Goal: Task Accomplishment & Management: Manage account settings

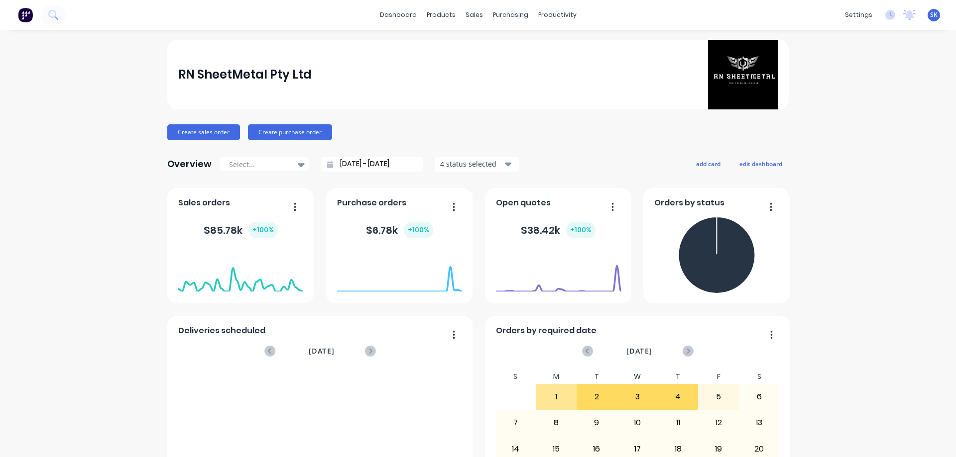
click at [138, 53] on div "RN SheetMetal Pty Ltd Create sales order Create purchase order Overview Select.…" at bounding box center [478, 427] width 956 height 775
click at [468, 15] on div "sales" at bounding box center [473, 14] width 27 height 15
click at [492, 40] on link "Sales Orders" at bounding box center [523, 47] width 132 height 20
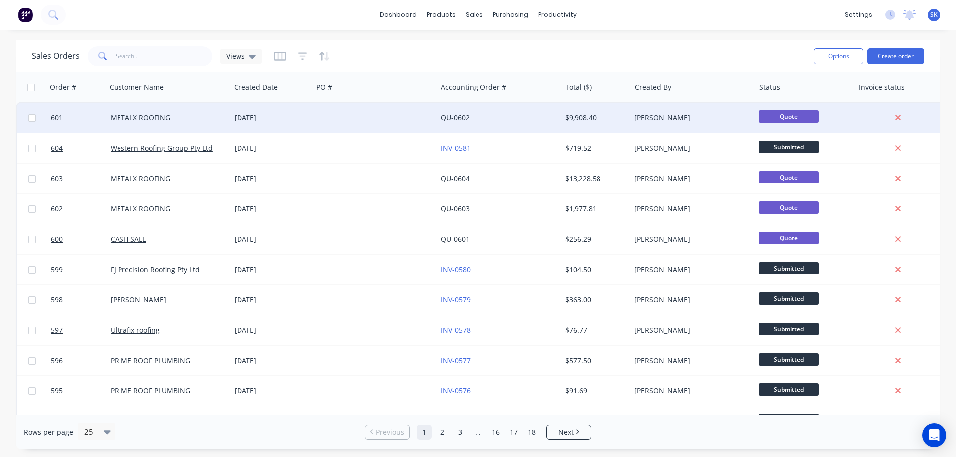
click at [433, 120] on div at bounding box center [375, 118] width 124 height 30
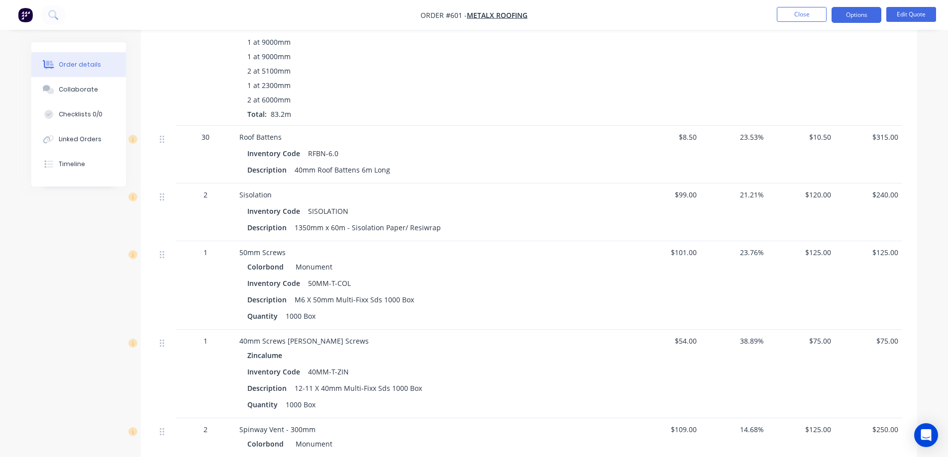
scroll to position [953, 0]
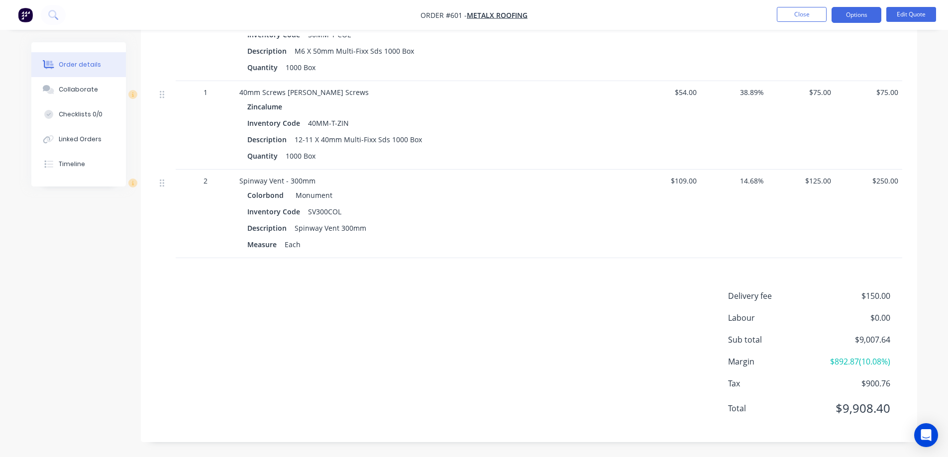
click at [22, 11] on img "button" at bounding box center [25, 14] width 15 height 15
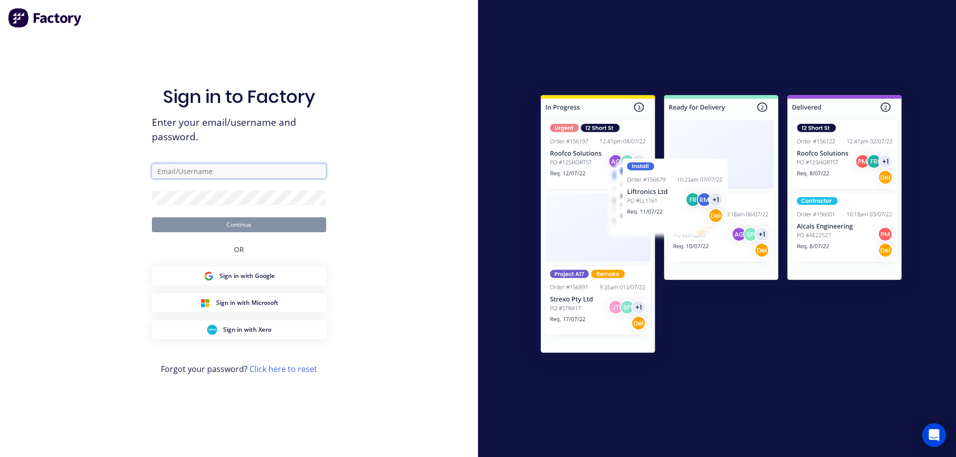
type input "sales@rnsheetmetal.com.au"
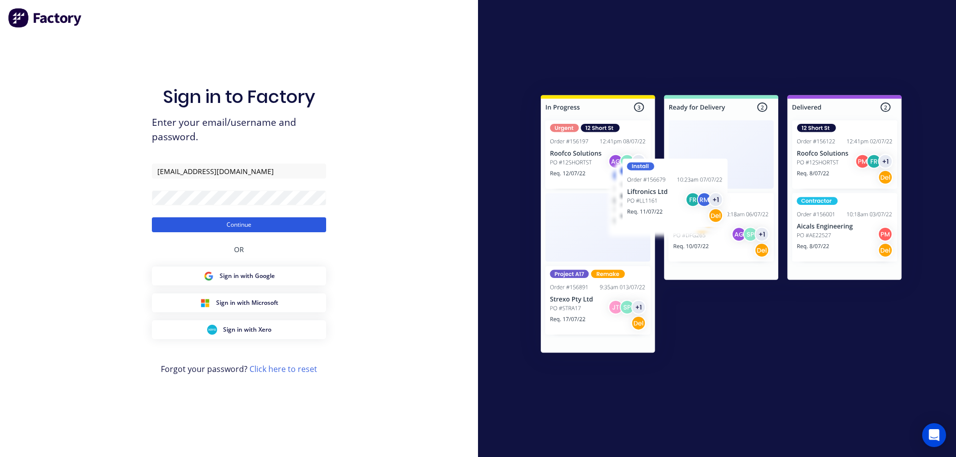
click at [243, 226] on button "Continue" at bounding box center [239, 225] width 174 height 15
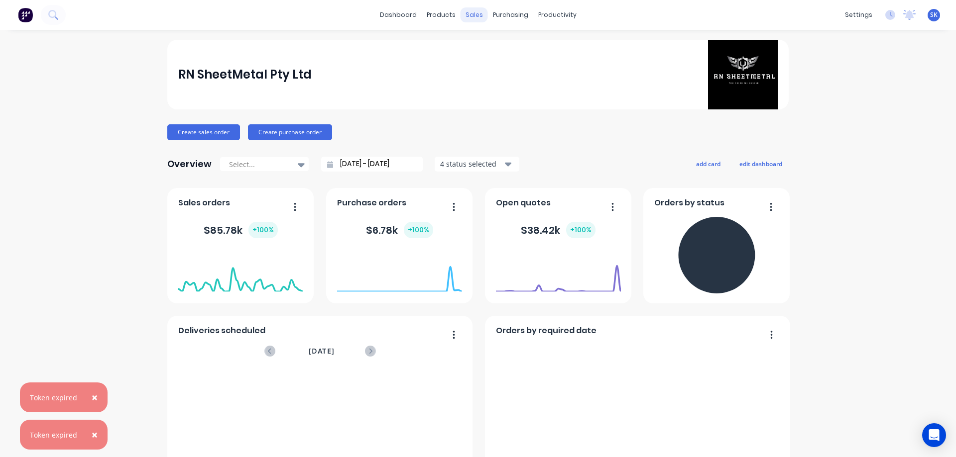
click at [461, 12] on div "sales" at bounding box center [473, 14] width 27 height 15
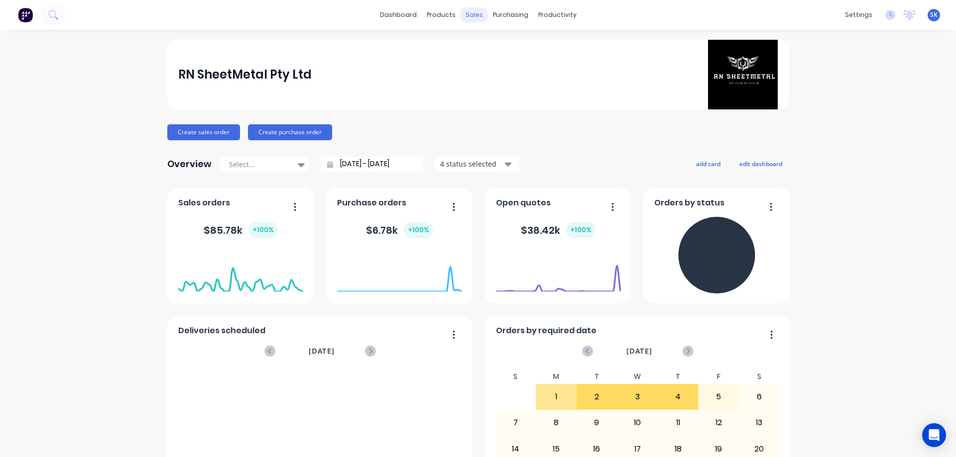
click at [462, 12] on div "sales" at bounding box center [473, 14] width 27 height 15
click at [485, 45] on link "Sales Orders" at bounding box center [523, 47] width 132 height 20
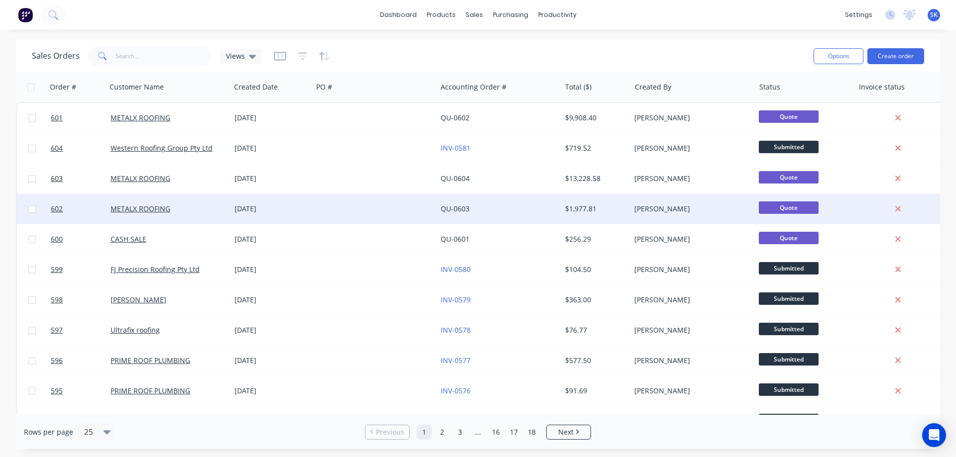
click at [313, 218] on div at bounding box center [375, 209] width 124 height 30
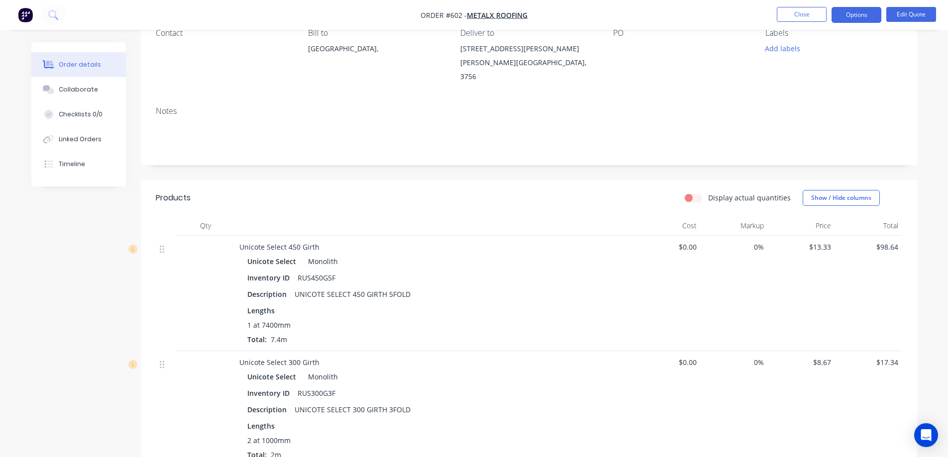
scroll to position [87, 0]
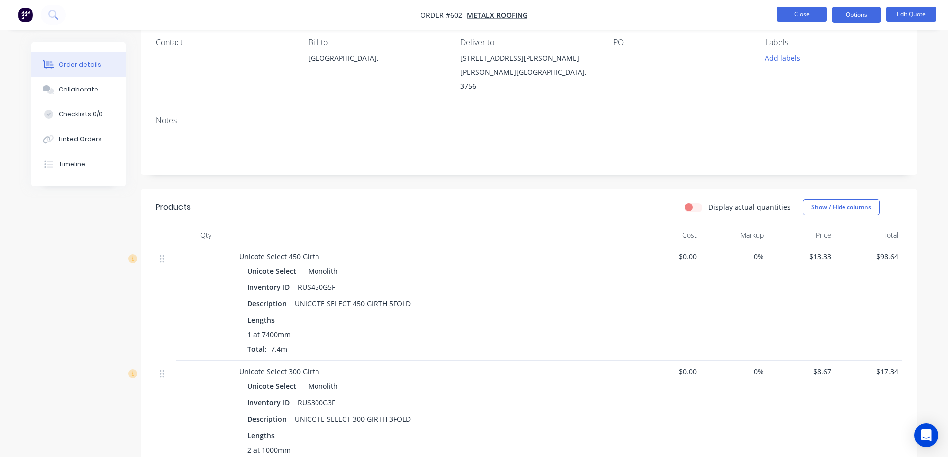
click at [790, 14] on button "Close" at bounding box center [802, 14] width 50 height 15
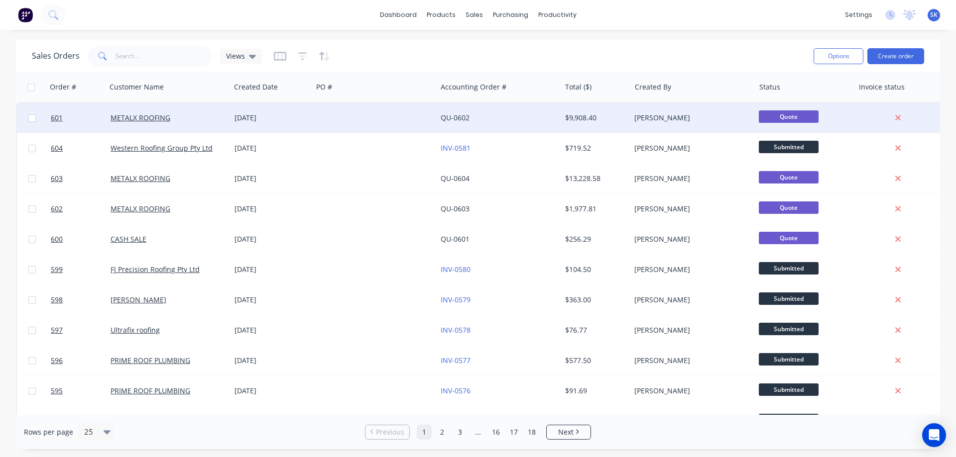
click at [288, 118] on div "[DATE]" at bounding box center [271, 118] width 74 height 10
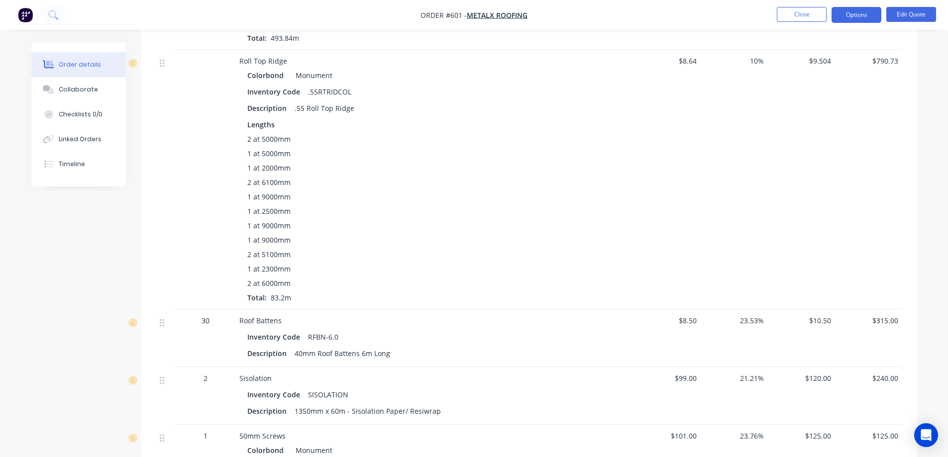
scroll to position [498, 0]
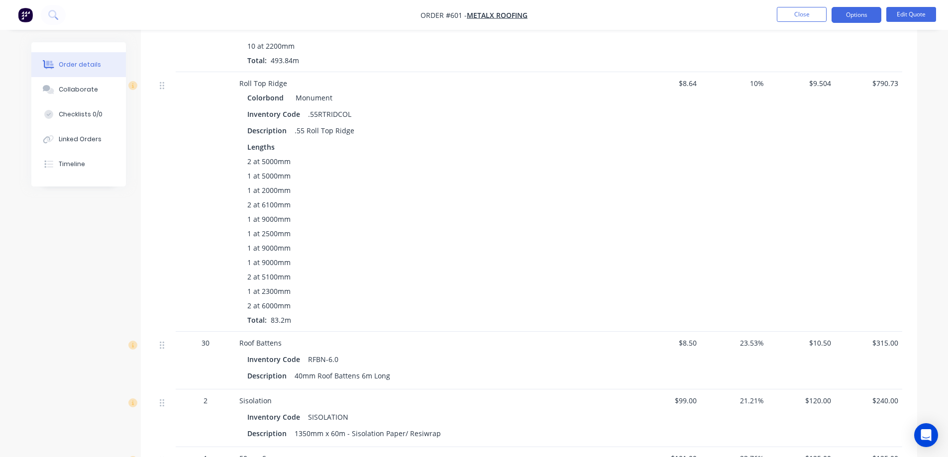
click at [30, 11] on img "button" at bounding box center [25, 14] width 15 height 15
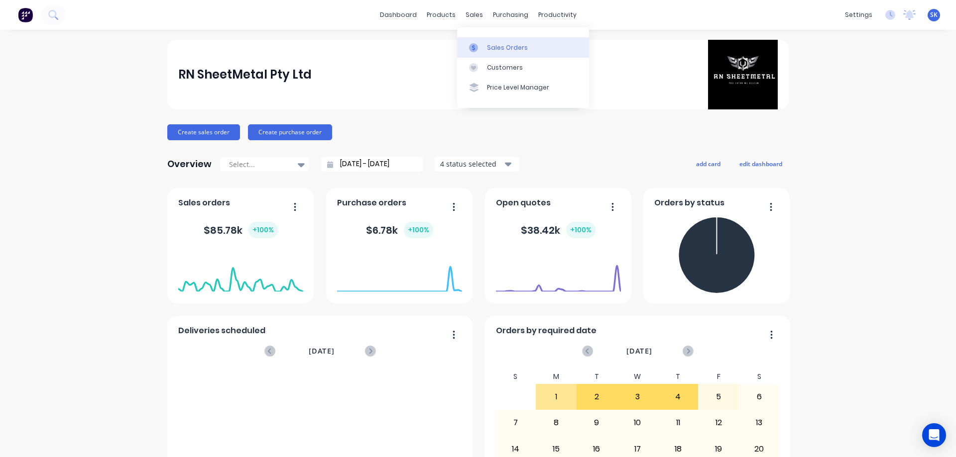
click at [485, 44] on link "Sales Orders" at bounding box center [523, 47] width 132 height 20
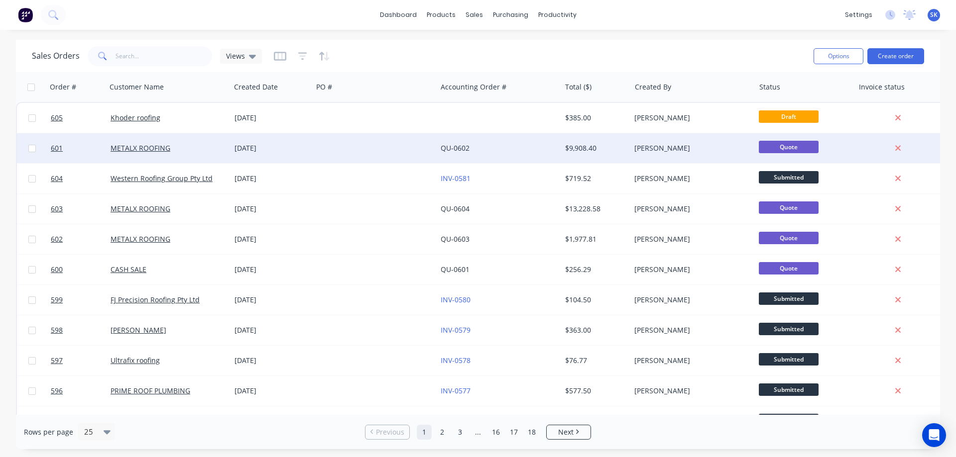
click at [389, 149] on div at bounding box center [375, 148] width 124 height 30
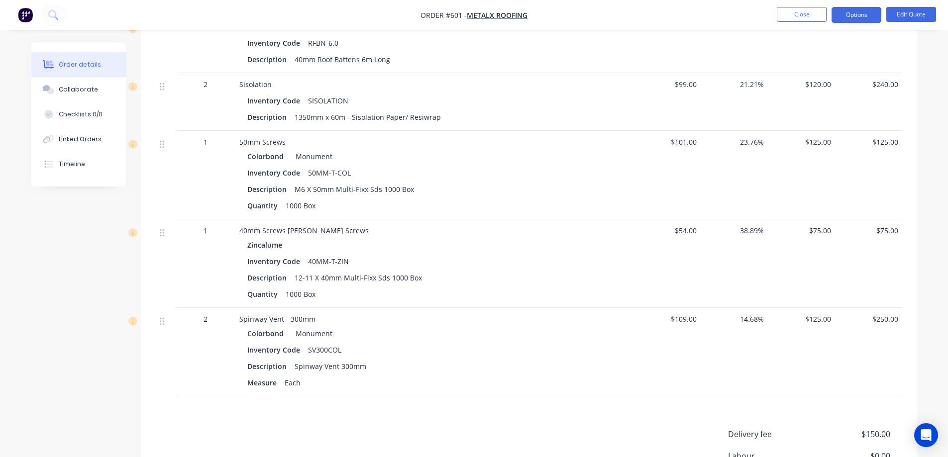
scroll to position [896, 0]
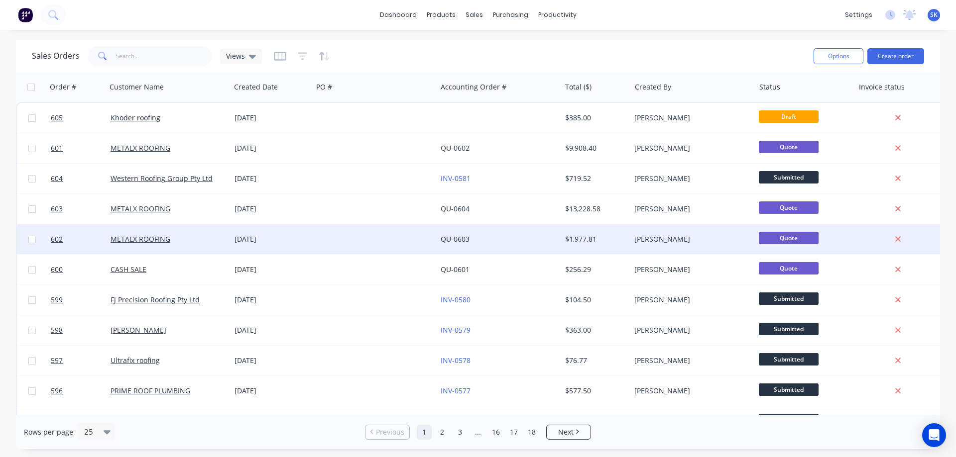
click at [255, 247] on div "[DATE]" at bounding box center [271, 239] width 82 height 30
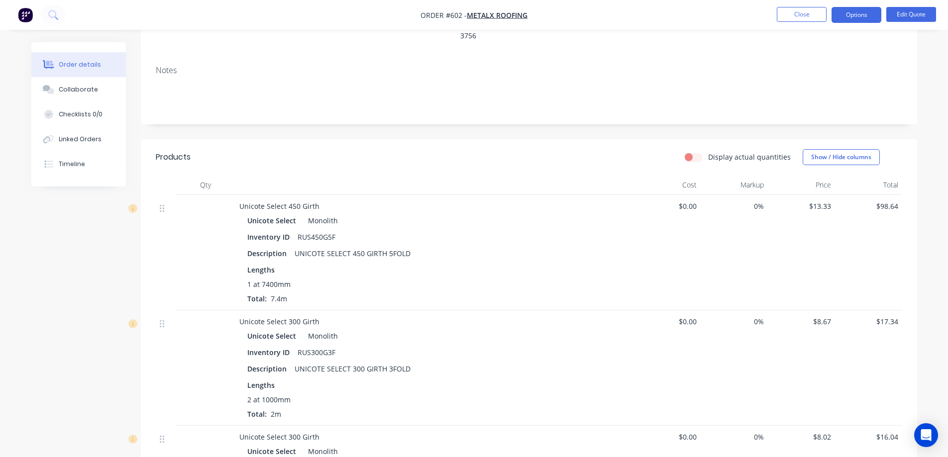
scroll to position [348, 0]
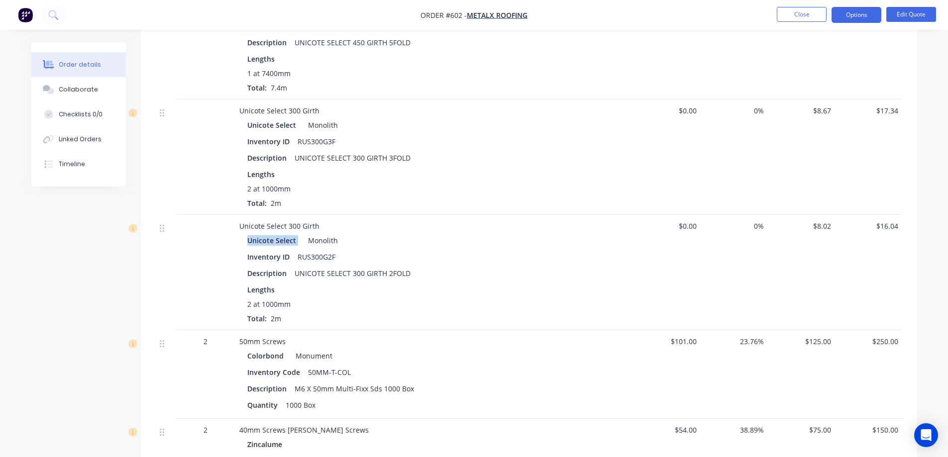
drag, startPoint x: 248, startPoint y: 227, endPoint x: 303, endPoint y: 235, distance: 55.9
click at [303, 235] on div "Unicote Select Monolith" at bounding box center [434, 240] width 374 height 14
copy div "Unicote Select"
click at [22, 17] on img "button" at bounding box center [25, 14] width 15 height 15
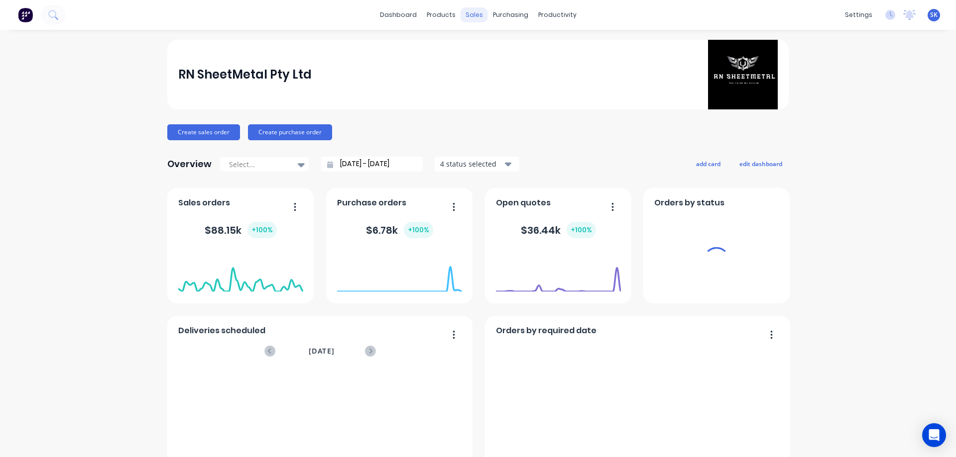
click at [469, 13] on div "sales" at bounding box center [473, 14] width 27 height 15
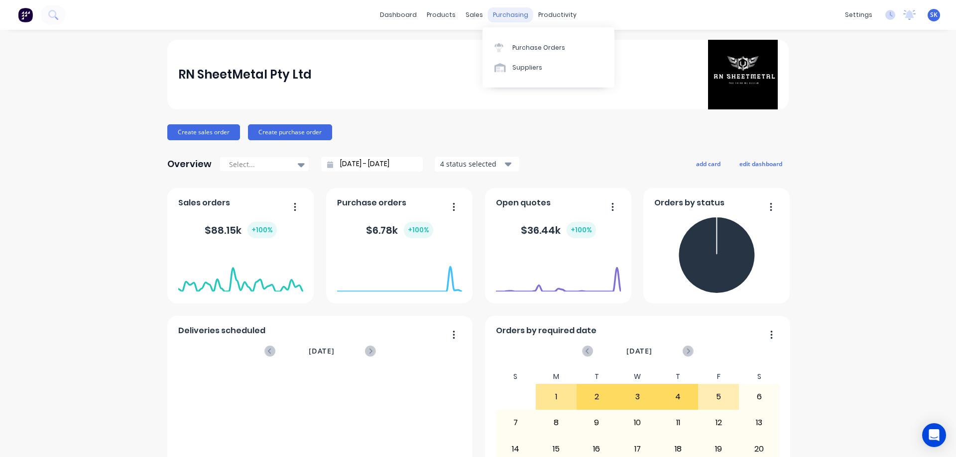
click at [503, 19] on div "purchasing" at bounding box center [510, 14] width 45 height 15
click at [524, 47] on div "Purchase Orders" at bounding box center [538, 47] width 53 height 9
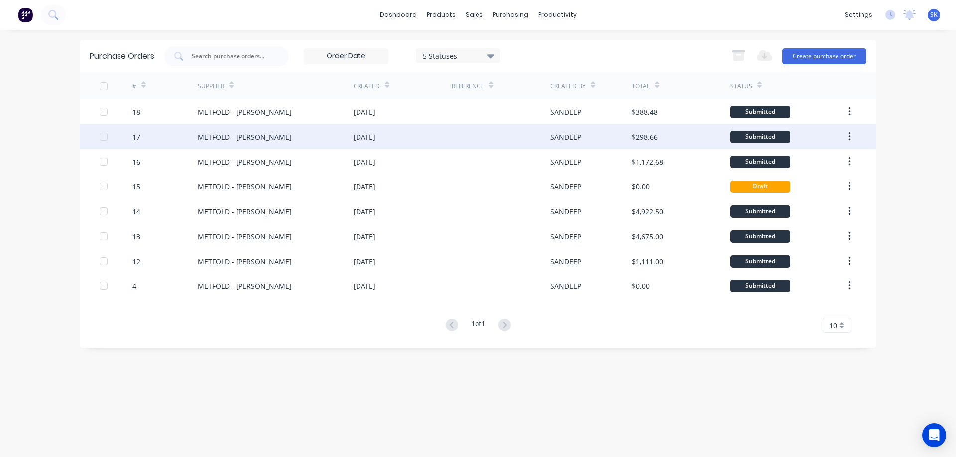
click at [355, 138] on div "[DATE]" at bounding box center [364, 137] width 22 height 10
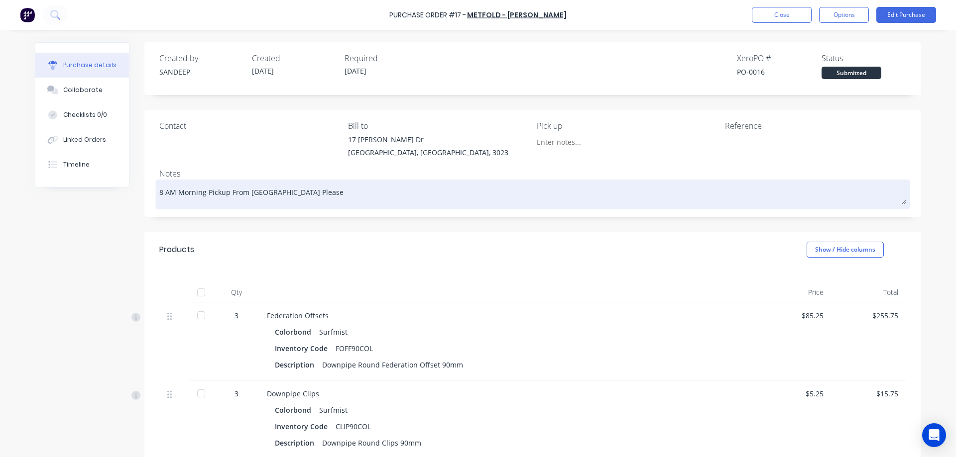
click at [465, 189] on textarea "8 AM Morning Pickup From Melton Please" at bounding box center [532, 193] width 747 height 22
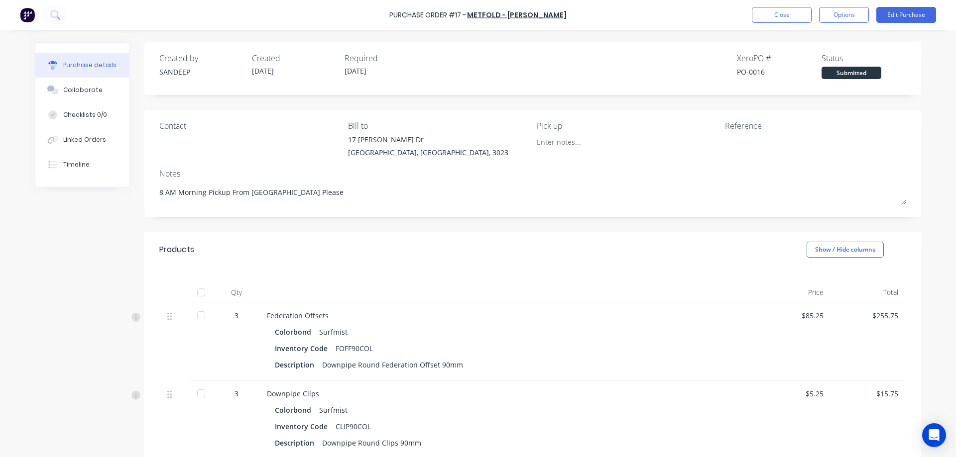
click at [469, 247] on div "Products Show / Hide columns" at bounding box center [532, 250] width 776 height 36
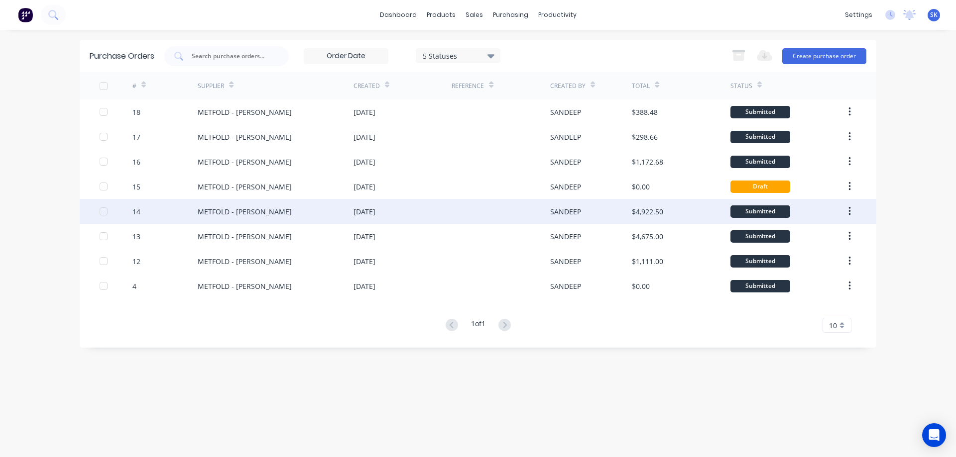
click at [363, 207] on div "[DATE]" at bounding box center [364, 212] width 22 height 10
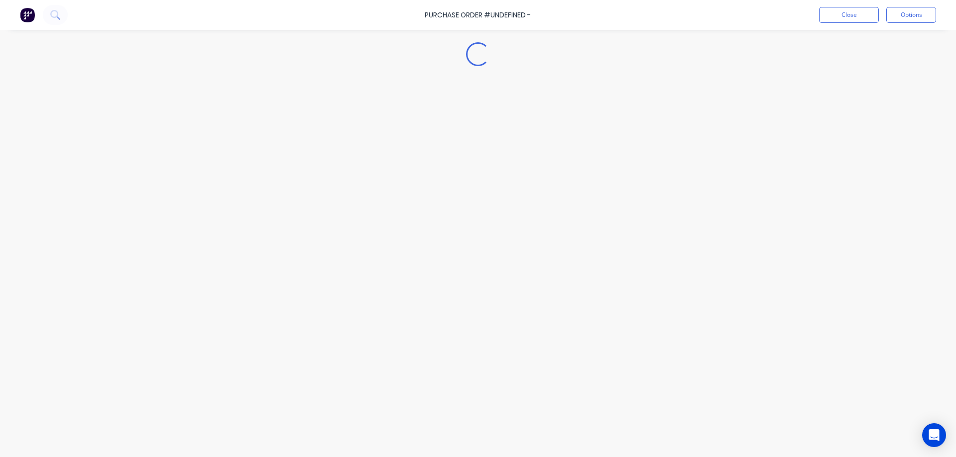
type textarea "x"
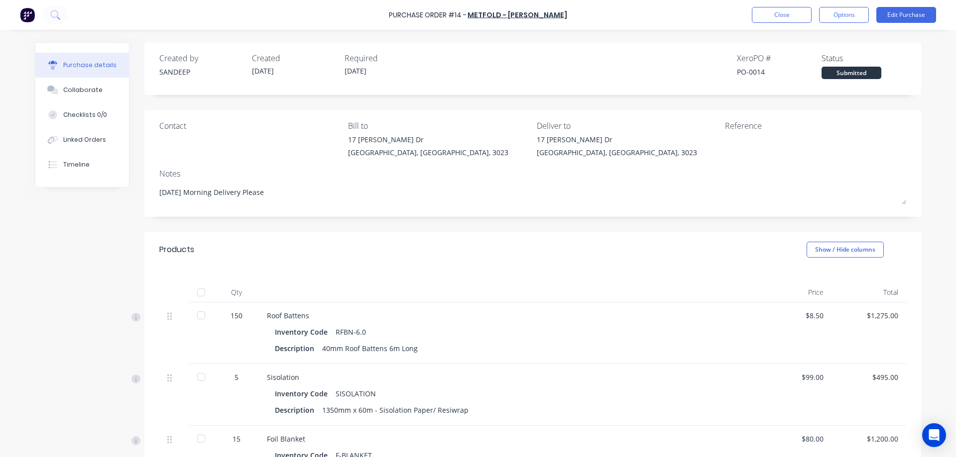
click at [22, 11] on img at bounding box center [27, 14] width 15 height 15
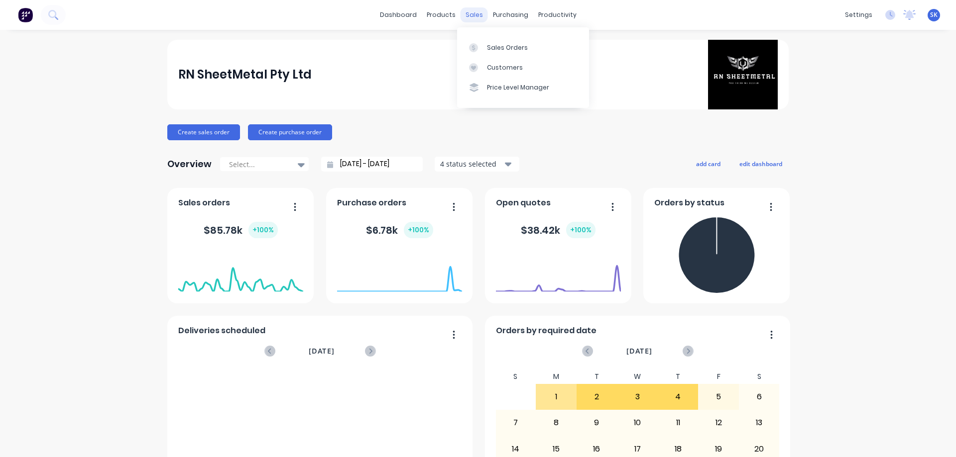
click at [464, 13] on div "sales" at bounding box center [473, 14] width 27 height 15
click at [496, 43] on div "Sales Orders" at bounding box center [507, 47] width 41 height 9
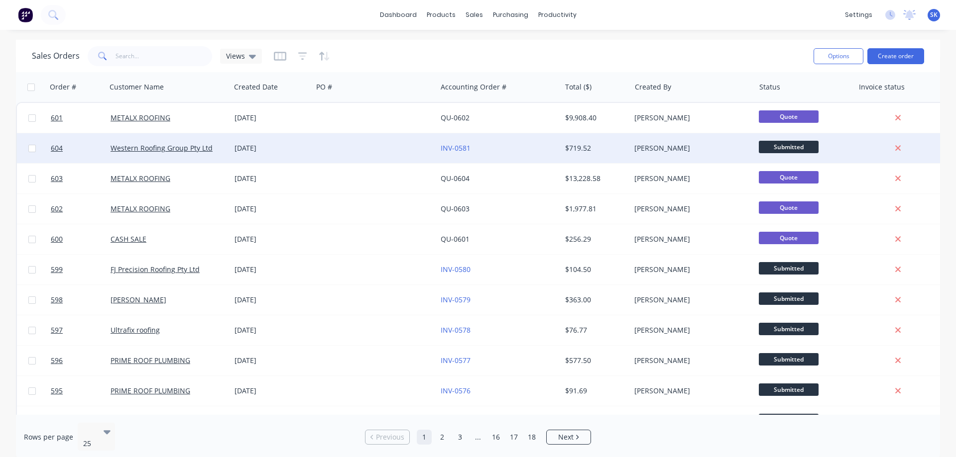
click at [291, 147] on div "[DATE]" at bounding box center [271, 148] width 74 height 10
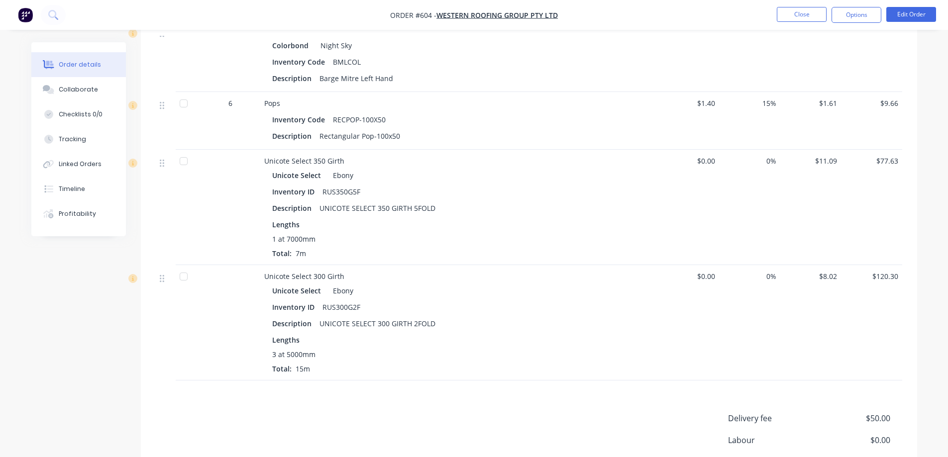
scroll to position [1294, 0]
click at [865, 12] on button "Options" at bounding box center [857, 15] width 50 height 16
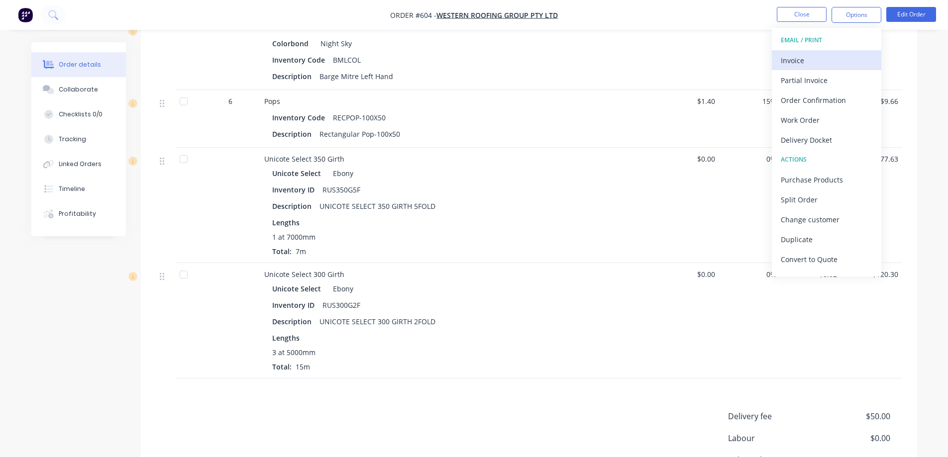
click at [831, 55] on div "Invoice" at bounding box center [827, 60] width 92 height 14
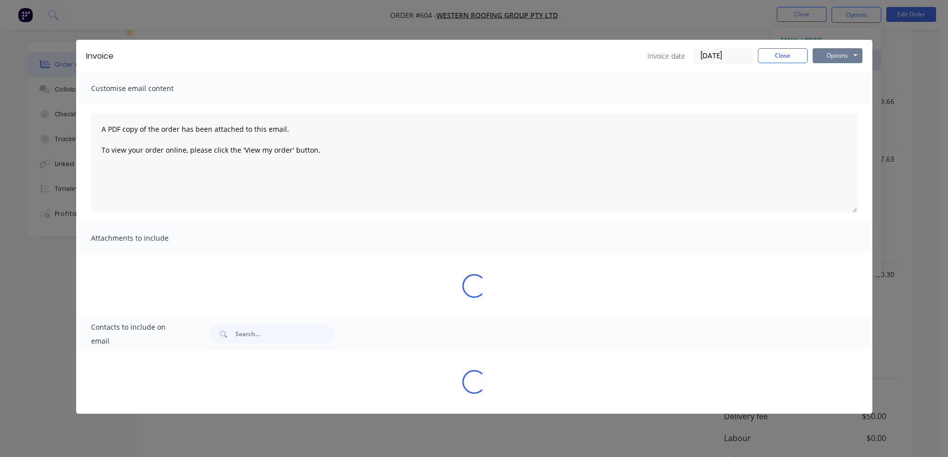
click at [831, 55] on button "Options" at bounding box center [838, 55] width 50 height 15
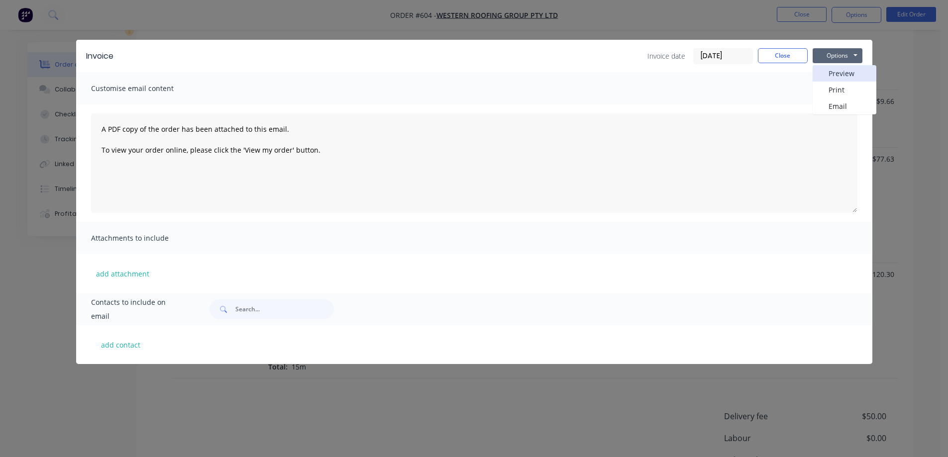
click at [833, 77] on button "Preview" at bounding box center [845, 73] width 64 height 16
click at [776, 55] on button "Close" at bounding box center [783, 55] width 50 height 15
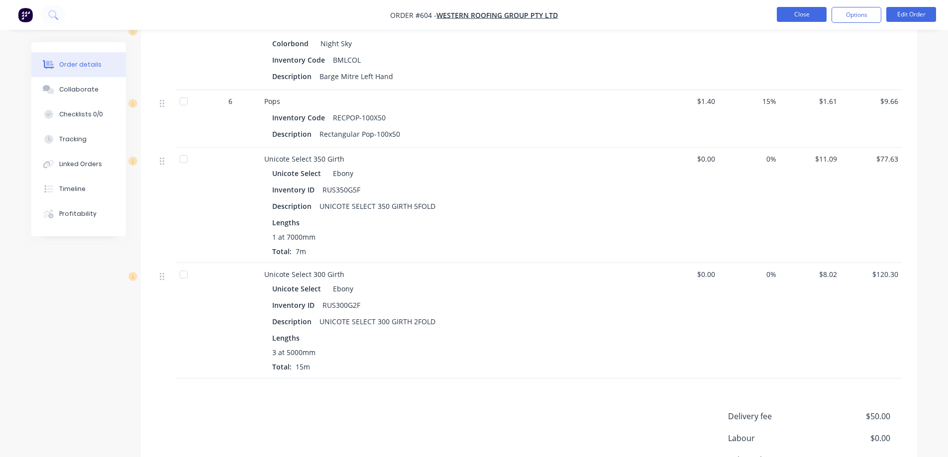
click at [792, 17] on button "Close" at bounding box center [802, 14] width 50 height 15
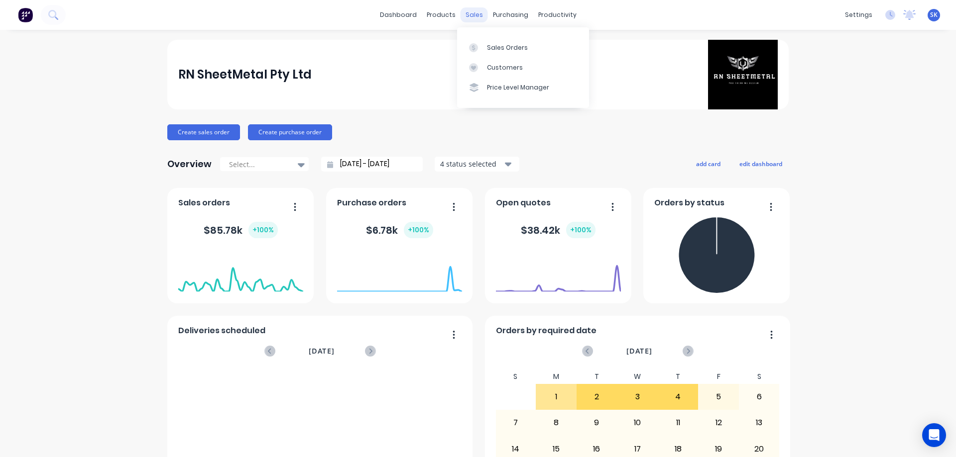
click at [466, 13] on div "sales" at bounding box center [473, 14] width 27 height 15
click at [500, 43] on div "Sales Orders" at bounding box center [507, 47] width 41 height 9
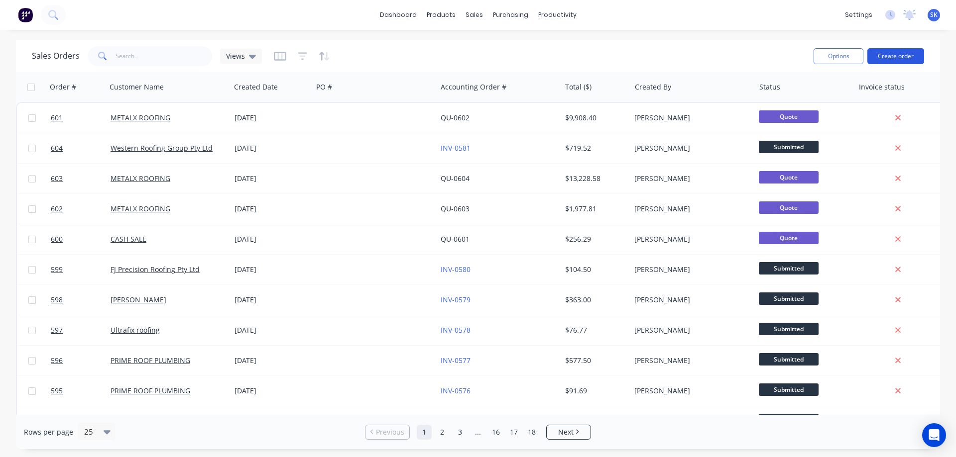
click at [896, 61] on button "Create order" at bounding box center [895, 56] width 57 height 16
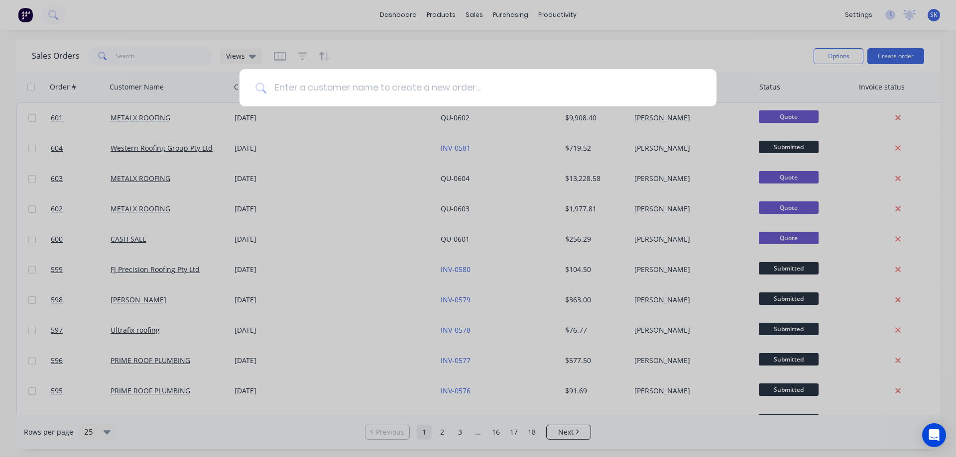
click at [580, 86] on input at bounding box center [483, 87] width 434 height 37
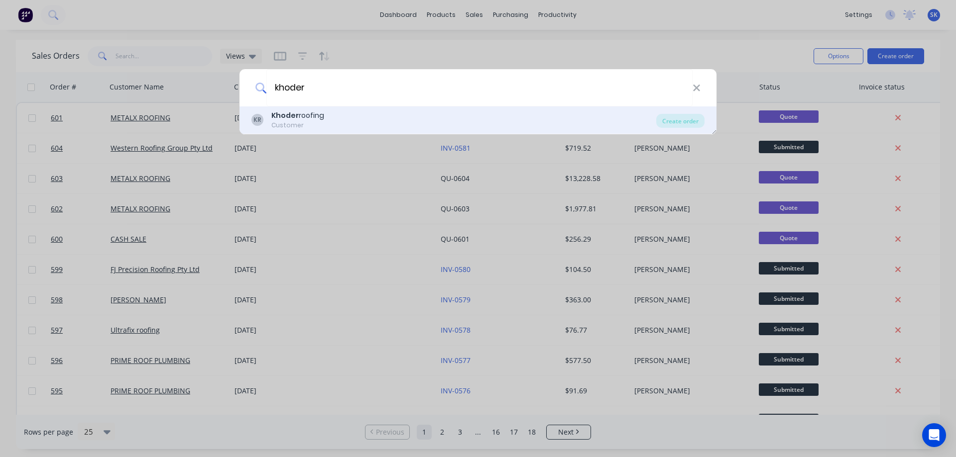
type input "khoder"
click at [371, 118] on div "KR Khoder roofing Customer" at bounding box center [453, 119] width 405 height 19
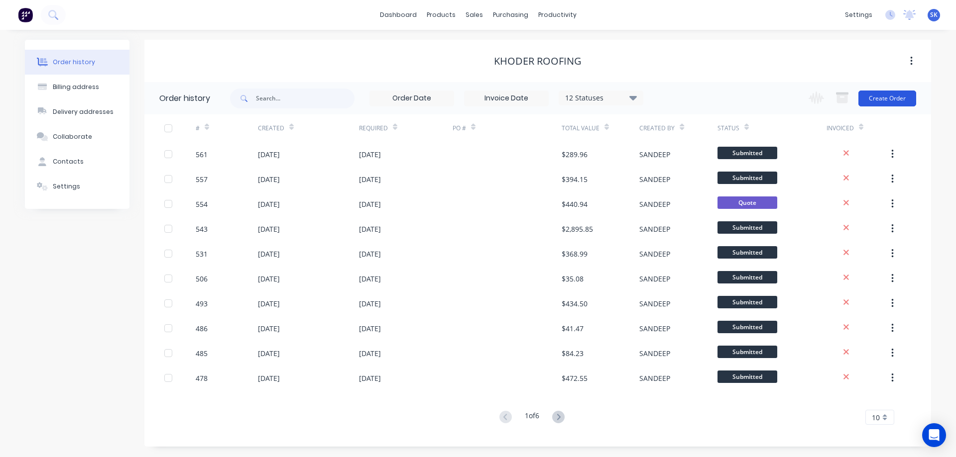
click at [887, 95] on button "Create Order" at bounding box center [887, 99] width 58 height 16
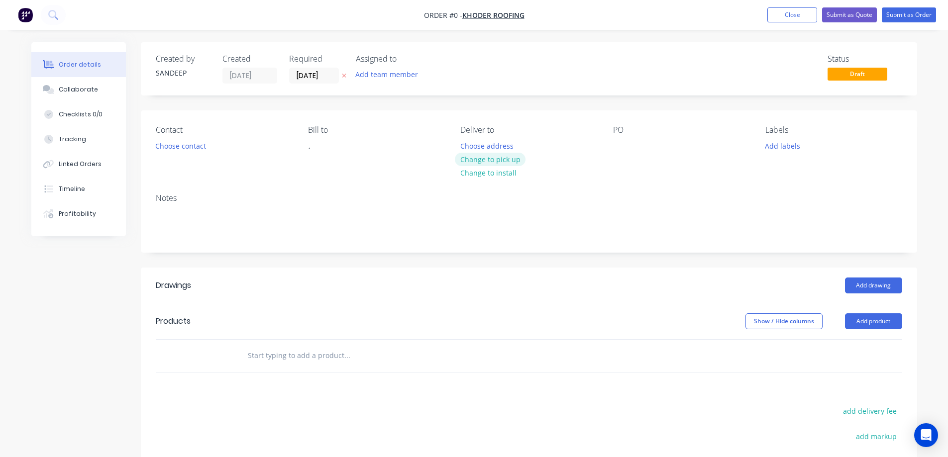
click at [478, 158] on button "Change to pick up" at bounding box center [490, 159] width 71 height 13
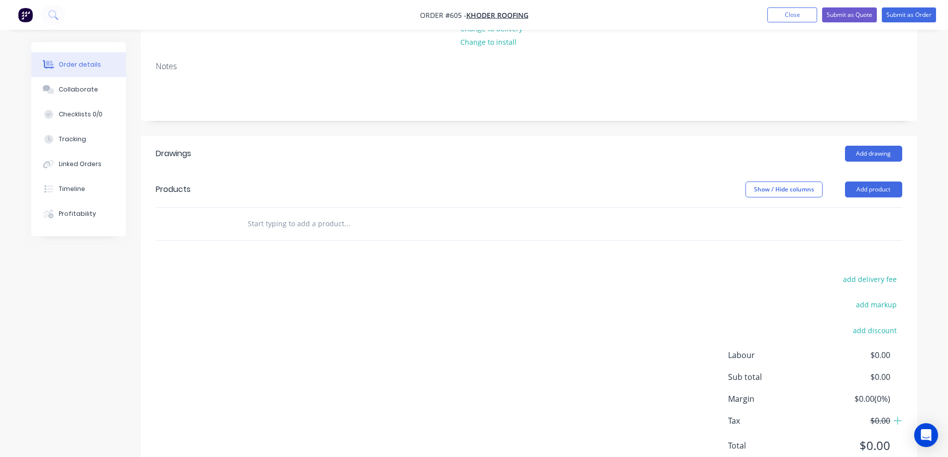
scroll to position [149, 0]
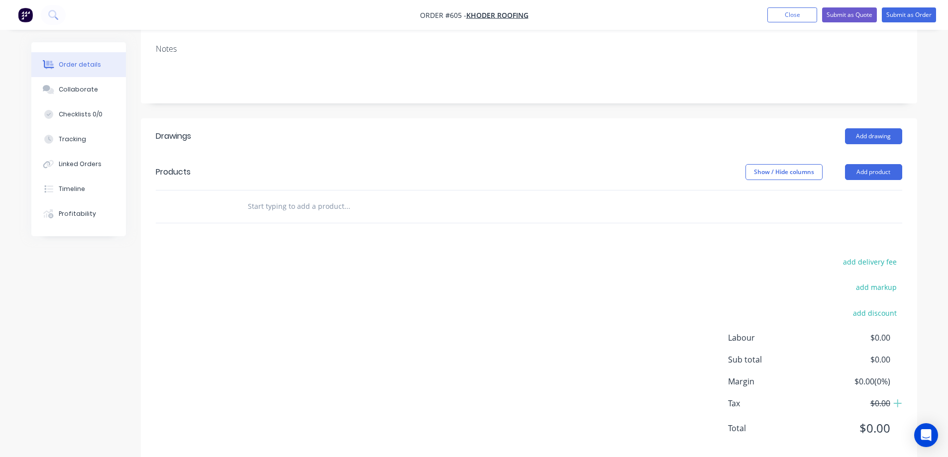
click at [315, 213] on input "text" at bounding box center [346, 207] width 199 height 20
click at [305, 215] on input "text" at bounding box center [346, 207] width 199 height 20
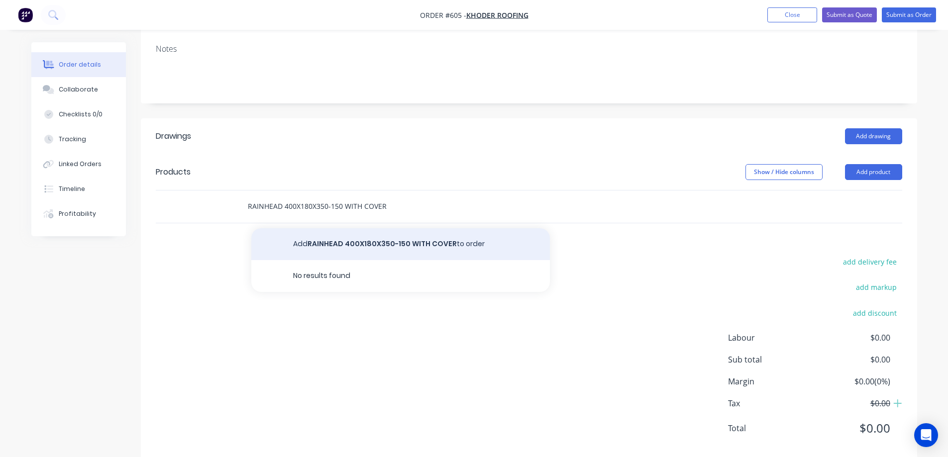
type input "RAINHEAD 400X180X350-150 WITH COVER"
click at [318, 235] on button "Add RAINHEAD 400X180X350-150 WITH COVER to order" at bounding box center [400, 244] width 299 height 32
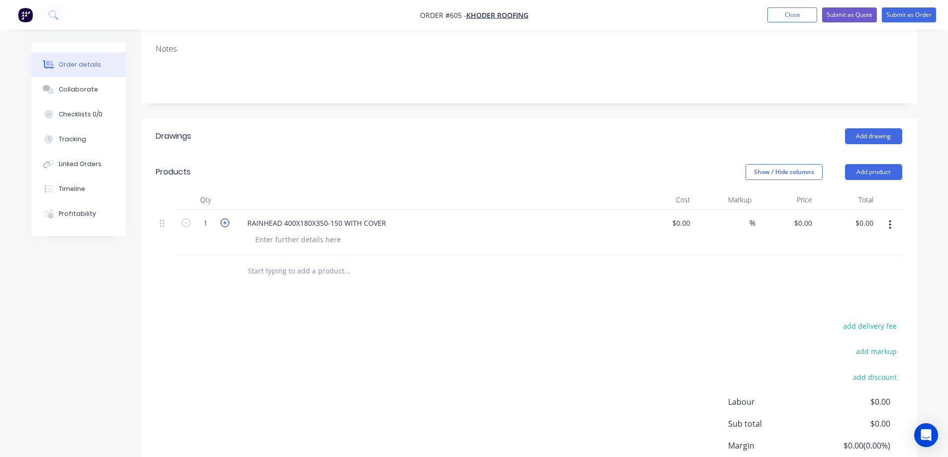
click at [229, 222] on icon "button" at bounding box center [224, 222] width 9 height 9
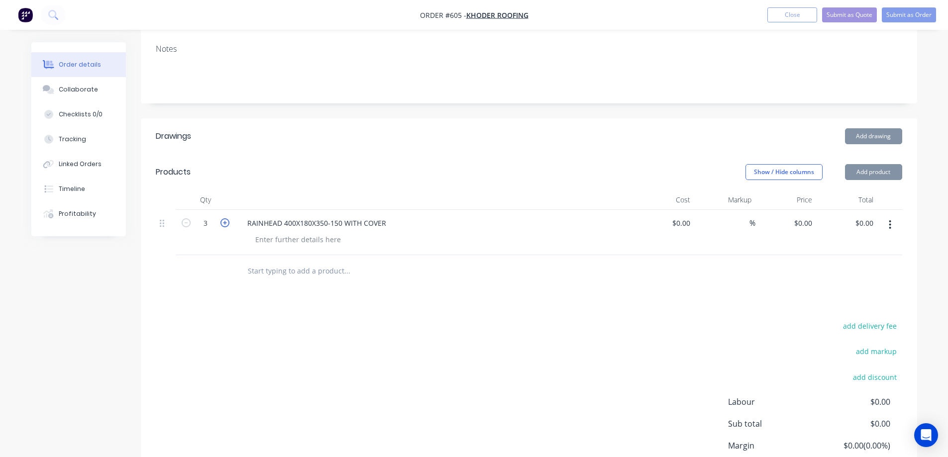
click at [229, 222] on icon "button" at bounding box center [224, 222] width 9 height 9
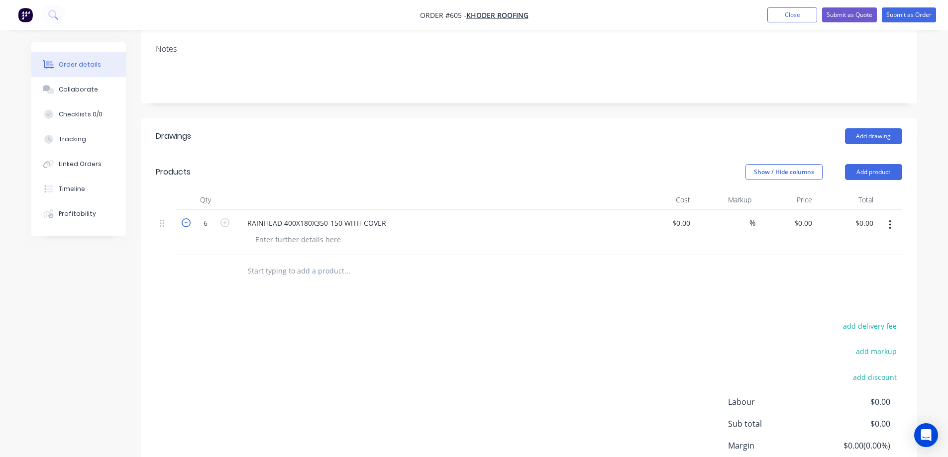
click at [189, 226] on icon "button" at bounding box center [186, 222] width 9 height 9
type input "5"
click at [800, 224] on div "0 $0.00" at bounding box center [786, 232] width 61 height 45
type input "$70.00"
type input "$350.00"
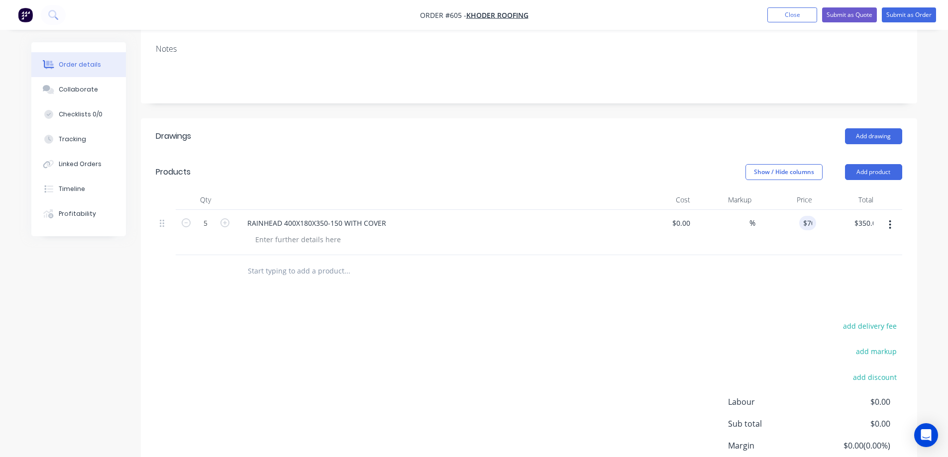
click at [667, 305] on div "Drawings Add drawing Products Show / Hide columns Add product Qty Cost Markup P…" at bounding box center [529, 322] width 776 height 408
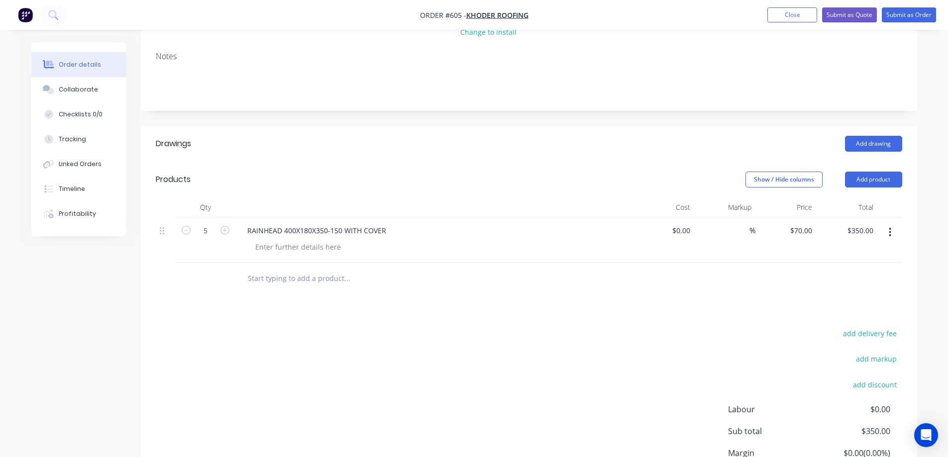
scroll to position [134, 0]
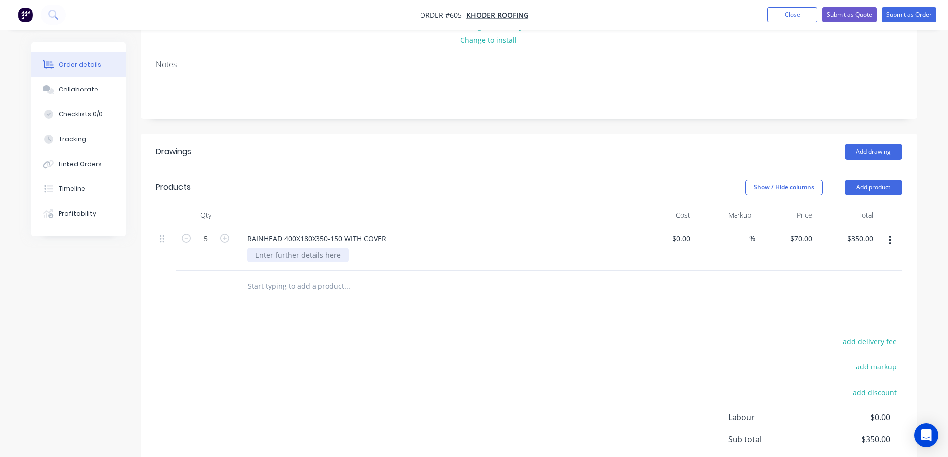
click at [266, 249] on div at bounding box center [298, 255] width 102 height 14
click at [268, 256] on div at bounding box center [298, 255] width 102 height 14
paste div
click at [311, 253] on div "Unicote Select" at bounding box center [278, 255] width 63 height 14
click at [320, 324] on div "Drawings Add drawing Products Show / Hide columns Add product Qty Cost Markup P…" at bounding box center [529, 338] width 776 height 408
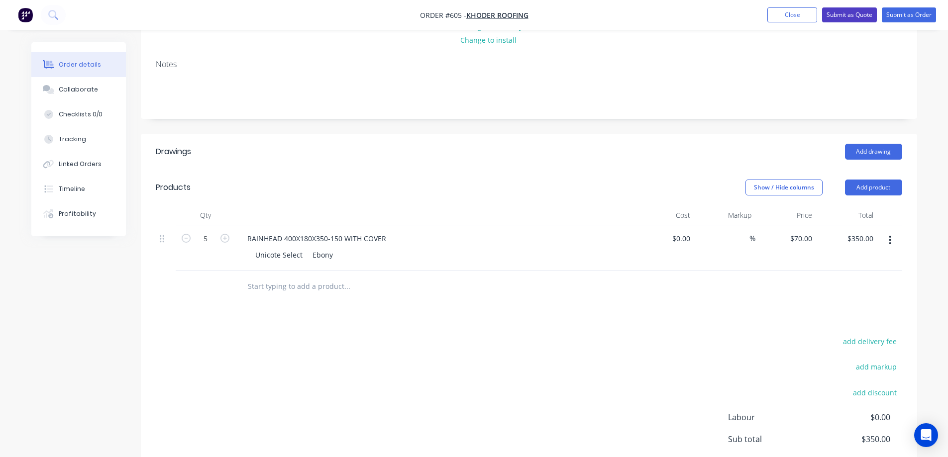
click at [855, 17] on button "Submit as Quote" at bounding box center [849, 14] width 55 height 15
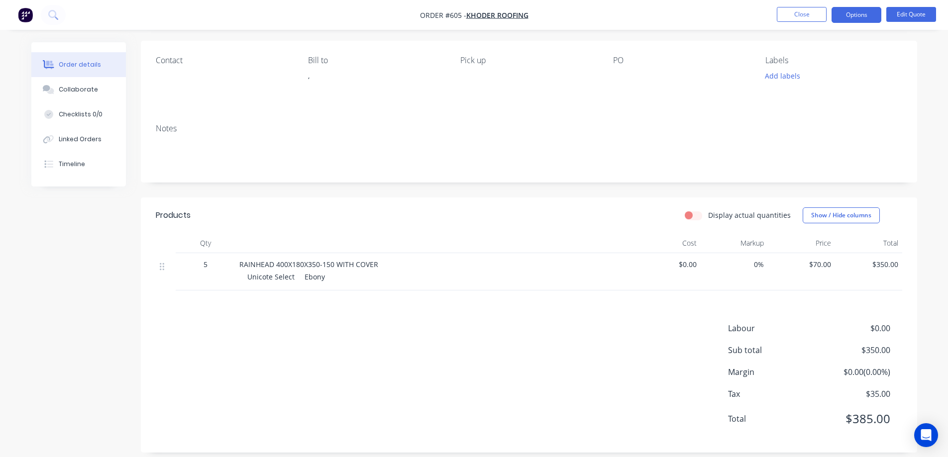
scroll to position [80, 0]
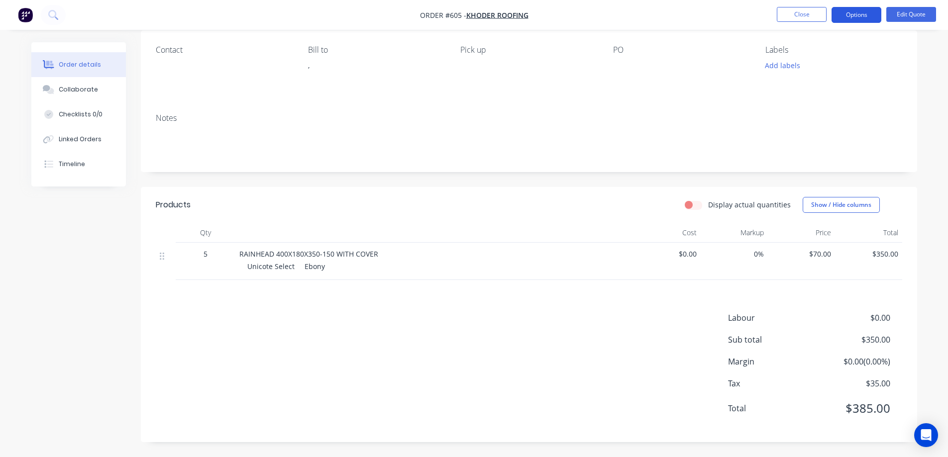
click at [864, 17] on button "Options" at bounding box center [857, 15] width 50 height 16
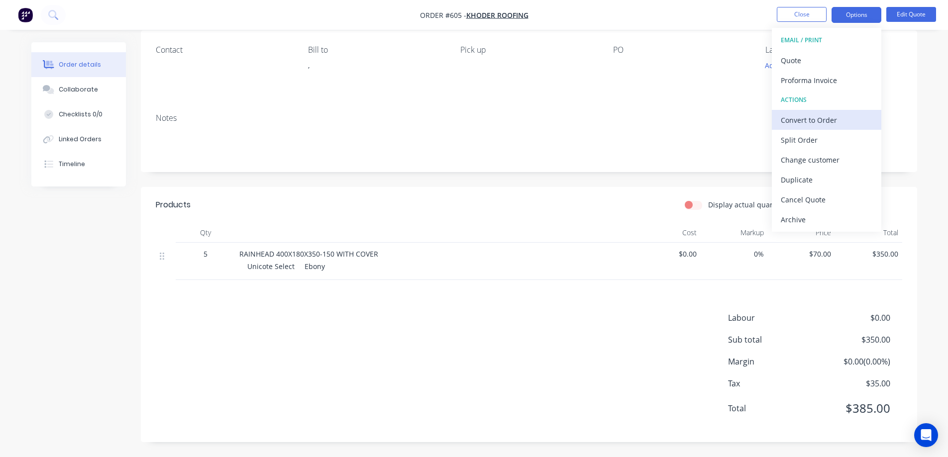
click at [825, 121] on div "Convert to Order" at bounding box center [827, 120] width 92 height 14
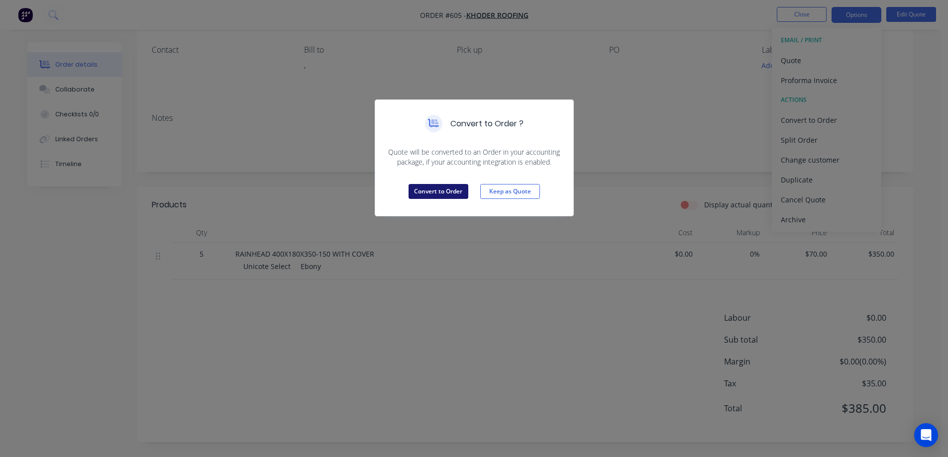
click at [436, 191] on button "Convert to Order" at bounding box center [439, 191] width 60 height 15
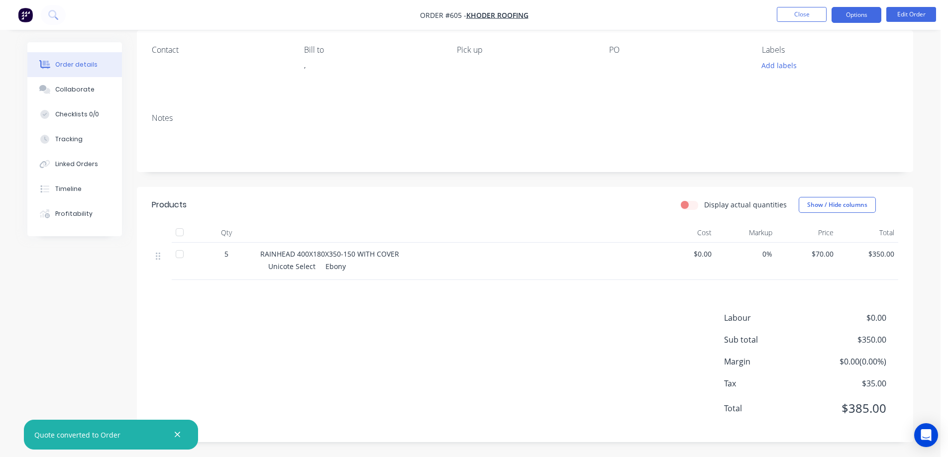
click at [870, 18] on button "Options" at bounding box center [857, 15] width 50 height 16
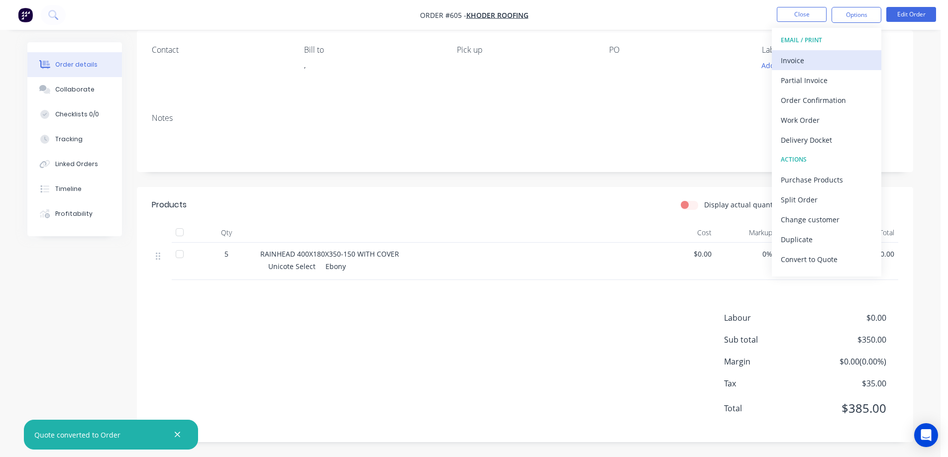
click at [811, 61] on div "Invoice" at bounding box center [827, 60] width 92 height 14
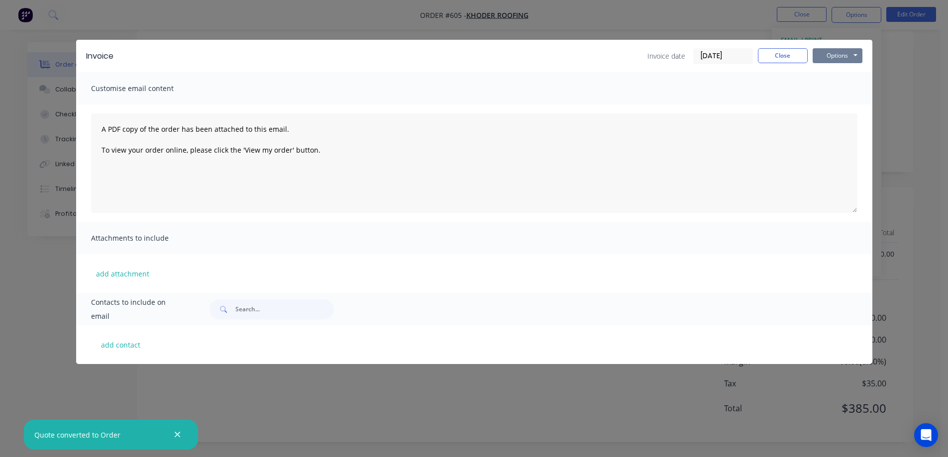
click at [831, 57] on button "Options" at bounding box center [838, 55] width 50 height 15
click at [835, 71] on button "Preview" at bounding box center [845, 73] width 64 height 16
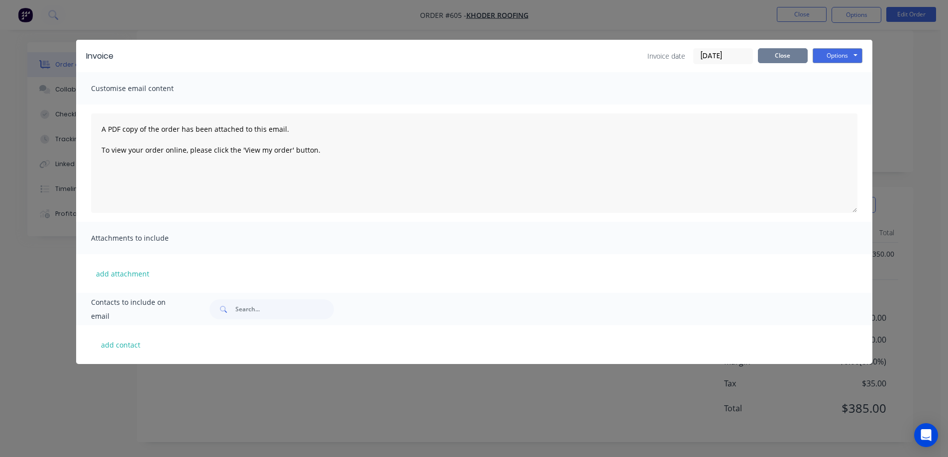
click at [764, 57] on button "Close" at bounding box center [783, 55] width 50 height 15
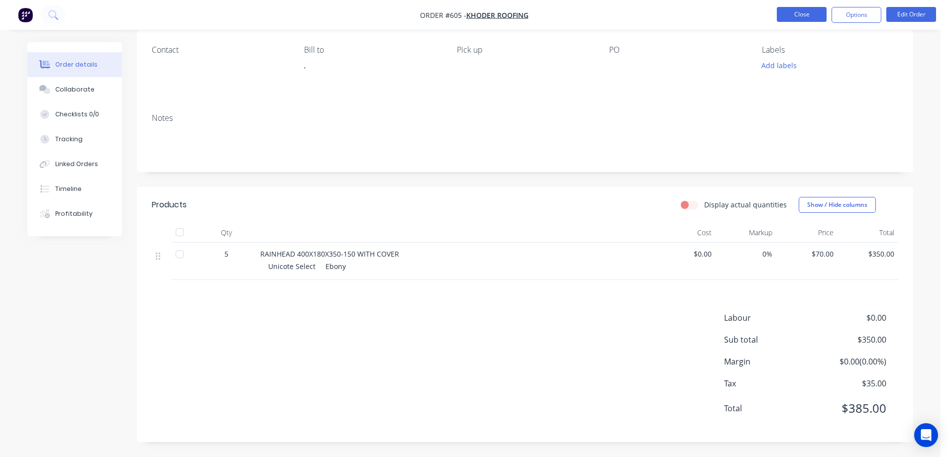
click at [792, 16] on button "Close" at bounding box center [802, 14] width 50 height 15
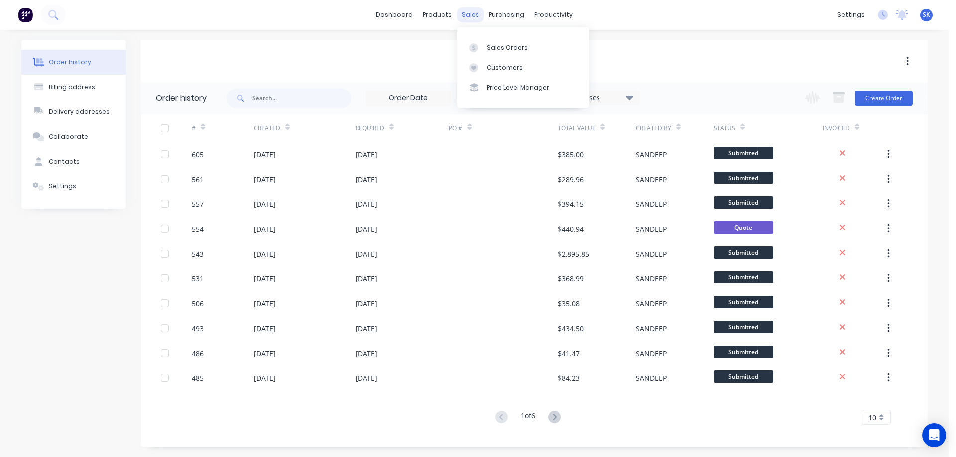
click at [464, 15] on div "sales" at bounding box center [469, 14] width 27 height 15
click at [504, 42] on link "Sales Orders" at bounding box center [523, 47] width 132 height 20
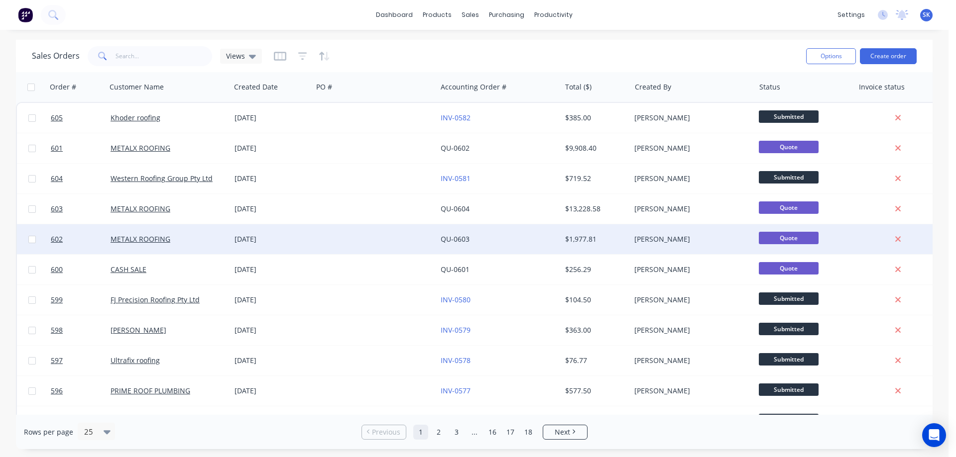
click at [330, 241] on div at bounding box center [375, 239] width 124 height 30
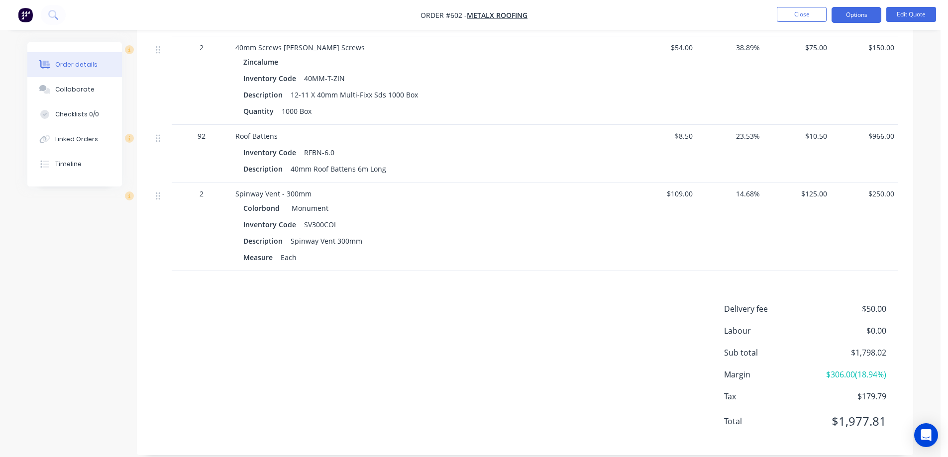
scroll to position [734, 0]
click at [854, 18] on button "Options" at bounding box center [857, 15] width 50 height 16
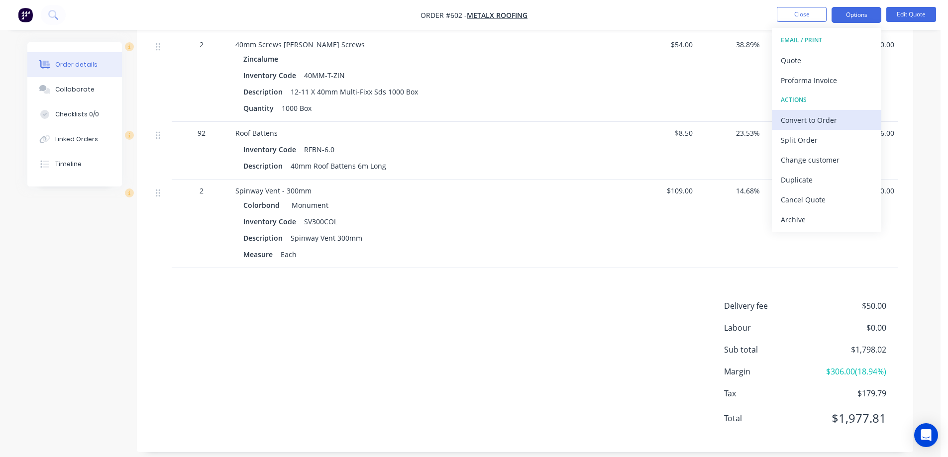
click at [813, 113] on div "Convert to Order" at bounding box center [827, 120] width 92 height 14
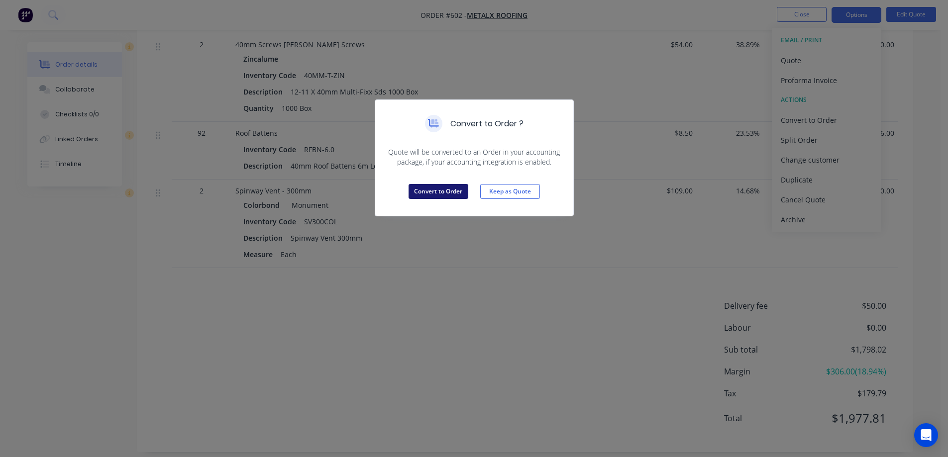
click at [421, 197] on button "Convert to Order" at bounding box center [439, 191] width 60 height 15
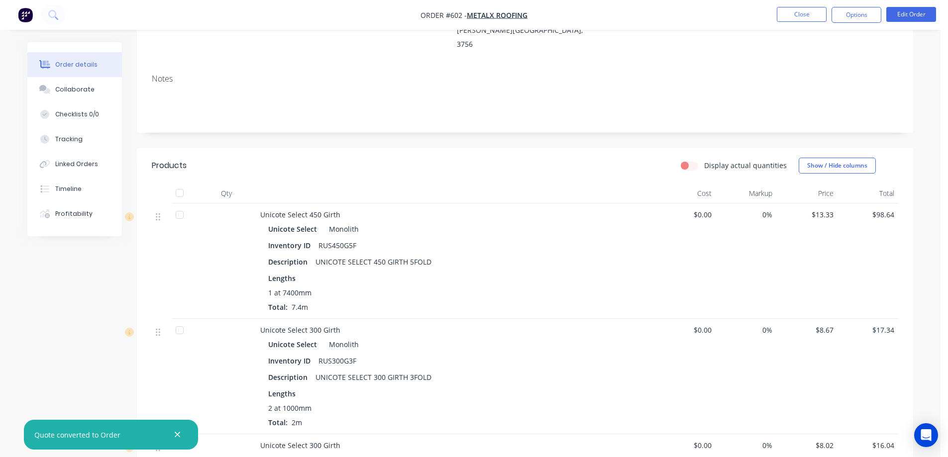
scroll to position [0, 0]
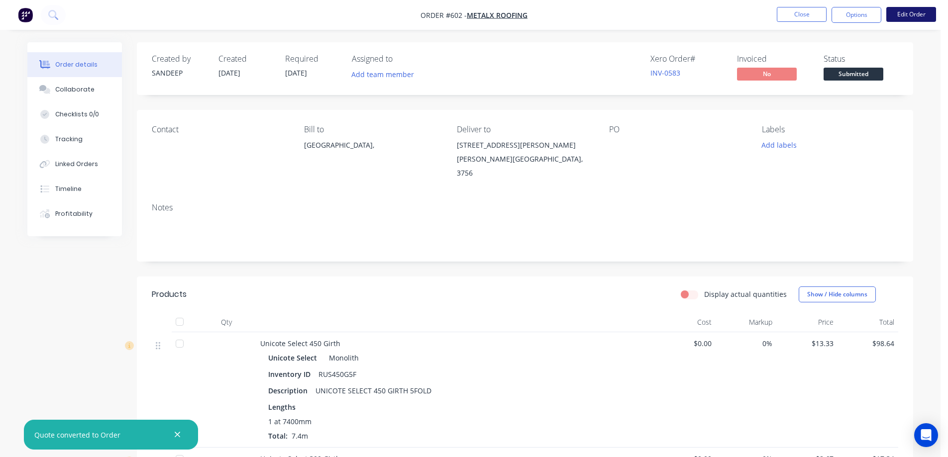
click at [912, 9] on button "Edit Order" at bounding box center [911, 14] width 50 height 15
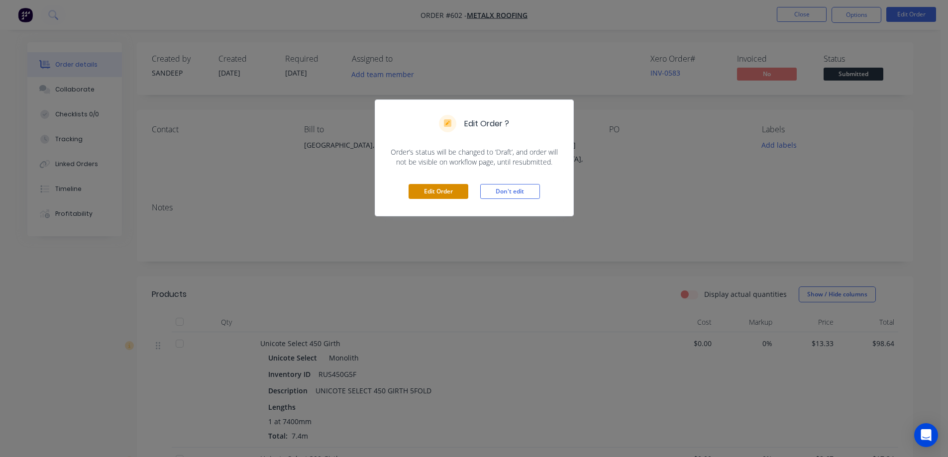
click at [435, 191] on button "Edit Order" at bounding box center [439, 191] width 60 height 15
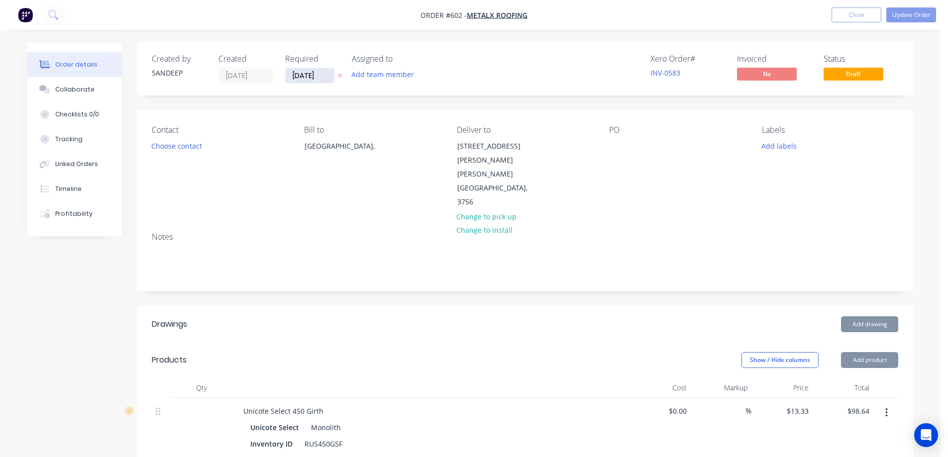
click at [306, 70] on input "[DATE]" at bounding box center [310, 75] width 49 height 15
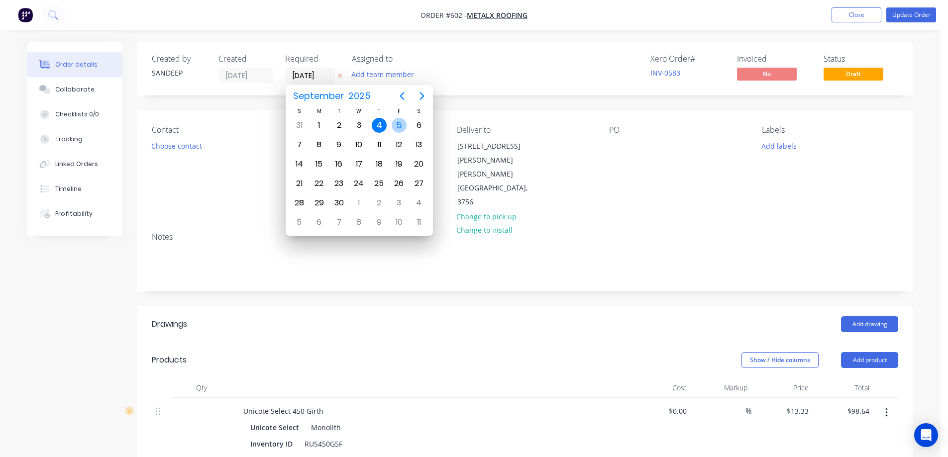
click at [398, 126] on div "5" at bounding box center [399, 125] width 15 height 15
type input "[DATE]"
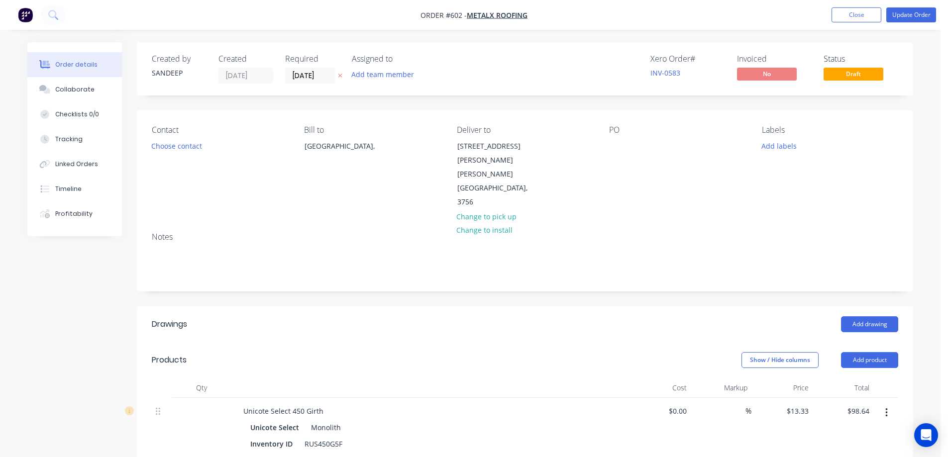
click at [900, 20] on button "Update Order" at bounding box center [911, 14] width 50 height 15
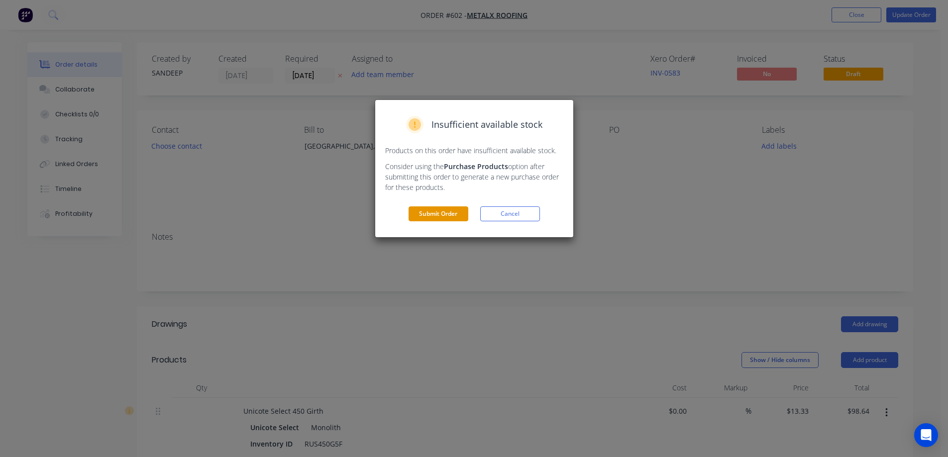
click at [422, 217] on button "Submit Order" at bounding box center [439, 214] width 60 height 15
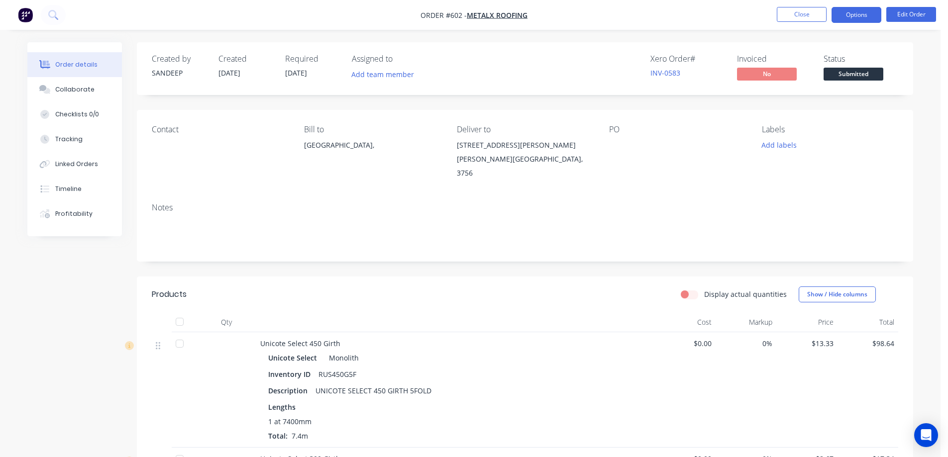
click at [851, 15] on button "Options" at bounding box center [857, 15] width 50 height 16
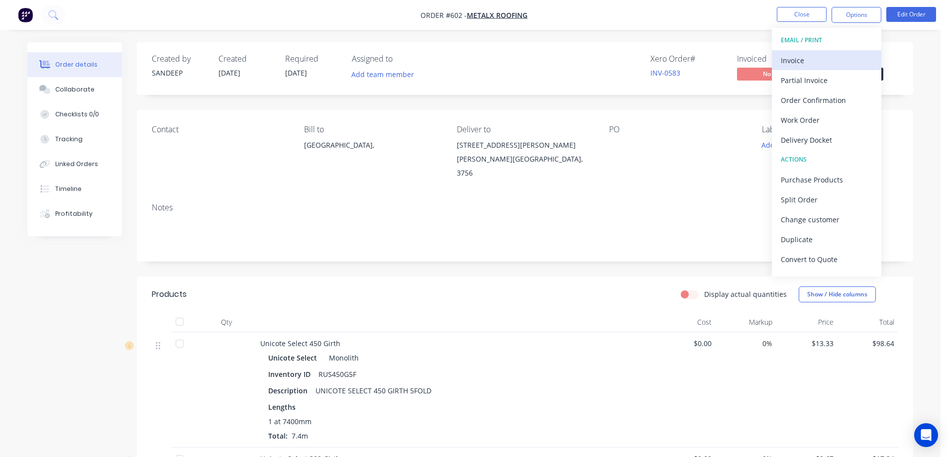
click at [826, 54] on div "Invoice" at bounding box center [827, 60] width 92 height 14
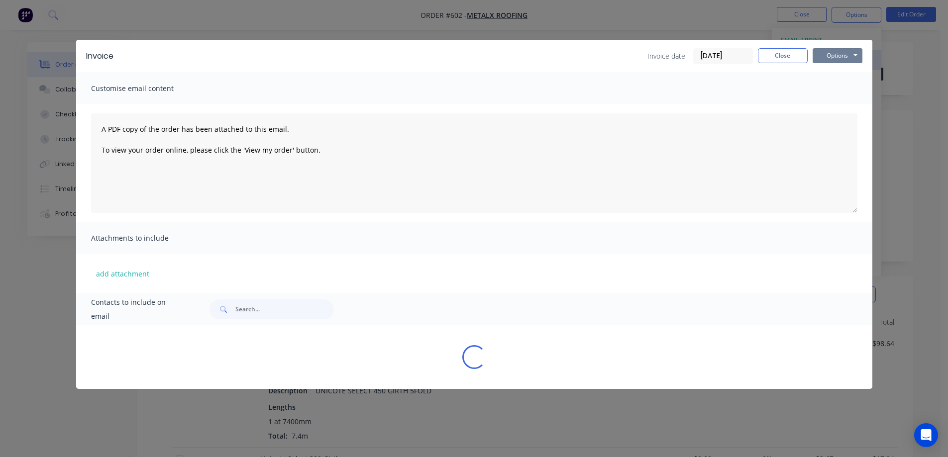
click at [826, 54] on button "Options" at bounding box center [838, 55] width 50 height 15
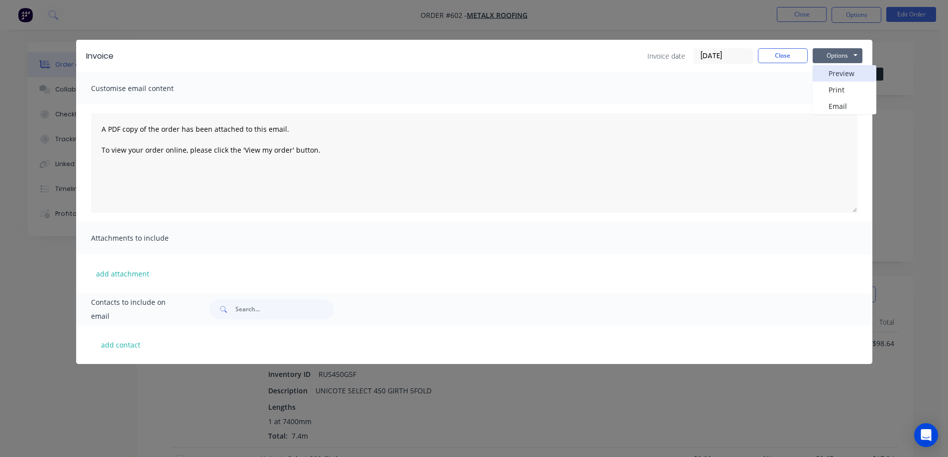
click at [825, 72] on button "Preview" at bounding box center [845, 73] width 64 height 16
click at [806, 15] on div "Invoice Invoice date 05/09/25 Close Options Preview Print Email Customise email…" at bounding box center [474, 228] width 948 height 457
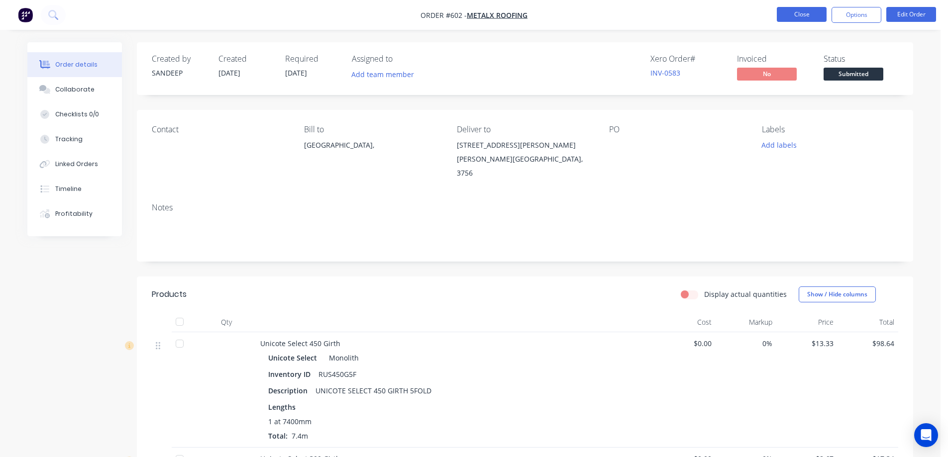
click at [805, 12] on button "Close" at bounding box center [802, 14] width 50 height 15
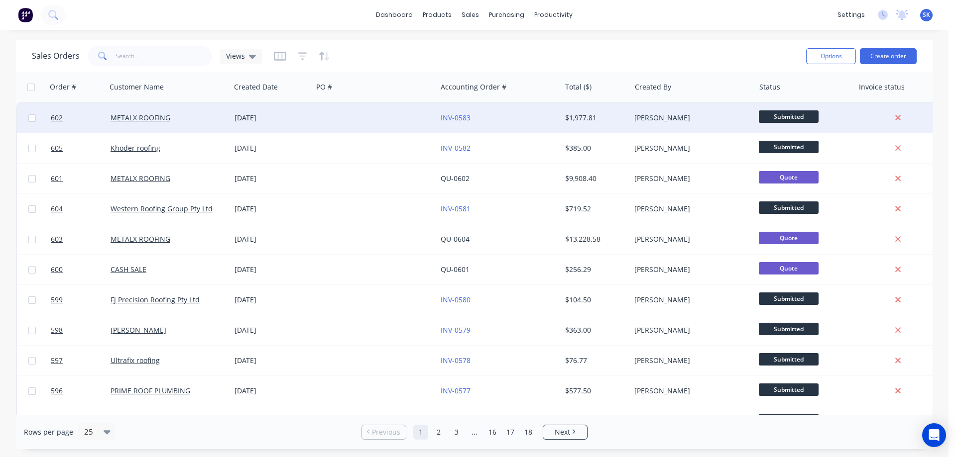
click at [241, 125] on div "[DATE]" at bounding box center [271, 118] width 82 height 30
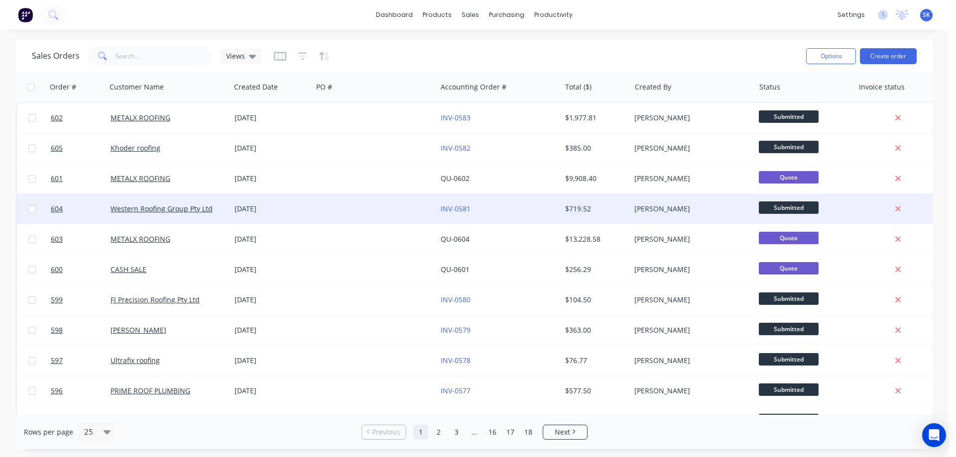
click at [258, 204] on div "[DATE]" at bounding box center [271, 209] width 74 height 10
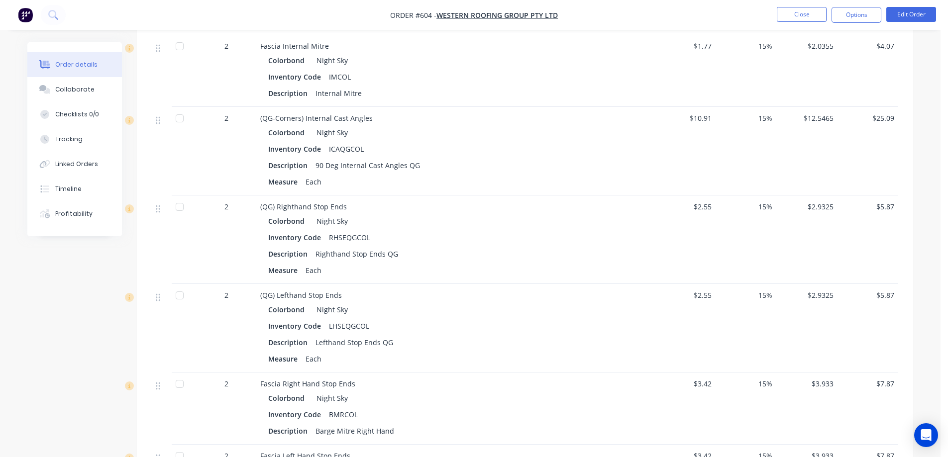
scroll to position [618, 0]
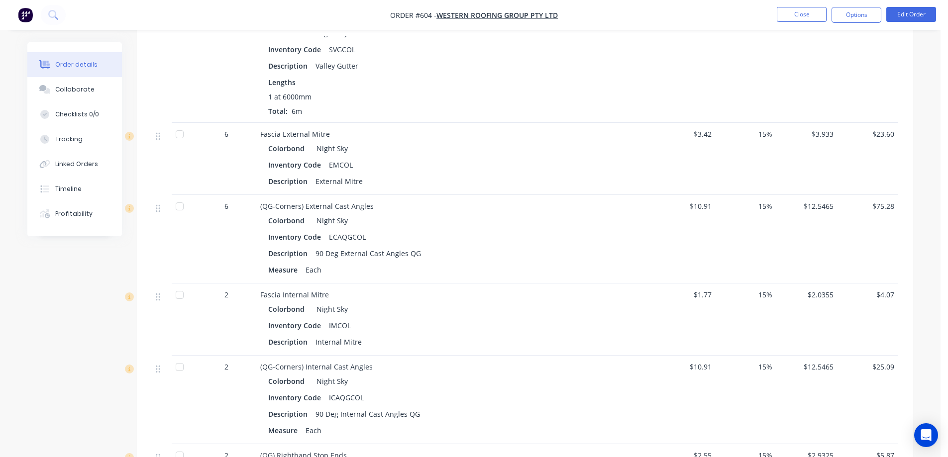
click at [28, 3] on nav "Order #604 - Western Roofing Group Pty Ltd Close Options Edit Order" at bounding box center [474, 15] width 948 height 30
click at [24, 10] on img "button" at bounding box center [25, 14] width 15 height 15
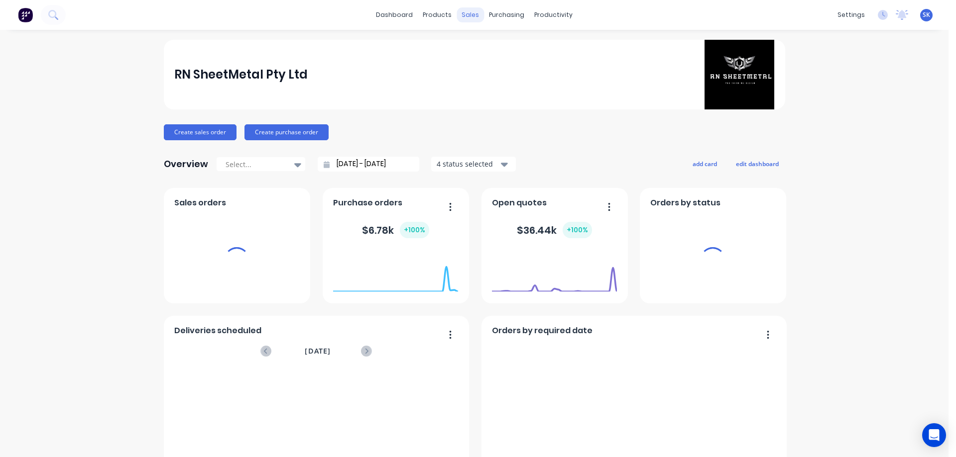
click at [462, 16] on div "sales" at bounding box center [469, 14] width 27 height 15
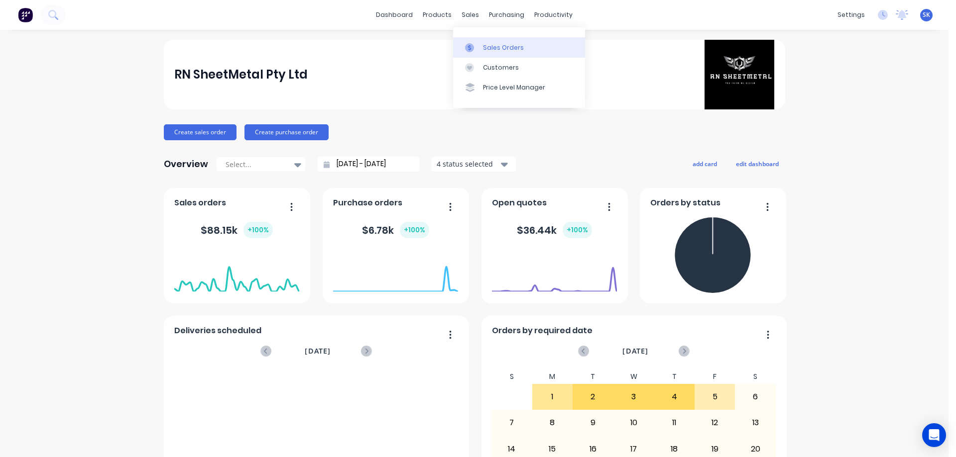
click at [480, 43] on link "Sales Orders" at bounding box center [519, 47] width 132 height 20
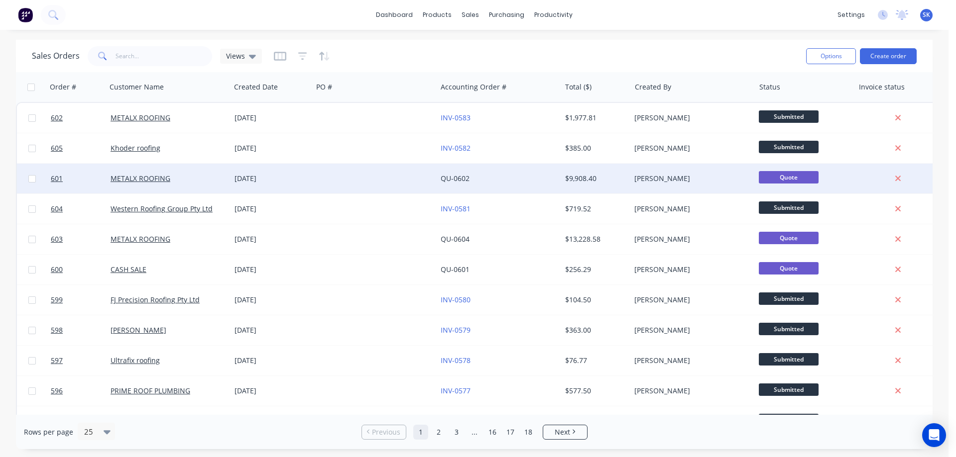
click at [252, 181] on div "[DATE]" at bounding box center [271, 179] width 74 height 10
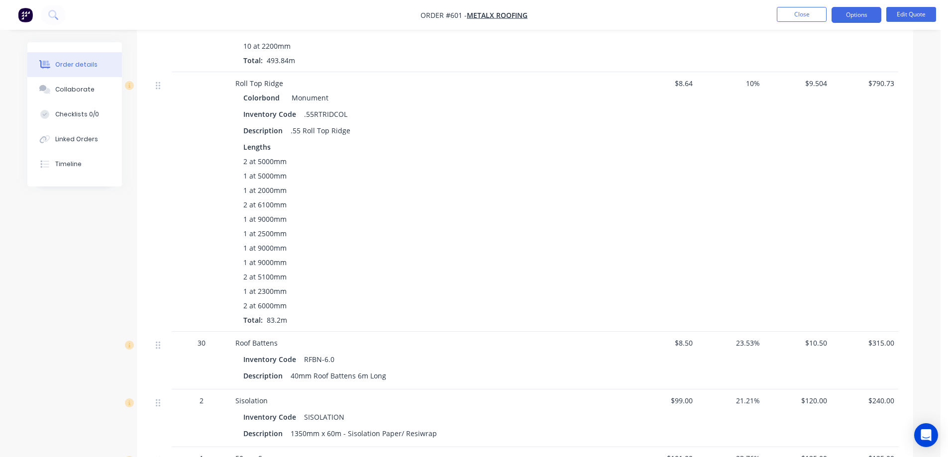
scroll to position [597, 0]
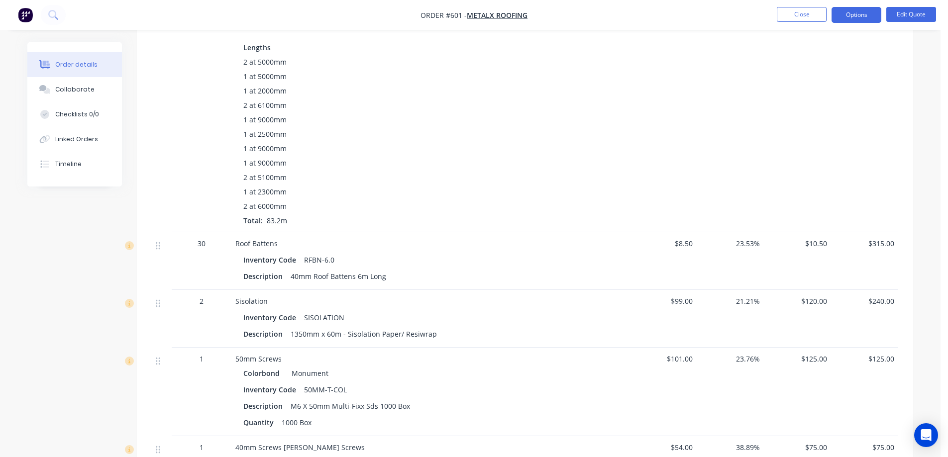
click at [21, 15] on img "button" at bounding box center [25, 14] width 15 height 15
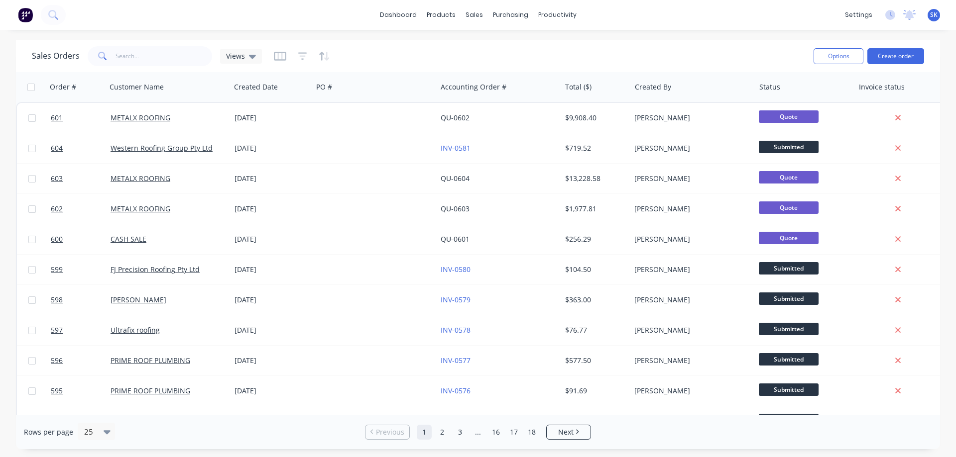
click at [21, 11] on img at bounding box center [25, 14] width 15 height 15
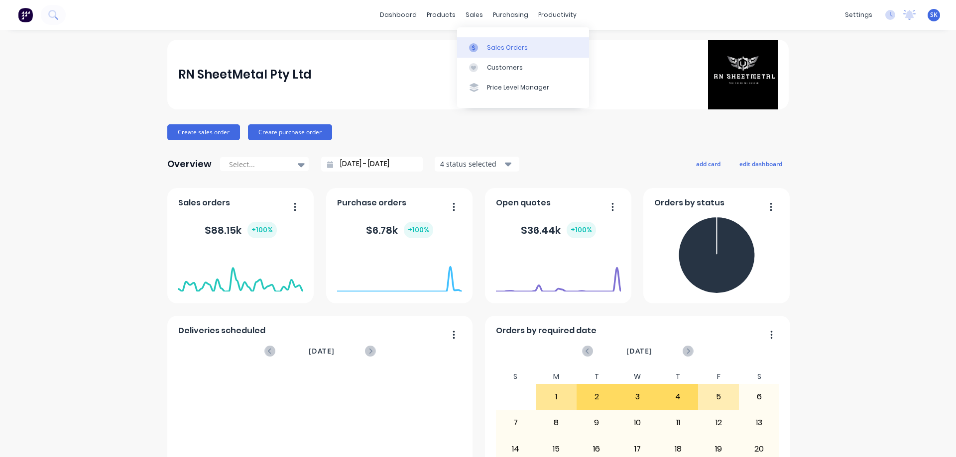
click at [509, 53] on link "Sales Orders" at bounding box center [523, 47] width 132 height 20
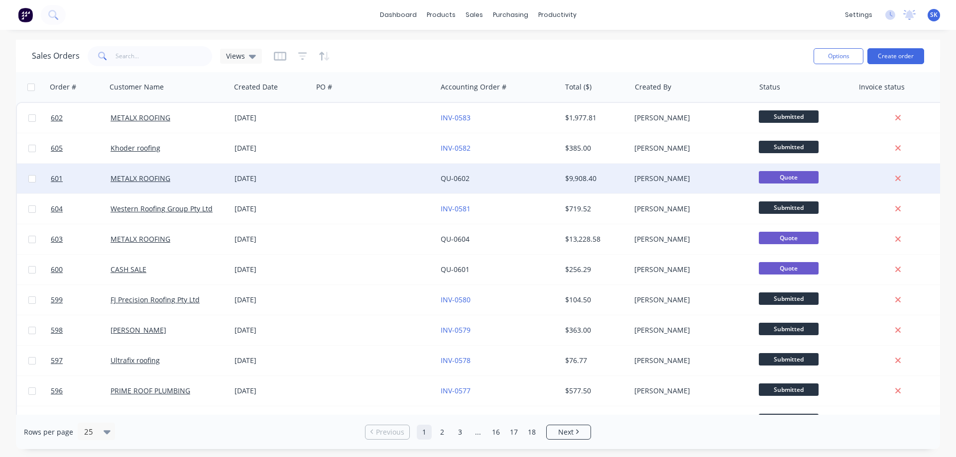
click at [261, 176] on div "[DATE]" at bounding box center [271, 179] width 74 height 10
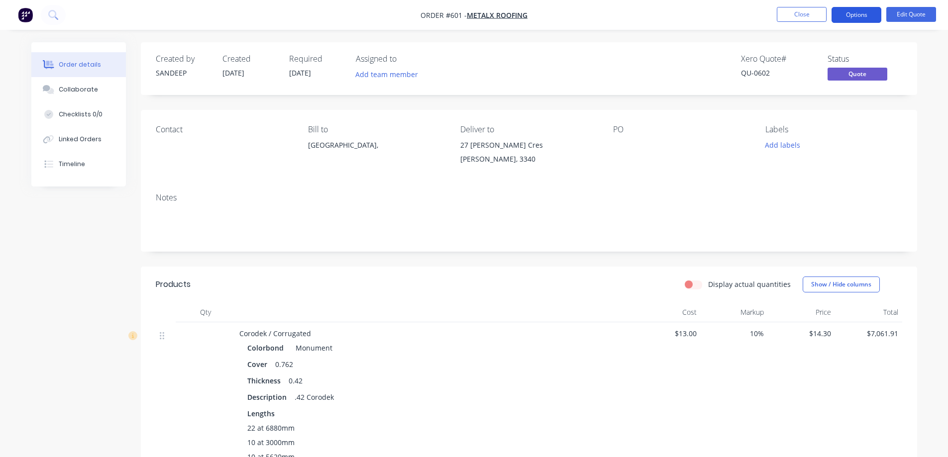
click at [866, 16] on button "Options" at bounding box center [857, 15] width 50 height 16
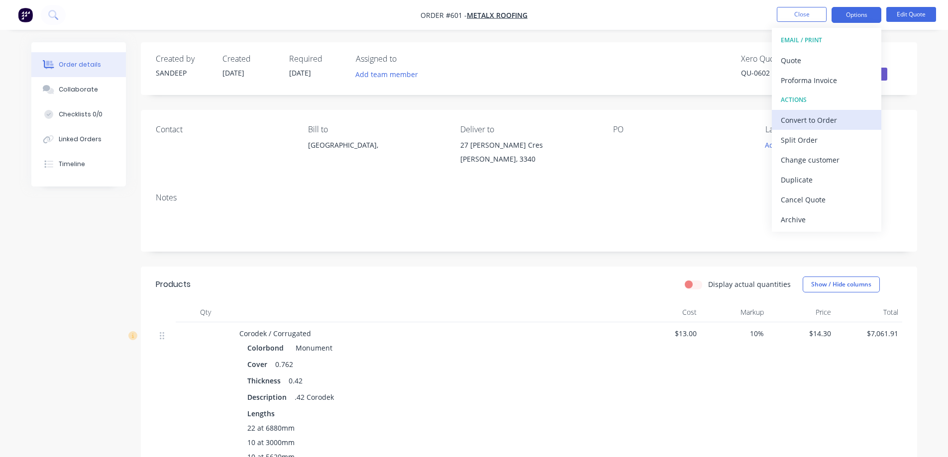
click at [828, 116] on div "Convert to Order" at bounding box center [827, 120] width 92 height 14
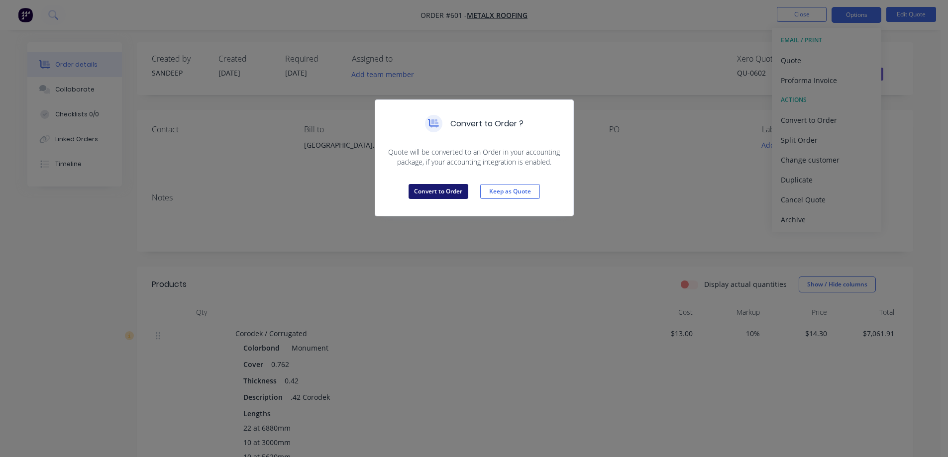
click at [421, 193] on button "Convert to Order" at bounding box center [439, 191] width 60 height 15
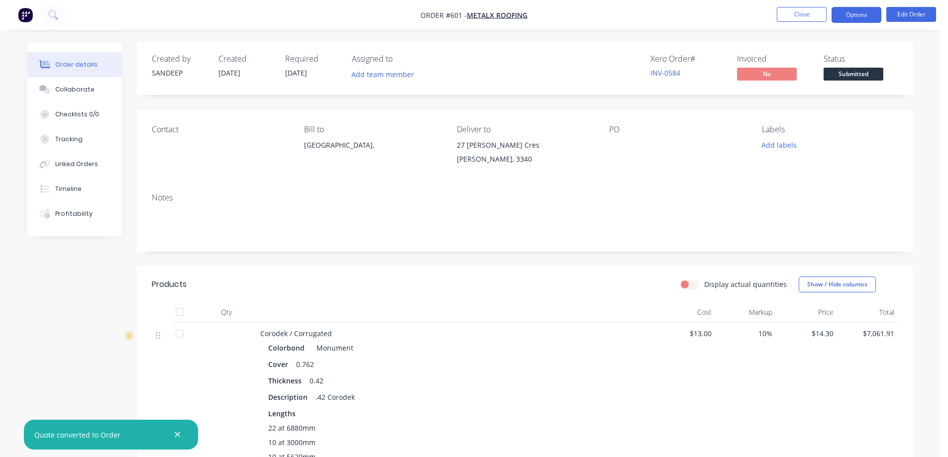
click at [853, 17] on button "Options" at bounding box center [857, 15] width 50 height 16
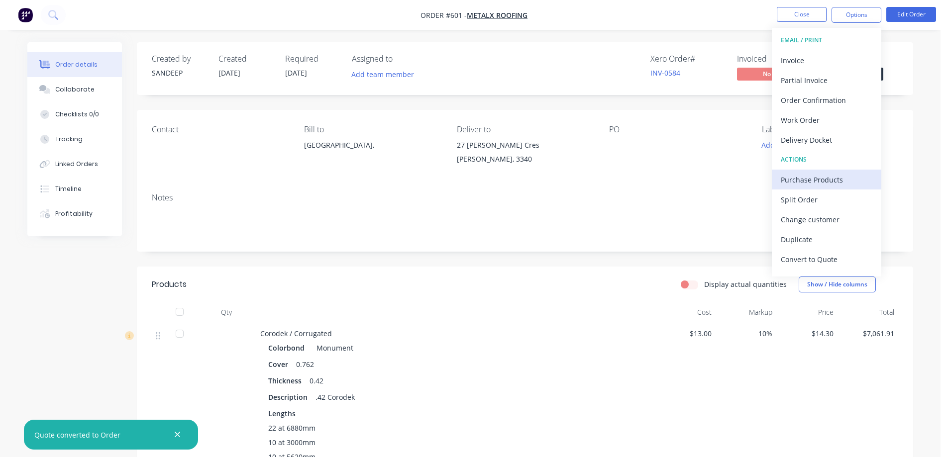
click at [804, 175] on div "Purchase Products" at bounding box center [827, 180] width 92 height 14
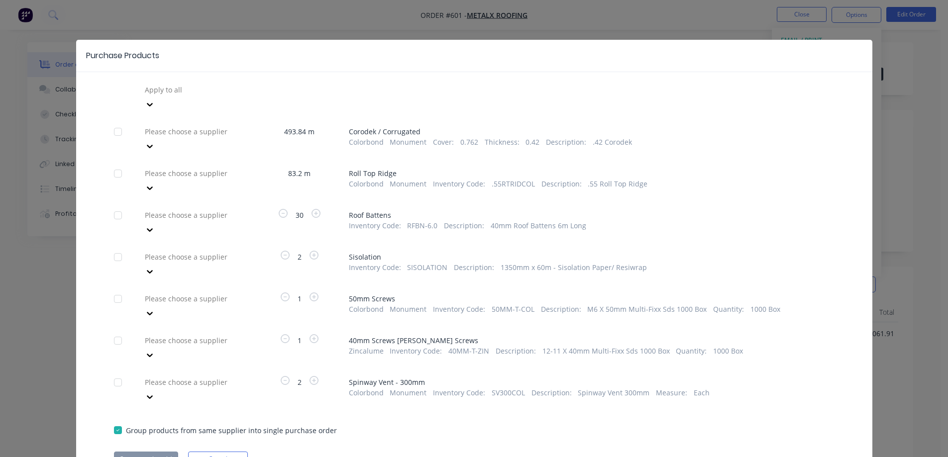
click at [119, 122] on div at bounding box center [118, 132] width 20 height 20
click at [115, 164] on div at bounding box center [118, 174] width 20 height 20
click at [210, 125] on div at bounding box center [215, 131] width 143 height 12
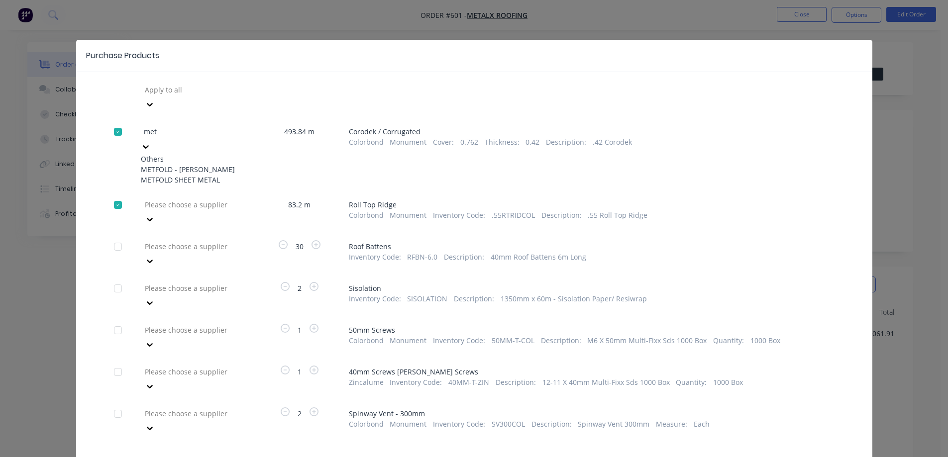
type input "metf"
click at [194, 175] on div "METFOLD SHEET METAL" at bounding box center [195, 180] width 109 height 10
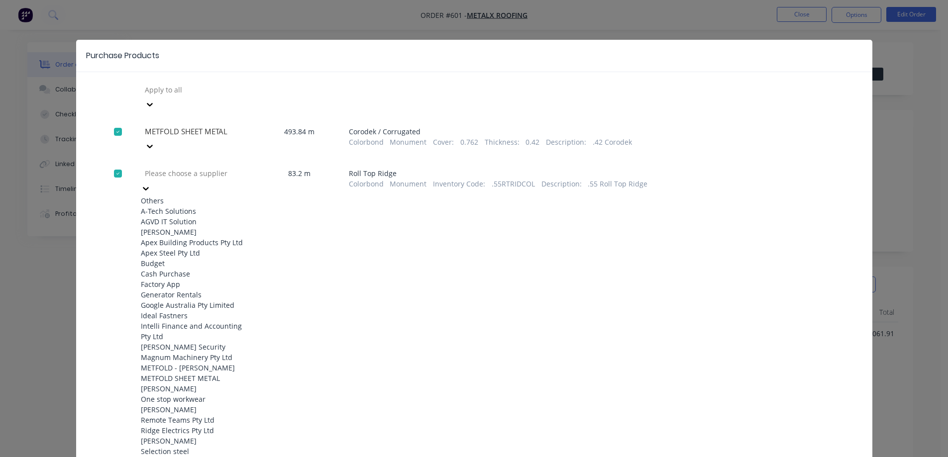
click at [193, 167] on div at bounding box center [215, 173] width 143 height 12
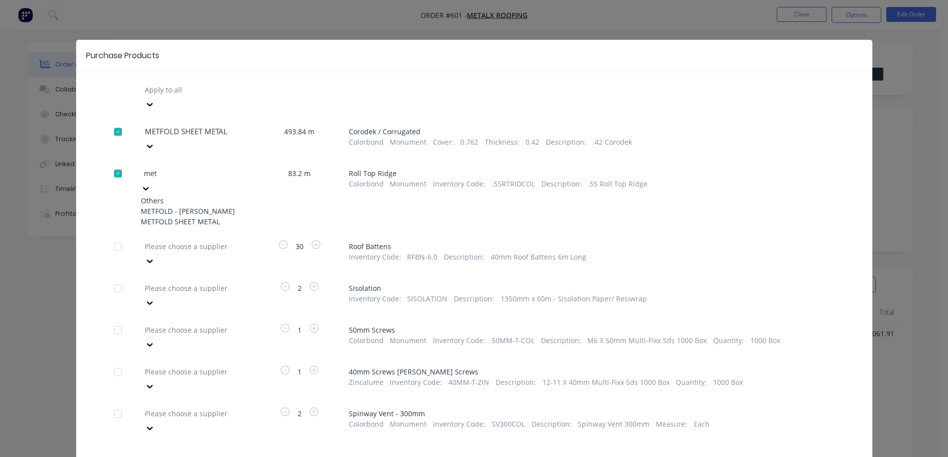
type input "metf"
click at [193, 217] on div "METFOLD SHEET METAL" at bounding box center [195, 222] width 109 height 10
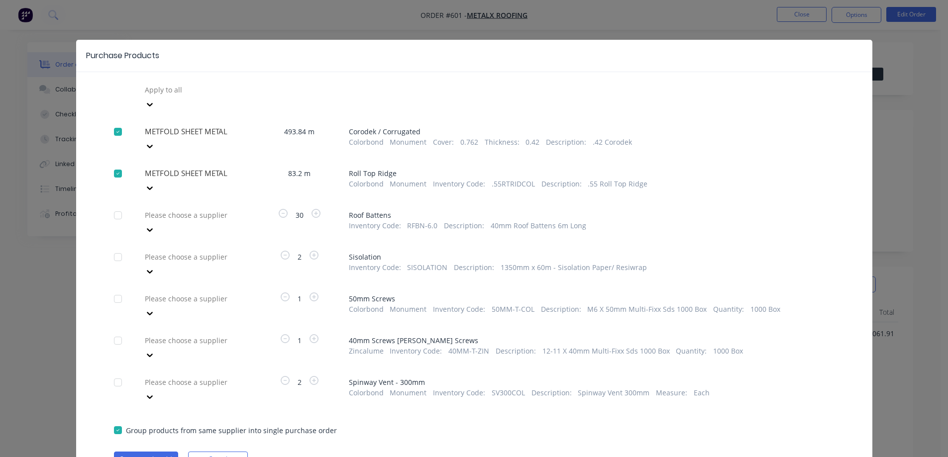
click at [119, 373] on div at bounding box center [118, 383] width 20 height 20
click at [173, 376] on div at bounding box center [215, 382] width 143 height 12
type input "metf"
click at [178, 426] on div "METFOLD SHEET METAL" at bounding box center [195, 431] width 109 height 10
click at [155, 452] on button "Create purchase(s)" at bounding box center [146, 459] width 64 height 15
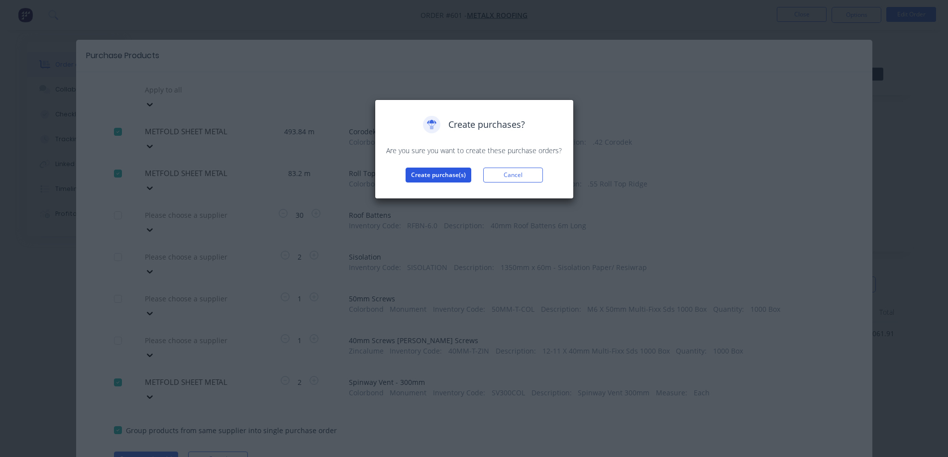
click at [414, 178] on button "Create purchase(s)" at bounding box center [439, 175] width 66 height 15
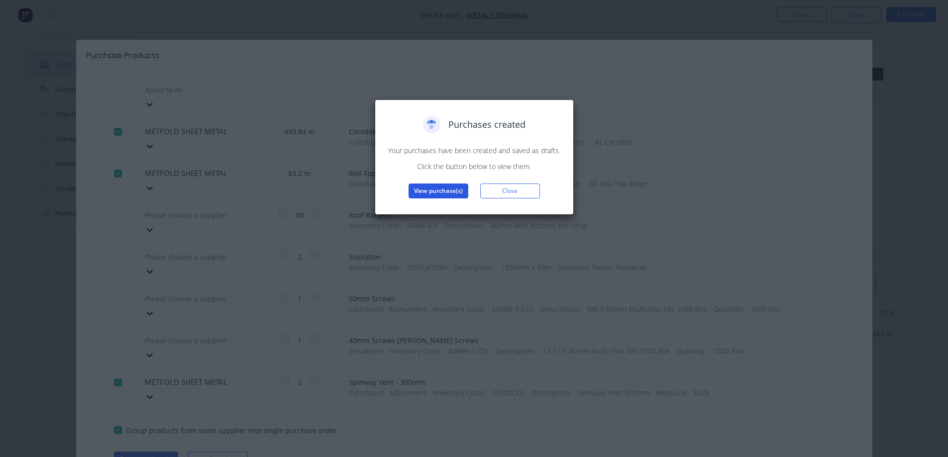
click at [423, 193] on button "View purchase(s)" at bounding box center [439, 191] width 60 height 15
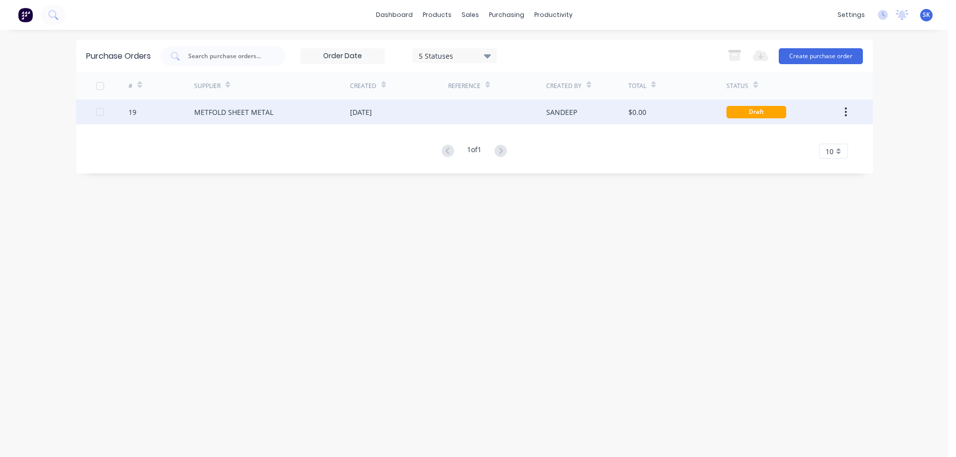
click at [383, 120] on div "[DATE]" at bounding box center [399, 112] width 98 height 25
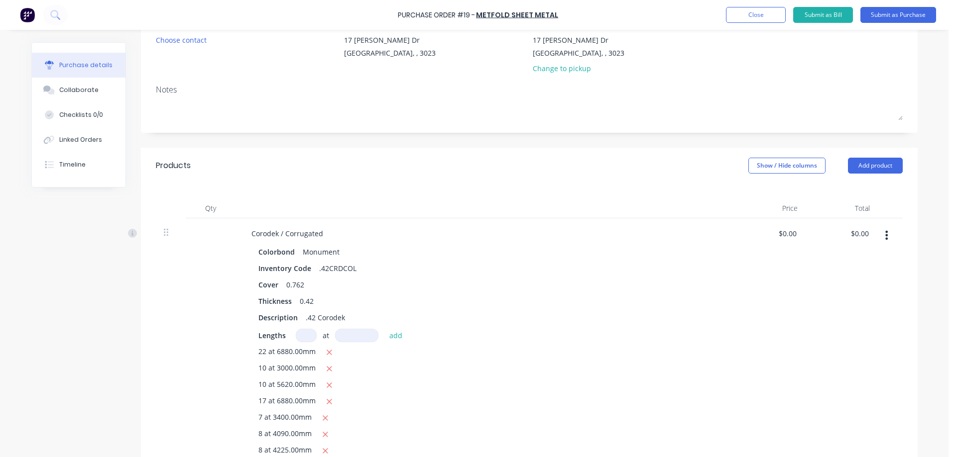
scroll to position [50, 0]
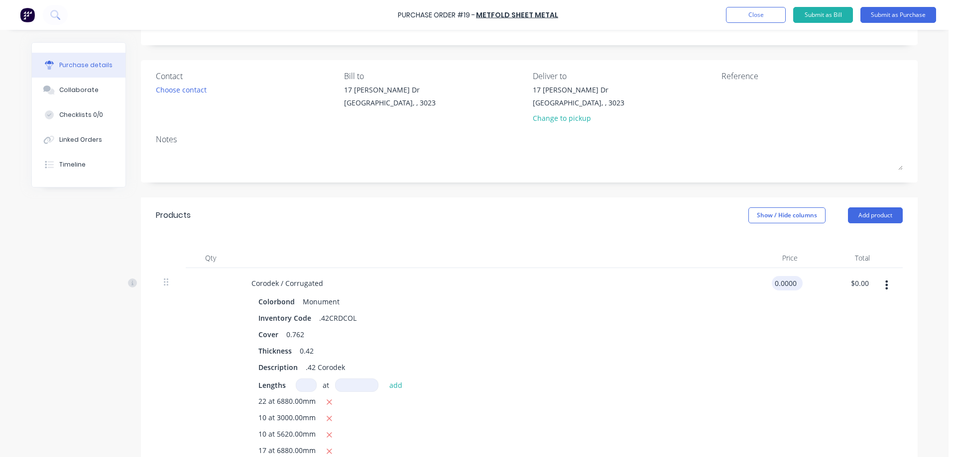
click at [781, 283] on input "0.0000" at bounding box center [784, 283] width 27 height 14
type input "$13.00"
type input "$6,419.92"
click at [698, 369] on div "Description .42 Corodek" at bounding box center [482, 367] width 456 height 14
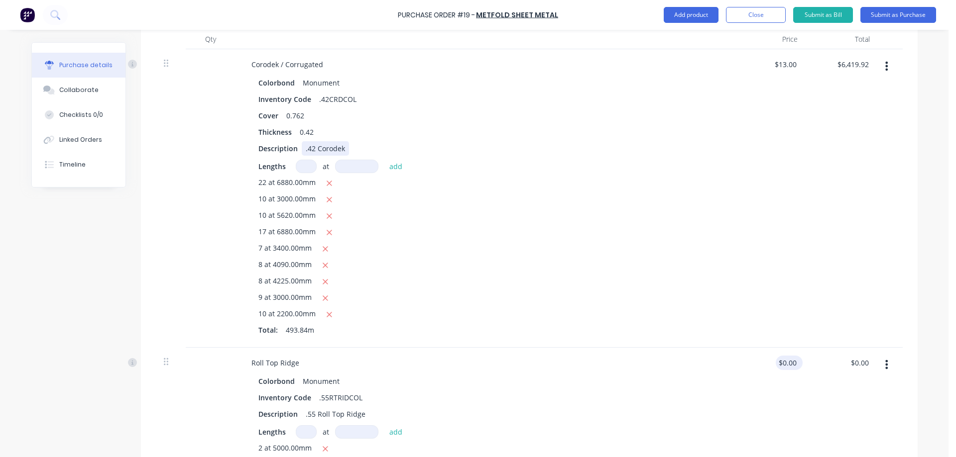
scroll to position [299, 0]
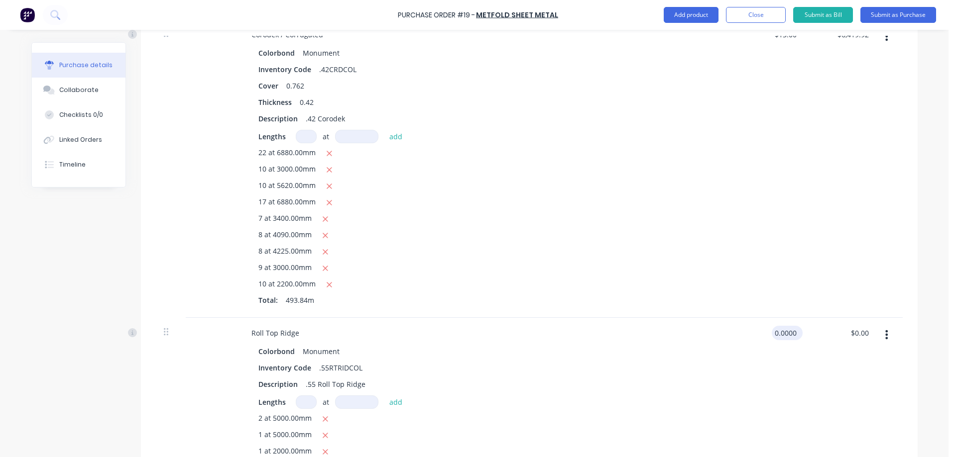
click at [793, 334] on input "0.0000" at bounding box center [784, 333] width 27 height 14
type input "$8.64"
type input "$718.85"
click at [736, 255] on div "$13.00 $13.00" at bounding box center [769, 168] width 72 height 299
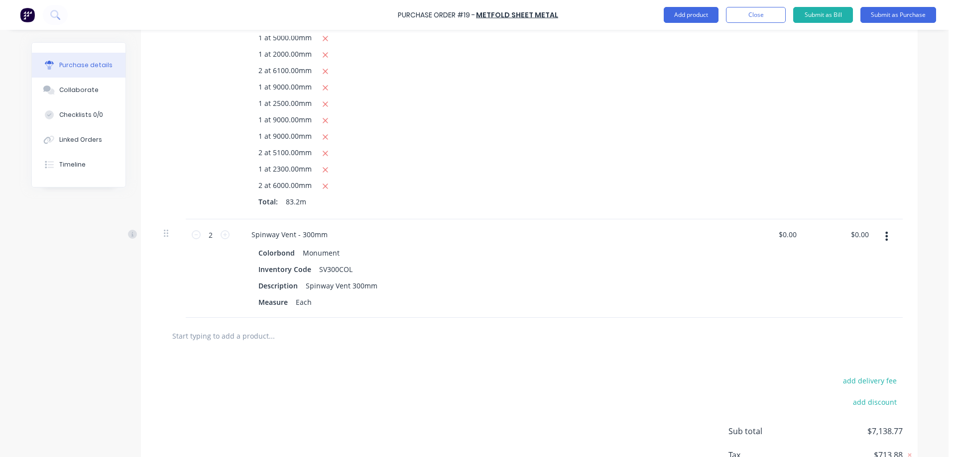
scroll to position [747, 0]
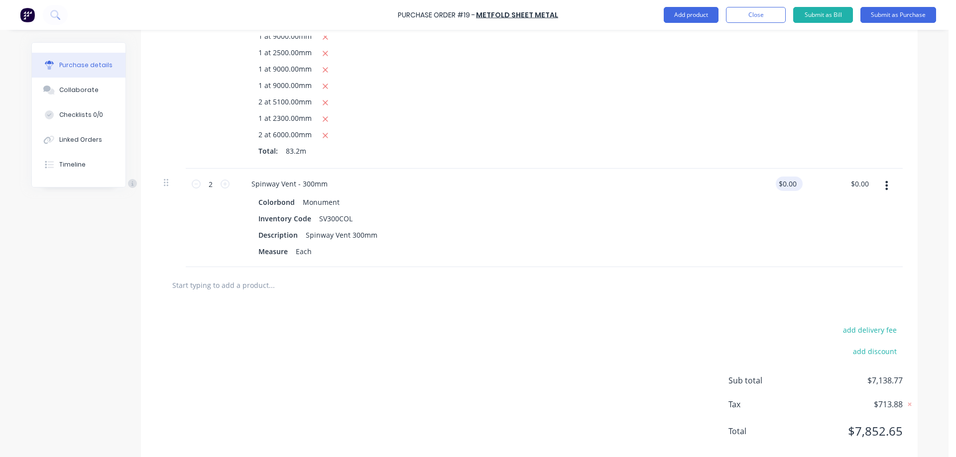
click at [797, 182] on div "$0.00 $0.00" at bounding box center [788, 184] width 27 height 14
click at [787, 184] on input "0.0000" at bounding box center [786, 184] width 23 height 14
type input "$109.00"
type input "$218.00"
click at [754, 243] on div "$109.00 $109.00" at bounding box center [769, 218] width 72 height 99
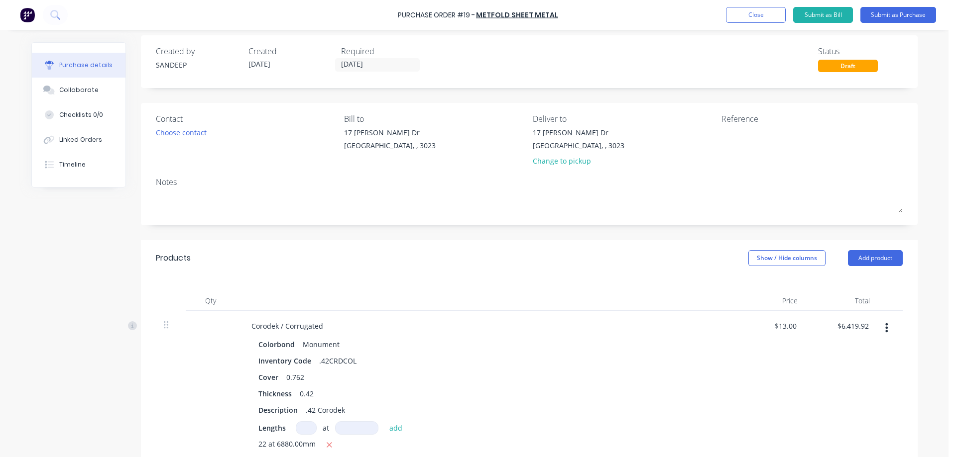
scroll to position [0, 0]
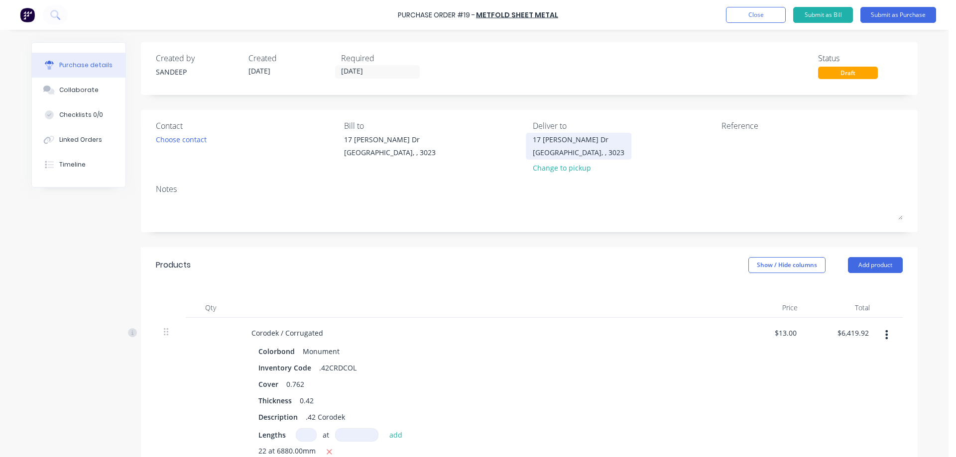
click at [559, 139] on div "17 [PERSON_NAME] Dr" at bounding box center [579, 139] width 92 height 10
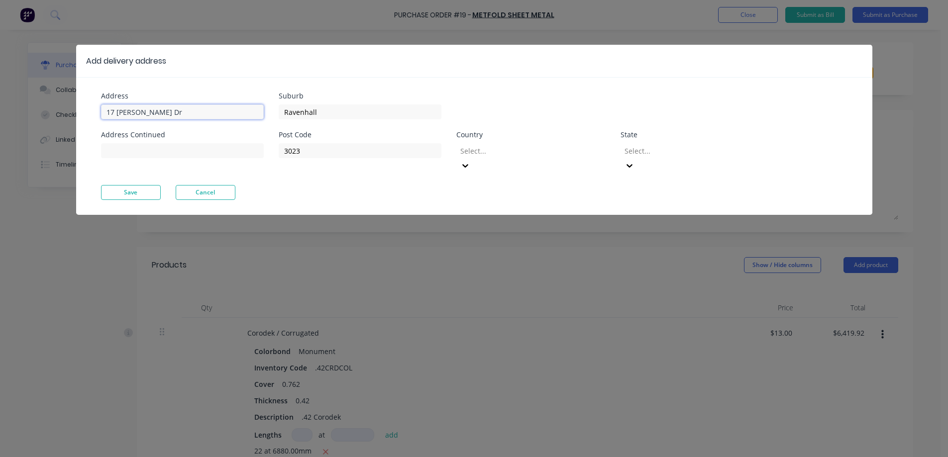
drag, startPoint x: 182, startPoint y: 109, endPoint x: 96, endPoint y: 105, distance: 86.2
click at [96, 105] on div "Address 17 Katherine Dr Address Continued Suburb Ravenhall Post Code 3023 Count…" at bounding box center [474, 146] width 796 height 138
paste input "27 [PERSON_NAME] Cres"
type input "27 [PERSON_NAME] Cres"
drag, startPoint x: 342, startPoint y: 110, endPoint x: 249, endPoint y: 118, distance: 93.4
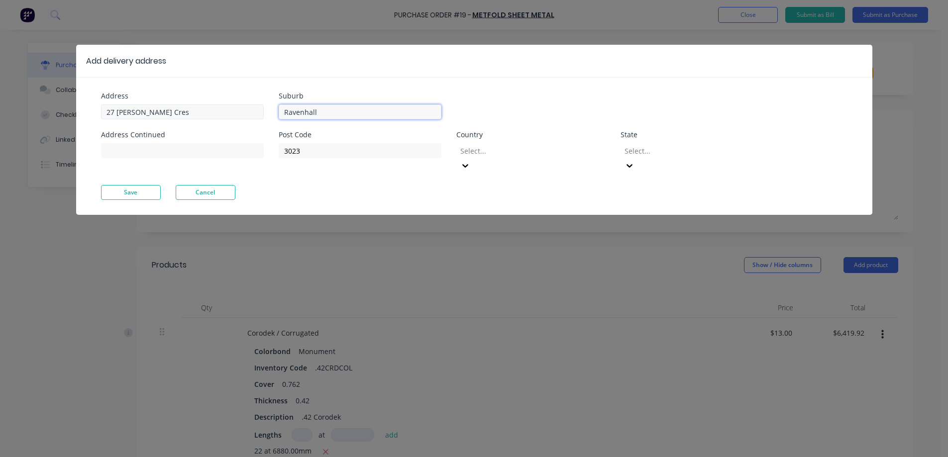
click at [249, 118] on div "Address 27 Valda Cres Address Continued Suburb Ravenhall Post Code 3023 Country…" at bounding box center [287, 139] width 373 height 93
paste input "DARLEY"
type input "DARLEY"
drag, startPoint x: 314, startPoint y: 148, endPoint x: 257, endPoint y: 148, distance: 56.7
click at [257, 148] on div "Address 27 Valda Cres Address Continued Suburb DARLEY Post Code 3023 Country Se…" at bounding box center [287, 139] width 373 height 93
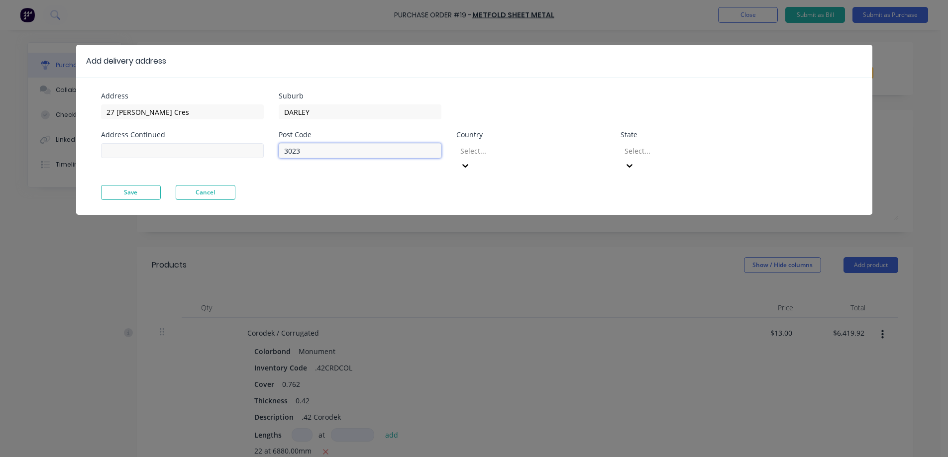
paste input "3340"
click at [285, 152] on input "3340" at bounding box center [360, 150] width 163 height 15
type input "3340"
click at [487, 153] on div at bounding box center [530, 151] width 143 height 12
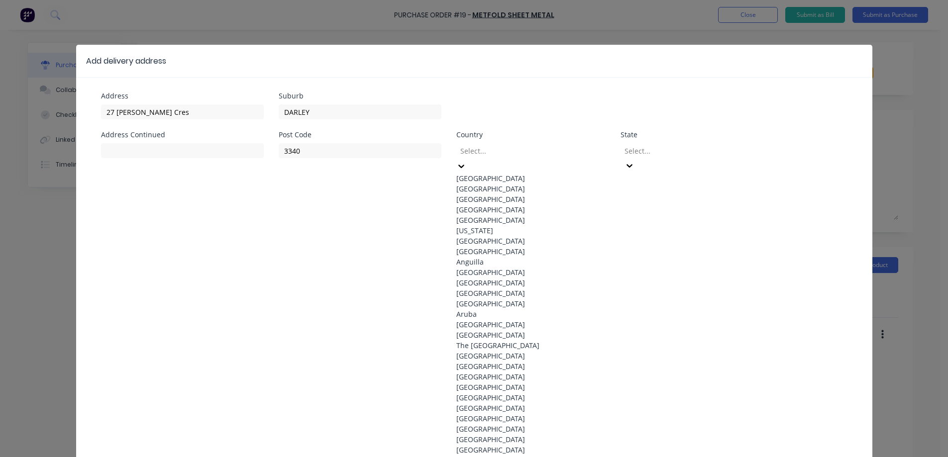
click at [485, 174] on div "Australia" at bounding box center [530, 178] width 149 height 10
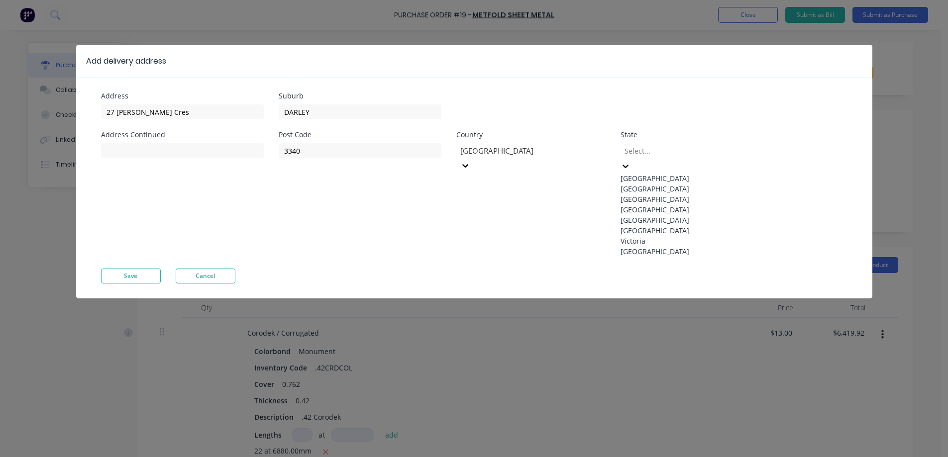
click at [669, 154] on div at bounding box center [695, 151] width 143 height 12
click at [661, 246] on div "Victoria" at bounding box center [695, 241] width 149 height 10
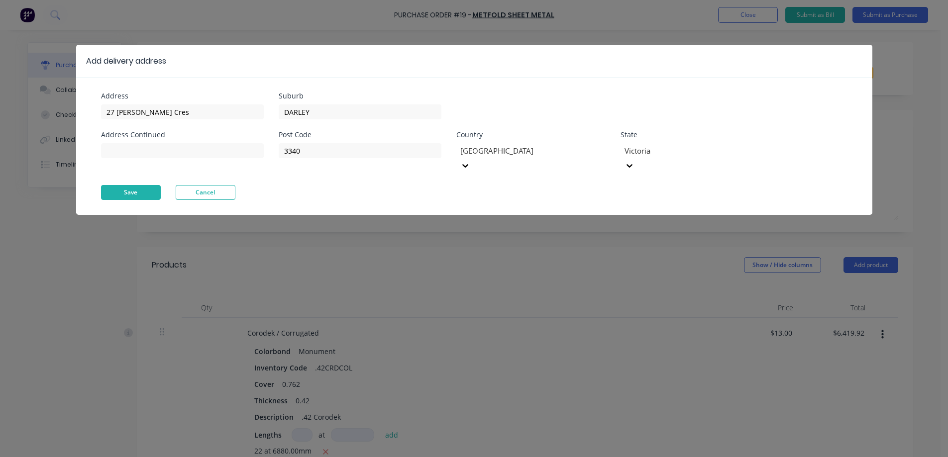
click at [151, 185] on button "Save" at bounding box center [131, 192] width 60 height 15
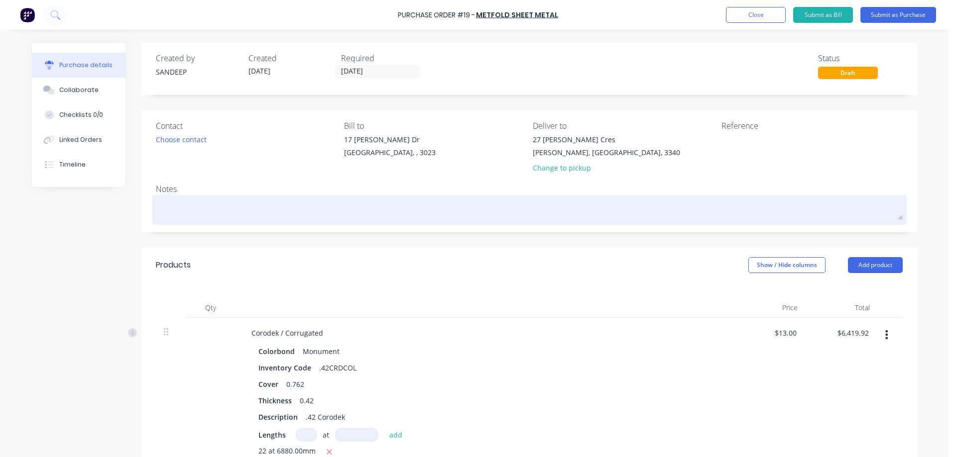
click at [260, 207] on textarea at bounding box center [529, 209] width 747 height 22
type textarea "x"
type textarea "M"
type textarea "x"
type textarea "Mo"
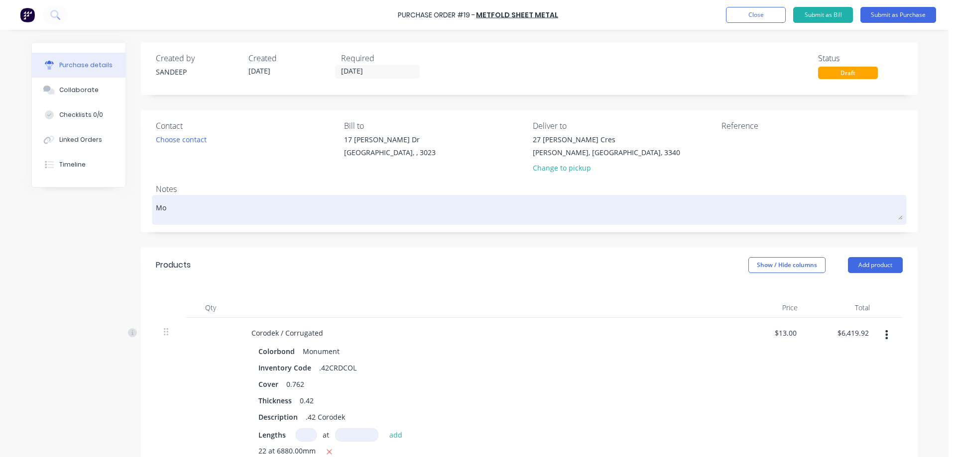
type textarea "x"
type textarea "Mon"
type textarea "x"
type textarea "Mond"
type textarea "x"
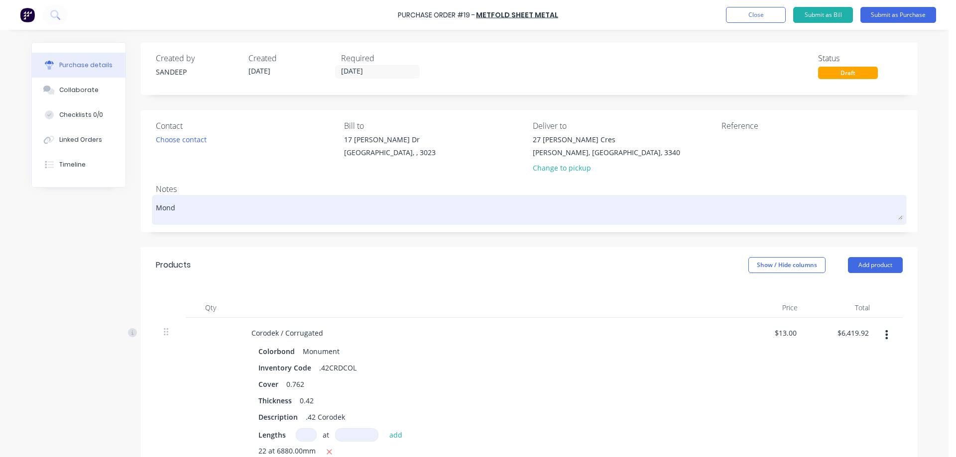
type textarea "[PERSON_NAME]"
type textarea "x"
type textarea "[DATE]"
type textarea "x"
type textarea "[DATE]"
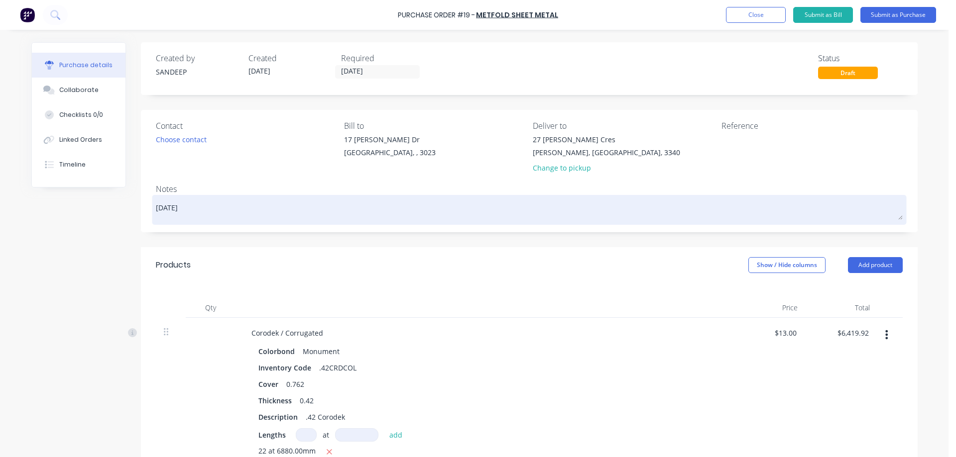
type textarea "x"
type textarea "[DATE] M"
type textarea "x"
type textarea "[DATE] Mo"
type textarea "x"
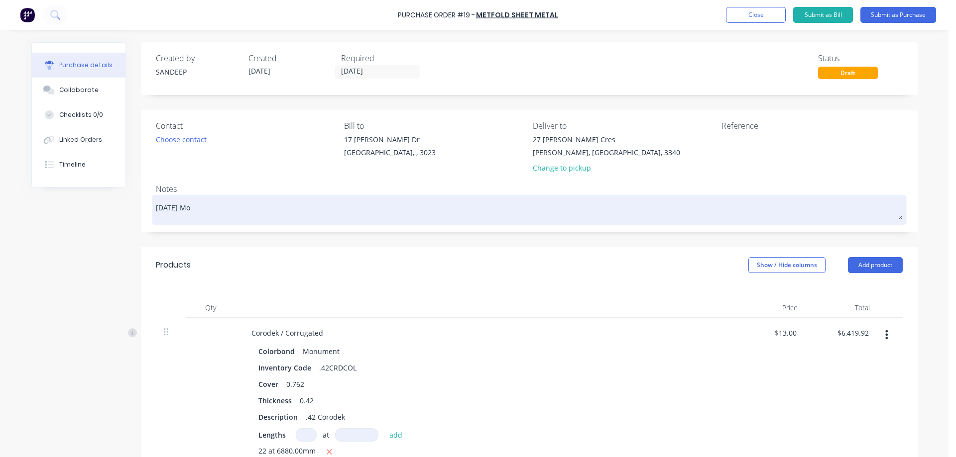
type textarea "[DATE] Mor"
type textarea "x"
type textarea "[DATE] Morn"
type textarea "x"
type textarea "[DATE] Morni"
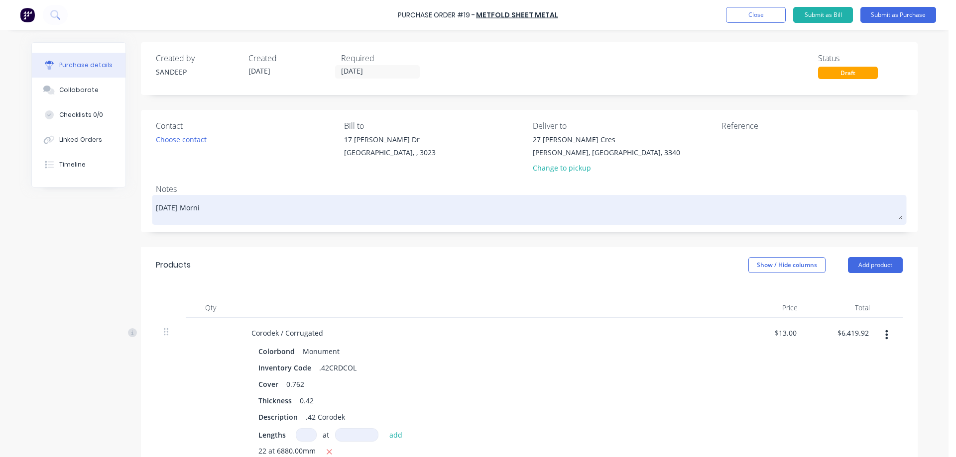
type textarea "x"
type textarea "[DATE] Mornin"
type textarea "x"
type textarea "[DATE] Morning"
type textarea "x"
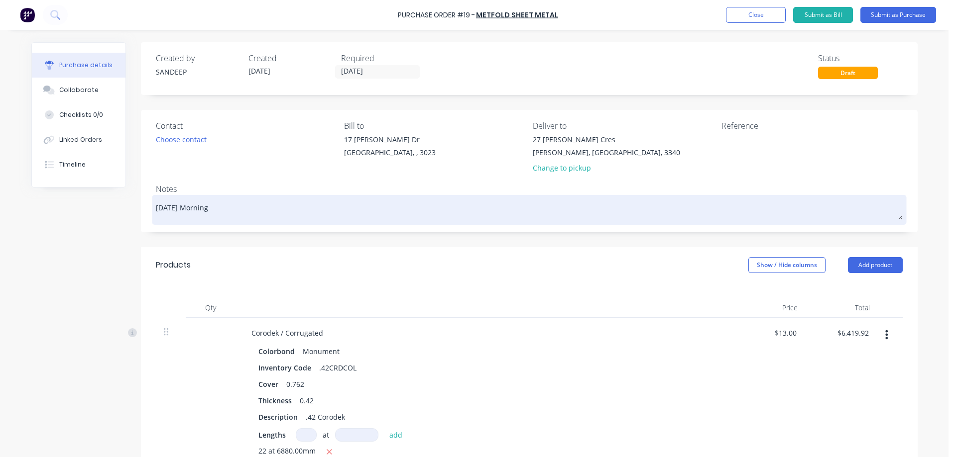
type textarea "[DATE] Morning"
type textarea "x"
type textarea "Monday Morning &"
type textarea "x"
type textarea "[DATE] Morning"
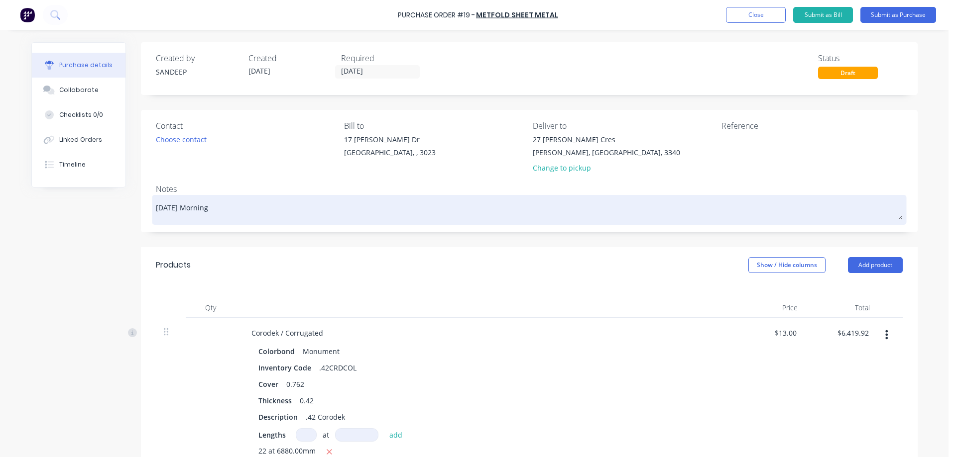
type textarea "x"
type textarea "Monday Morning 7"
type textarea "x"
type textarea "Monday Morning 7A"
type textarea "x"
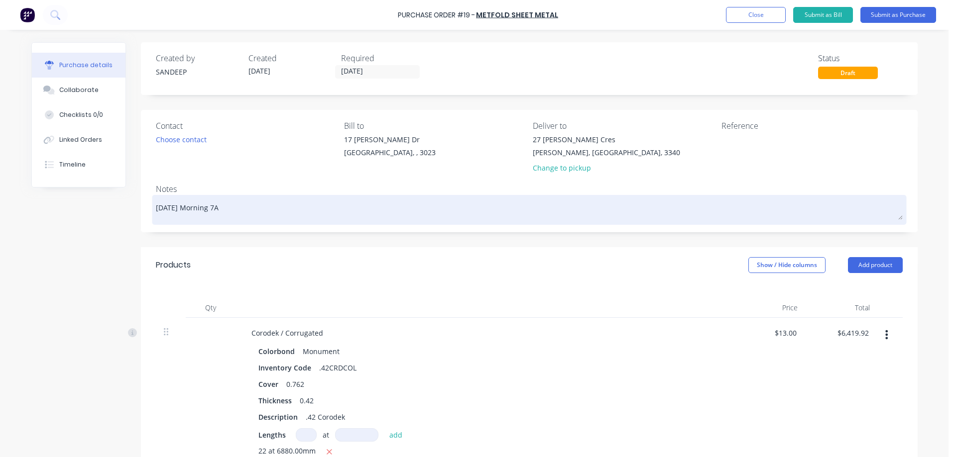
type textarea "Monday Morning 7Am"
type textarea "x"
type textarea "Monday Morning 7A"
type textarea "x"
type textarea "Monday Morning 7AM"
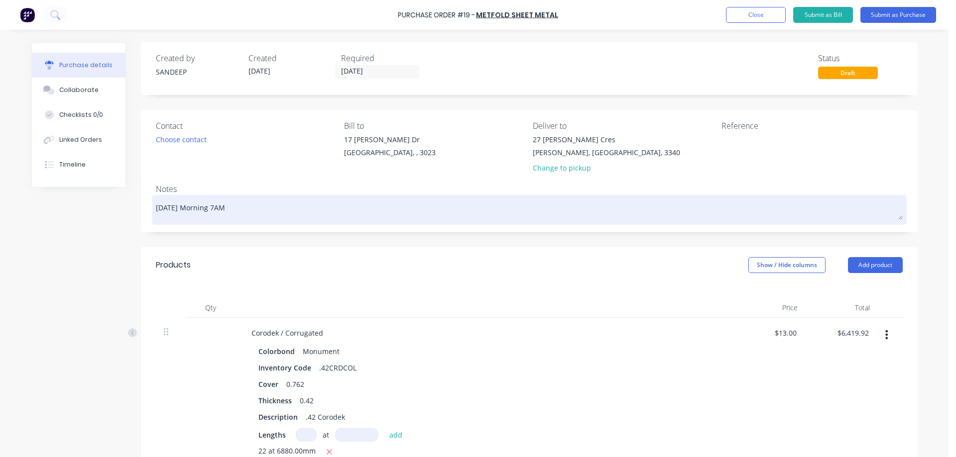
type textarea "x"
type textarea "Monday Morning 7AM"
type textarea "x"
type textarea "Monday Morning 7AM D"
type textarea "x"
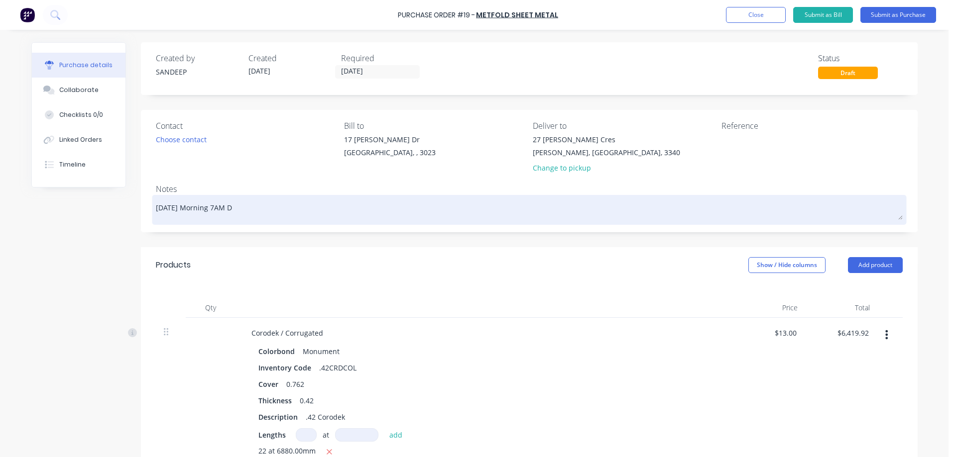
type textarea "Monday Morning 7AM De"
type textarea "x"
type textarea "Monday Morning 7AM Del"
type textarea "x"
type textarea "Monday Morning 7AM Deli"
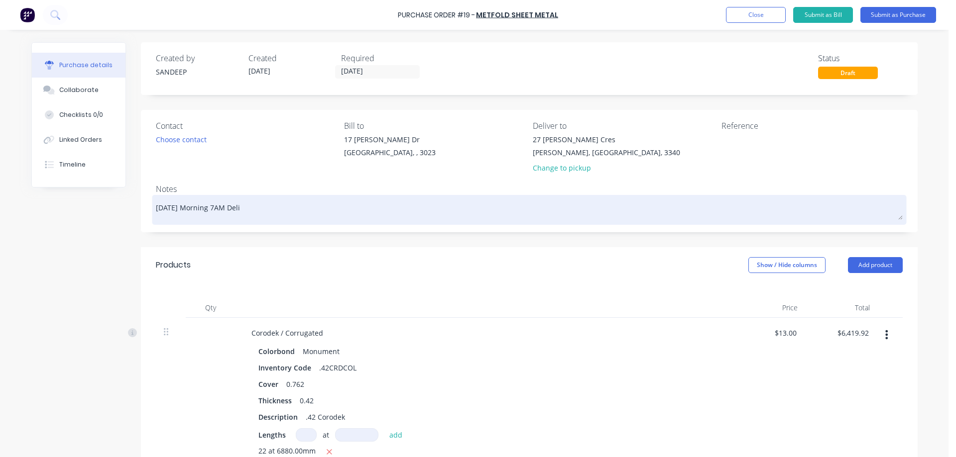
type textarea "x"
type textarea "Monday Morning 7AM Deliv"
type textarea "x"
type textarea "Monday Morning 7AM Delive"
type textarea "x"
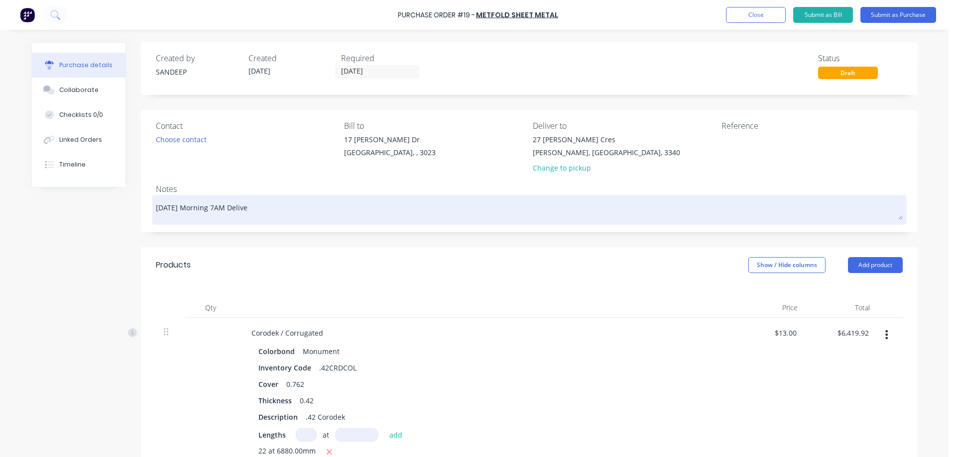
type textarea "Monday Morning 7AM Deliver"
type textarea "x"
type textarea "Monday Morning 7AM Delivery"
type textarea "x"
type textarea "Monday Morning 7AM Delivery"
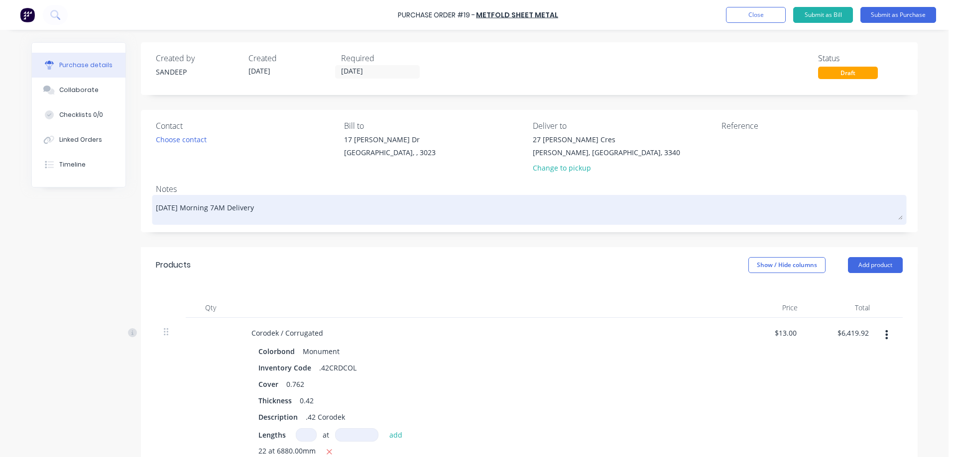
type textarea "x"
type textarea "Monday Morning 7AM Delivery m"
type textarea "x"
type textarea "Monday Morning 7AM Delivery ma"
type textarea "x"
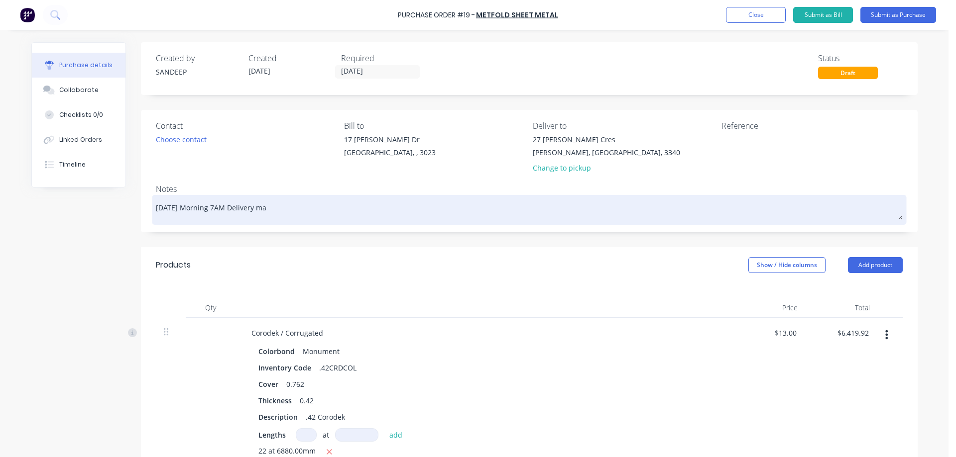
type textarea "Monday Morning 7AM Delivery man"
type textarea "x"
type textarea "Monday Morning 7AM Delivery mand"
type textarea "x"
type textarea "Monday Morning 7AM Delivery manda"
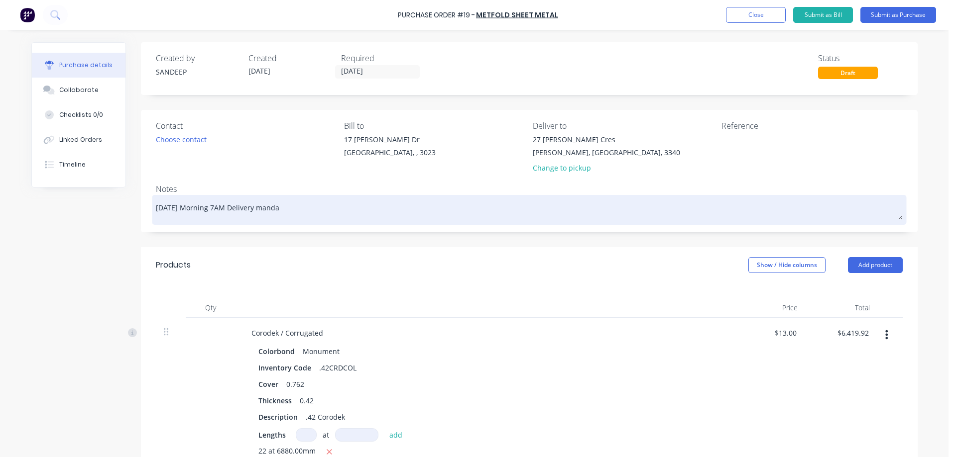
type textarea "x"
type textarea "Monday Morning 7AM Delivery mandat"
type textarea "x"
type textarea "Monday Morning 7AM Delivery mandato"
type textarea "x"
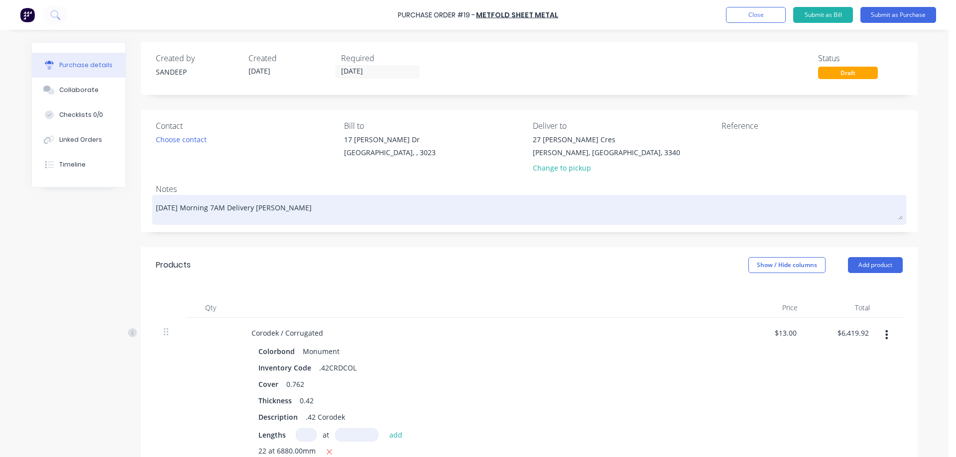
type textarea "Monday Morning 7AM Delivery mandator"
type textarea "x"
type textarea "Monday Morning 7AM Delivery mandatory"
type textarea "x"
type textarea "Monday Morning 7AM Delivery mandatory"
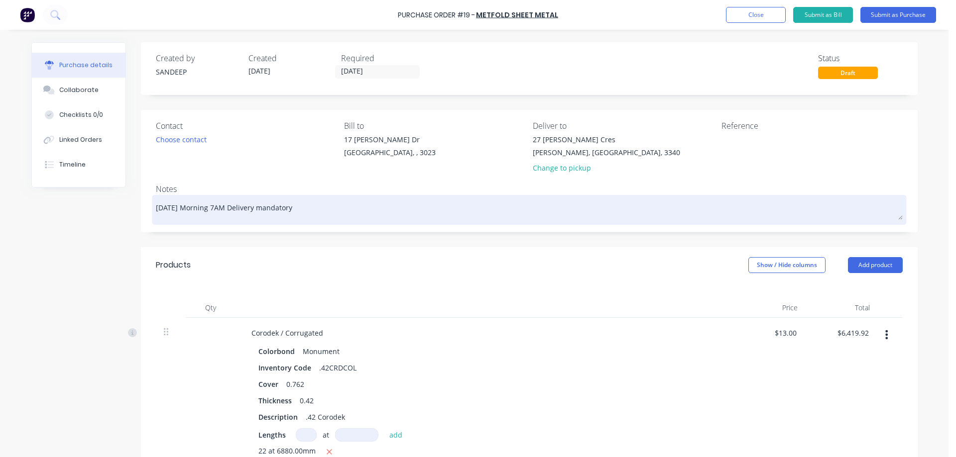
type textarea "x"
type textarea "Monday Morning 7AM Delivery mandatory p"
type textarea "x"
type textarea "Monday Morning 7AM Delivery mandatory pl"
type textarea "x"
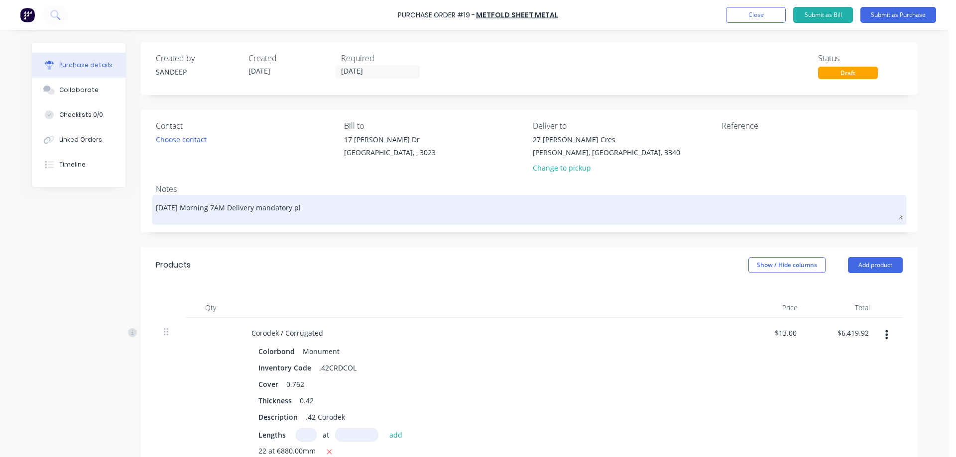
type textarea "Monday Morning 7AM Delivery mandatory ple"
type textarea "x"
type textarea "Monday Morning 7AM Delivery mandatory plea"
type textarea "x"
type textarea "Monday Morning 7AM Delivery mandatory pleas"
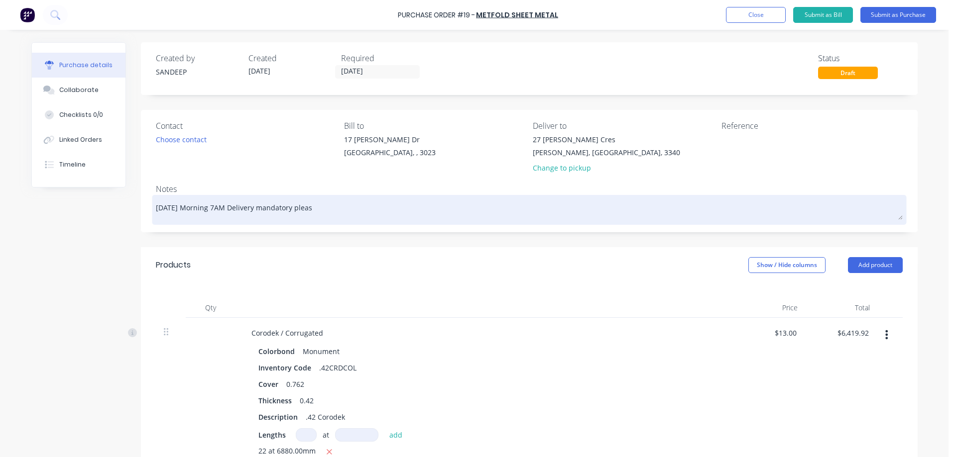
type textarea "x"
type textarea "Monday 7AM Delivery mandatory please"
type textarea "x"
type textarea "Monday 7 AM Delivery mandatory please"
click at [234, 209] on textarea "Monday 7 AM Delivery mandatory please" at bounding box center [529, 209] width 747 height 22
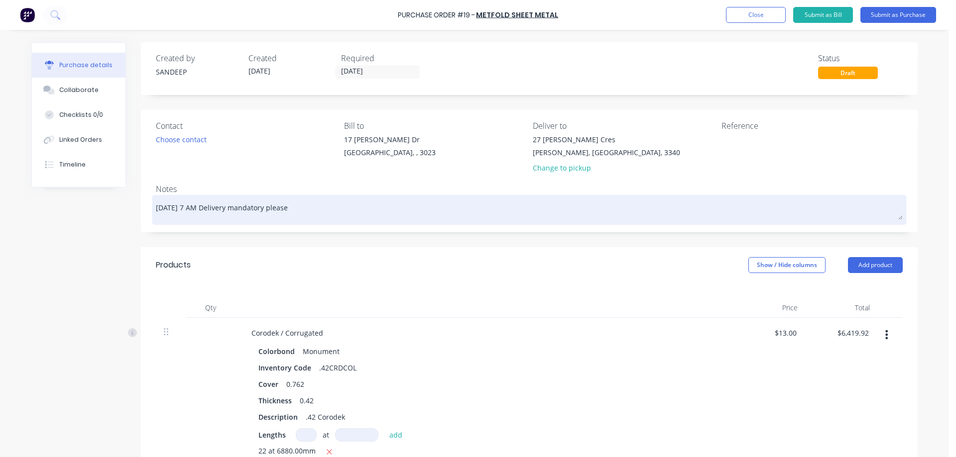
type textarea "x"
type textarea "Monday 7 AM Delivery andatory please"
type textarea "x"
type textarea "Monday 7 AM Delivery Mandatory please"
click at [268, 211] on textarea "Monday 7 AM Delivery Mandatory please" at bounding box center [529, 209] width 747 height 22
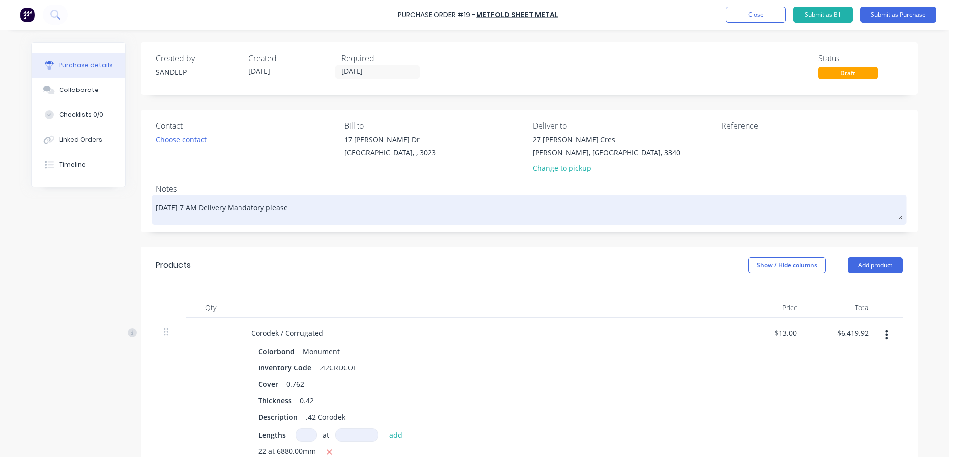
type textarea "x"
type textarea "Monday 7 AM Delivery Mandatory lease"
type textarea "x"
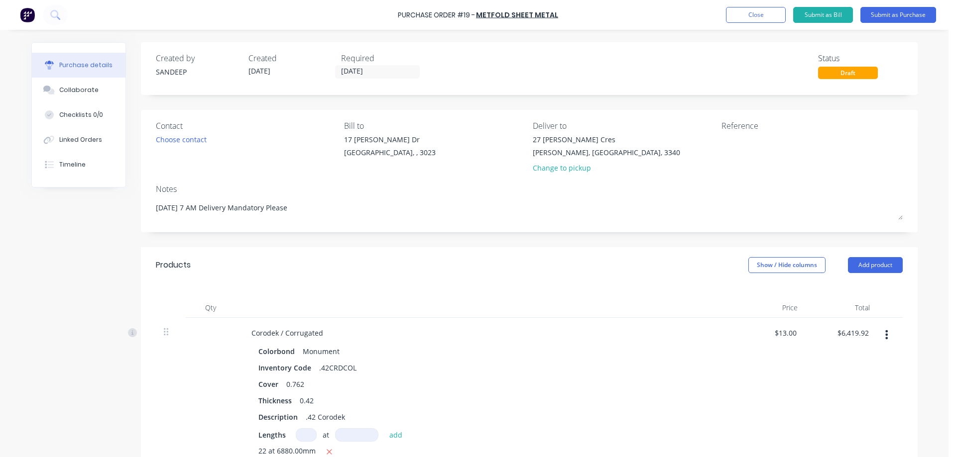
type textarea "Monday 7 AM Delivery Mandatory Please"
type textarea "x"
type textarea "Monday 7 AM Delivery Mandatory Please"
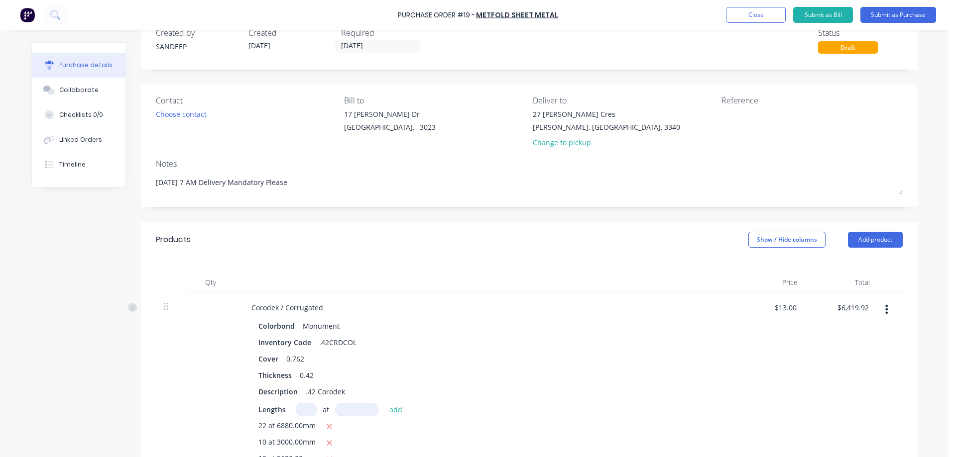
scroll to position [20, 0]
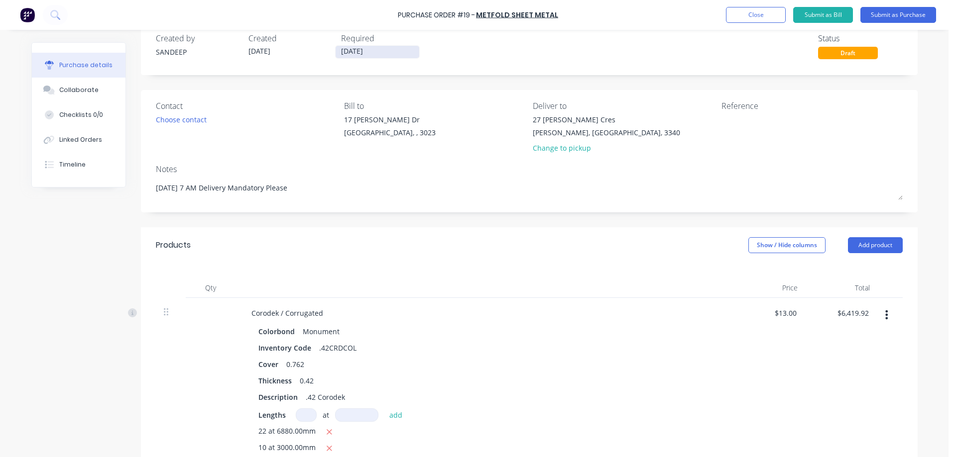
click at [380, 56] on input "[DATE]" at bounding box center [377, 52] width 84 height 12
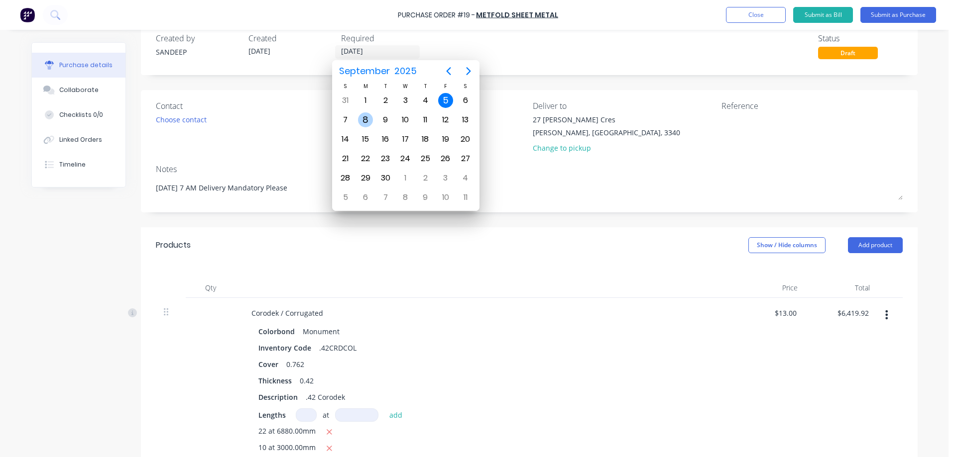
click at [363, 118] on div "8" at bounding box center [365, 119] width 15 height 15
type textarea "x"
type input "[DATE]"
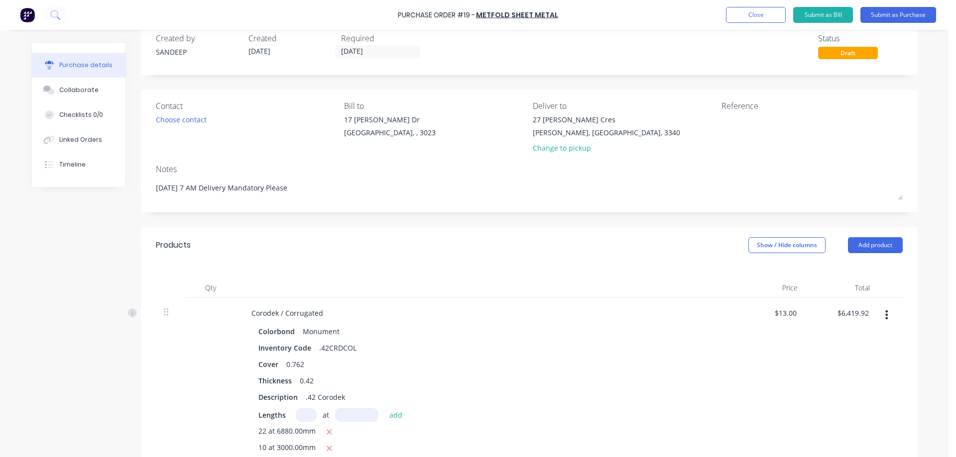
click at [574, 285] on div at bounding box center [484, 288] width 498 height 20
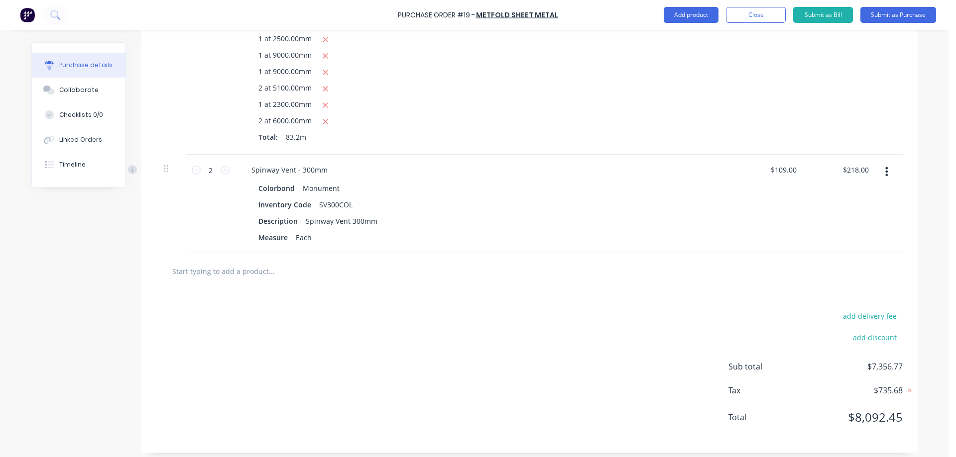
scroll to position [766, 0]
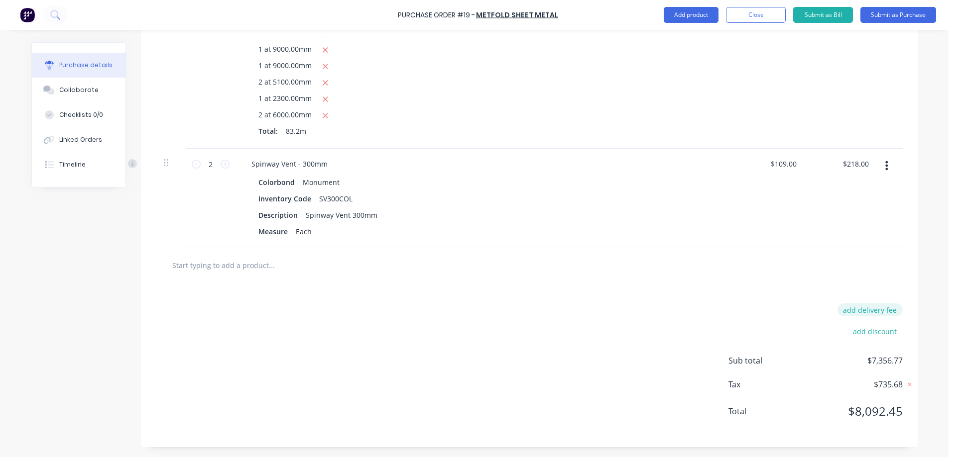
type textarea "x"
click at [886, 309] on button "add delivery fee" at bounding box center [869, 310] width 65 height 13
type input "100"
type textarea "x"
type input "$100.00"
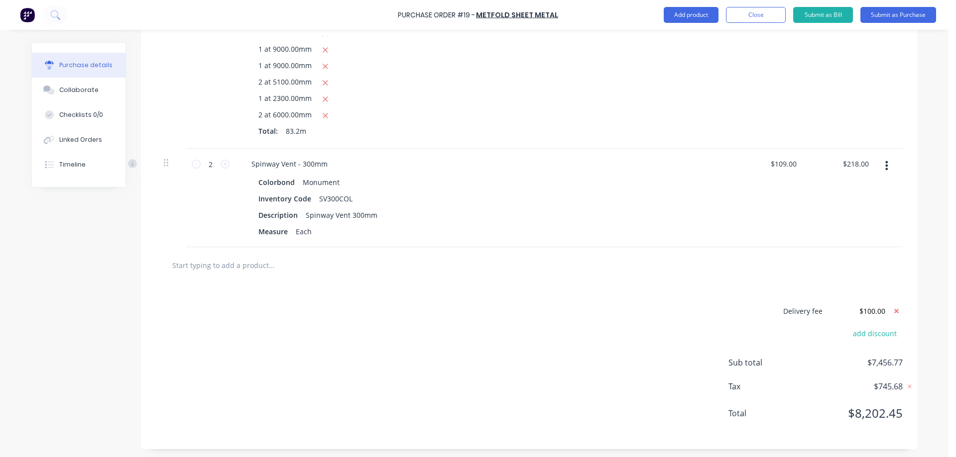
click at [684, 316] on div "Delivery fee $100.00 add discount Sub total $7,456.77 Tax $745.68 Total $8,202.…" at bounding box center [529, 367] width 776 height 166
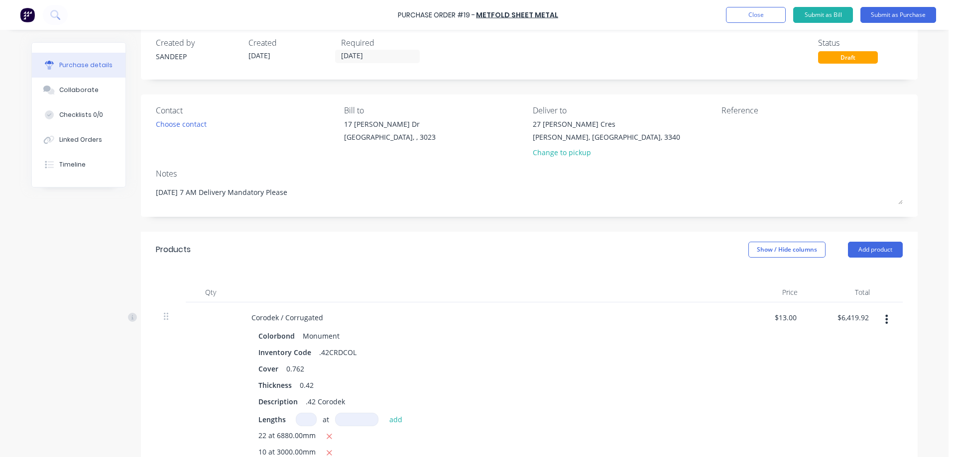
scroll to position [0, 0]
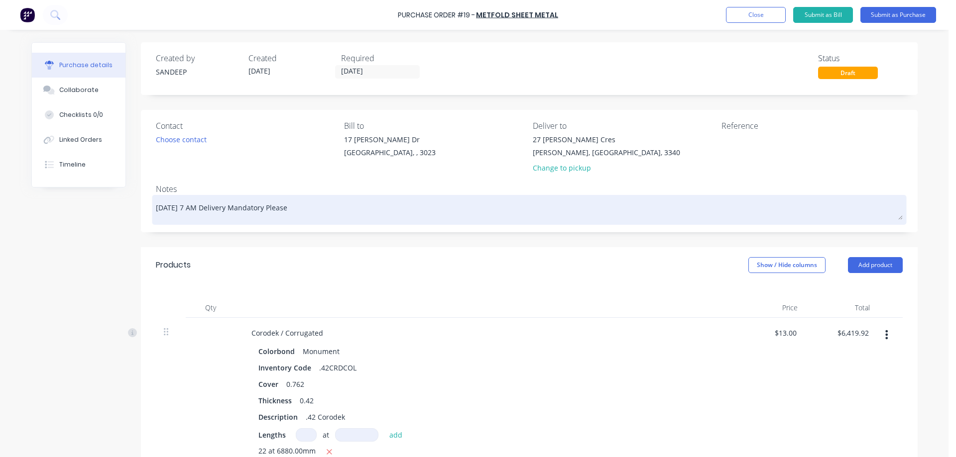
click at [311, 209] on textarea "Monday 7 AM Delivery Mandatory Please" at bounding box center [529, 209] width 747 height 22
type textarea "x"
type textarea "Monday 7 AM Delivery Mandatory Please"
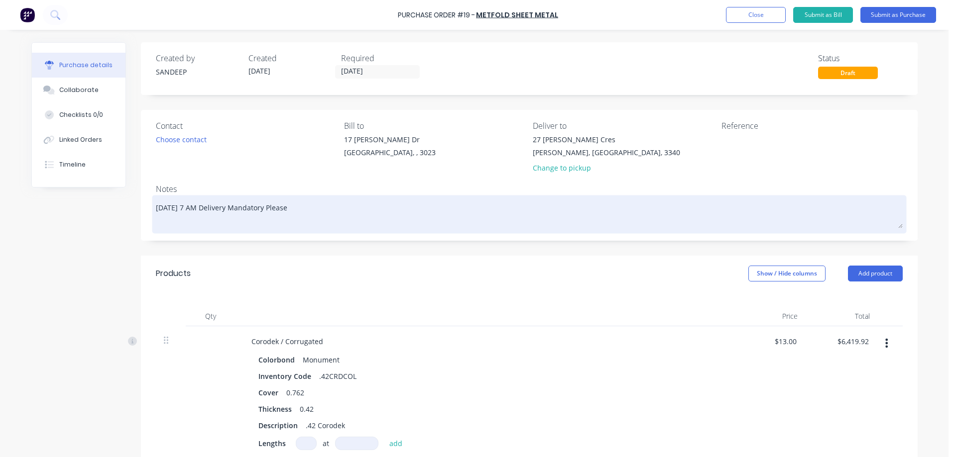
type textarea "x"
type textarea "Monday 7 AM Delivery Mandatory Please"
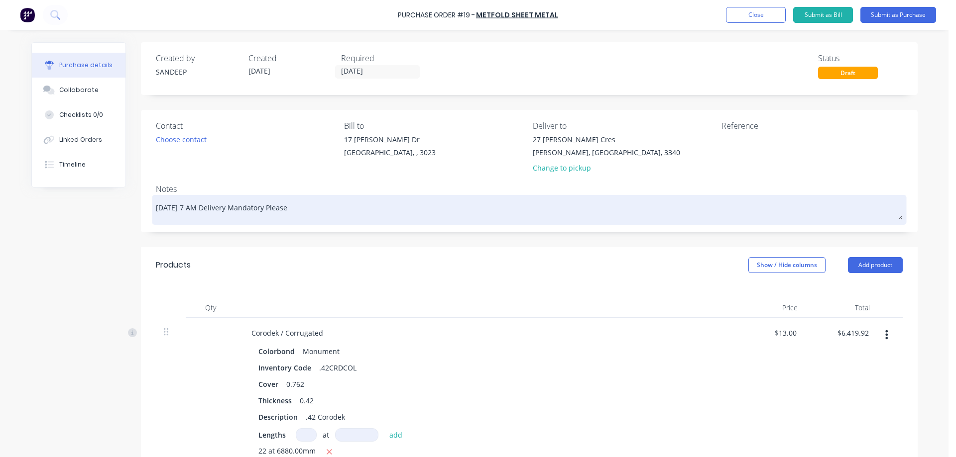
click at [197, 208] on textarea "Monday 7 AM Delivery Mandatory Please" at bounding box center [529, 209] width 747 height 22
type textarea "x"
type textarea "Monday 7 AM Delivery Mandatory Please"
type textarea "x"
type textarea "Monday 7 AM S Delivery Mandatory Please"
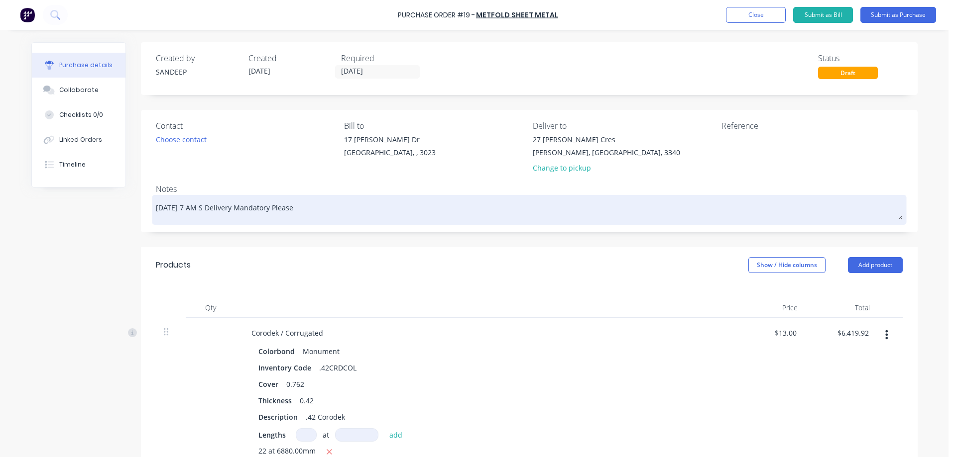
type textarea "x"
type textarea "Monday 7 AM Si Delivery Mandatory Please"
type textarea "x"
type textarea "Monday 7 AM Sit Delivery Mandatory Please"
type textarea "x"
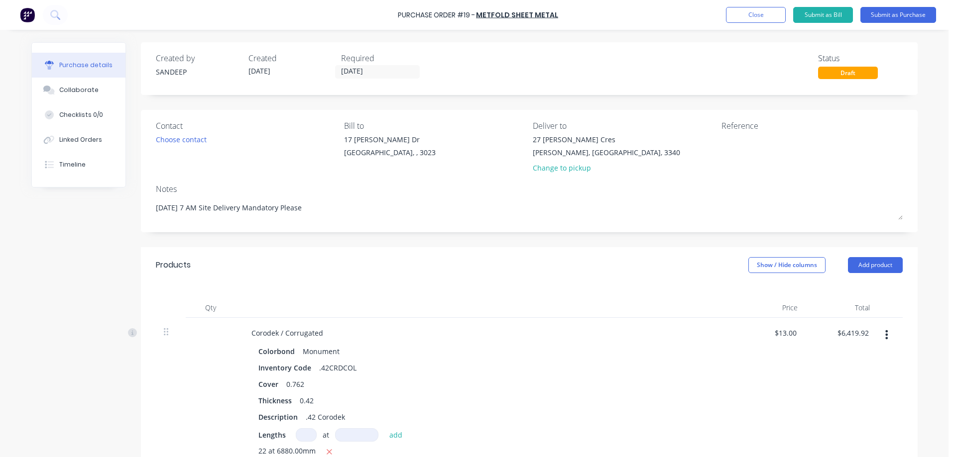
type textarea "Monday 7 AM Site Delivery Mandatory Please"
type textarea "x"
type textarea "Monday 7 AM Site Delivery Mandatory Please"
click at [341, 257] on div "Products Show / Hide columns Add product" at bounding box center [529, 265] width 776 height 36
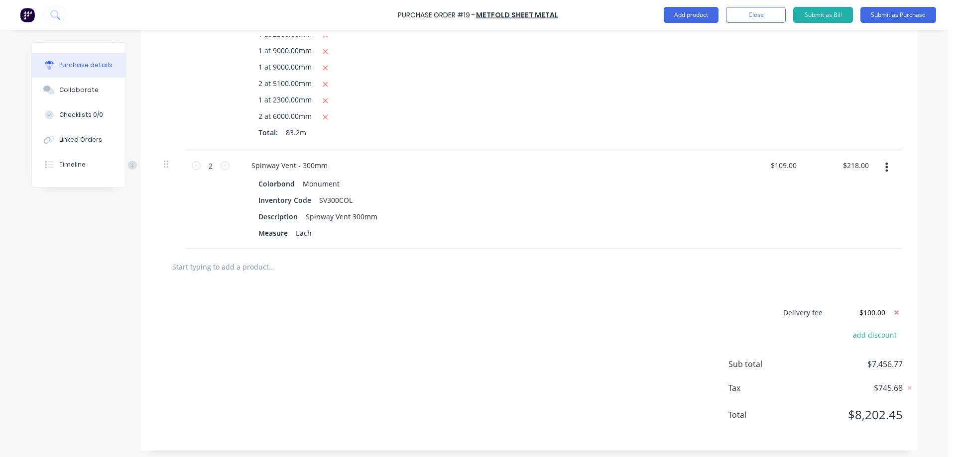
scroll to position [768, 0]
click at [902, 16] on button "Submit as Purchase" at bounding box center [898, 15] width 76 height 16
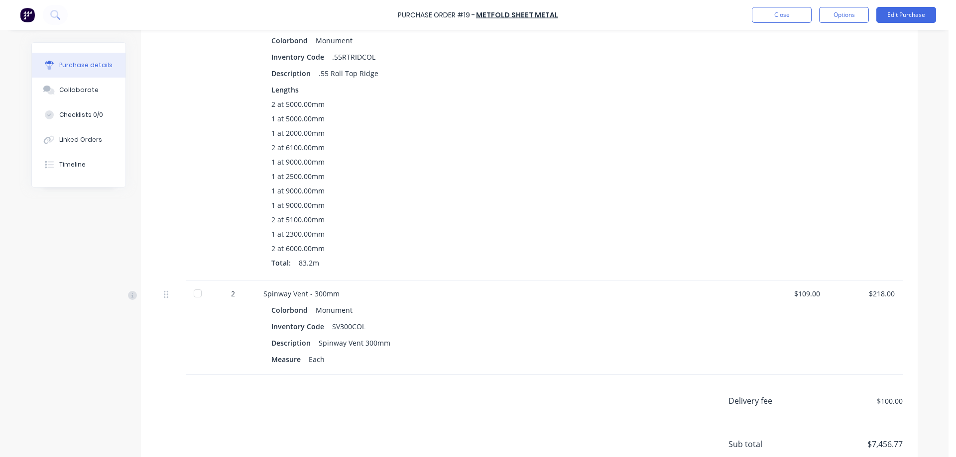
scroll to position [448, 0]
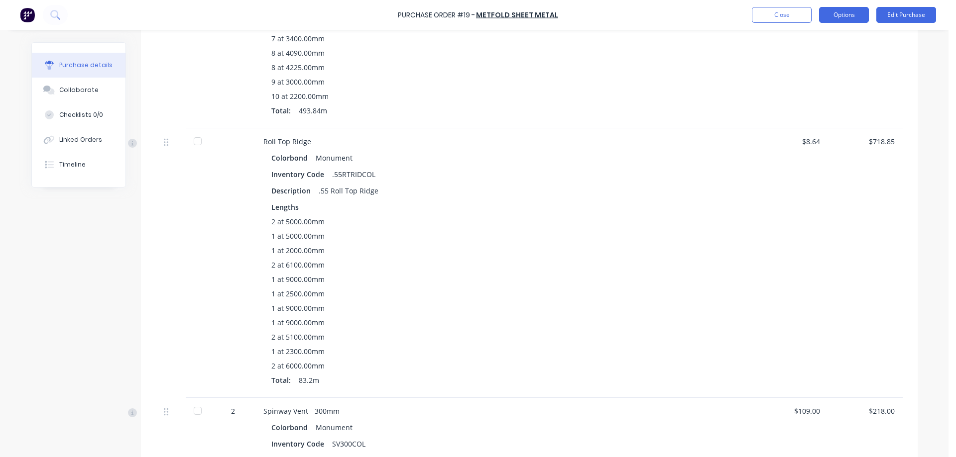
click at [857, 13] on button "Options" at bounding box center [844, 15] width 50 height 16
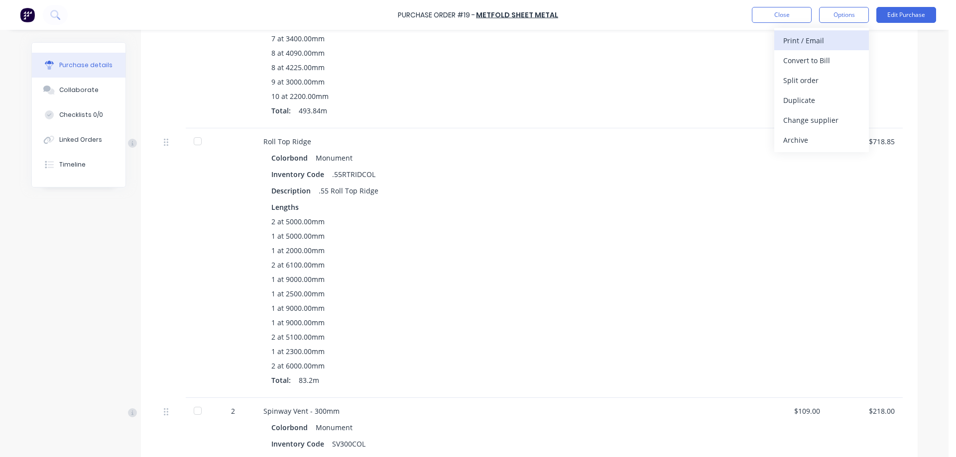
click at [831, 43] on div "Print / Email" at bounding box center [821, 40] width 77 height 14
click at [815, 65] on div "With pricing" at bounding box center [821, 60] width 77 height 14
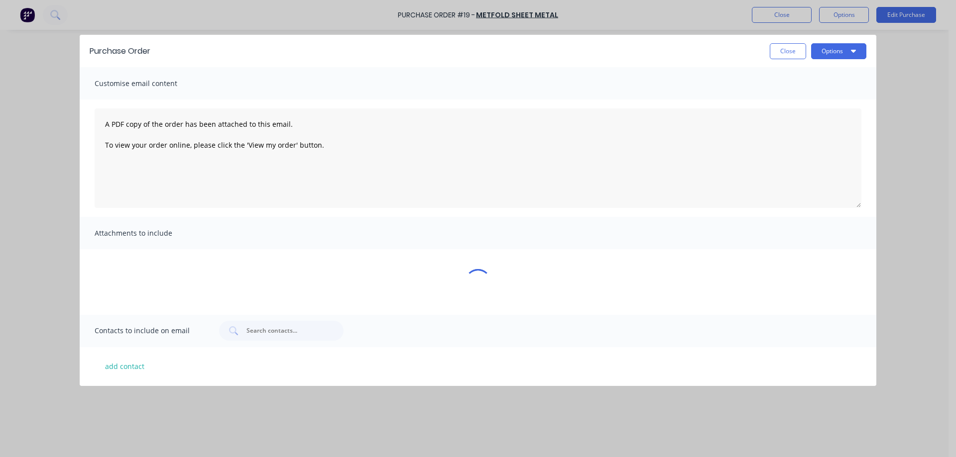
scroll to position [0, 0]
type textarea "x"
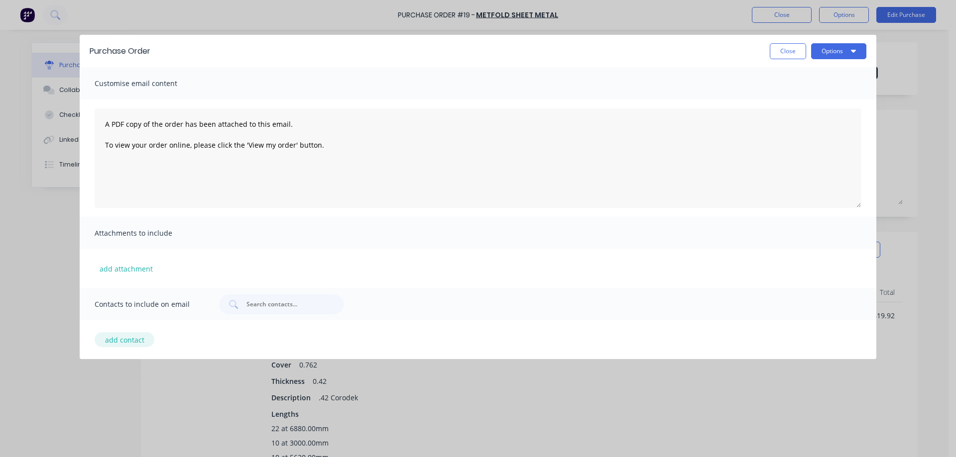
click at [137, 338] on button "add contact" at bounding box center [125, 339] width 60 height 15
select select "AU"
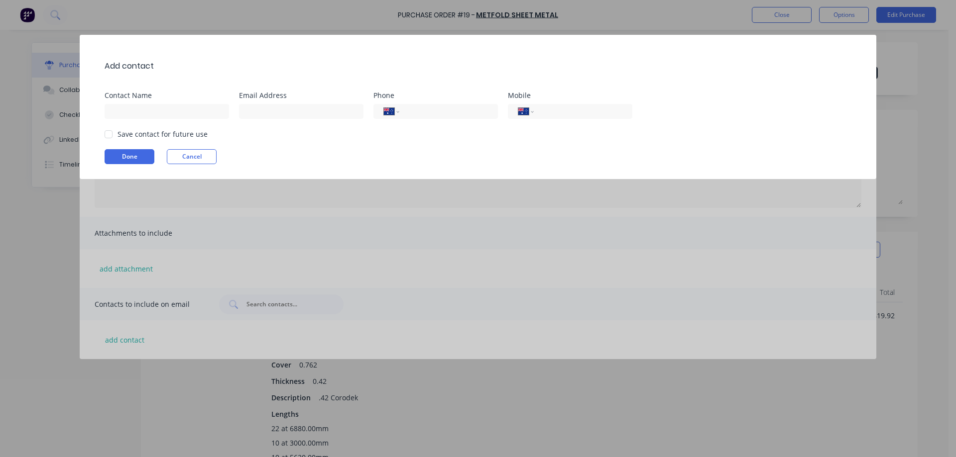
click at [510, 271] on div "Add contact Contact Name Email Address Phone International Afghanistan Åland Is…" at bounding box center [478, 228] width 956 height 457
click at [323, 337] on div "Add contact Contact Name Email Address Phone International Afghanistan Åland Is…" at bounding box center [478, 228] width 956 height 457
click at [192, 159] on button "Cancel" at bounding box center [192, 156] width 50 height 15
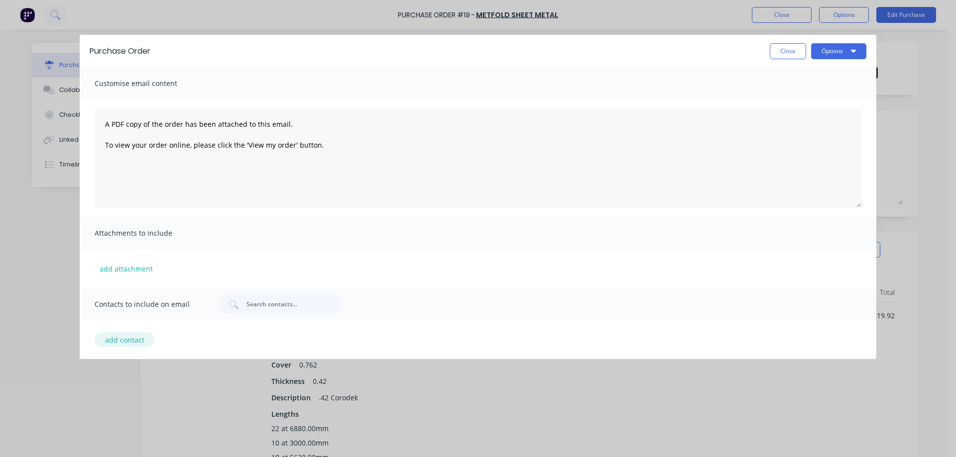
click at [146, 338] on button "add contact" at bounding box center [125, 339] width 60 height 15
select select "AU"
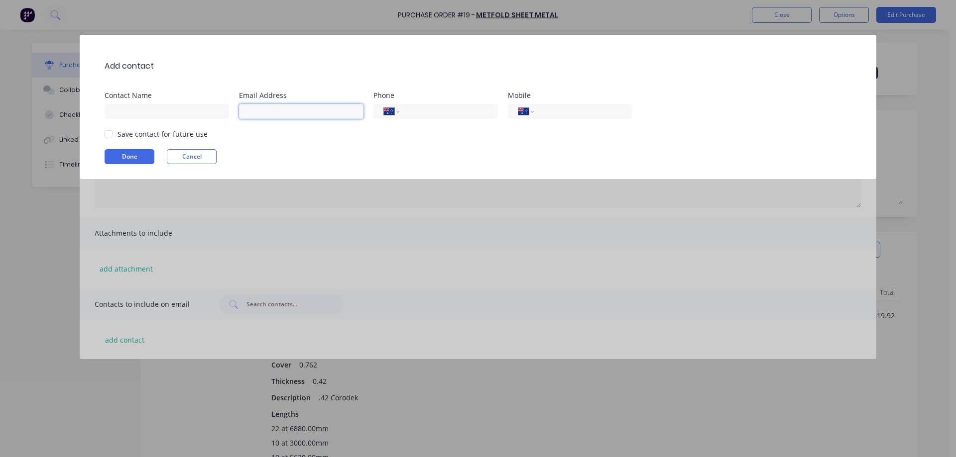
click at [249, 108] on input at bounding box center [301, 111] width 124 height 15
paste input "melton@metfoldsm.com.au"
type input "melton@metfoldsm.com.au"
click at [186, 110] on input at bounding box center [167, 111] width 124 height 15
type input "m"
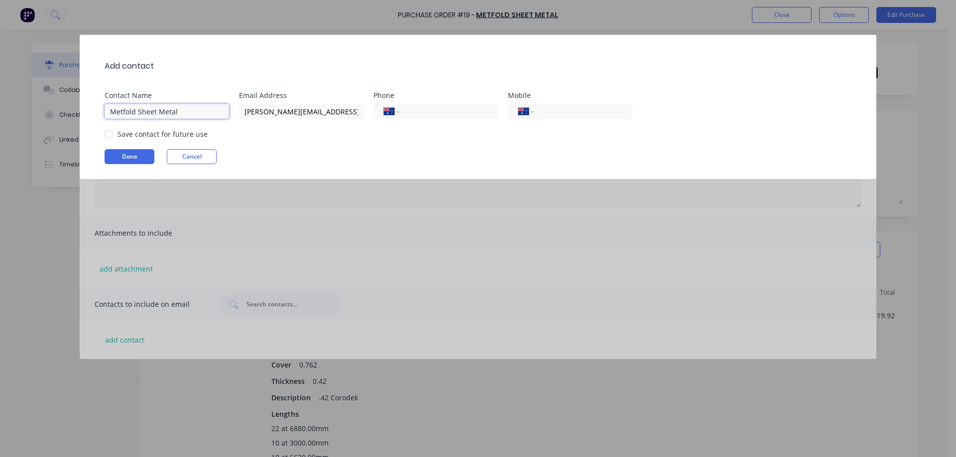
type input "Metfold Sheet Metal"
click at [324, 161] on div "Done Cancel" at bounding box center [483, 156] width 757 height 15
click at [113, 136] on div at bounding box center [109, 134] width 20 height 20
click at [117, 152] on button "Done" at bounding box center [130, 156] width 50 height 15
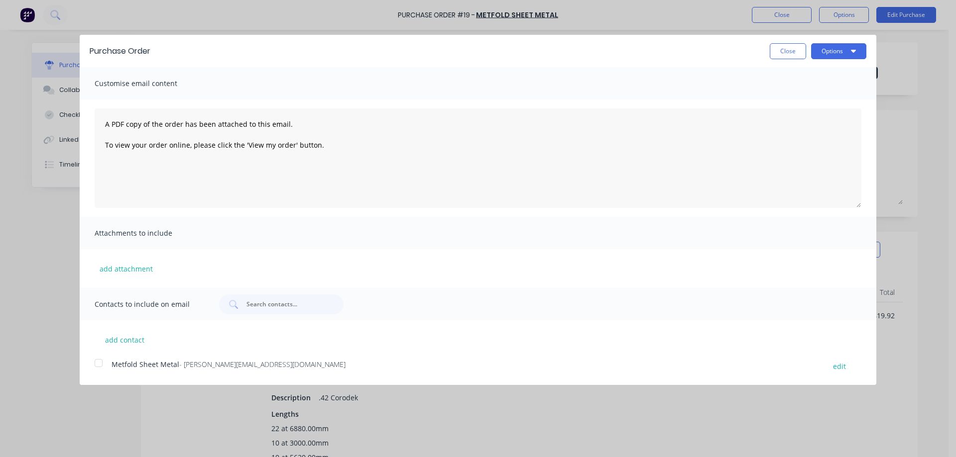
click at [97, 364] on div at bounding box center [99, 363] width 20 height 20
click at [856, 53] on button "Options" at bounding box center [838, 51] width 55 height 16
click at [793, 56] on button "Close" at bounding box center [787, 51] width 36 height 16
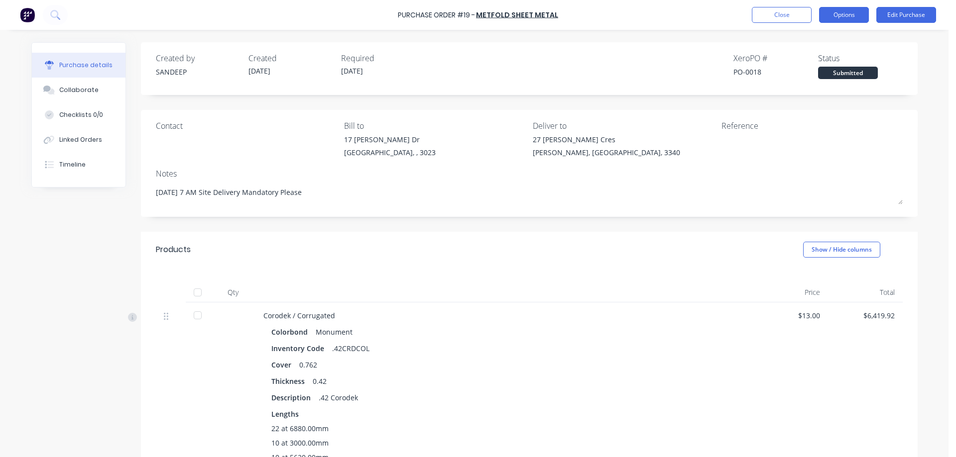
click at [826, 15] on button "Options" at bounding box center [844, 15] width 50 height 16
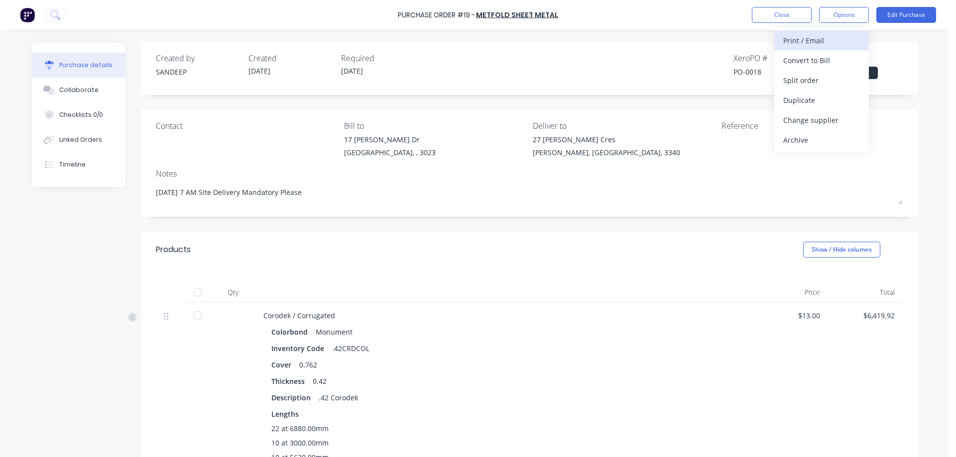
click at [821, 35] on div "Print / Email" at bounding box center [821, 40] width 77 height 14
click at [791, 66] on div "With pricing" at bounding box center [821, 60] width 77 height 14
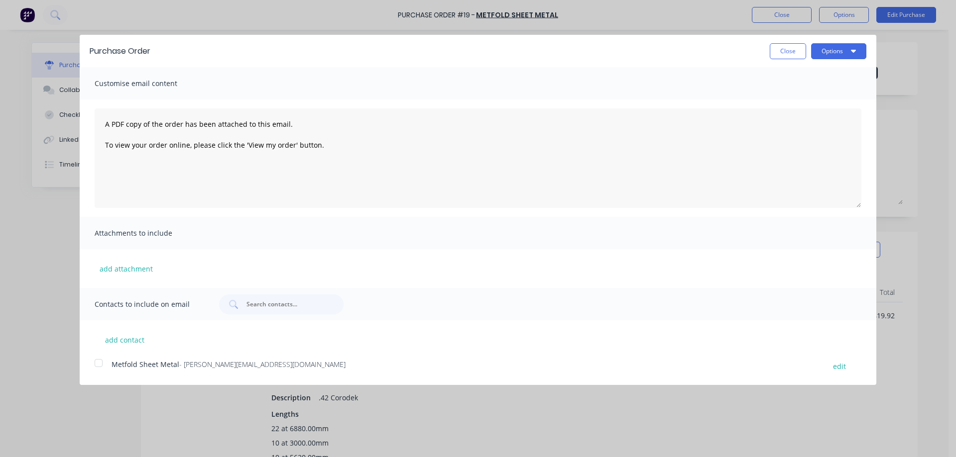
click at [102, 362] on div at bounding box center [99, 363] width 20 height 20
click at [835, 50] on button "Options" at bounding box center [838, 51] width 55 height 16
click at [815, 93] on div "Email" at bounding box center [818, 96] width 77 height 14
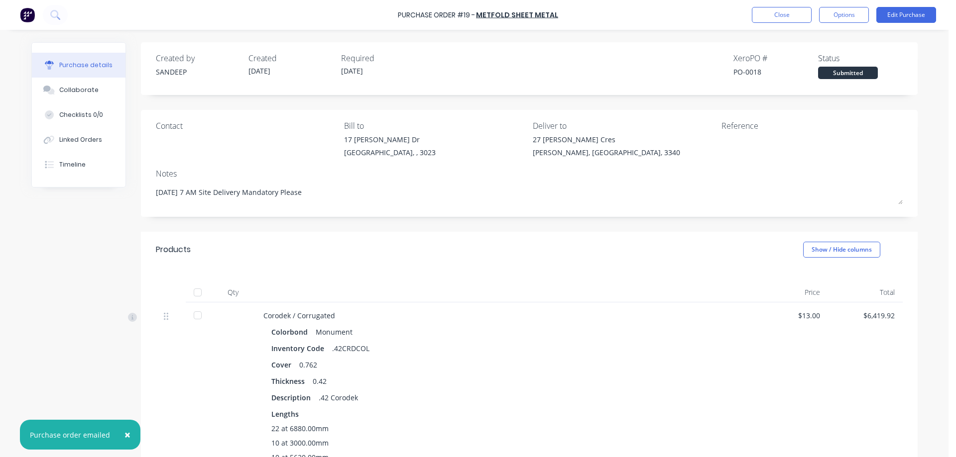
type textarea "x"
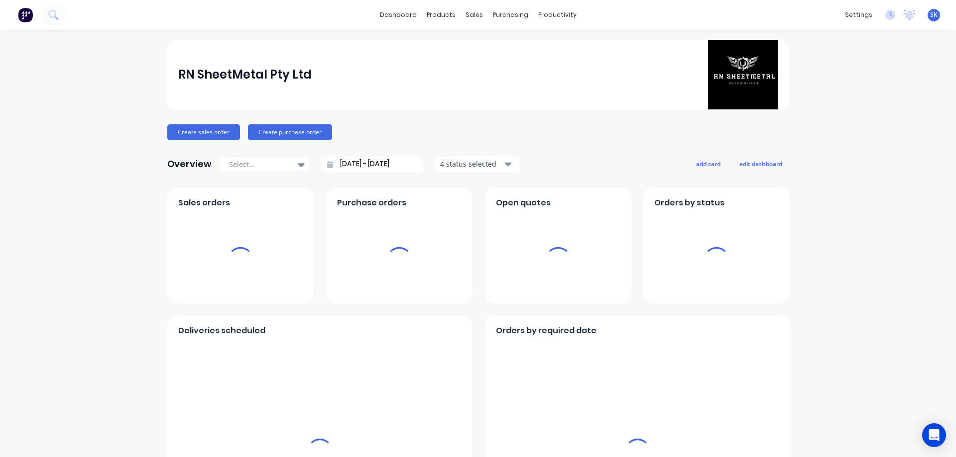
click at [29, 5] on button at bounding box center [25, 15] width 21 height 20
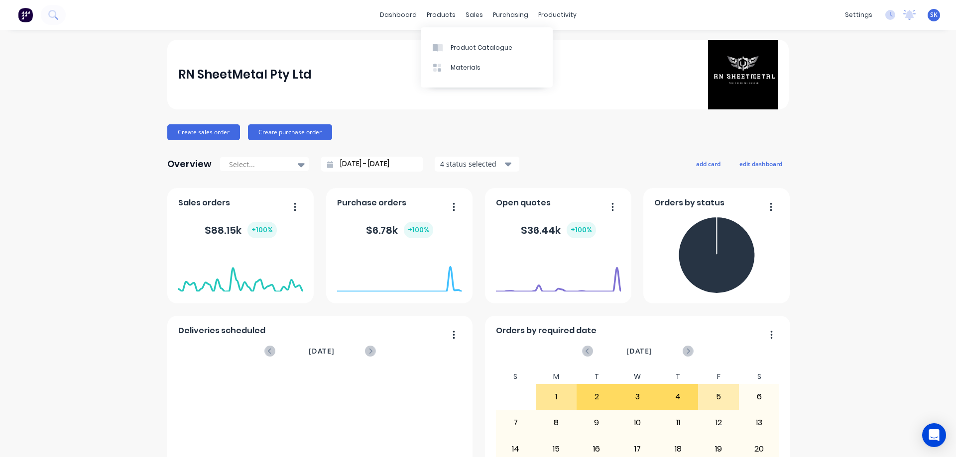
drag, startPoint x: 438, startPoint y: 15, endPoint x: 446, endPoint y: 28, distance: 14.8
click at [438, 15] on div "products" at bounding box center [441, 14] width 39 height 15
click at [495, 49] on div "Sales Orders" at bounding box center [507, 47] width 41 height 9
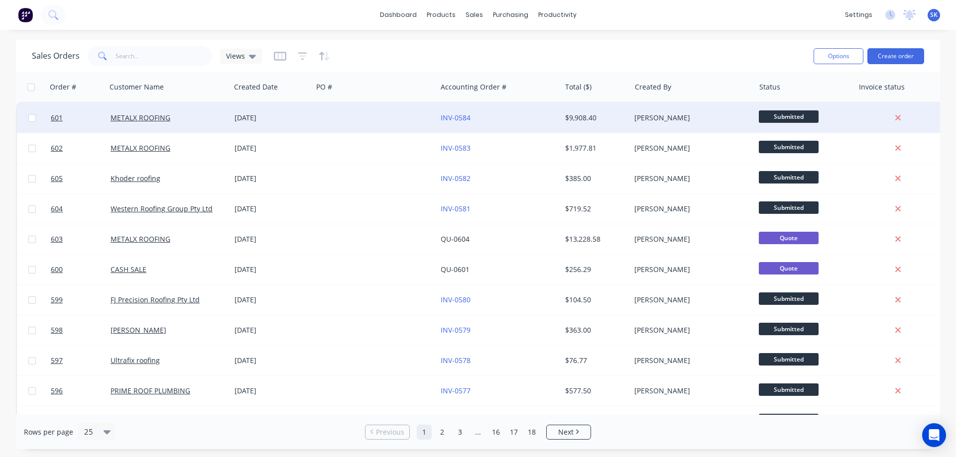
click at [374, 126] on div at bounding box center [375, 118] width 124 height 30
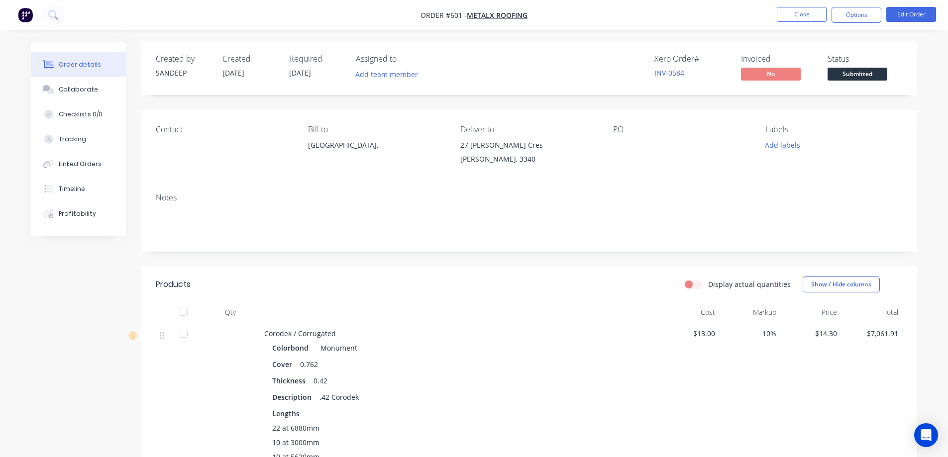
click at [466, 141] on div "27 [PERSON_NAME] Cres" at bounding box center [528, 145] width 136 height 14
drag, startPoint x: 459, startPoint y: 144, endPoint x: 503, endPoint y: 144, distance: 43.8
click at [503, 144] on div "Contact Bill to [GEOGRAPHIC_DATA], Deliver to [STREET_ADDRESS][PERSON_NAME][PER…" at bounding box center [529, 147] width 776 height 75
copy div "27 [PERSON_NAME] Cres"
drag, startPoint x: 461, startPoint y: 159, endPoint x: 485, endPoint y: 158, distance: 23.9
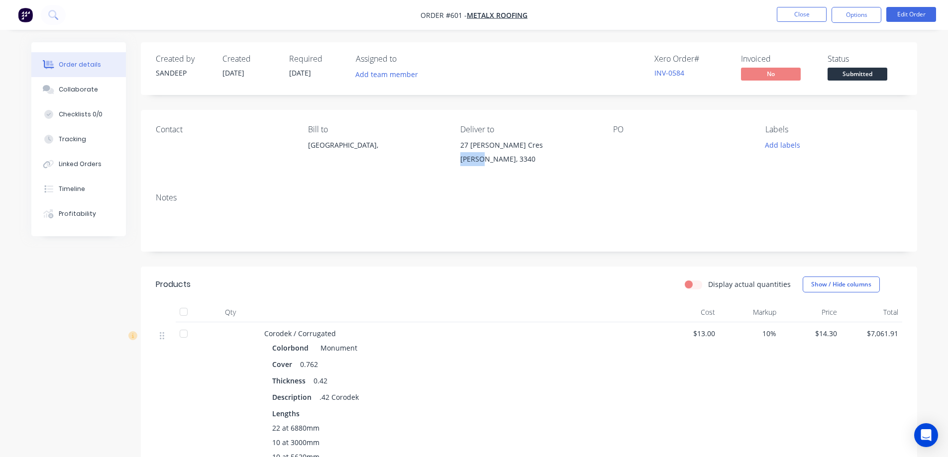
click at [485, 158] on div "[PERSON_NAME], 3340" at bounding box center [528, 159] width 136 height 14
copy div "DARLEY"
click at [490, 185] on div "Notes" at bounding box center [529, 218] width 776 height 67
drag, startPoint x: 515, startPoint y: 157, endPoint x: 533, endPoint y: 156, distance: 17.4
click at [533, 156] on div "[PERSON_NAME], 3340" at bounding box center [528, 159] width 136 height 14
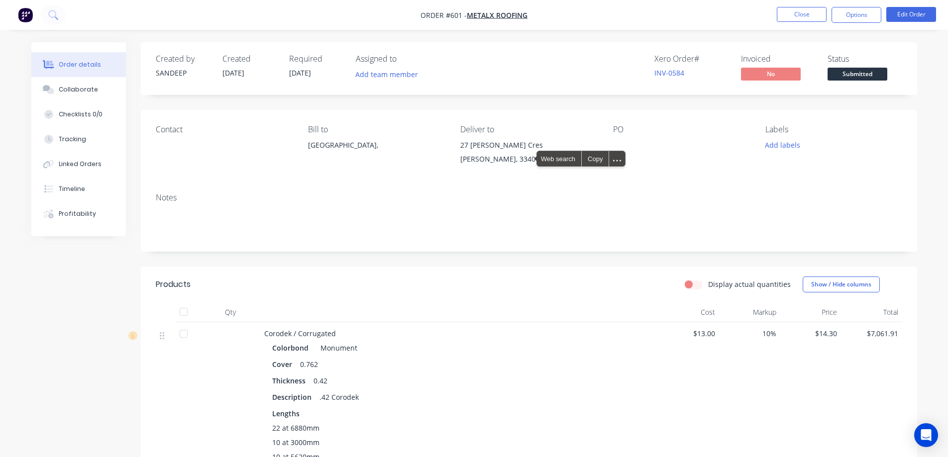
copy div "3340"
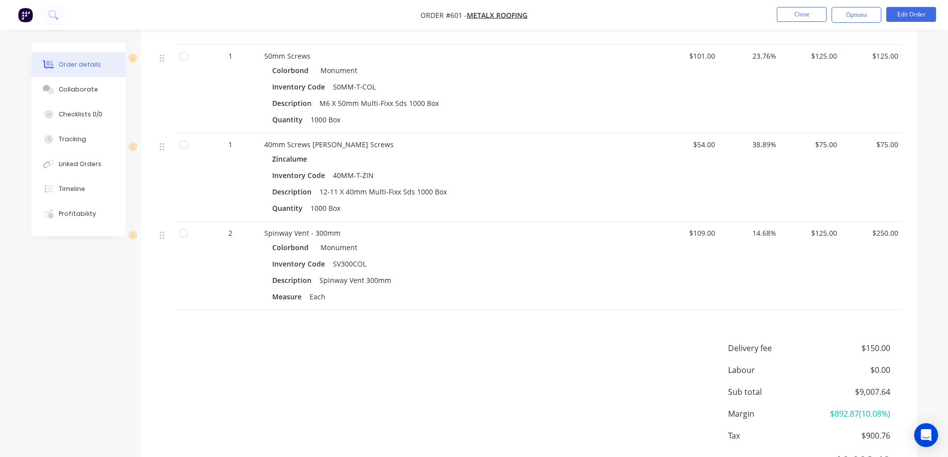
scroll to position [953, 0]
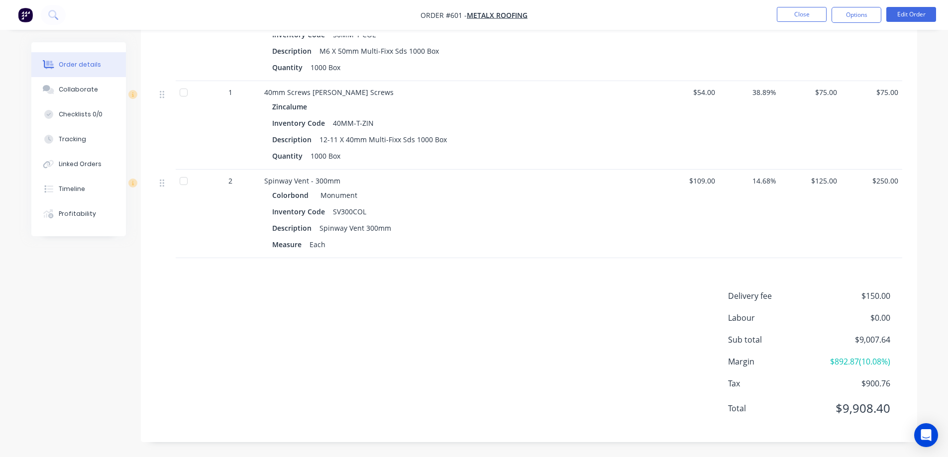
click at [24, 18] on img "button" at bounding box center [25, 14] width 15 height 15
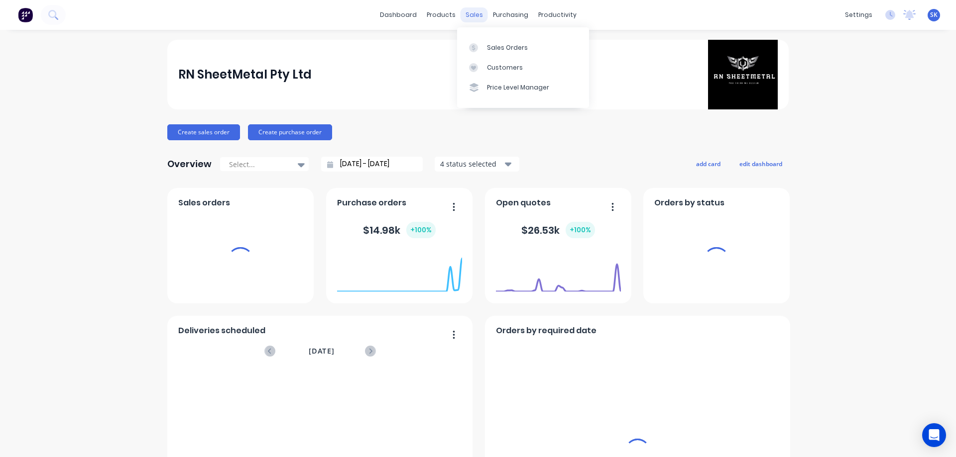
click at [472, 16] on div "sales" at bounding box center [473, 14] width 27 height 15
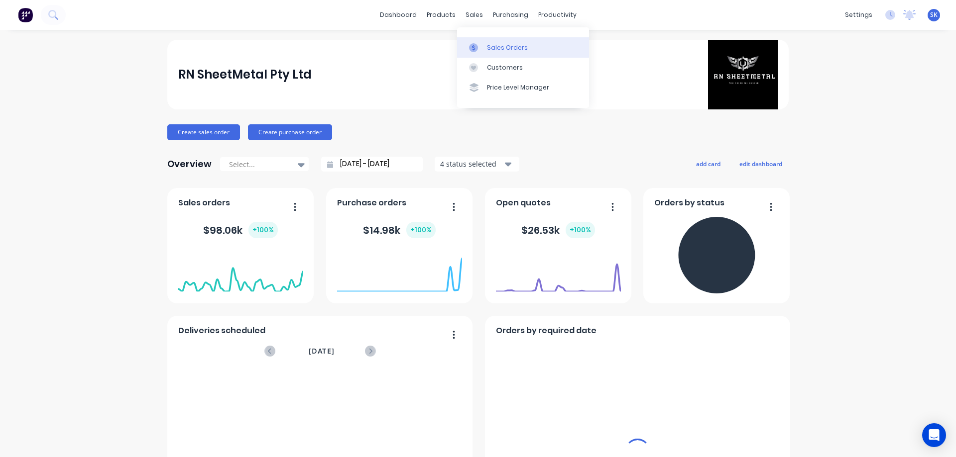
click at [493, 41] on link "Sales Orders" at bounding box center [523, 47] width 132 height 20
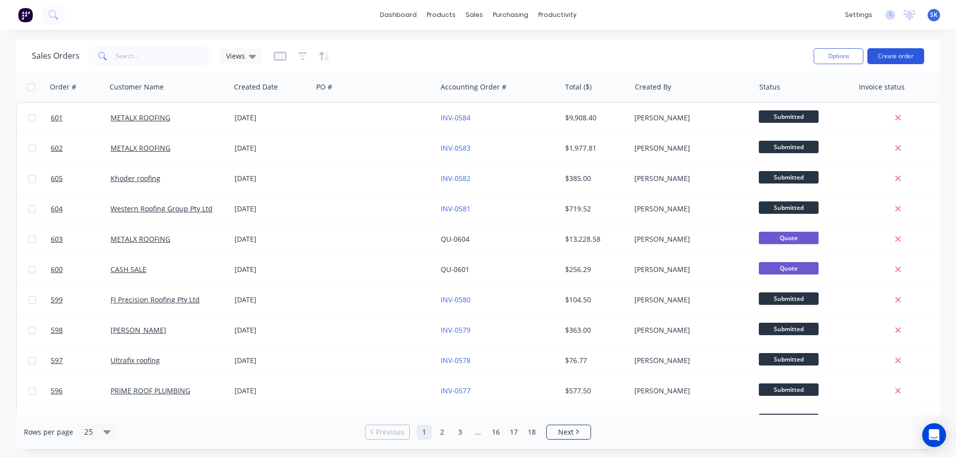
click at [904, 55] on button "Create order" at bounding box center [895, 56] width 57 height 16
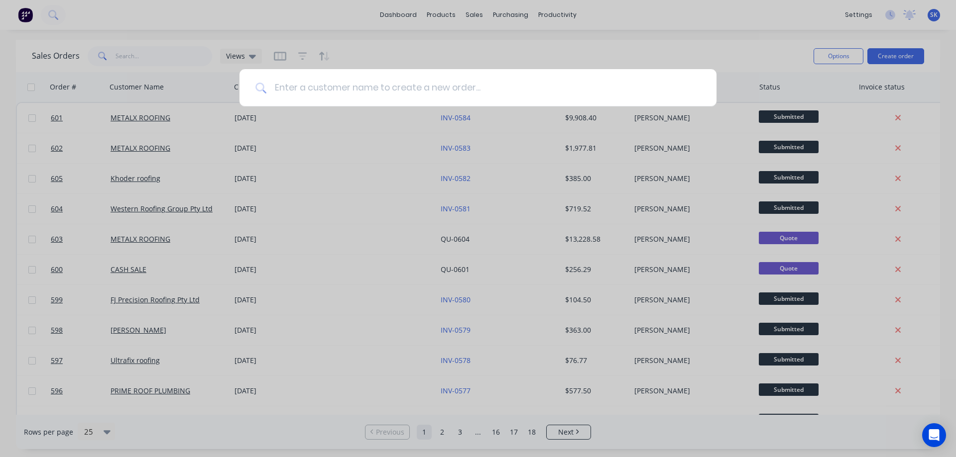
click at [388, 98] on input at bounding box center [483, 87] width 434 height 37
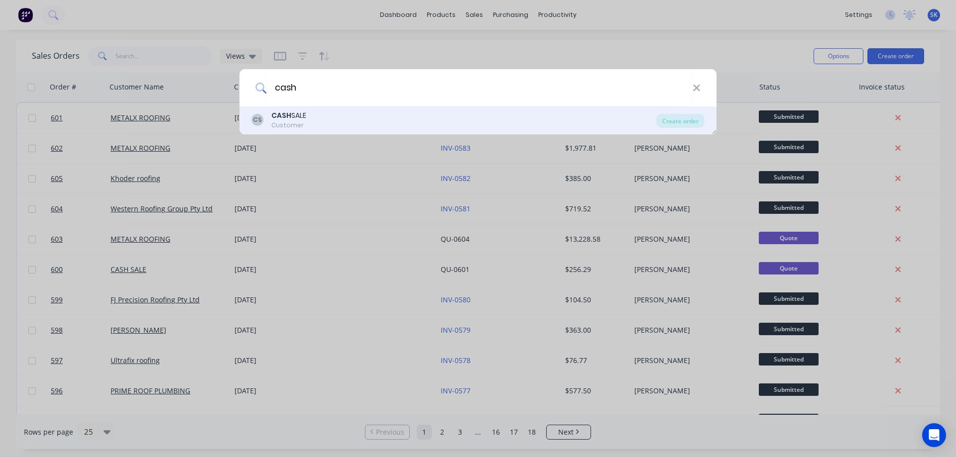
type input "cash"
click at [371, 115] on div "CS CASH SALE Customer" at bounding box center [453, 119] width 405 height 19
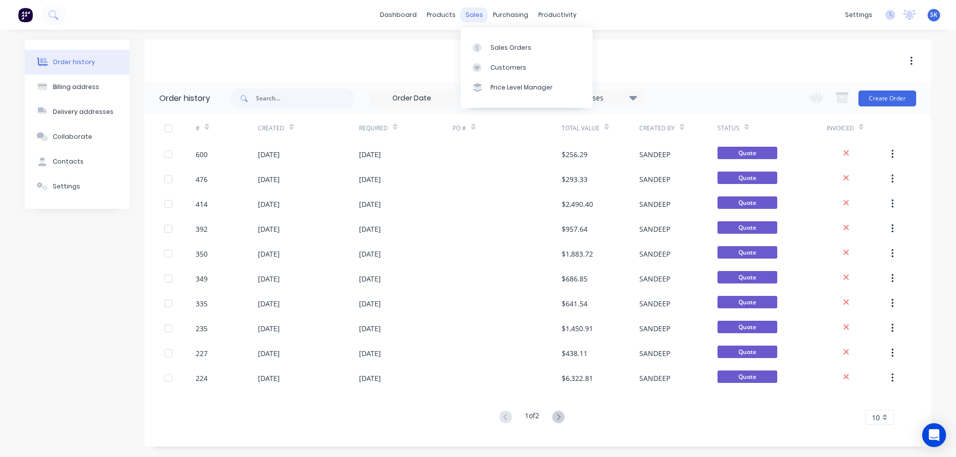
click at [471, 20] on div "sales" at bounding box center [473, 14] width 27 height 15
click at [496, 45] on div "Sales Orders" at bounding box center [510, 47] width 41 height 9
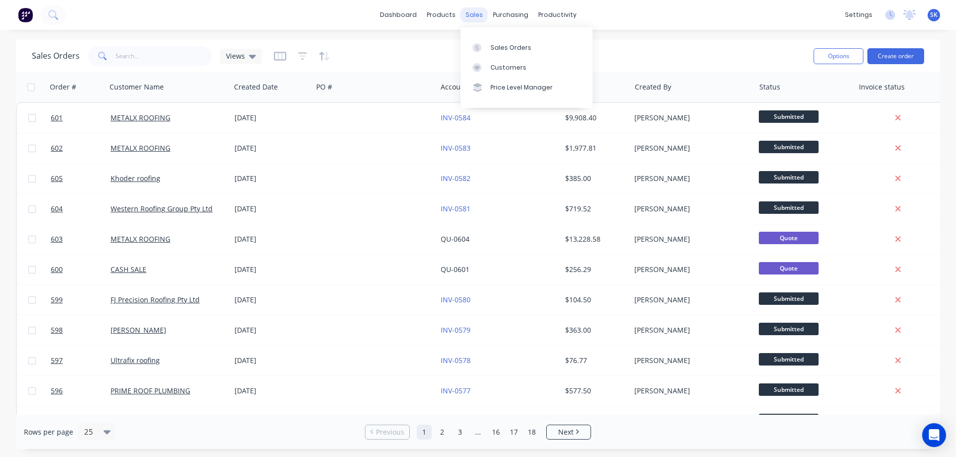
click at [477, 12] on div "sales" at bounding box center [473, 14] width 27 height 15
click at [493, 46] on div "Sales Orders" at bounding box center [510, 47] width 41 height 9
click at [172, 48] on input "text" at bounding box center [163, 56] width 97 height 20
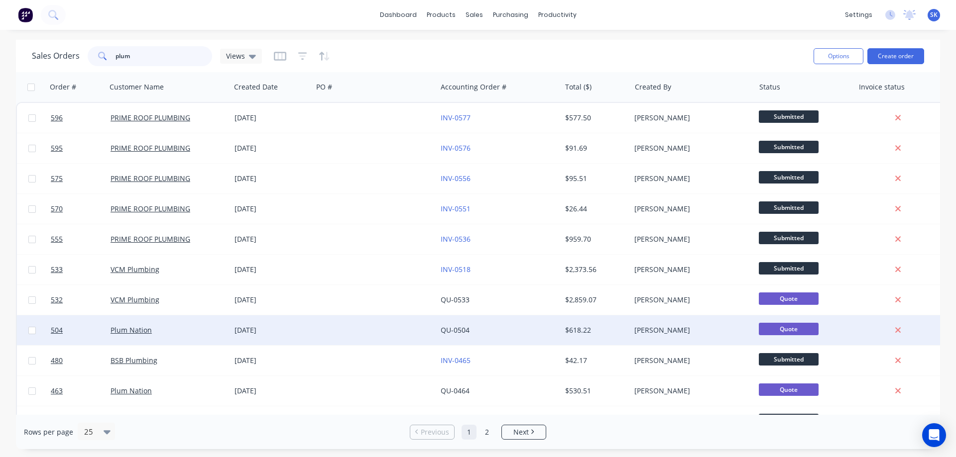
type input "plum"
click at [443, 331] on link "QU-0504" at bounding box center [454, 330] width 29 height 9
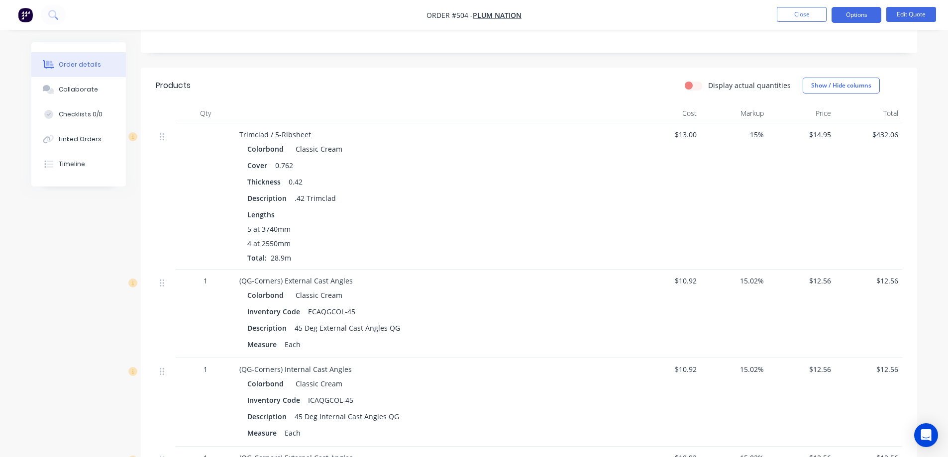
scroll to position [199, 0]
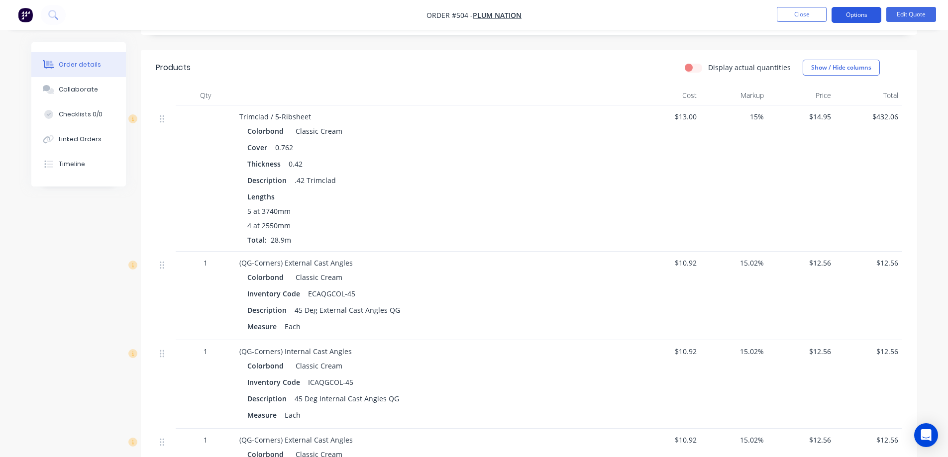
click at [846, 17] on button "Options" at bounding box center [857, 15] width 50 height 16
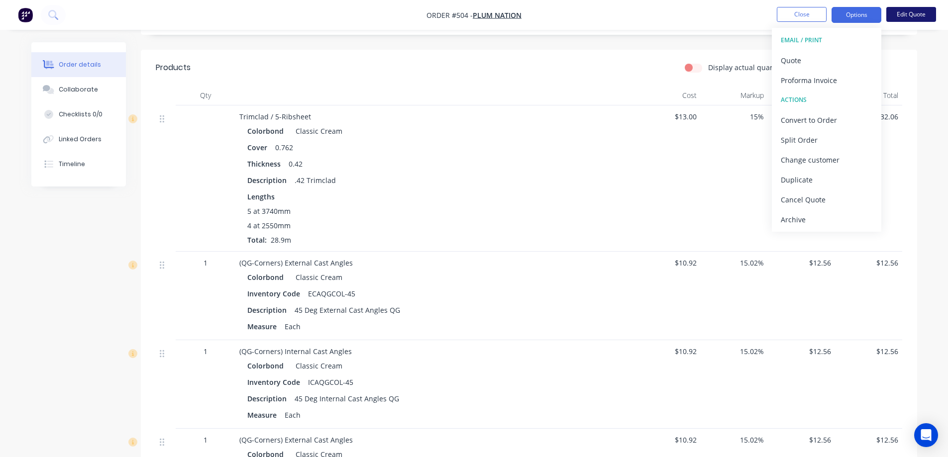
click at [915, 17] on button "Edit Quote" at bounding box center [911, 14] width 50 height 15
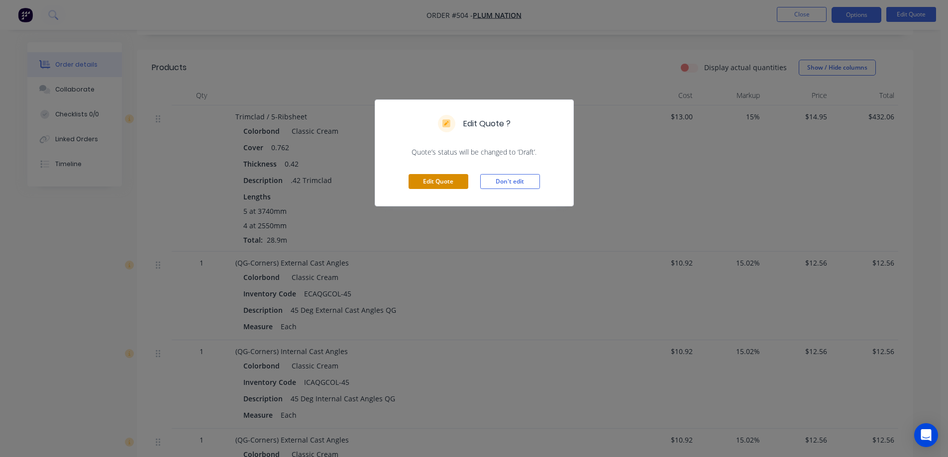
click at [435, 179] on button "Edit Quote" at bounding box center [439, 181] width 60 height 15
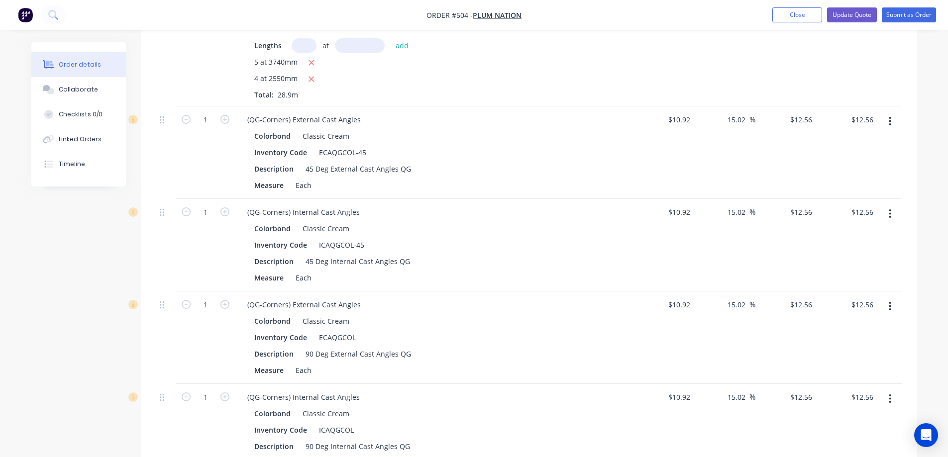
scroll to position [398, 0]
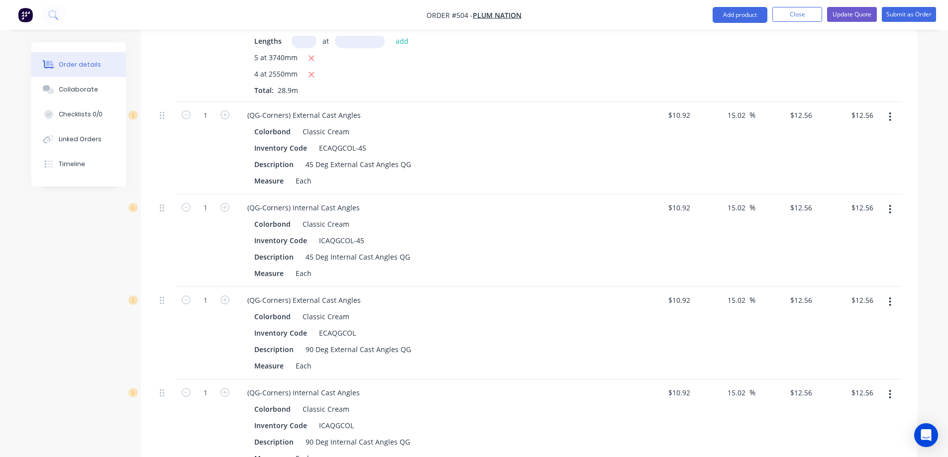
click at [891, 110] on button "button" at bounding box center [889, 117] width 23 height 18
click at [859, 145] on div "Edit" at bounding box center [855, 143] width 77 height 14
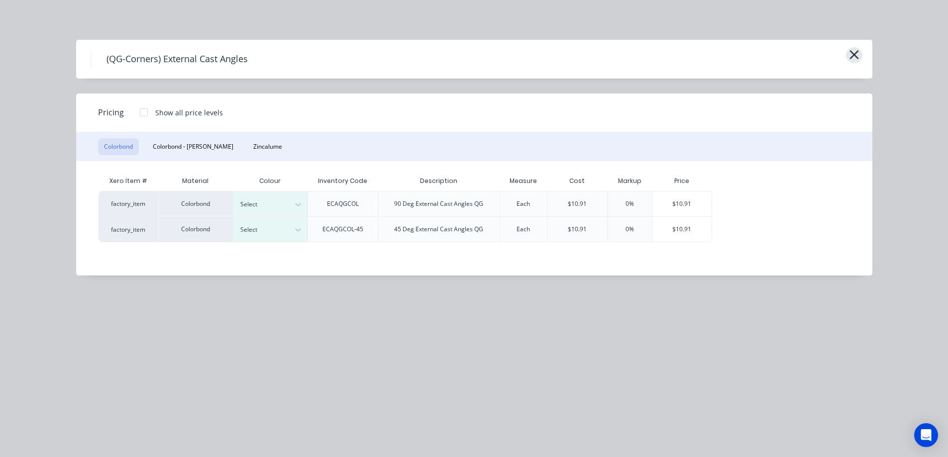
click at [856, 54] on icon "button" at bounding box center [854, 54] width 9 height 9
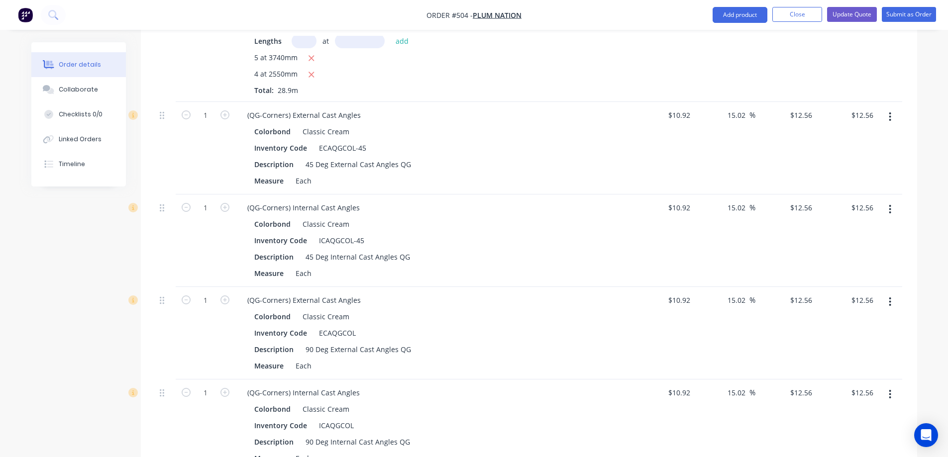
click at [893, 112] on button "button" at bounding box center [889, 117] width 23 height 18
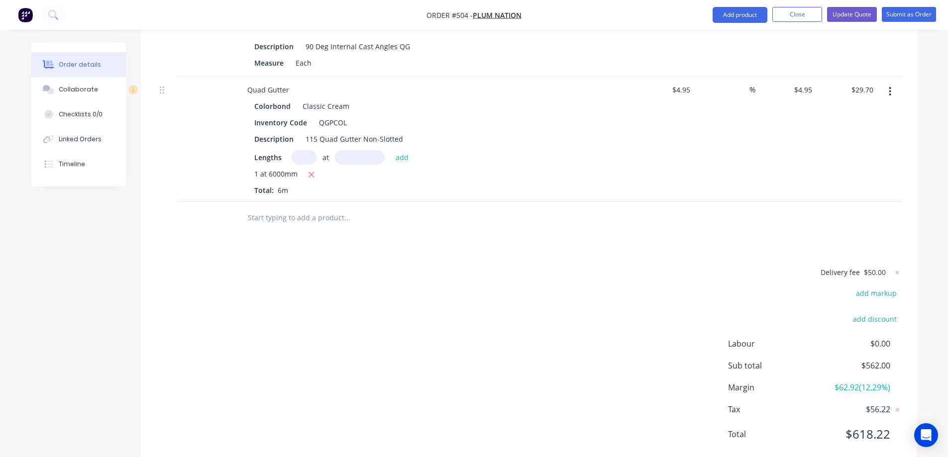
scroll to position [796, 0]
click at [301, 221] on input "text" at bounding box center [346, 216] width 199 height 20
click at [745, 13] on button "Add product" at bounding box center [740, 15] width 55 height 16
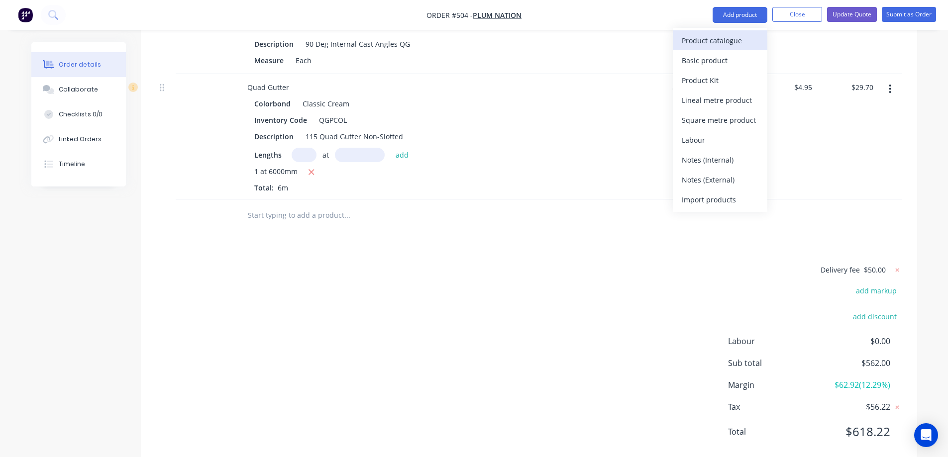
click at [743, 37] on div "Product catalogue" at bounding box center [720, 40] width 77 height 14
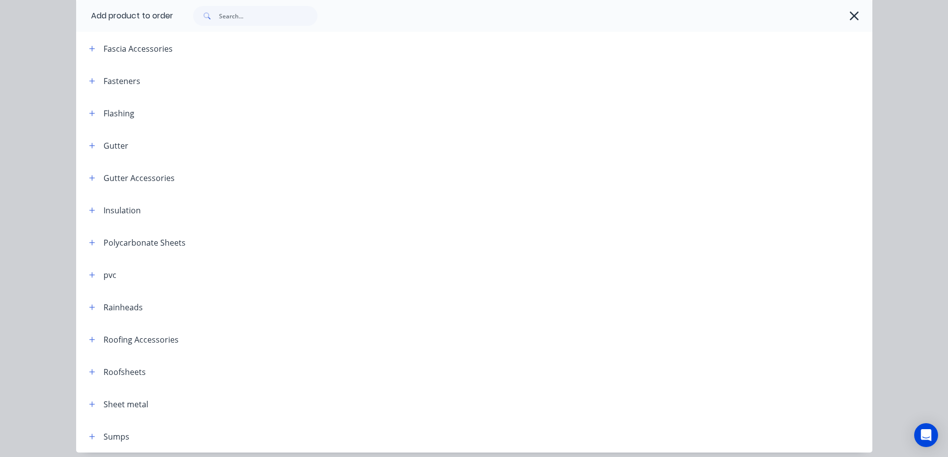
scroll to position [245, 0]
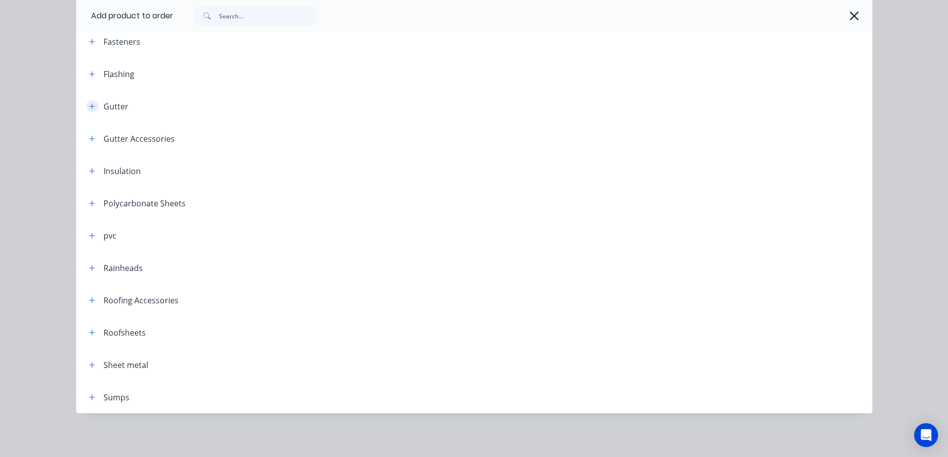
click at [89, 107] on icon "button" at bounding box center [91, 106] width 5 height 5
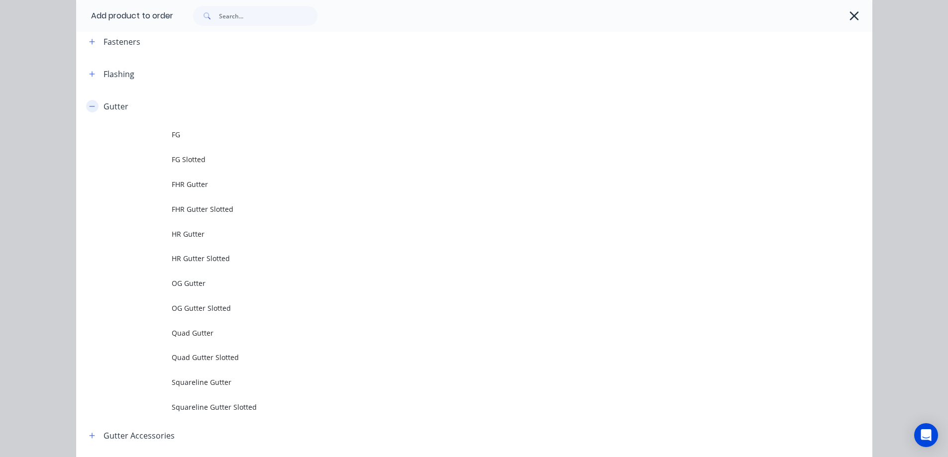
click at [89, 107] on icon "button" at bounding box center [91, 106] width 5 height 0
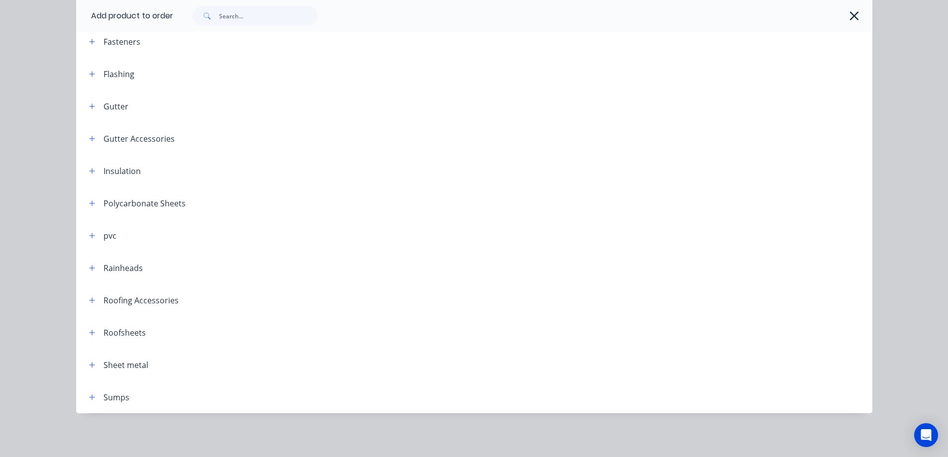
click at [88, 341] on header "Roofsheets" at bounding box center [474, 333] width 796 height 32
click at [89, 336] on icon "button" at bounding box center [92, 332] width 6 height 7
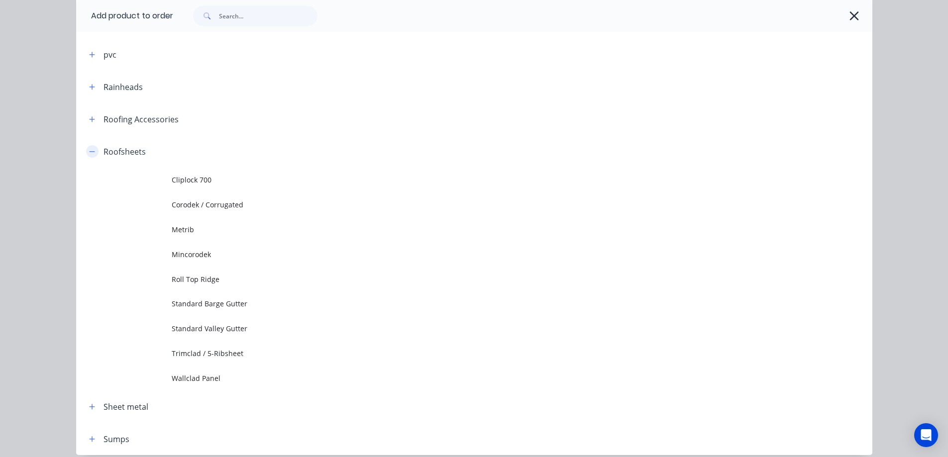
scroll to position [468, 0]
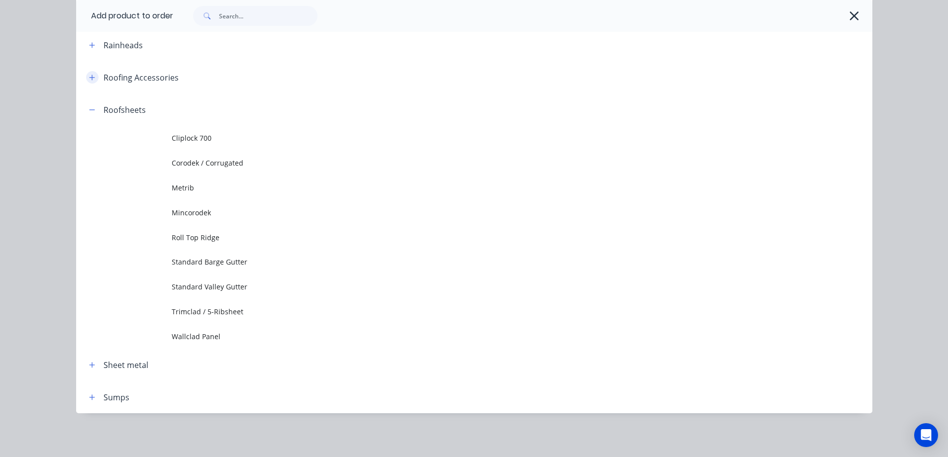
click at [90, 78] on icon "button" at bounding box center [91, 77] width 5 height 5
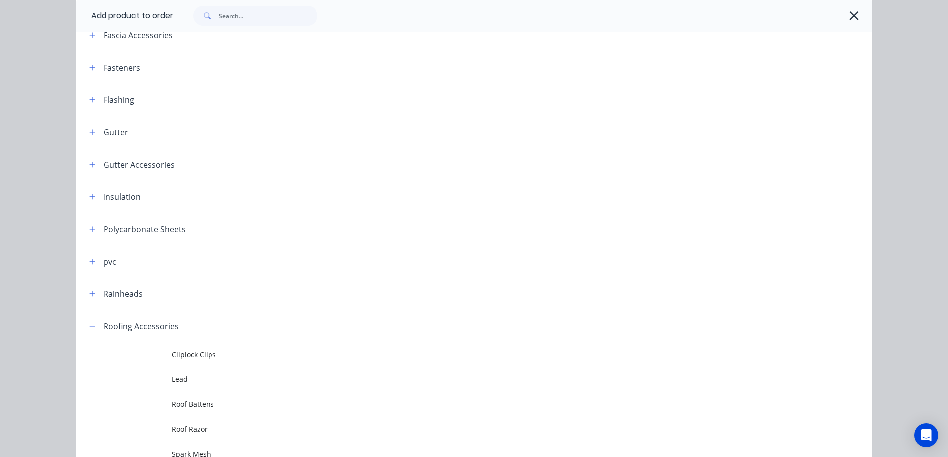
scroll to position [219, 0]
click at [853, 19] on icon "button" at bounding box center [854, 16] width 10 height 14
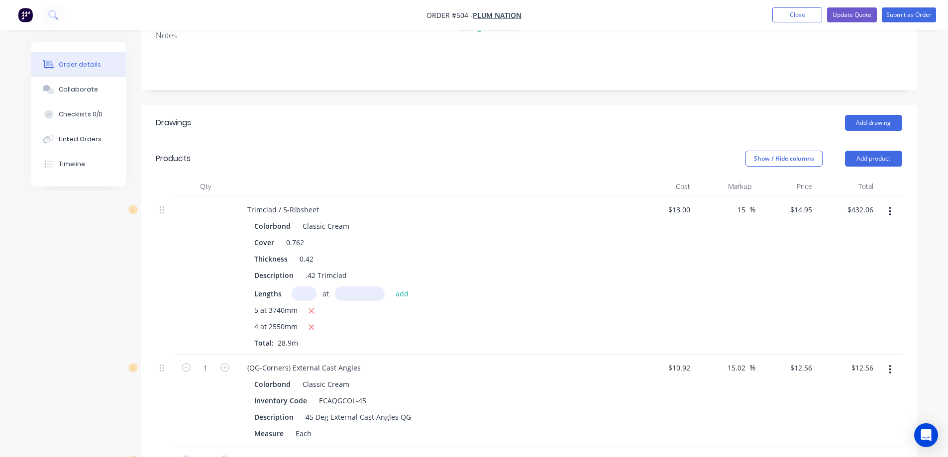
scroll to position [149, 0]
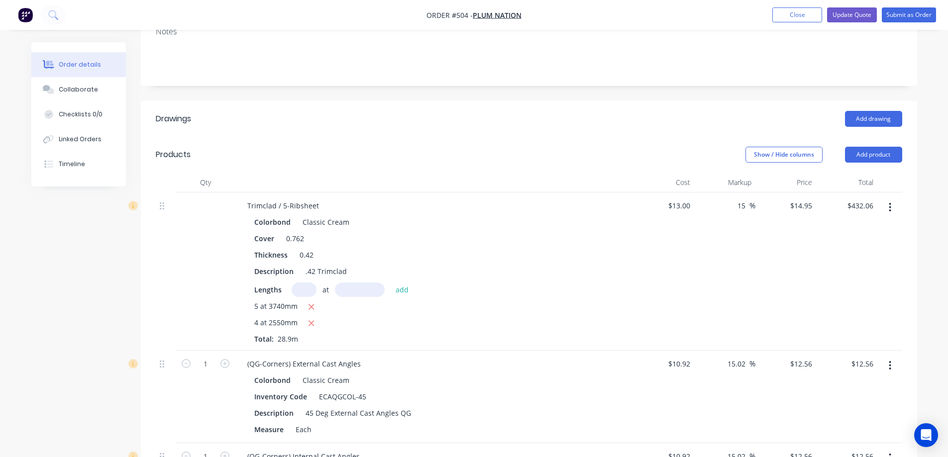
click at [884, 205] on button "button" at bounding box center [889, 208] width 23 height 18
click at [853, 231] on div "Edit" at bounding box center [855, 233] width 77 height 14
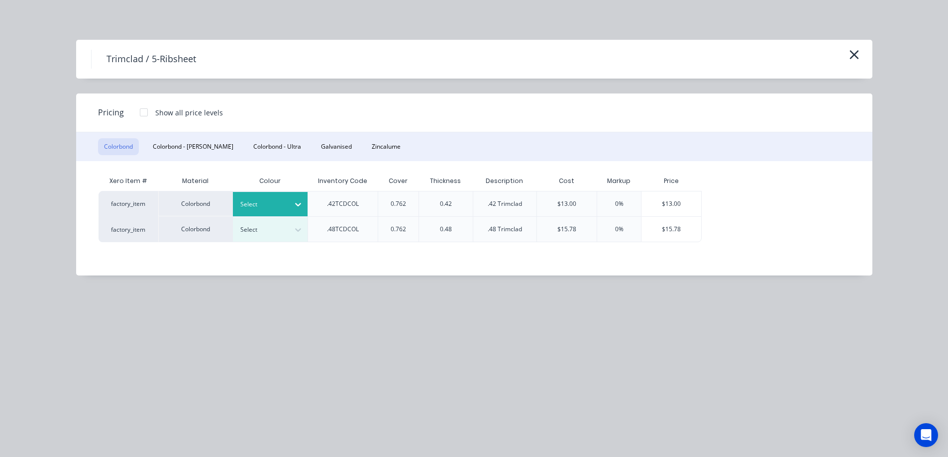
click at [291, 198] on div at bounding box center [298, 205] width 18 height 16
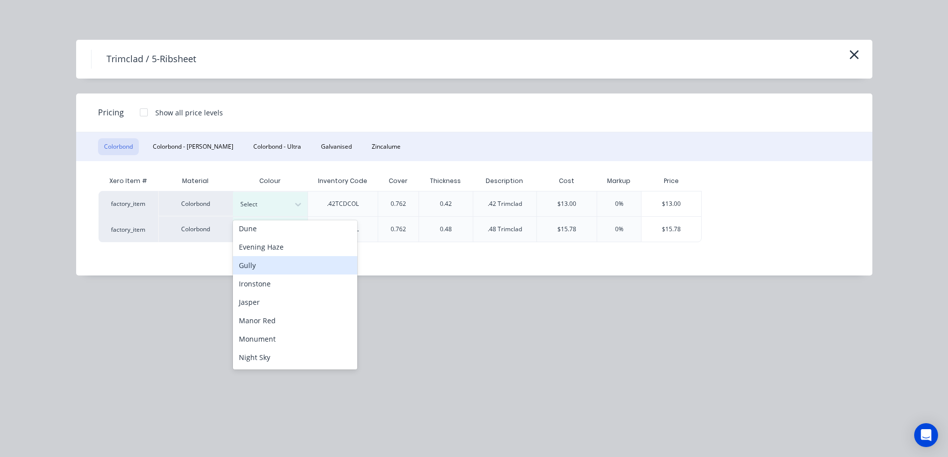
scroll to position [199, 0]
click at [280, 276] on div "Monument" at bounding box center [295, 272] width 124 height 18
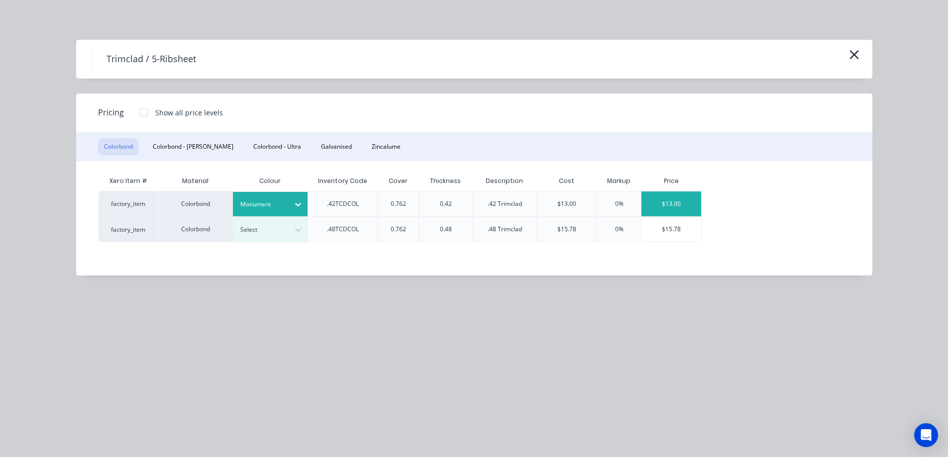
click at [675, 207] on div "$13.00" at bounding box center [672, 204] width 60 height 25
type input "$13.00"
type input "$375.70"
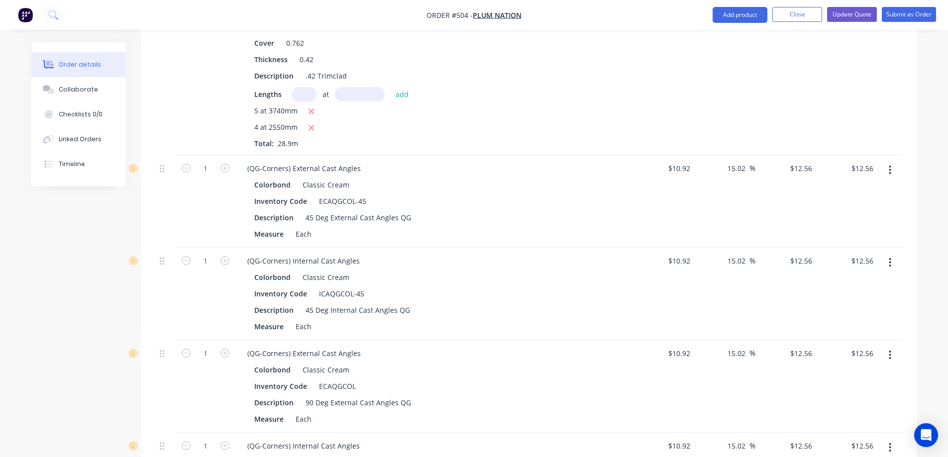
scroll to position [348, 0]
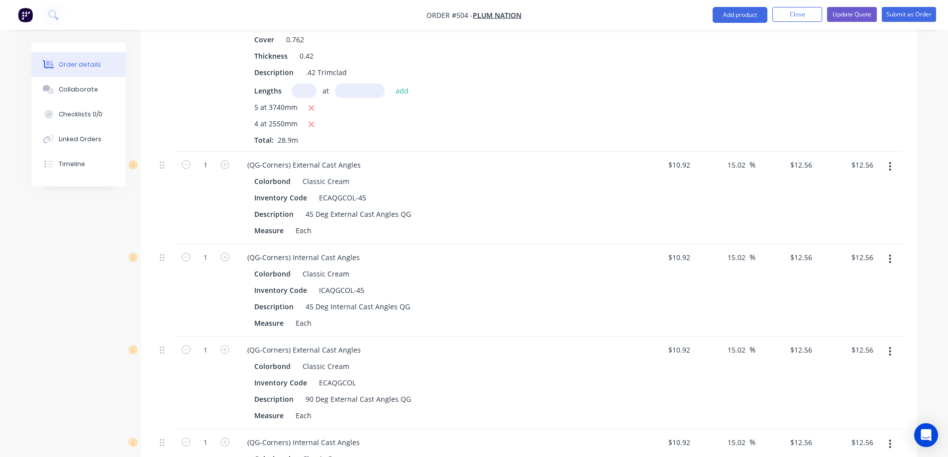
click at [891, 165] on icon "button" at bounding box center [890, 166] width 2 height 11
click at [856, 196] on div "Edit" at bounding box center [855, 193] width 77 height 14
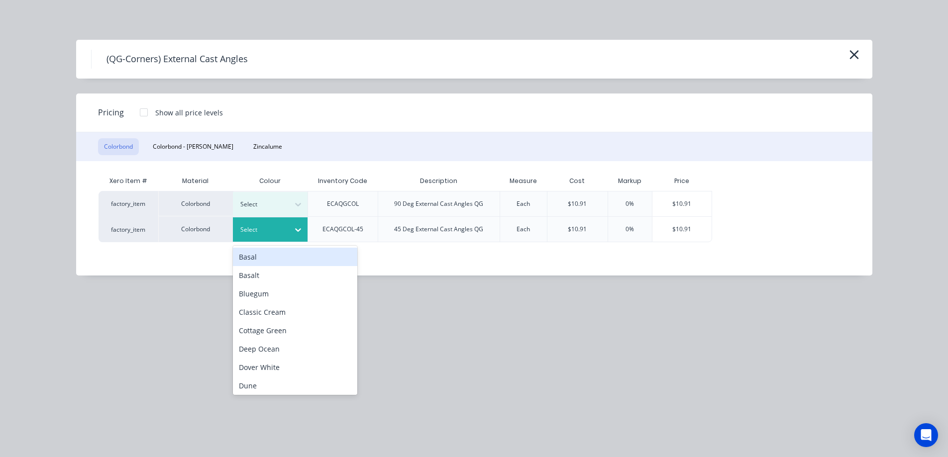
click at [286, 230] on div "Select" at bounding box center [261, 229] width 56 height 13
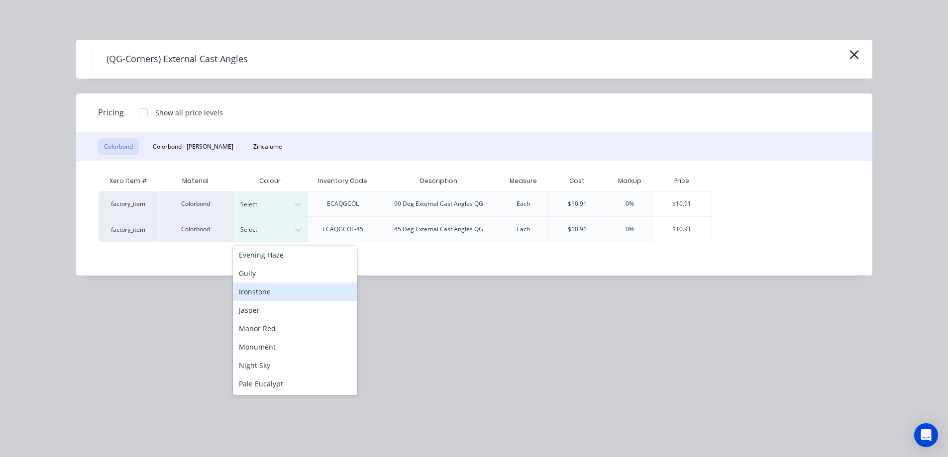
scroll to position [199, 0]
click at [284, 292] on div "Monument" at bounding box center [295, 297] width 124 height 18
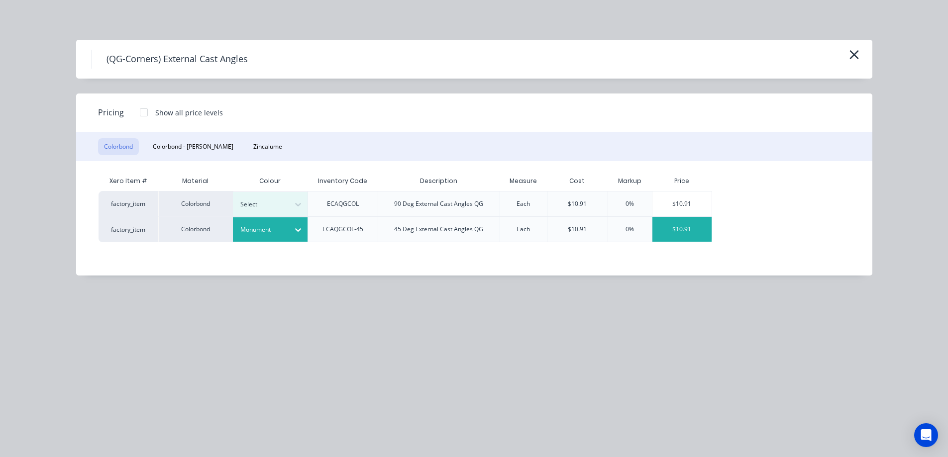
click at [694, 231] on div "$10.91" at bounding box center [683, 229] width 60 height 25
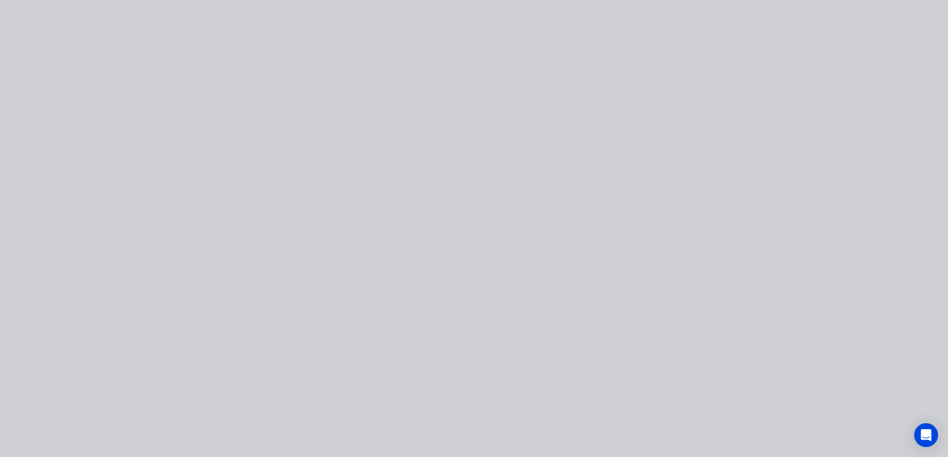
type input "-0.09"
type input "$10.91"
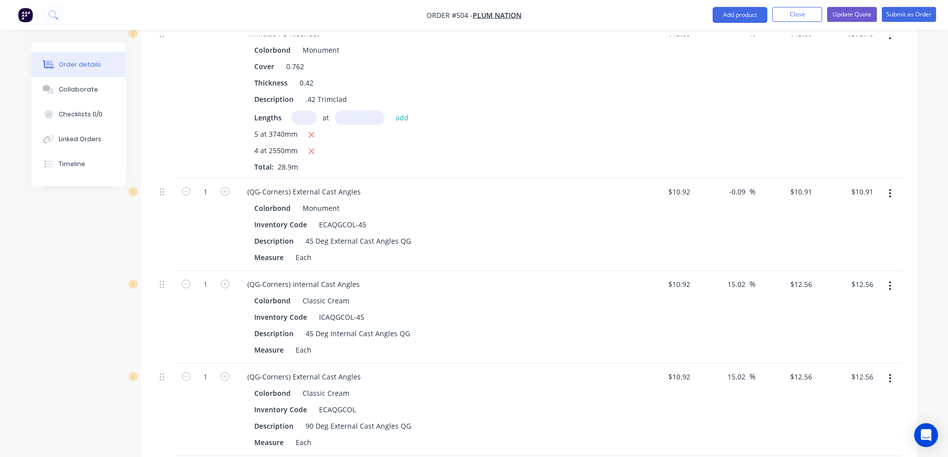
scroll to position [299, 0]
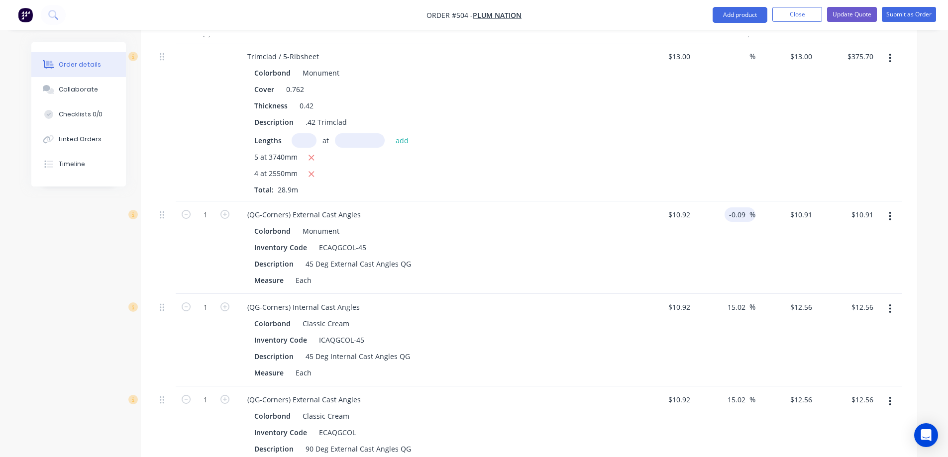
click at [737, 213] on input "-0.09" at bounding box center [739, 215] width 21 height 14
drag, startPoint x: 748, startPoint y: 213, endPoint x: 716, endPoint y: 213, distance: 32.4
click at [716, 213] on div "-0.09 -0.09 %" at bounding box center [724, 248] width 61 height 93
type input "$10.92"
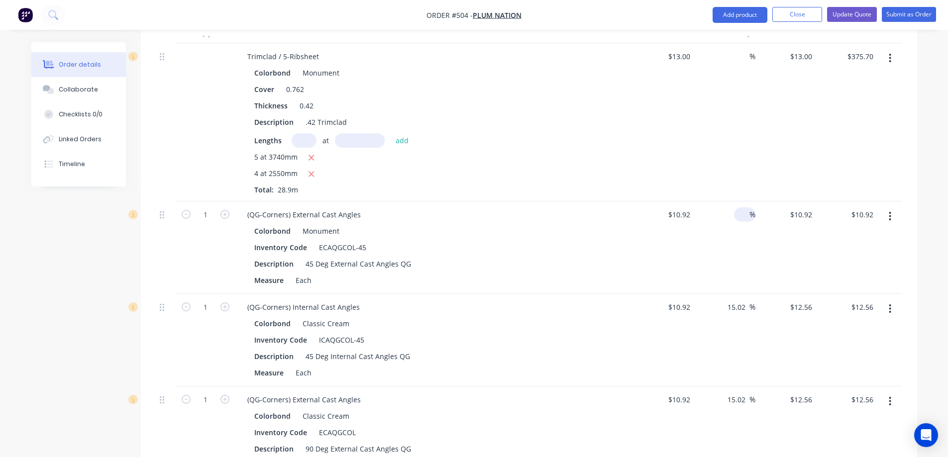
click at [714, 259] on div "%" at bounding box center [724, 248] width 61 height 93
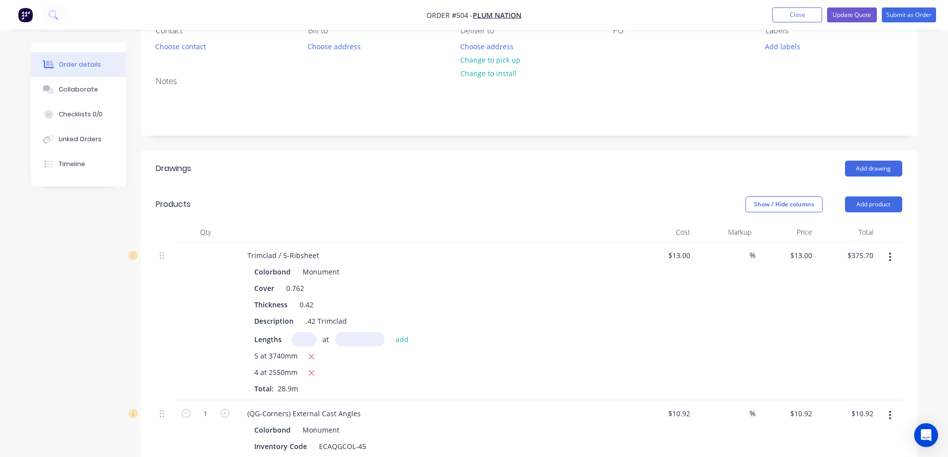
scroll to position [199, 0]
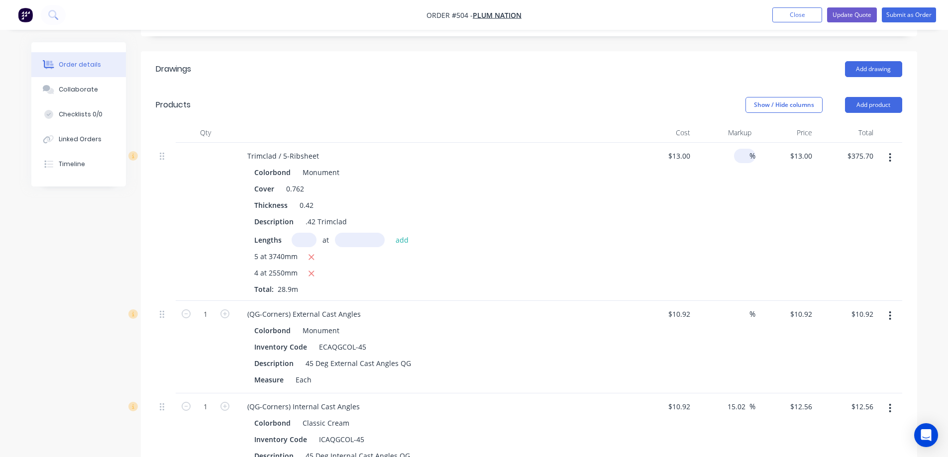
click at [739, 158] on input at bounding box center [743, 156] width 11 height 14
type input "15"
type input "$14.95"
type input "$432.06"
click at [728, 200] on div "15 15 %" at bounding box center [724, 222] width 61 height 158
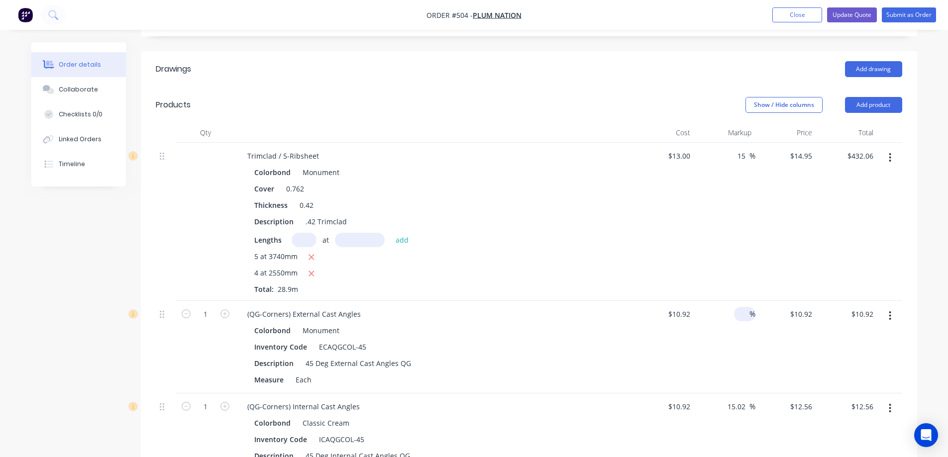
click at [735, 311] on div "%" at bounding box center [744, 314] width 21 height 14
type input "15"
type input "$12.558"
type input "$12.56"
click at [742, 344] on div "15 15 %" at bounding box center [724, 347] width 61 height 93
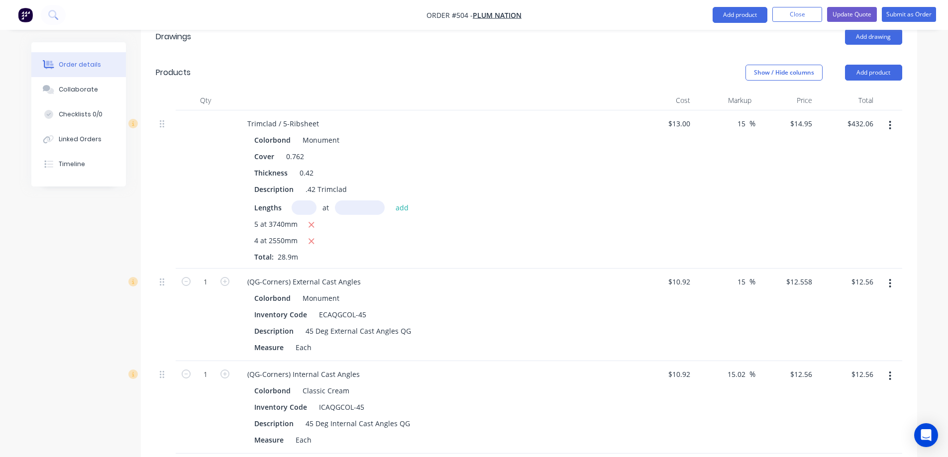
scroll to position [348, 0]
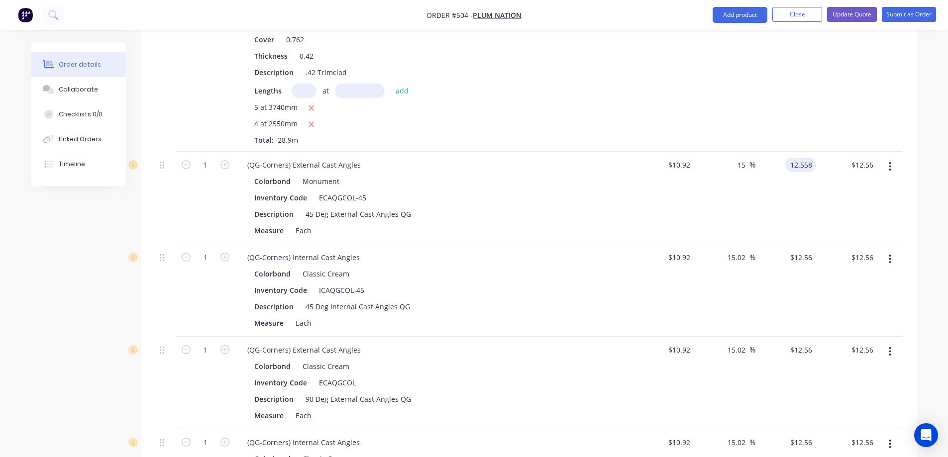
click at [795, 171] on input "12.558" at bounding box center [802, 165] width 27 height 14
type input "12.56"
type input "15.02"
type input "$12.56"
click at [791, 195] on div "$12.56 12.56" at bounding box center [786, 198] width 61 height 93
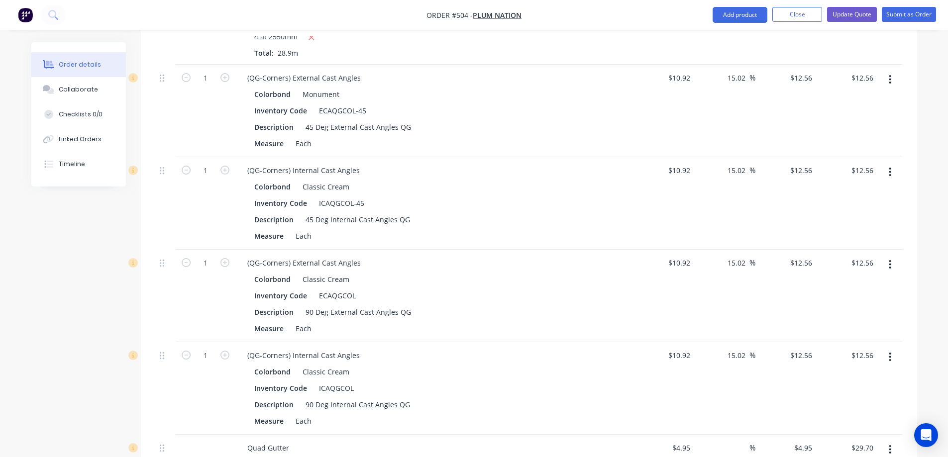
scroll to position [448, 0]
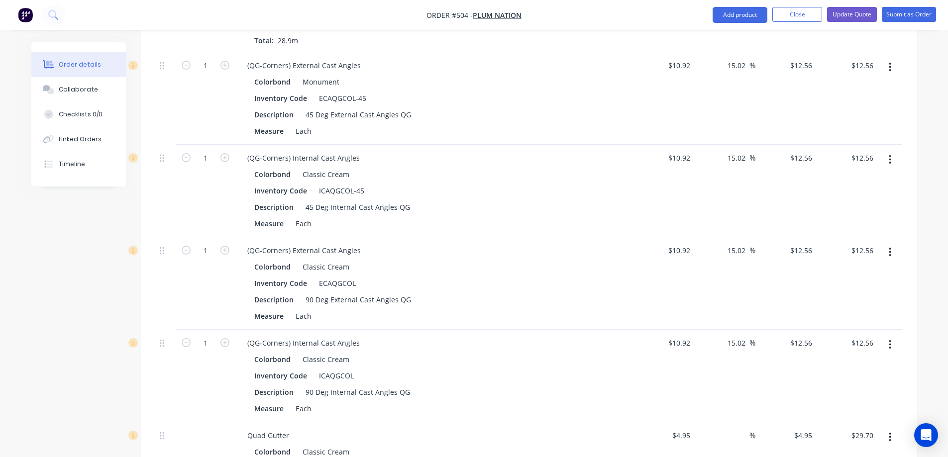
click at [892, 160] on button "button" at bounding box center [889, 160] width 23 height 18
click at [857, 189] on div "Edit" at bounding box center [855, 186] width 77 height 14
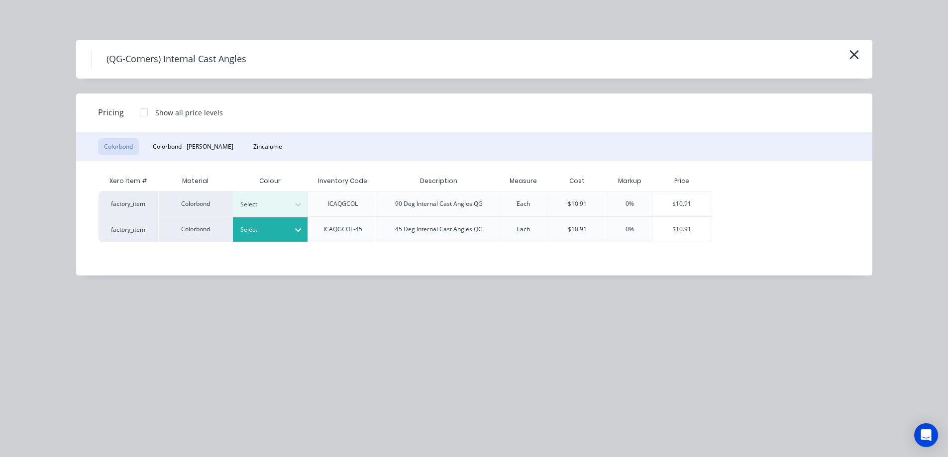
click at [284, 231] on div at bounding box center [262, 229] width 45 height 11
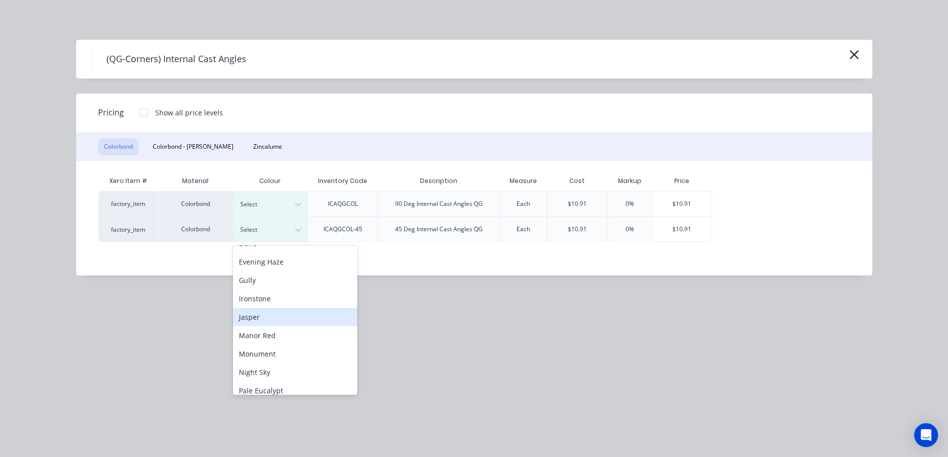
scroll to position [199, 0]
click at [268, 301] on div "Monument" at bounding box center [295, 297] width 124 height 18
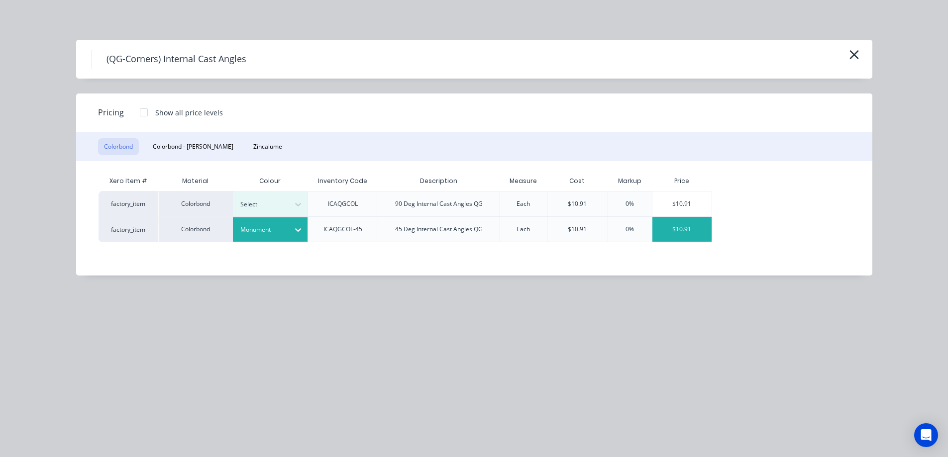
click at [684, 232] on div "$10.91" at bounding box center [683, 229] width 60 height 25
type input "-0.09"
type input "$10.91"
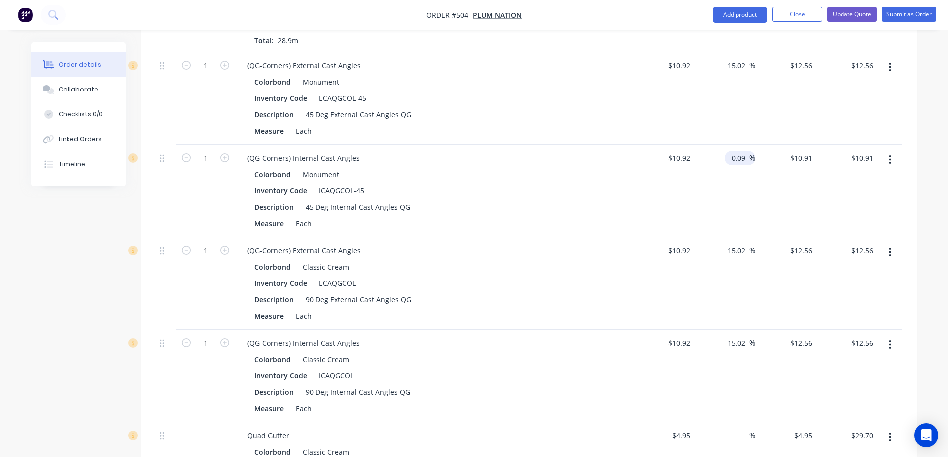
click at [732, 162] on input "-0.09" at bounding box center [739, 158] width 21 height 14
type input "15.02"
type input "$12.5602"
type input "$12.56"
click at [745, 193] on div "15.02 15.02 %" at bounding box center [724, 191] width 61 height 93
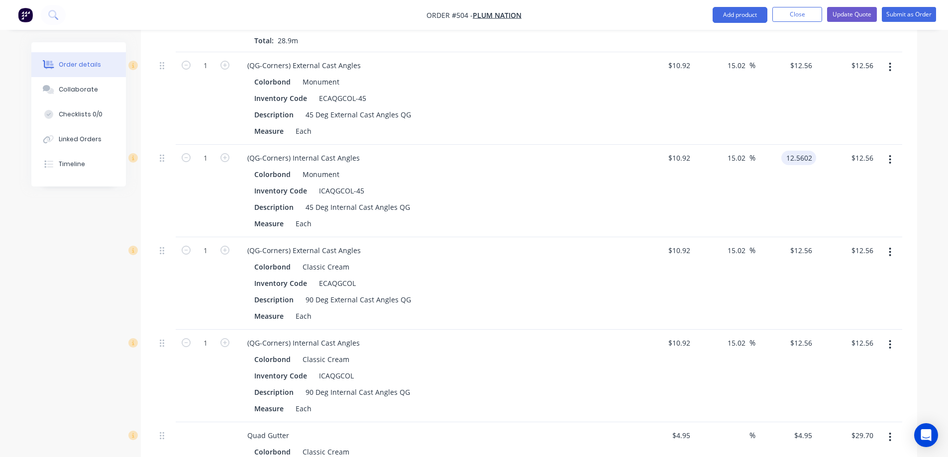
click at [808, 156] on input "12.5602" at bounding box center [800, 158] width 31 height 14
type input "$12.56"
click at [786, 189] on div "$12.56 $12.56" at bounding box center [786, 191] width 61 height 93
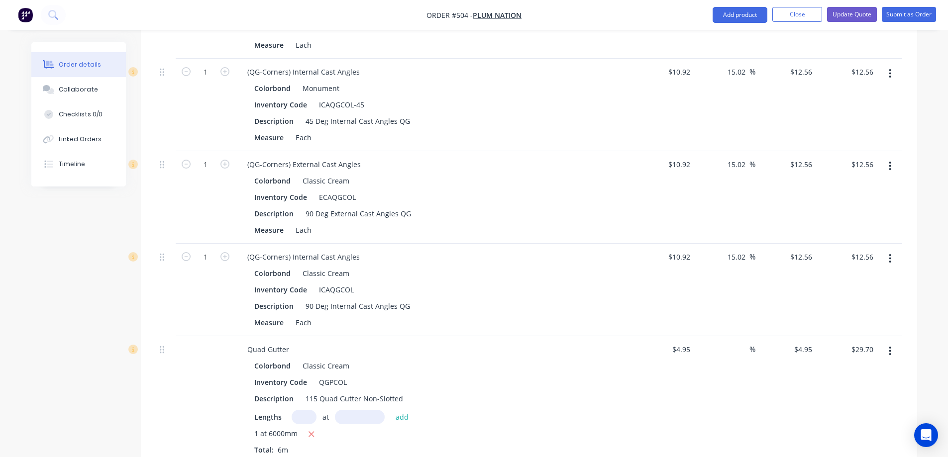
scroll to position [597, 0]
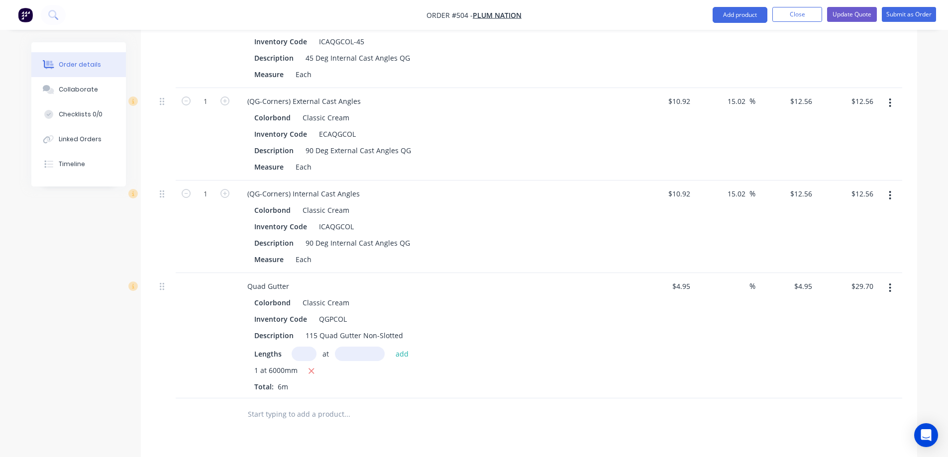
click at [894, 283] on button "button" at bounding box center [889, 288] width 23 height 18
click at [839, 310] on div "Edit" at bounding box center [855, 314] width 77 height 14
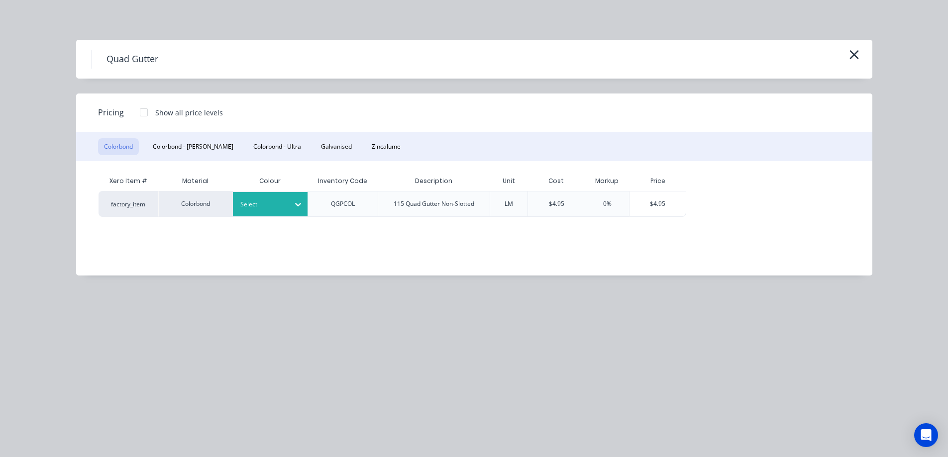
click at [260, 198] on div "Select" at bounding box center [270, 204] width 75 height 24
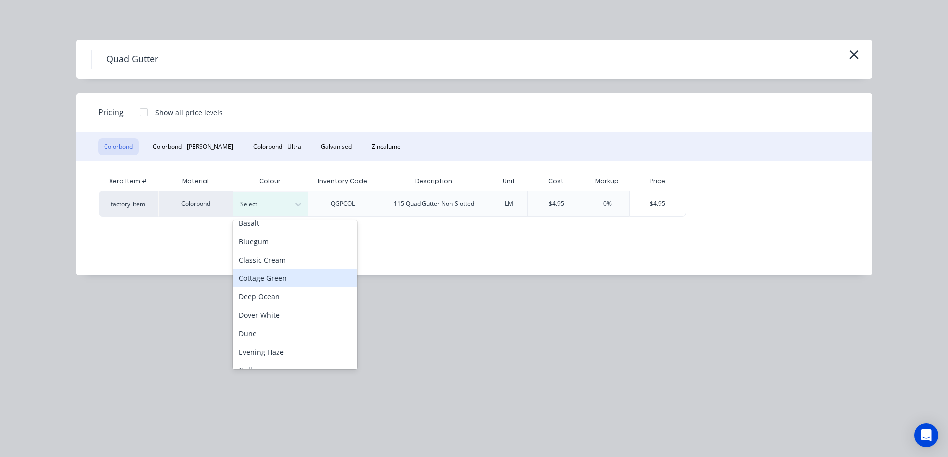
scroll to position [149, 0]
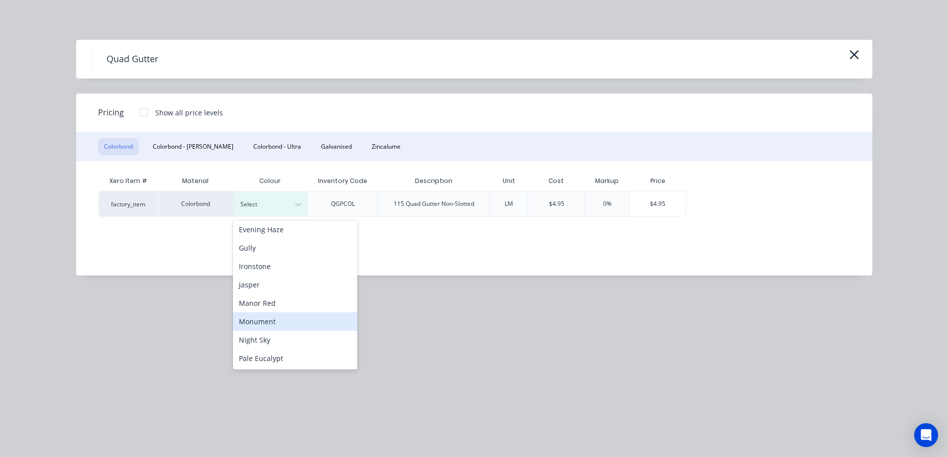
click at [280, 318] on div "Monument" at bounding box center [295, 322] width 124 height 18
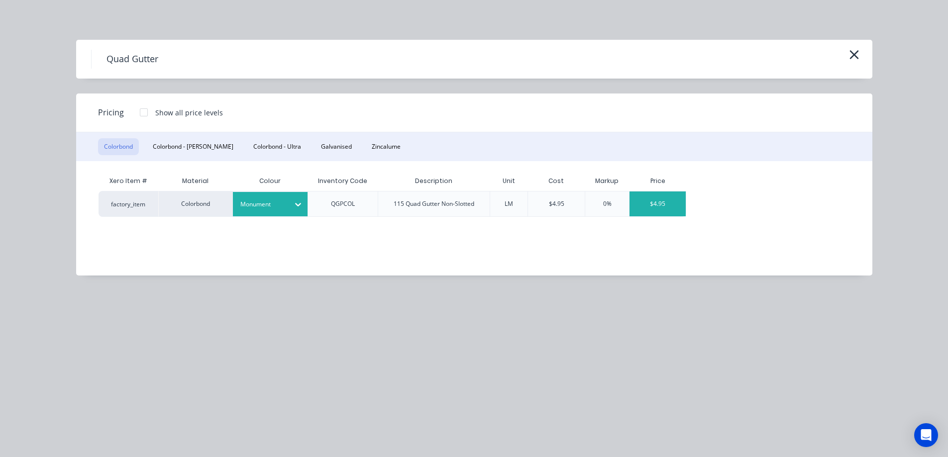
click at [659, 208] on div "$4.95" at bounding box center [658, 204] width 56 height 25
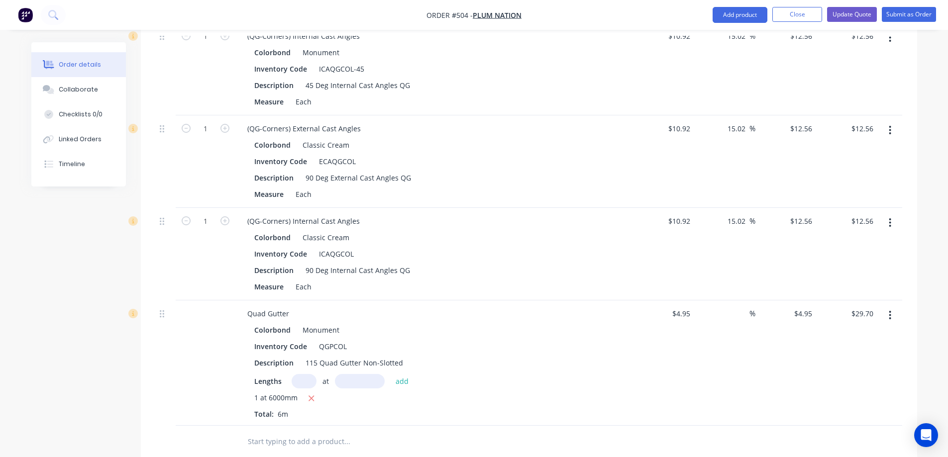
scroll to position [547, 0]
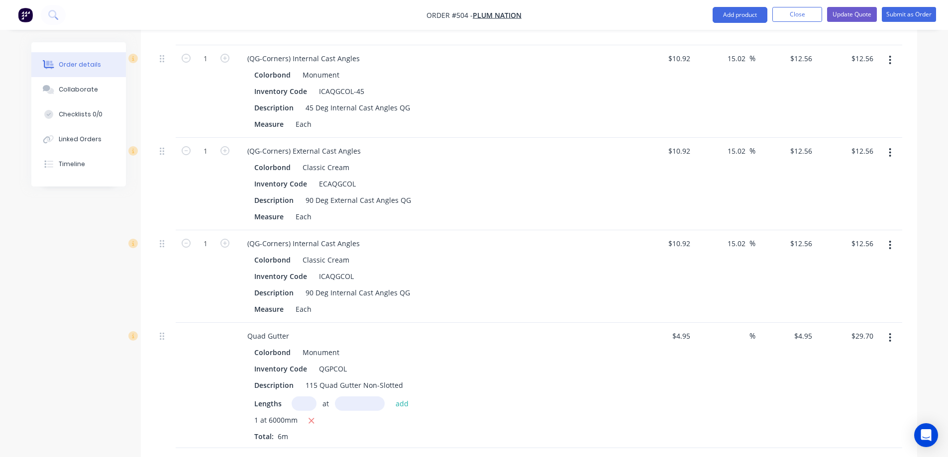
click at [891, 147] on icon "button" at bounding box center [890, 152] width 2 height 11
click at [835, 173] on div "Edit" at bounding box center [855, 179] width 77 height 14
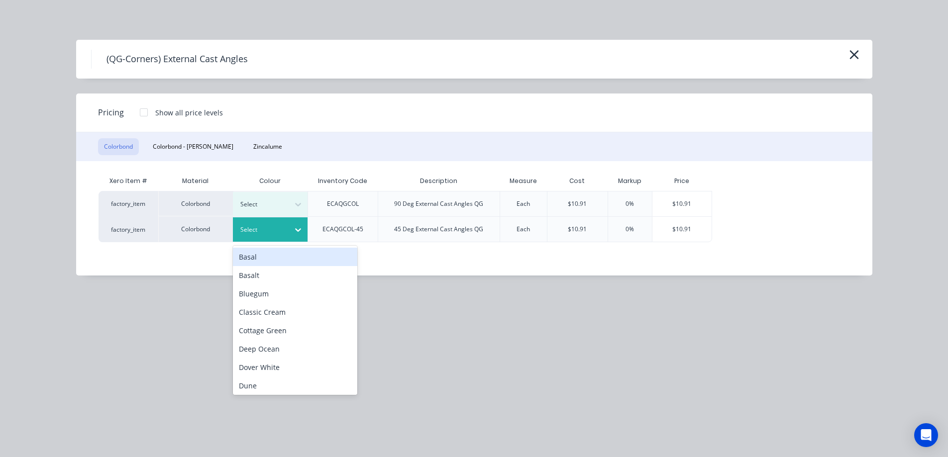
click at [282, 231] on div at bounding box center [262, 229] width 45 height 11
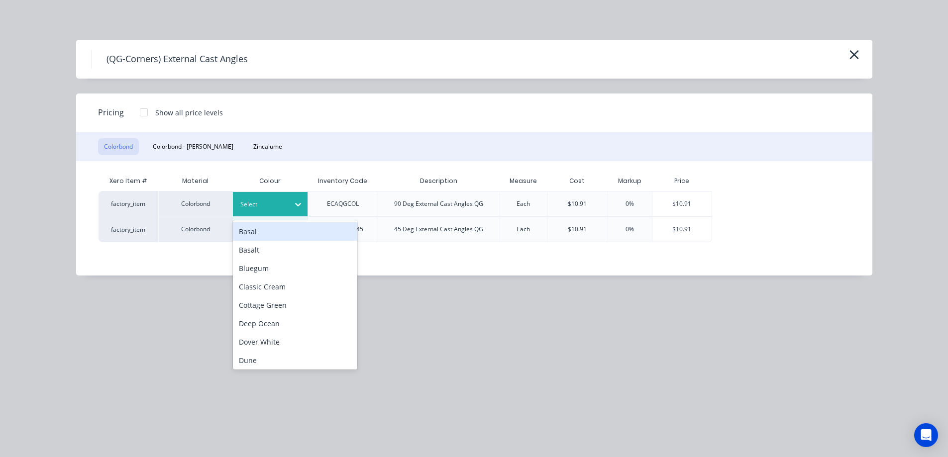
click at [296, 204] on icon at bounding box center [298, 204] width 6 height 3
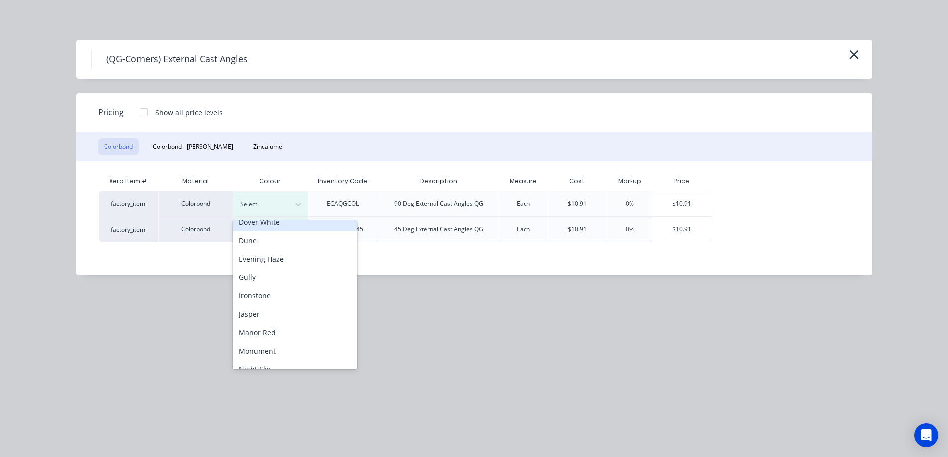
scroll to position [149, 0]
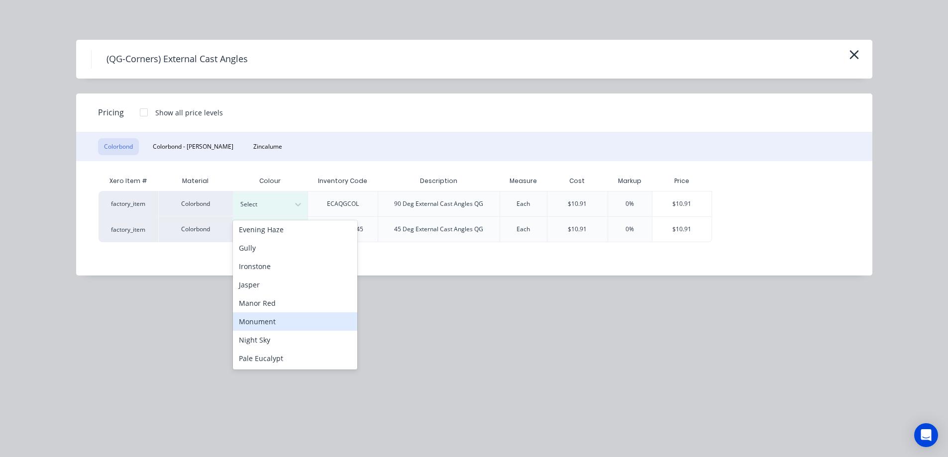
click at [268, 313] on div "Monument" at bounding box center [295, 322] width 124 height 18
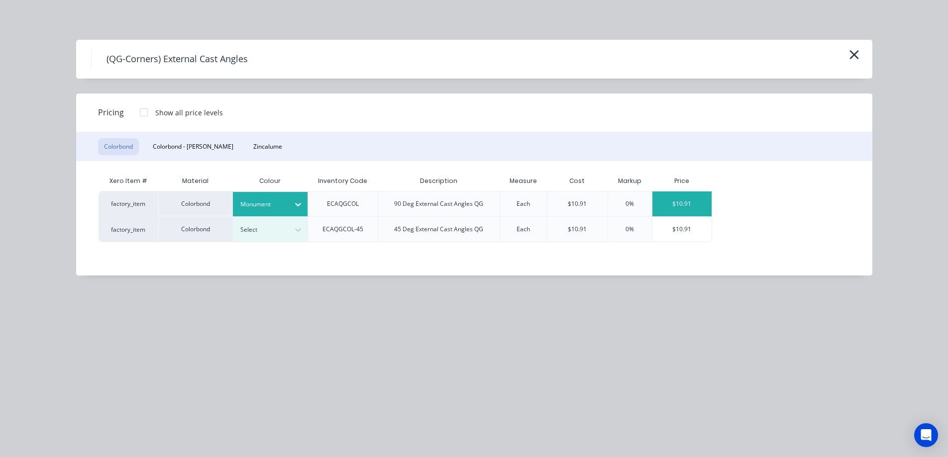
click at [676, 203] on div "$10.91" at bounding box center [683, 204] width 60 height 25
type input "-0.09"
type input "$10.91"
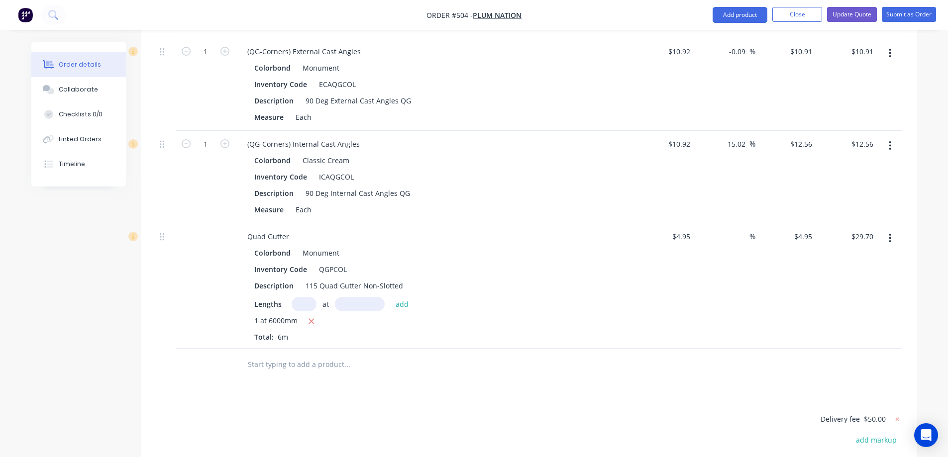
scroll to position [597, 0]
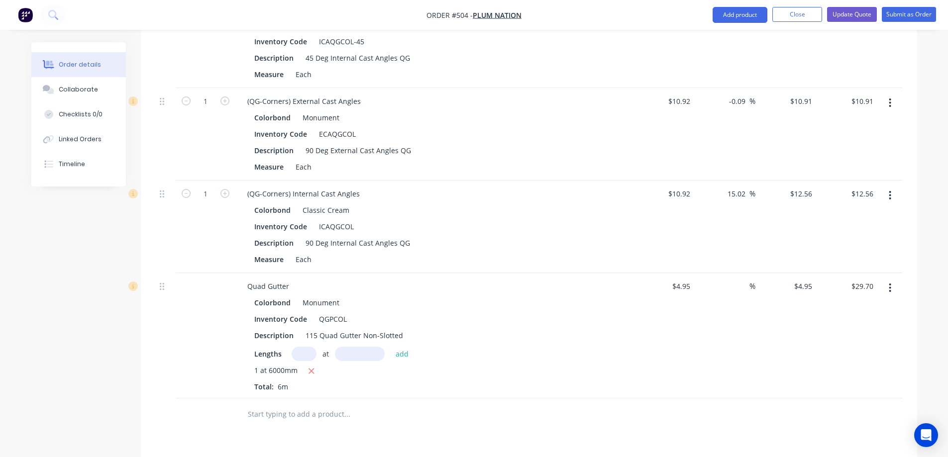
drag, startPoint x: 747, startPoint y: 99, endPoint x: 713, endPoint y: 96, distance: 33.5
click at [713, 96] on div "-0.09 -0.09 %" at bounding box center [724, 134] width 61 height 93
type input "15"
type input "$12.558"
type input "$12.56"
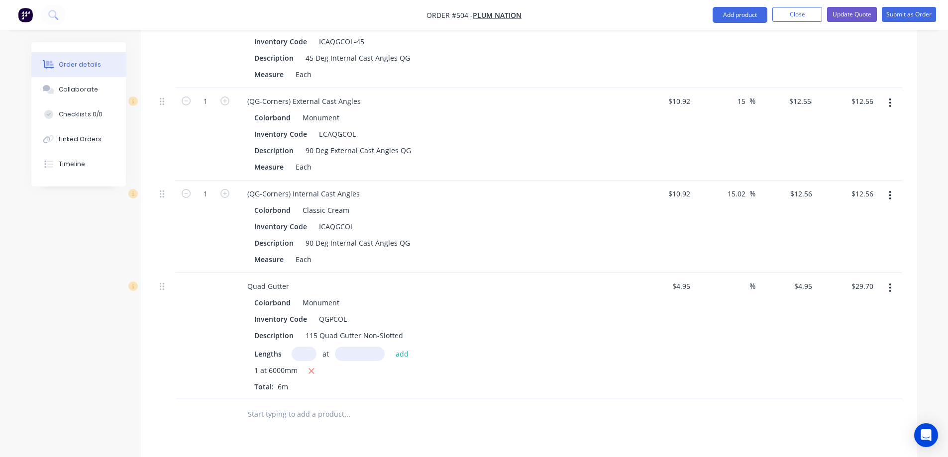
click at [744, 127] on div "15 15 %" at bounding box center [724, 134] width 61 height 93
click at [797, 98] on input "12.558" at bounding box center [802, 101] width 27 height 14
type input "12.56"
type input "15.02"
type input "$12.56"
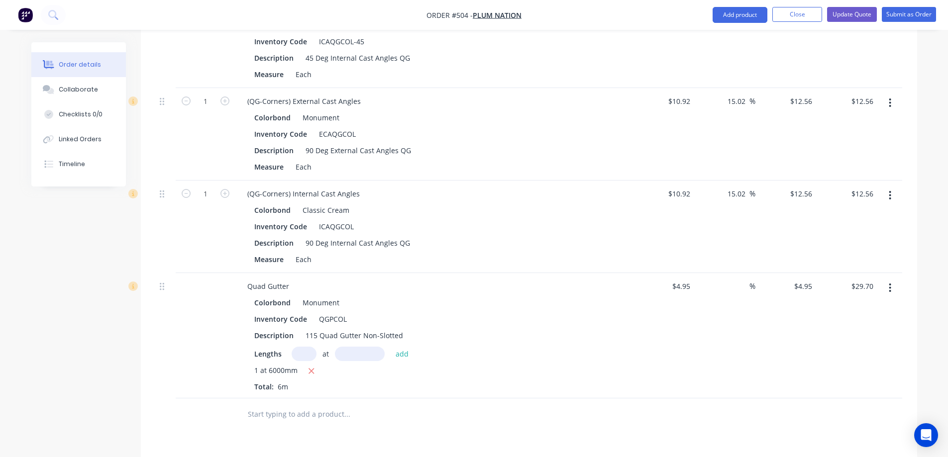
click at [778, 146] on div "$12.56 $12.56" at bounding box center [786, 134] width 61 height 93
click at [892, 194] on button "button" at bounding box center [889, 196] width 23 height 18
click at [848, 216] on div "Edit" at bounding box center [855, 222] width 77 height 14
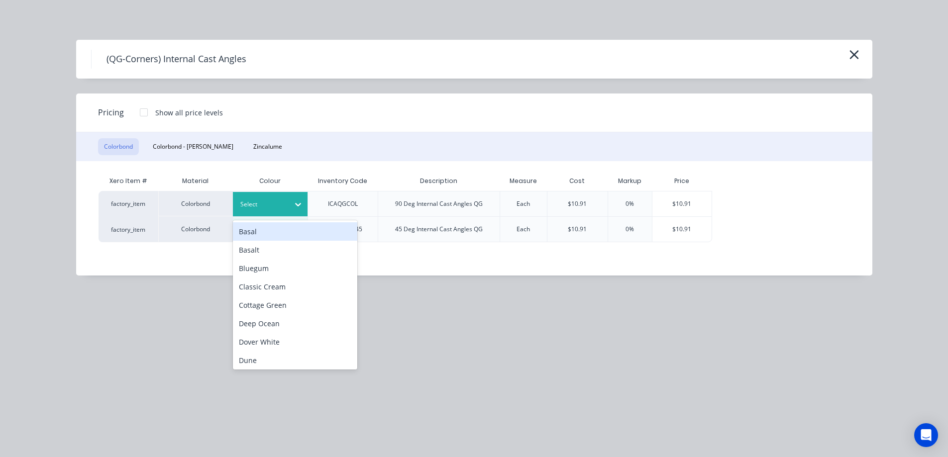
click at [286, 207] on div "Select" at bounding box center [261, 204] width 56 height 13
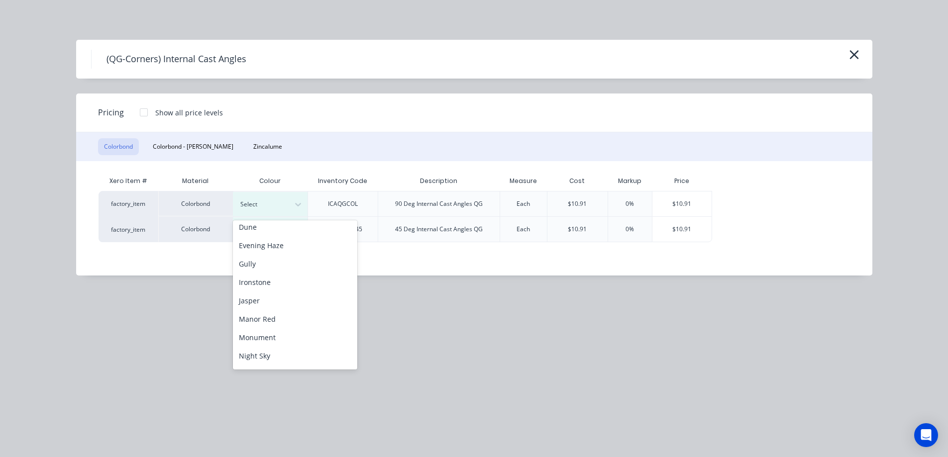
scroll to position [149, 0]
click at [273, 326] on div "Monument" at bounding box center [295, 322] width 124 height 18
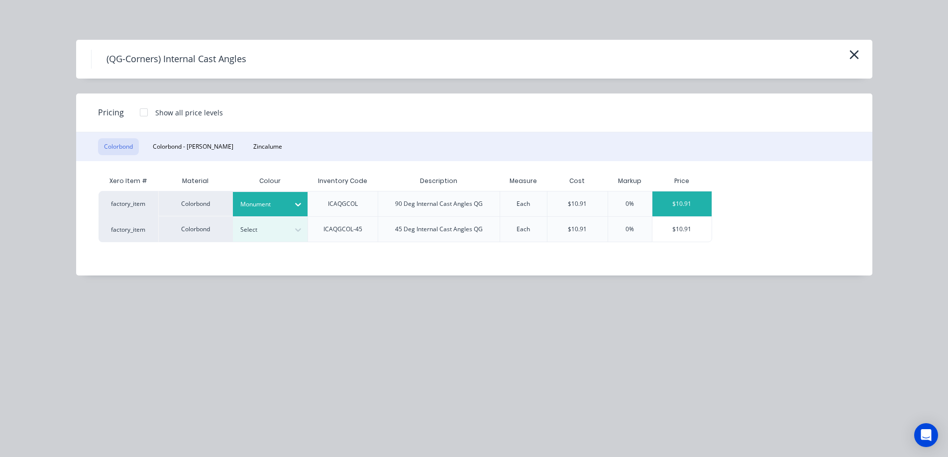
click at [679, 209] on div "$10.91" at bounding box center [683, 204] width 60 height 25
type input "-0.09"
type input "$10.91"
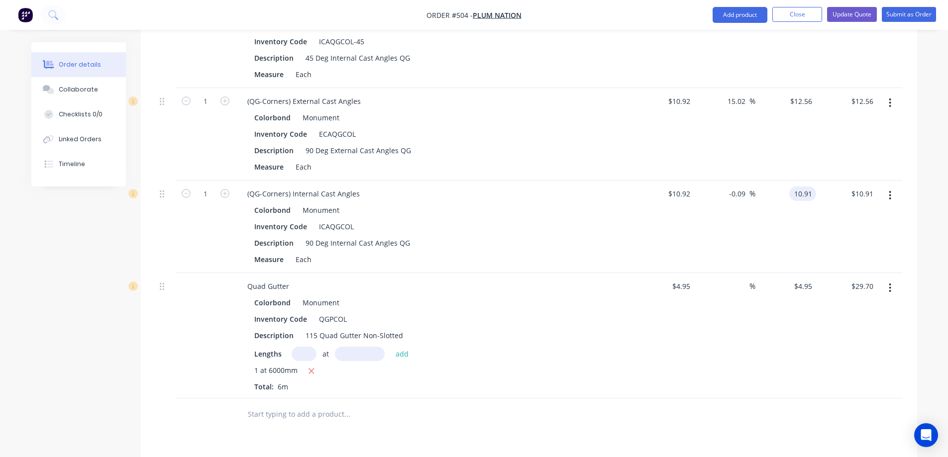
click at [795, 194] on input "10.91" at bounding box center [804, 194] width 23 height 14
type input "12.56"
type input "15.02"
type input "$12.56"
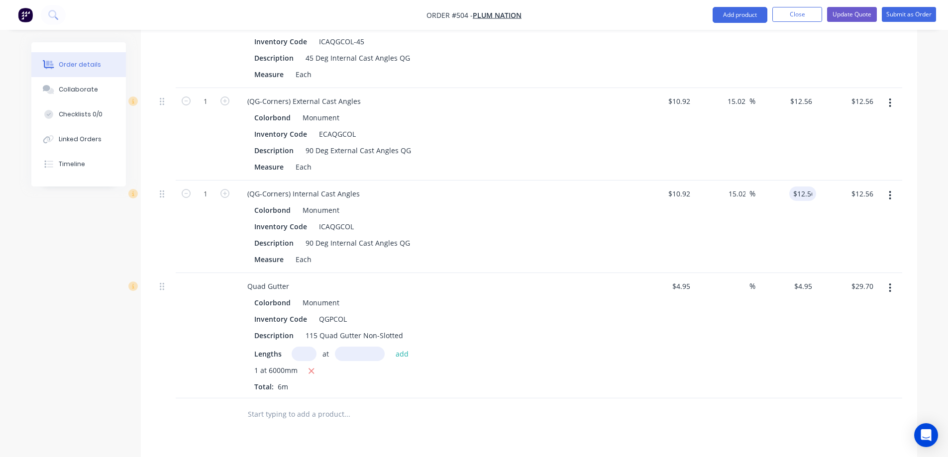
click at [792, 224] on div "$12.56 12.56" at bounding box center [786, 227] width 61 height 93
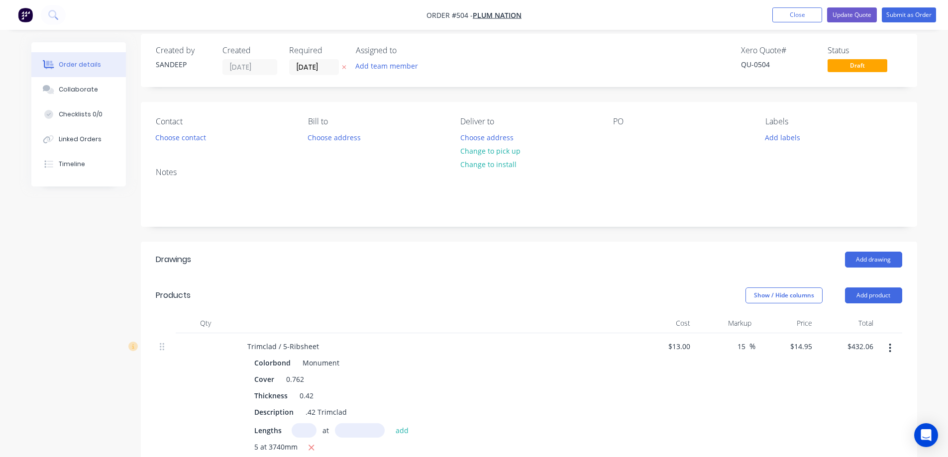
scroll to position [0, 0]
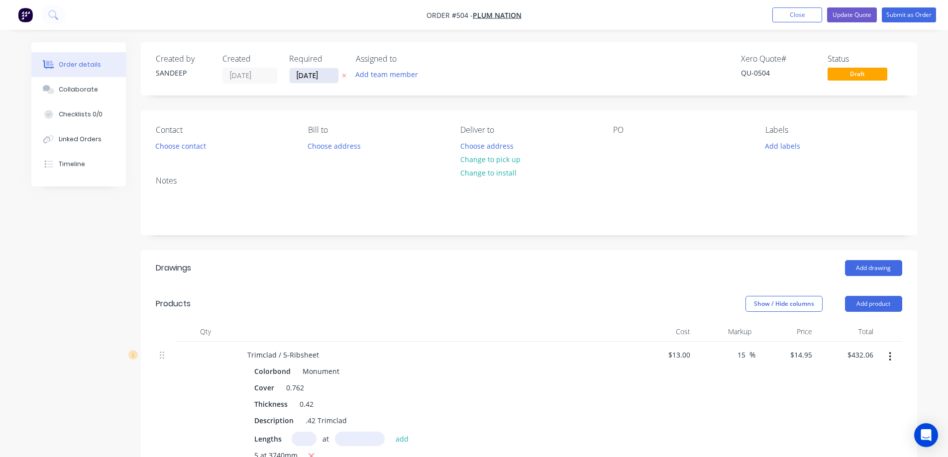
click at [302, 73] on input "14/08/25" at bounding box center [314, 75] width 49 height 15
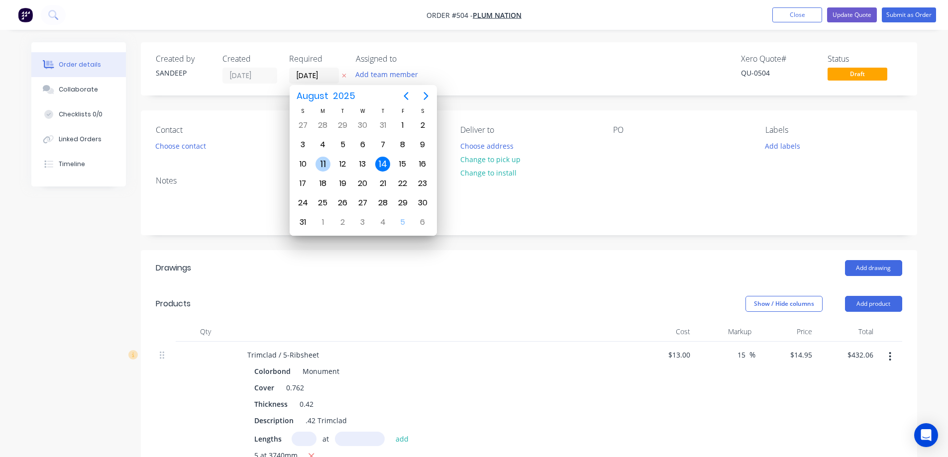
click at [330, 162] on div "11" at bounding box center [323, 164] width 15 height 15
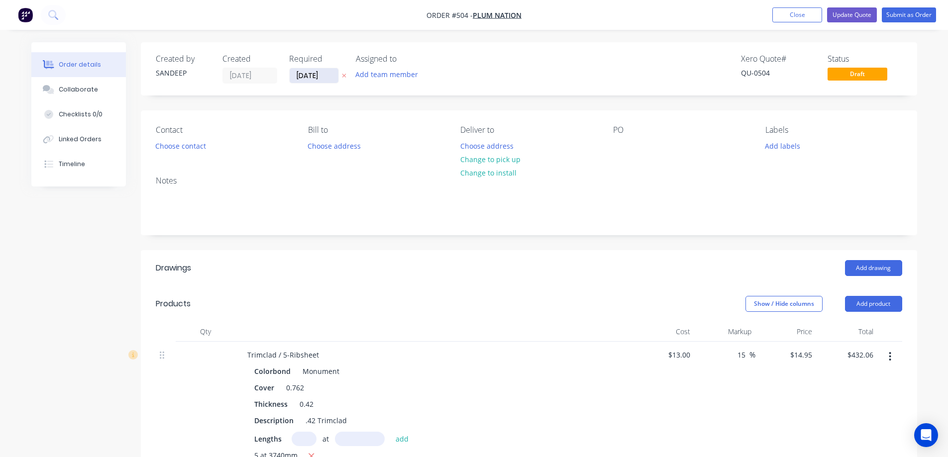
click at [320, 76] on input "11/08/25" at bounding box center [314, 75] width 49 height 15
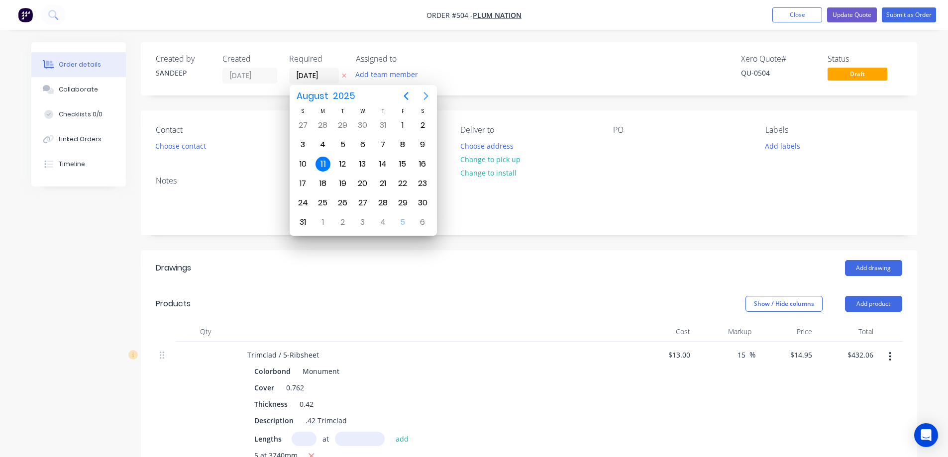
click at [425, 93] on icon "Next page" at bounding box center [426, 96] width 4 height 8
click at [327, 145] on div "8" at bounding box center [323, 144] width 15 height 15
type input "[DATE]"
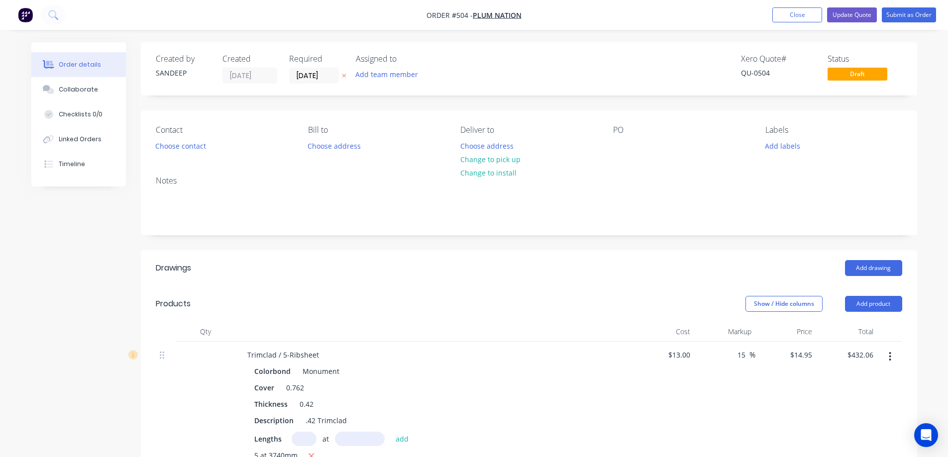
click at [448, 220] on div "Notes" at bounding box center [529, 201] width 776 height 67
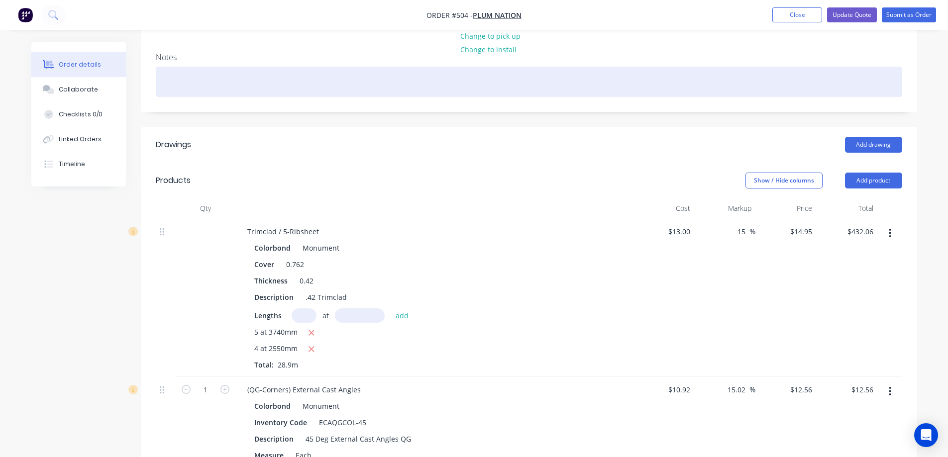
scroll to position [123, 0]
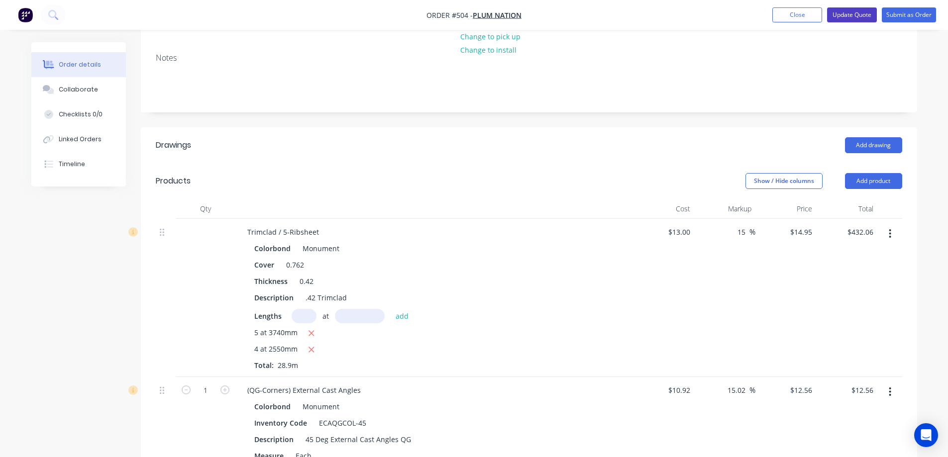
click at [849, 16] on button "Update Quote" at bounding box center [852, 14] width 50 height 15
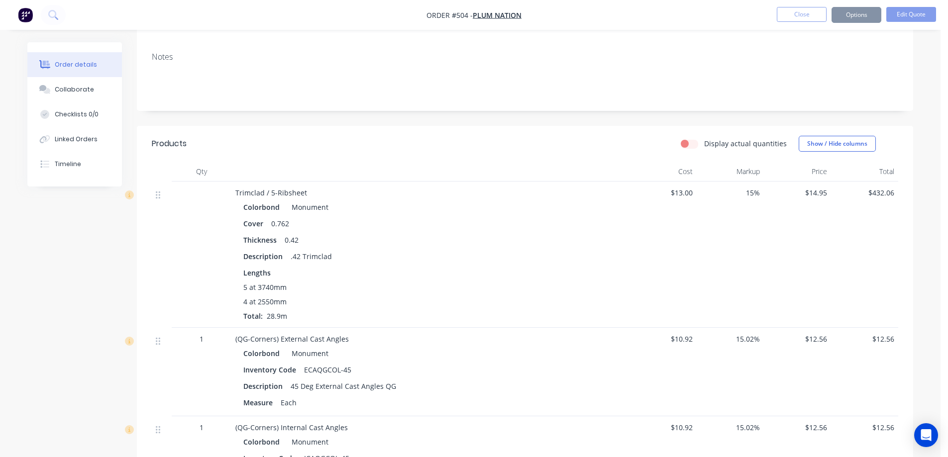
scroll to position [0, 0]
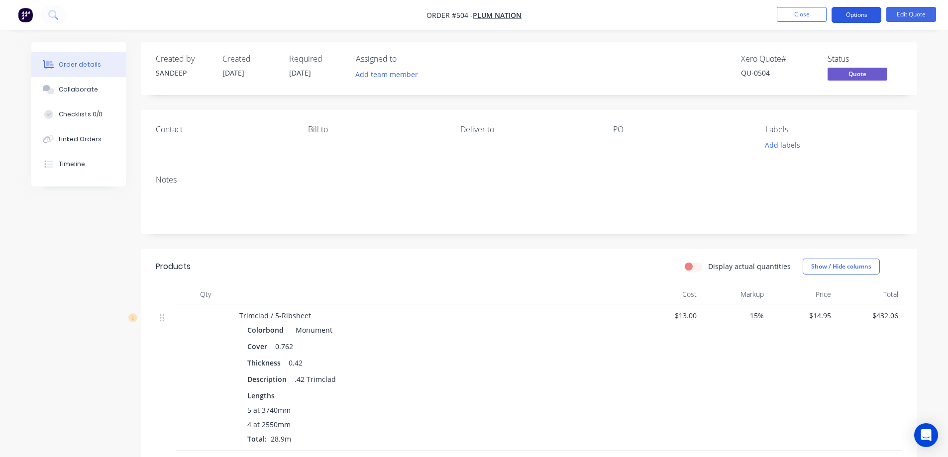
click at [857, 18] on button "Options" at bounding box center [857, 15] width 50 height 16
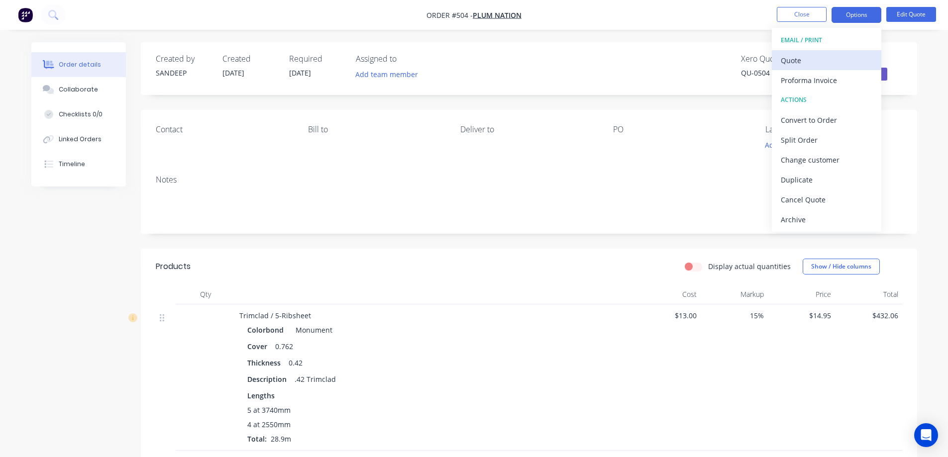
click at [833, 57] on div "Quote" at bounding box center [827, 60] width 92 height 14
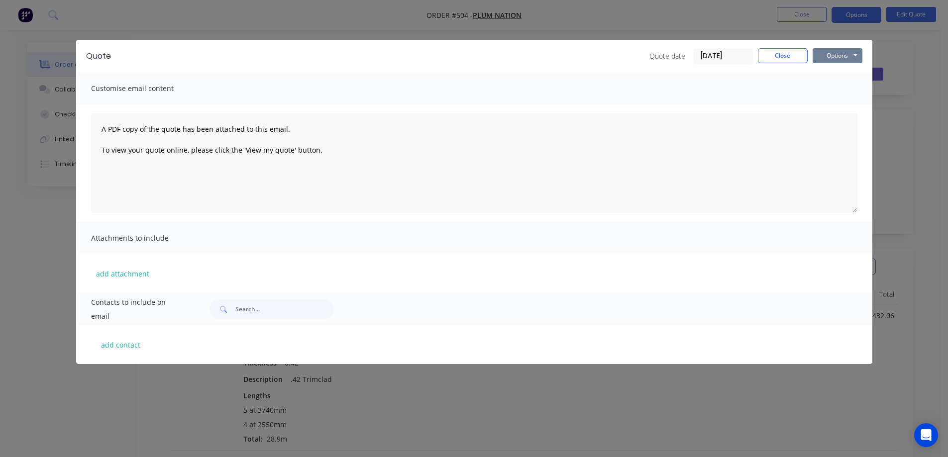
click at [848, 57] on button "Options" at bounding box center [838, 55] width 50 height 15
click at [839, 71] on button "Preview" at bounding box center [845, 73] width 64 height 16
click at [784, 54] on button "Close" at bounding box center [783, 55] width 50 height 15
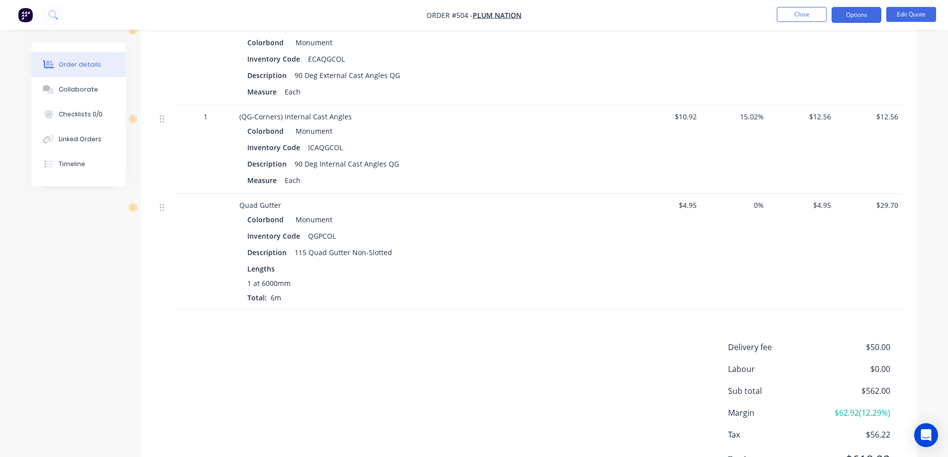
scroll to position [613, 0]
click at [759, 206] on span "0%" at bounding box center [734, 204] width 59 height 10
click at [752, 206] on span "0%" at bounding box center [734, 204] width 59 height 10
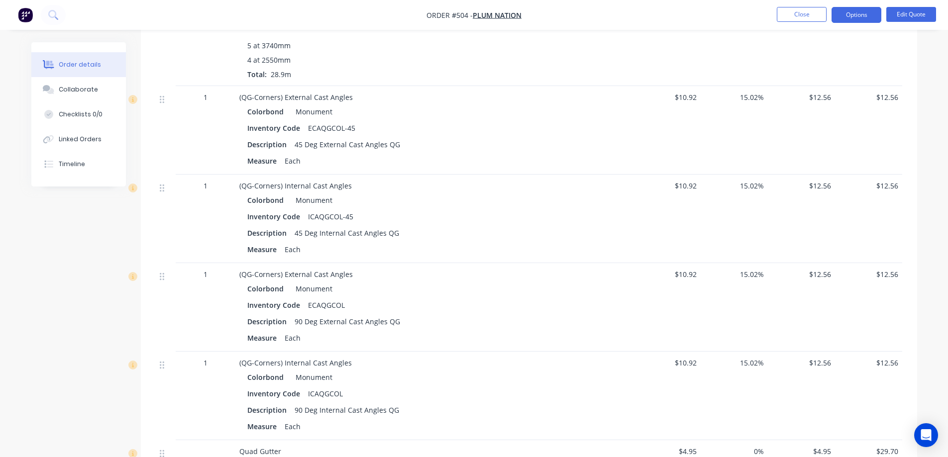
scroll to position [364, 0]
click at [856, 12] on button "Options" at bounding box center [857, 15] width 50 height 16
click at [626, 404] on div "Colorbond Monument Inventory Code ICAQGCOL Description 90 Deg Internal Cast Ang…" at bounding box center [434, 403] width 390 height 64
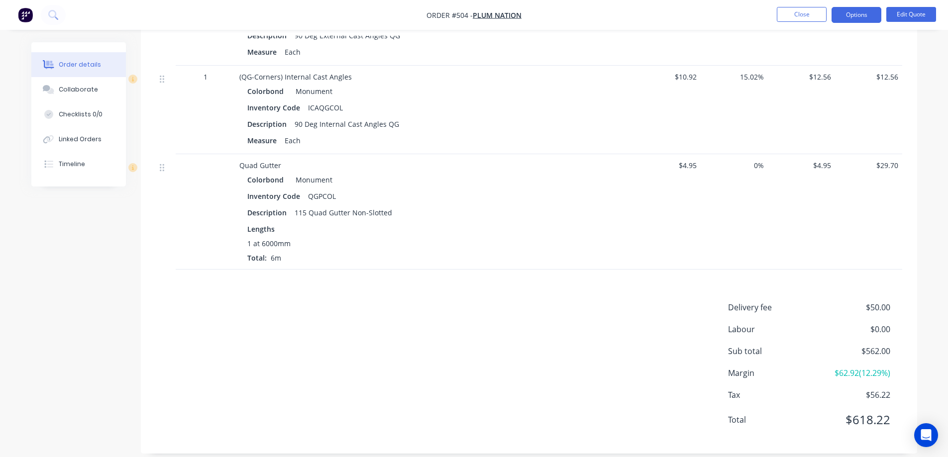
scroll to position [662, 0]
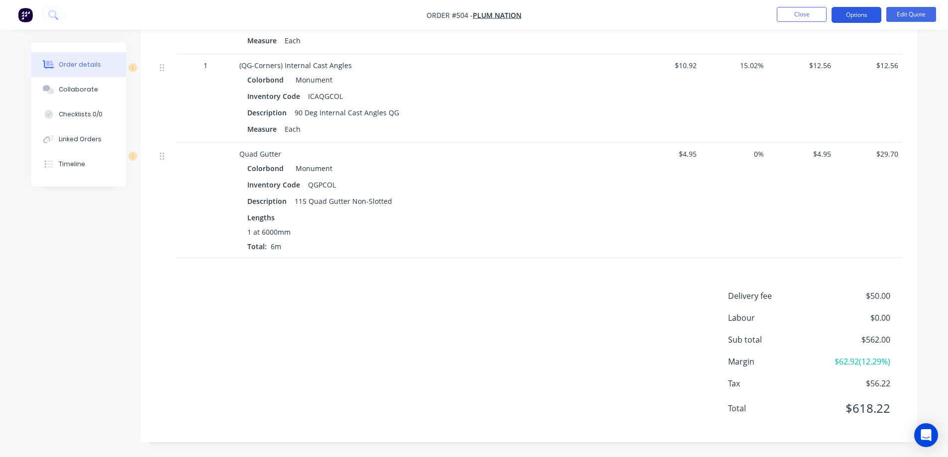
click at [847, 14] on button "Options" at bounding box center [857, 15] width 50 height 16
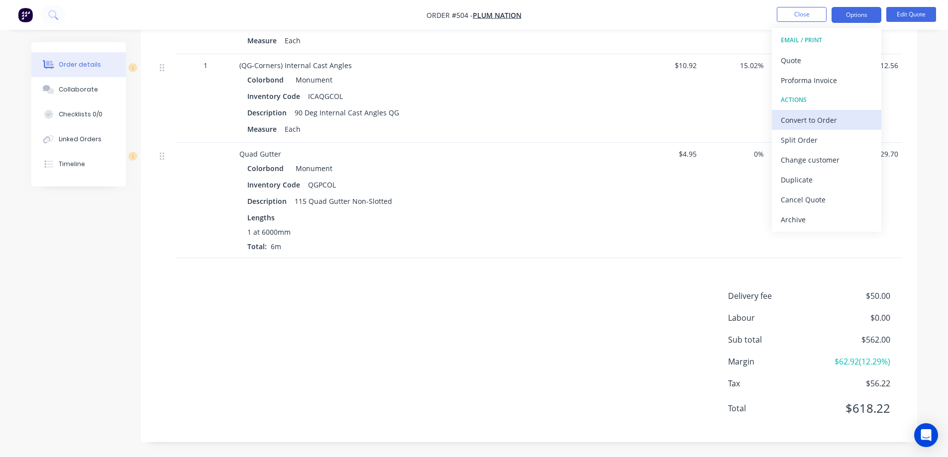
click at [803, 116] on div "Convert to Order" at bounding box center [827, 120] width 92 height 14
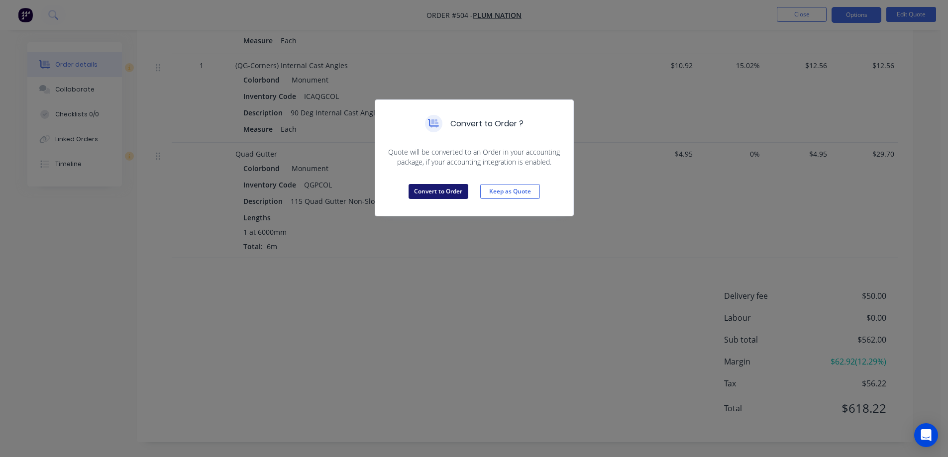
click at [443, 196] on button "Convert to Order" at bounding box center [439, 191] width 60 height 15
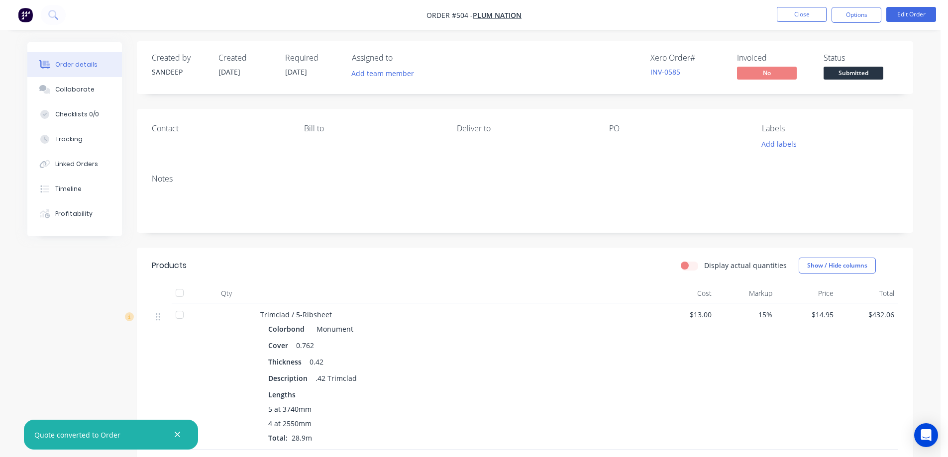
scroll to position [0, 0]
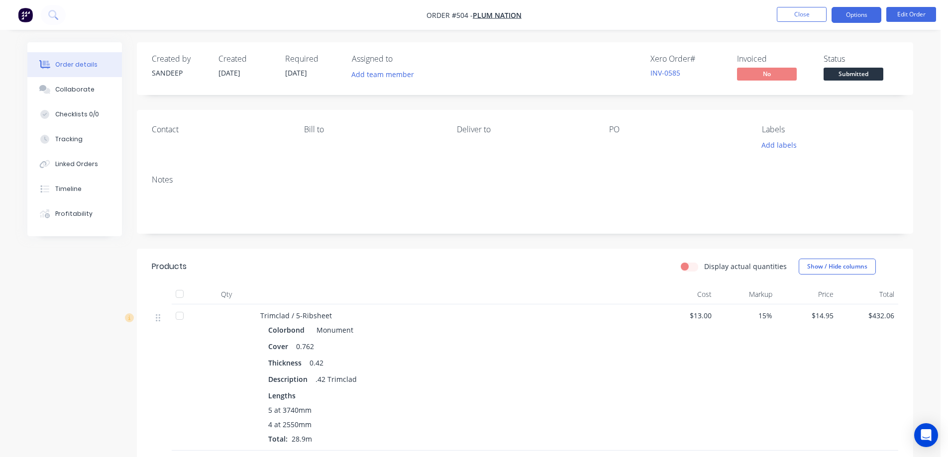
click at [878, 9] on button "Options" at bounding box center [857, 15] width 50 height 16
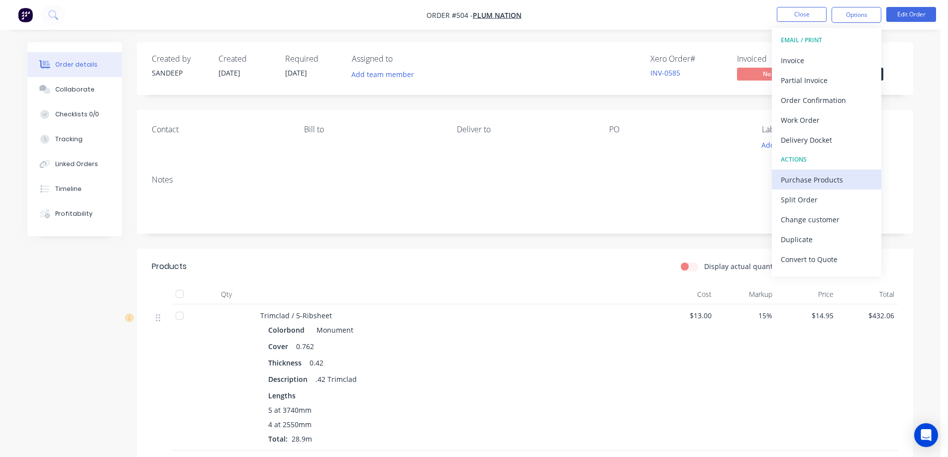
click at [800, 178] on div "Purchase Products" at bounding box center [827, 180] width 92 height 14
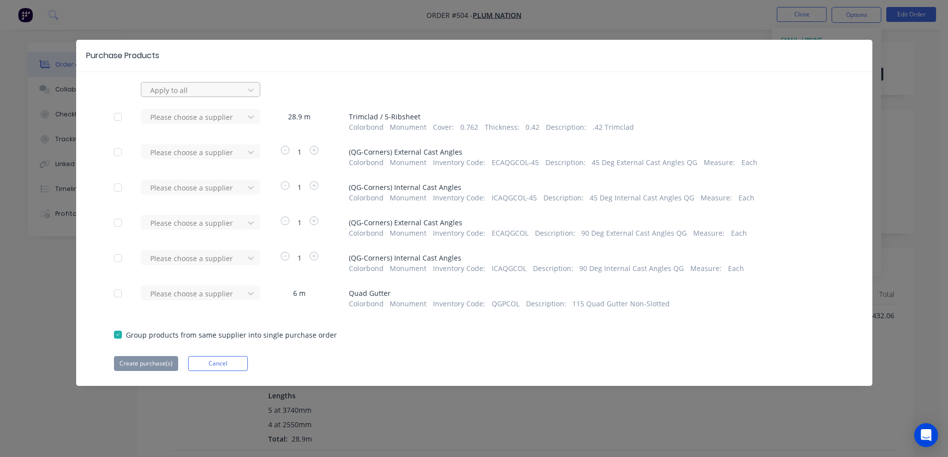
click at [237, 91] on div at bounding box center [194, 90] width 90 height 12
type input "met"
click at [229, 110] on div "METFOLD SHEET METAL" at bounding box center [200, 112] width 119 height 18
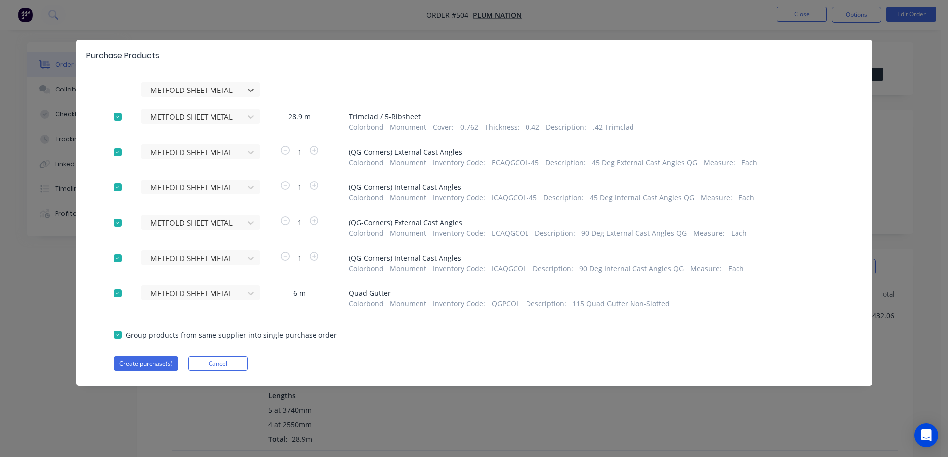
scroll to position [50, 0]
click at [150, 365] on button "Create purchase(s)" at bounding box center [146, 363] width 64 height 15
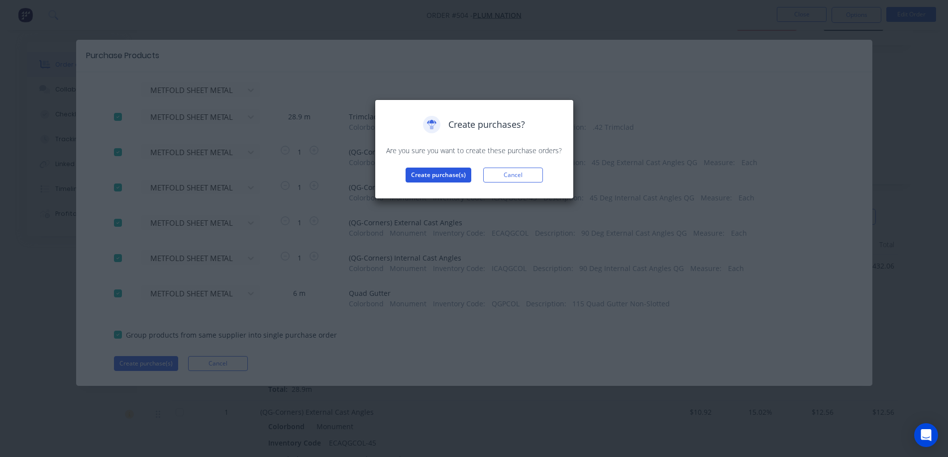
click at [434, 172] on button "Create purchase(s)" at bounding box center [439, 175] width 66 height 15
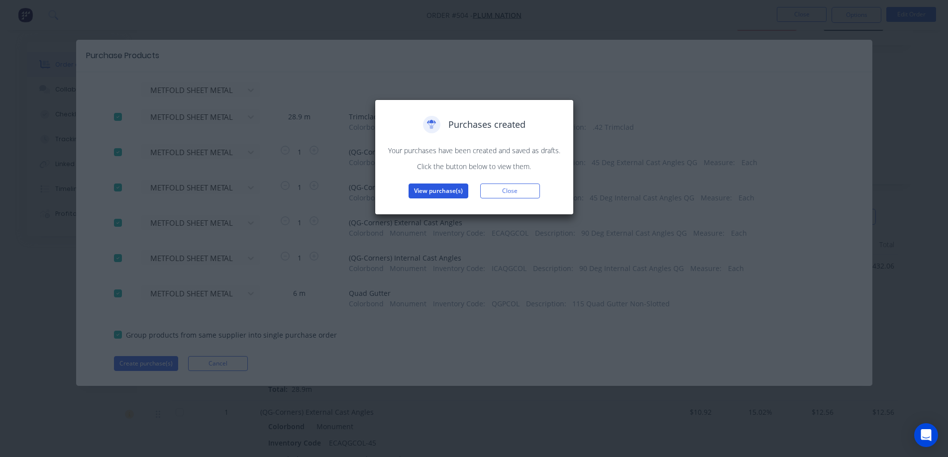
click at [434, 193] on button "View purchase(s)" at bounding box center [439, 191] width 60 height 15
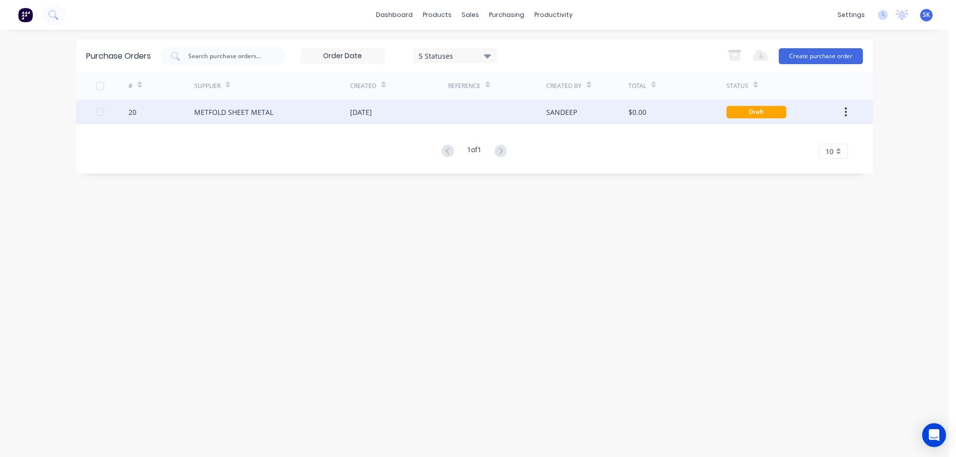
click at [365, 111] on div "[DATE]" at bounding box center [361, 112] width 22 height 10
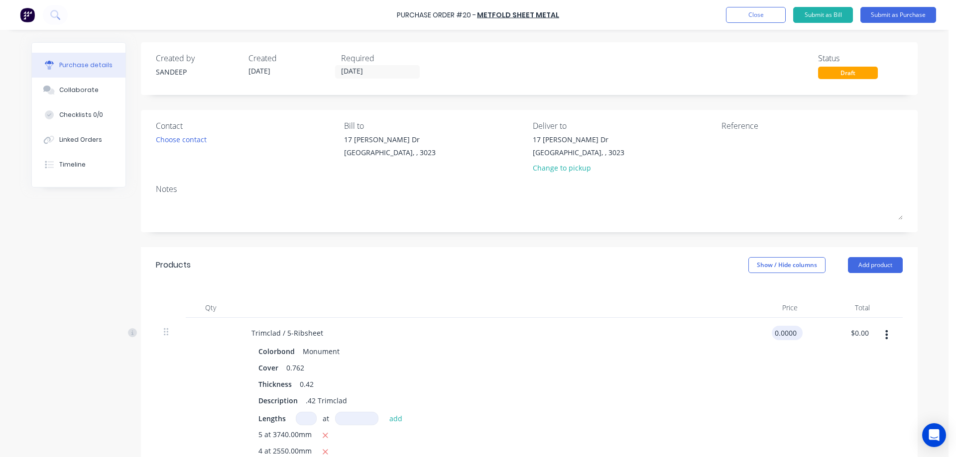
click at [782, 332] on input "0.0000" at bounding box center [784, 333] width 27 height 14
type input "$13.00"
type input "$375.70"
click at [738, 360] on div "$13.00 13" at bounding box center [769, 401] width 72 height 167
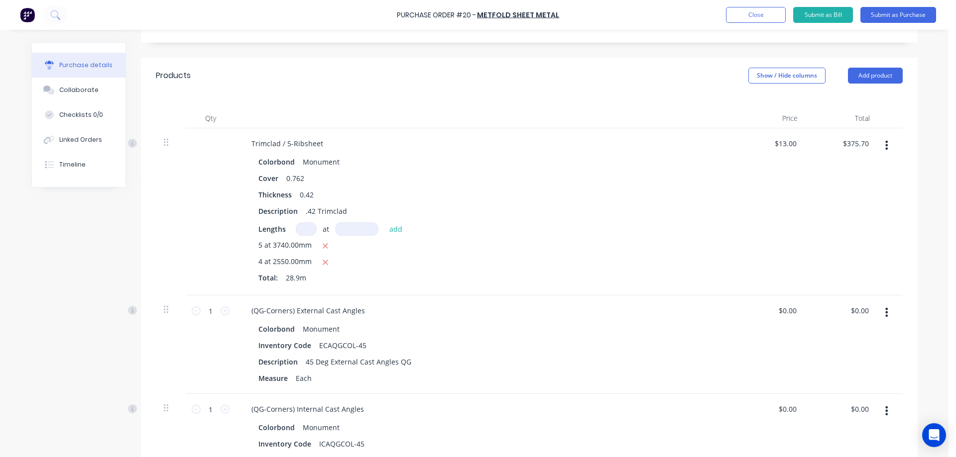
scroll to position [199, 0]
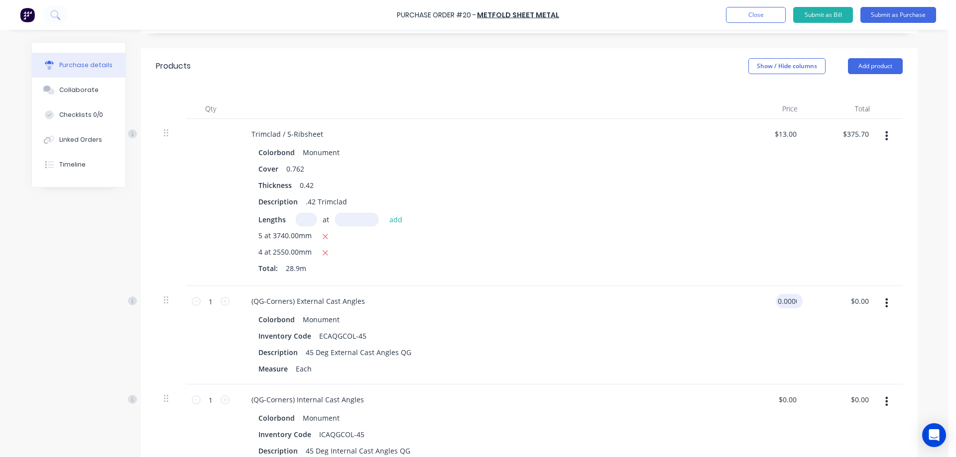
click at [780, 308] on input "0.0000" at bounding box center [786, 301] width 23 height 14
click at [787, 299] on input "0" at bounding box center [786, 301] width 23 height 14
type input "$10.92"
click at [757, 340] on div "$10.92 $10.92" at bounding box center [769, 335] width 72 height 99
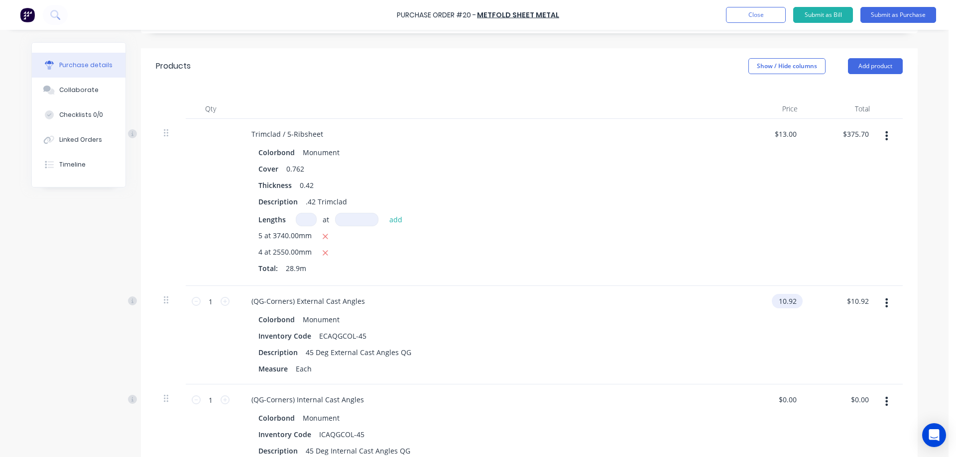
click at [780, 295] on input "10.92" at bounding box center [784, 301] width 27 height 14
type input "$10.92"
click at [784, 396] on input "0.0000" at bounding box center [784, 400] width 27 height 14
paste input "10.92"
type input "$10.92"
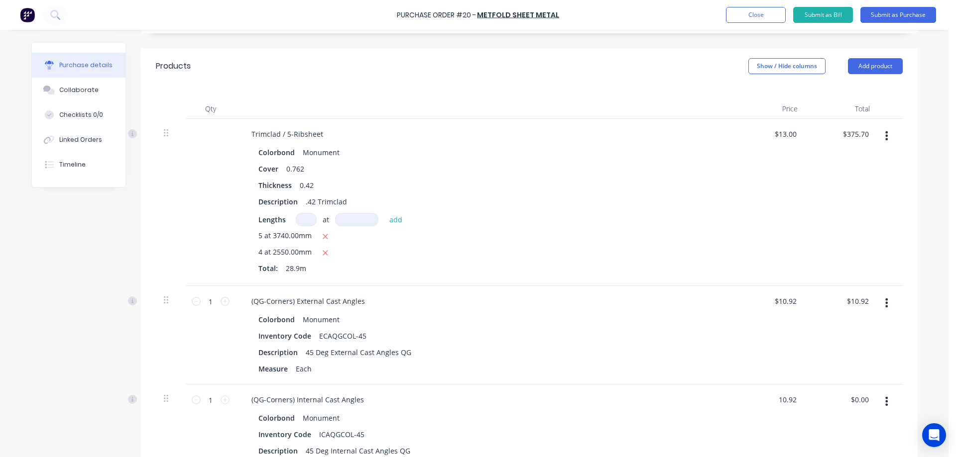
type input "$10.92"
click at [757, 413] on div "$10.92 $10.92" at bounding box center [769, 434] width 72 height 99
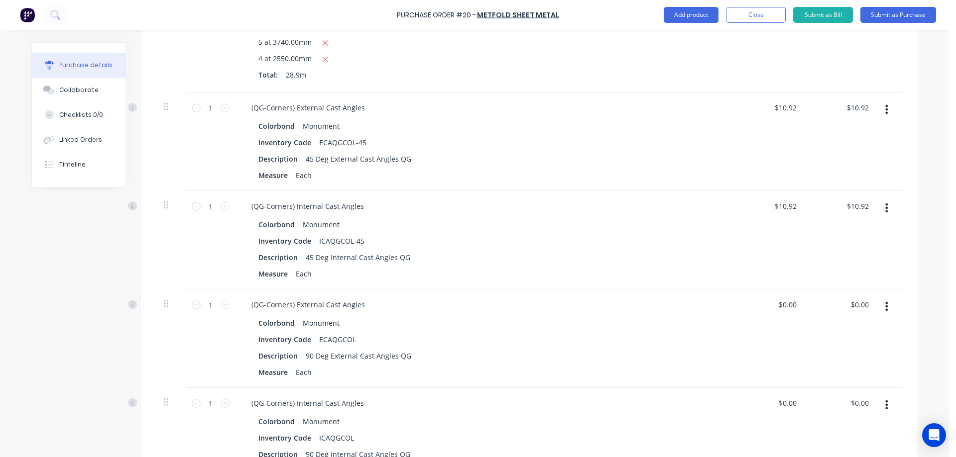
scroll to position [398, 0]
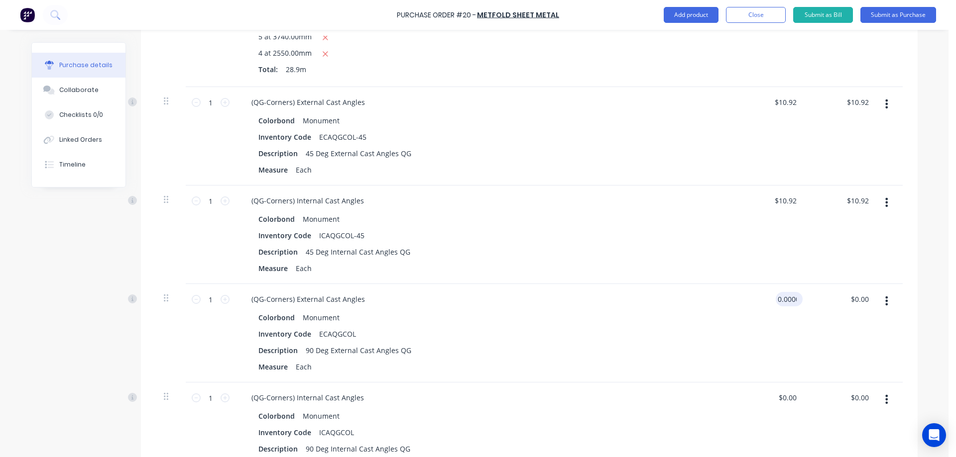
click at [777, 300] on input "0.0000" at bounding box center [786, 299] width 23 height 14
paste input "10.92"
type input "$10.92"
click at [758, 326] on div "$10.92 $10.92" at bounding box center [769, 333] width 72 height 99
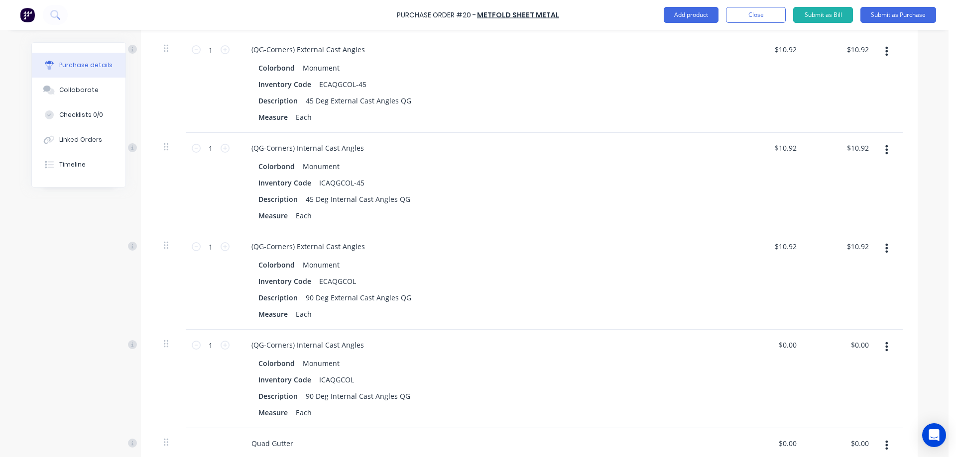
scroll to position [498, 0]
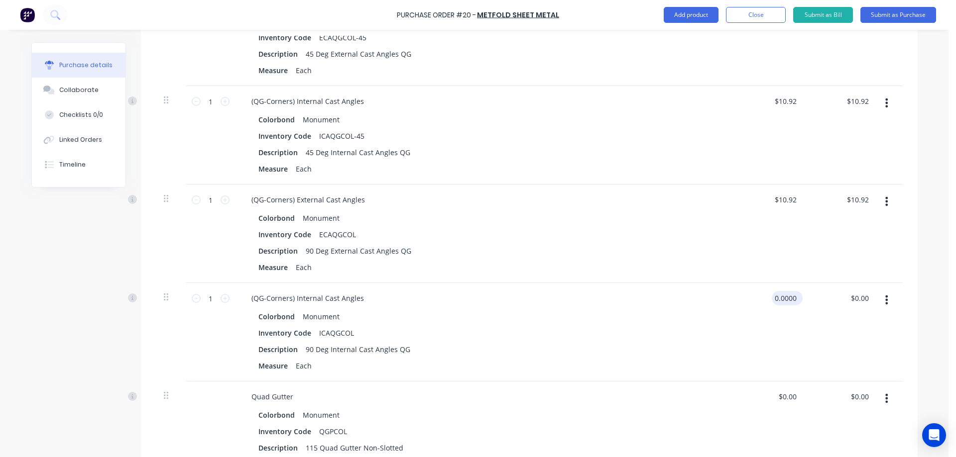
click at [785, 297] on input "0.0000" at bounding box center [784, 298] width 27 height 14
paste input "10.92"
type input "$10.92"
click at [760, 335] on div "$10.92 10.92" at bounding box center [769, 332] width 72 height 99
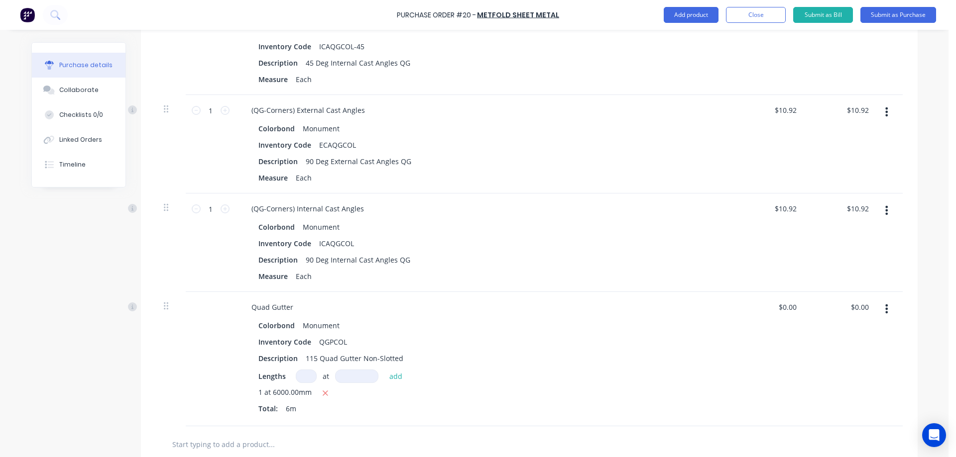
scroll to position [597, 0]
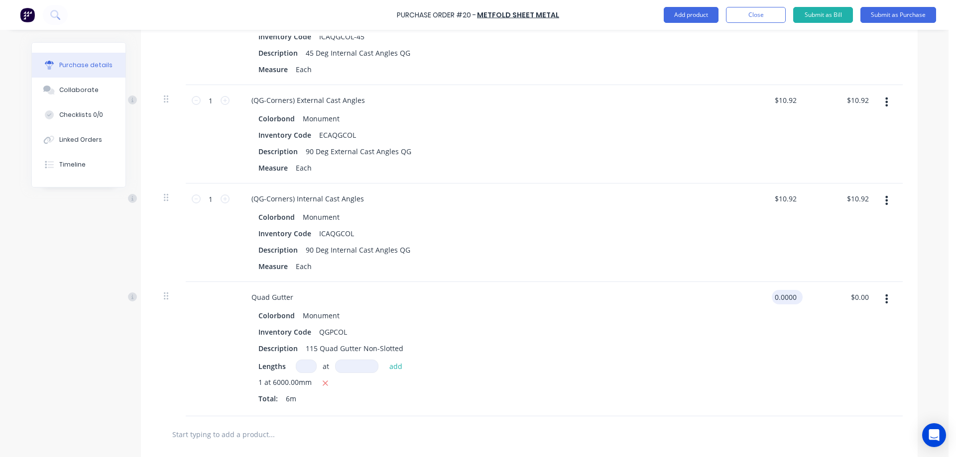
click at [780, 301] on input "0.0000" at bounding box center [784, 297] width 27 height 14
type input "$4.95"
type input "$29.70"
click at [706, 338] on div "Inventory Code QGPCOL" at bounding box center [482, 332] width 456 height 14
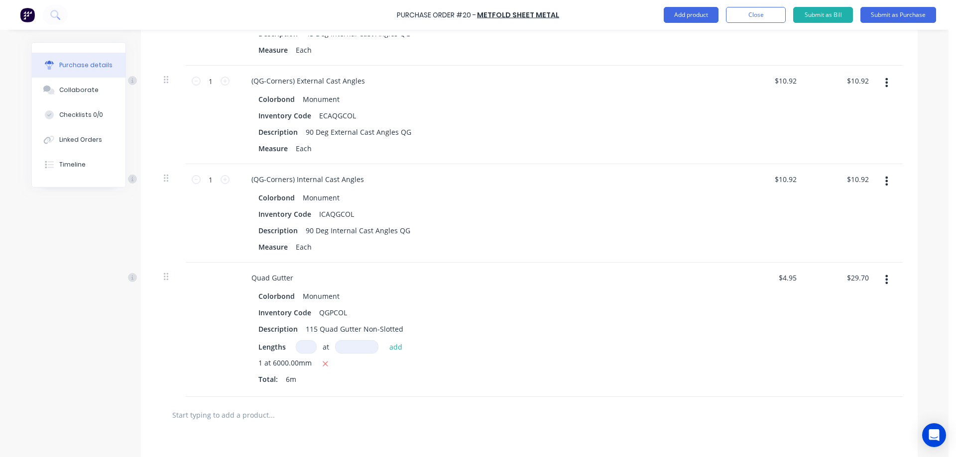
scroll to position [617, 0]
click at [887, 18] on button "Submit as Purchase" at bounding box center [898, 15] width 76 height 16
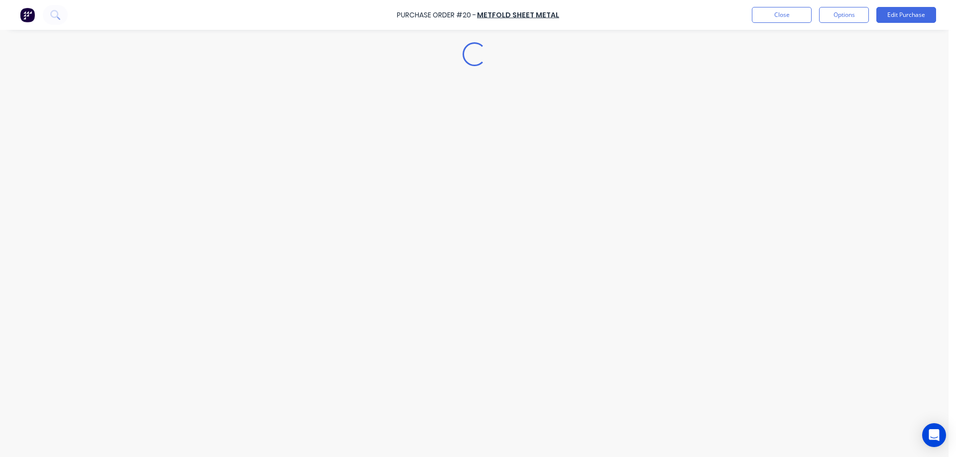
scroll to position [0, 0]
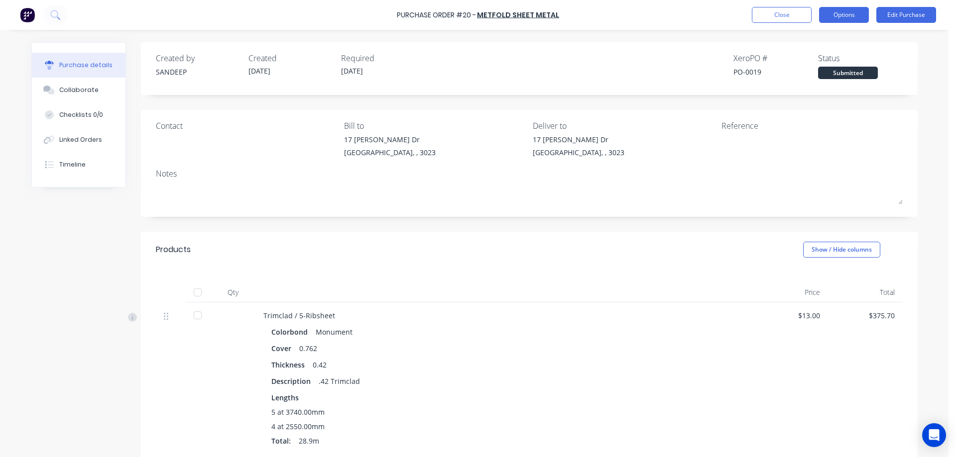
click at [852, 12] on button "Options" at bounding box center [844, 15] width 50 height 16
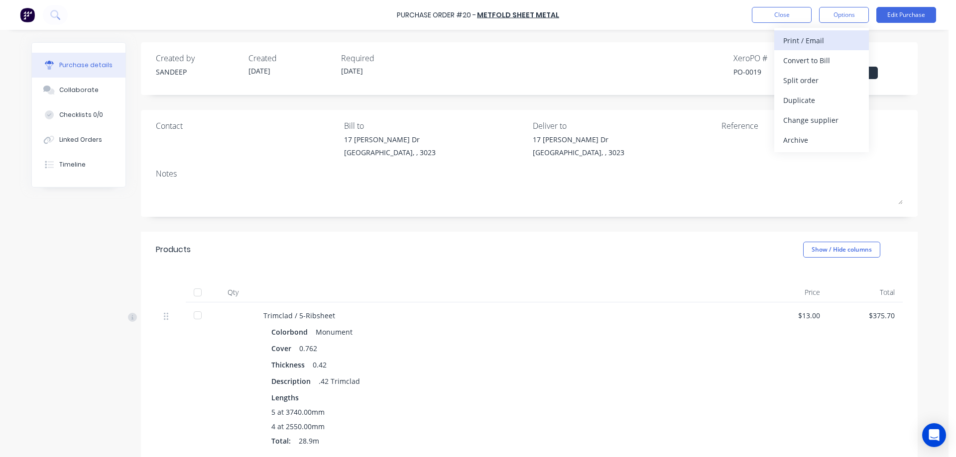
click at [819, 44] on div "Print / Email" at bounding box center [821, 40] width 77 height 14
click at [593, 159] on div "17 Katherine Dr Ravenhall, , 3023" at bounding box center [623, 148] width 181 height 28
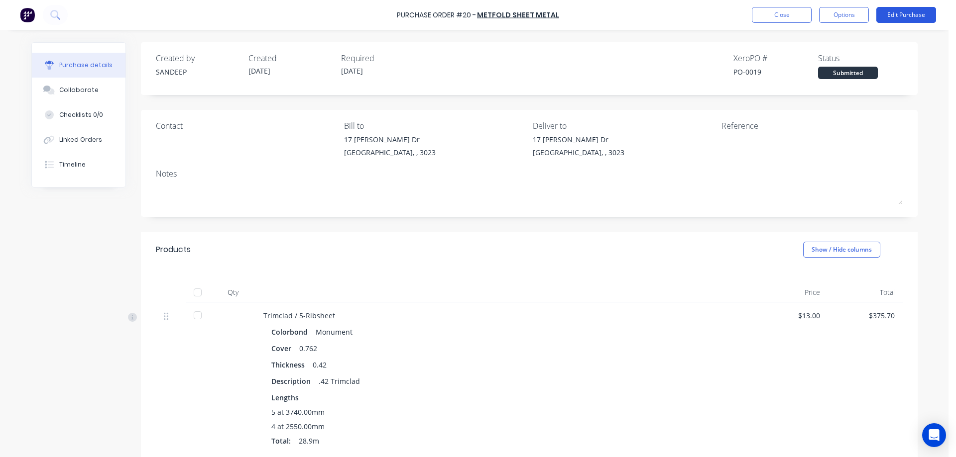
click at [916, 18] on button "Edit Purchase" at bounding box center [906, 15] width 60 height 16
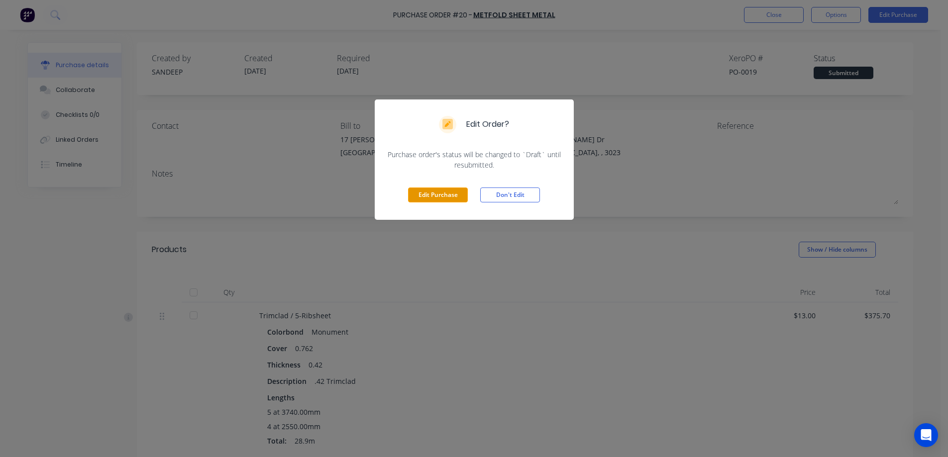
click at [453, 195] on button "Edit Purchase" at bounding box center [438, 195] width 60 height 15
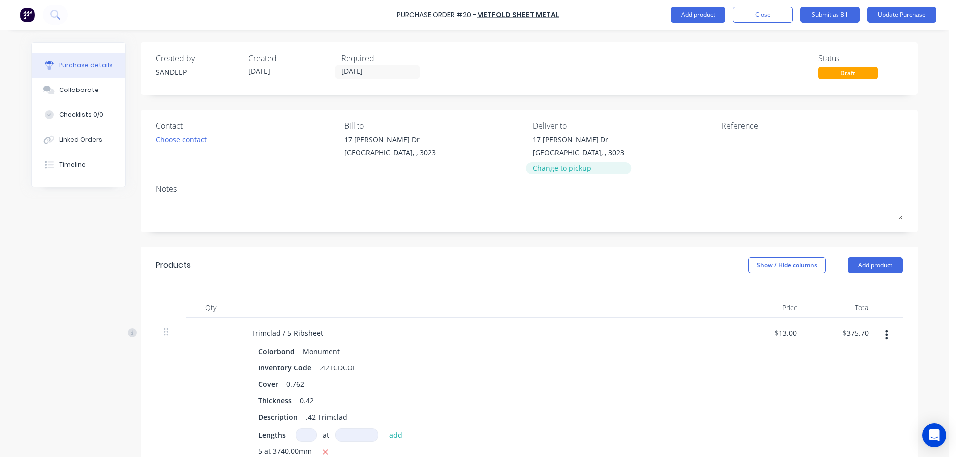
click at [544, 173] on div "Change to pickup" at bounding box center [579, 168] width 92 height 10
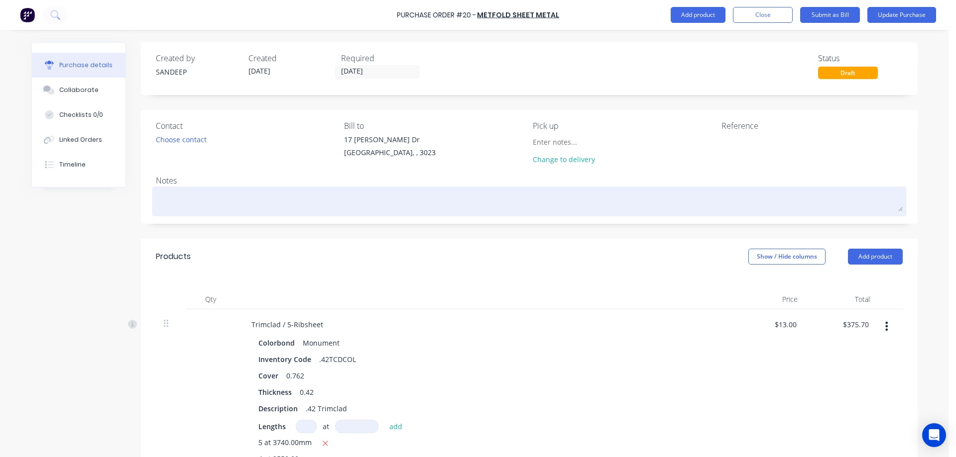
click at [257, 198] on textarea at bounding box center [529, 200] width 747 height 22
type textarea "x"
type textarea "M"
type textarea "x"
type textarea "Mo"
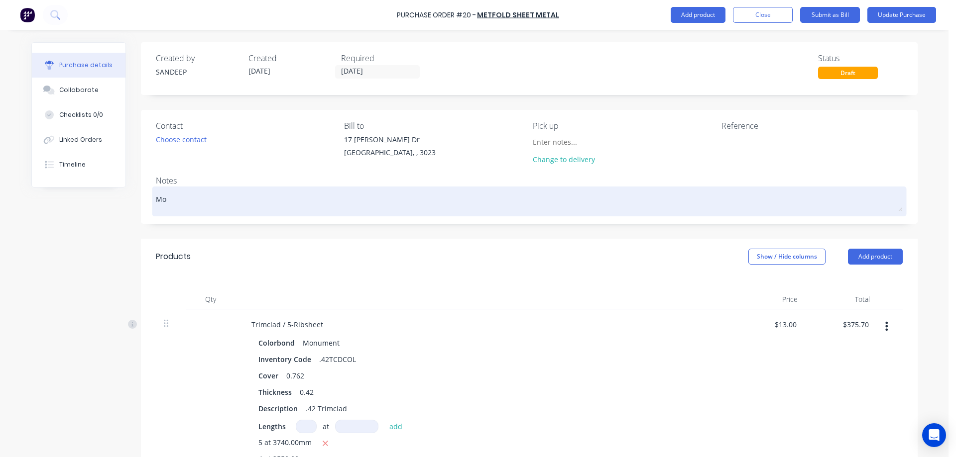
type textarea "x"
type textarea "M"
type textarea "x"
type textarea "M"
type textarea "x"
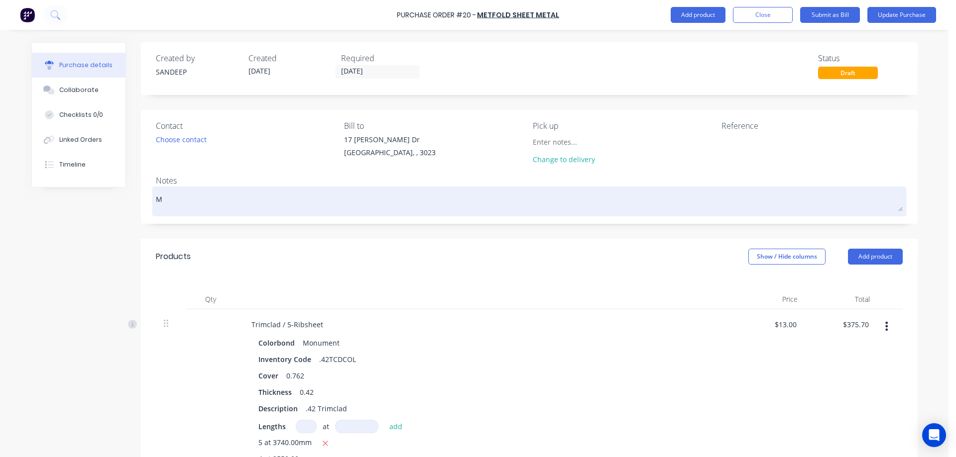
type textarea "Mo"
type textarea "x"
type textarea "Mon"
type textarea "x"
type textarea "Mond"
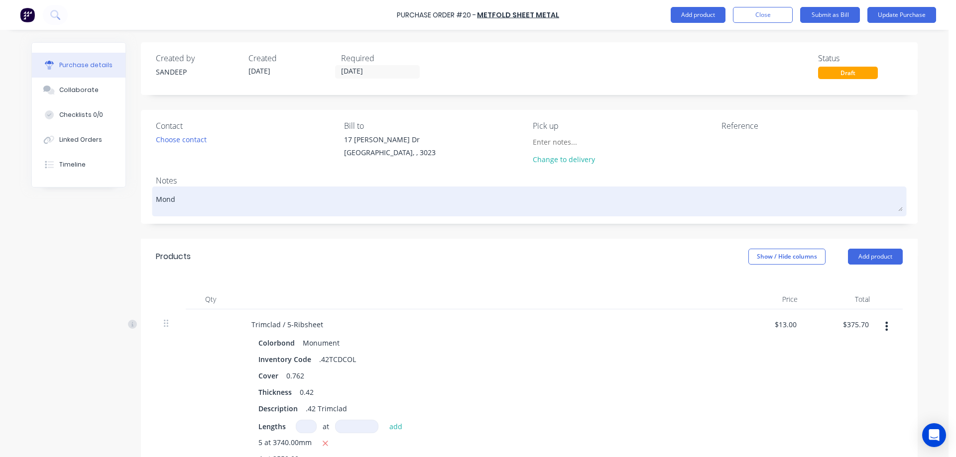
type textarea "x"
type textarea "Monda"
type textarea "x"
type textarea "Monday"
type textarea "x"
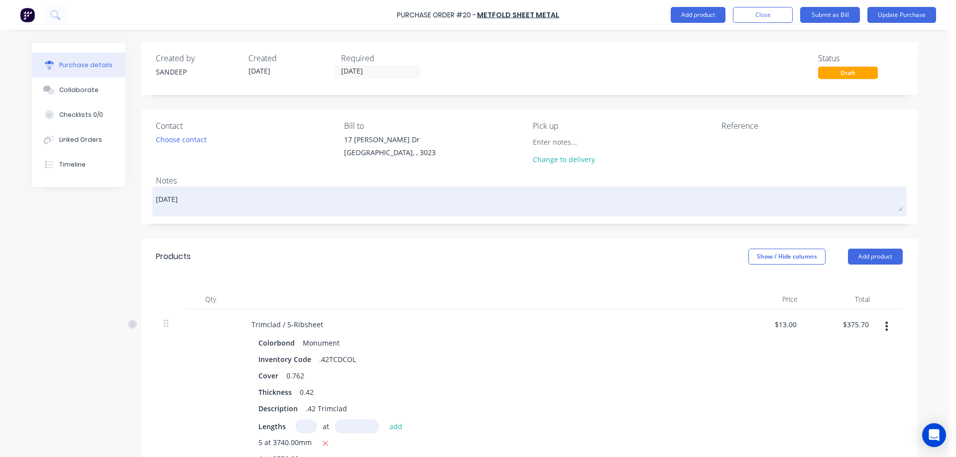
type textarea "Monday"
type textarea "x"
type textarea "Monday M"
type textarea "x"
type textarea "Monday Mo"
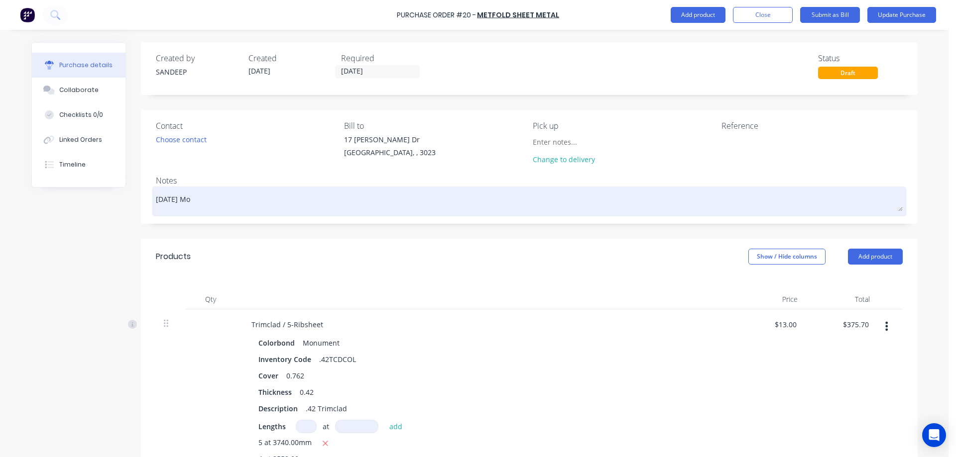
type textarea "x"
type textarea "Monday Mor"
type textarea "x"
type textarea "Monday Morn"
type textarea "x"
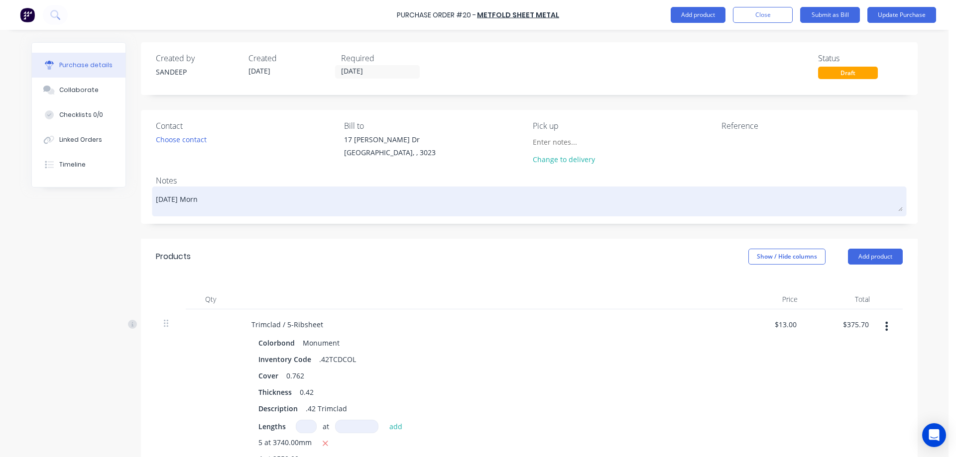
type textarea "Monday Morni"
type textarea "x"
type textarea "Monday Mornin"
type textarea "x"
type textarea "Monday Morning"
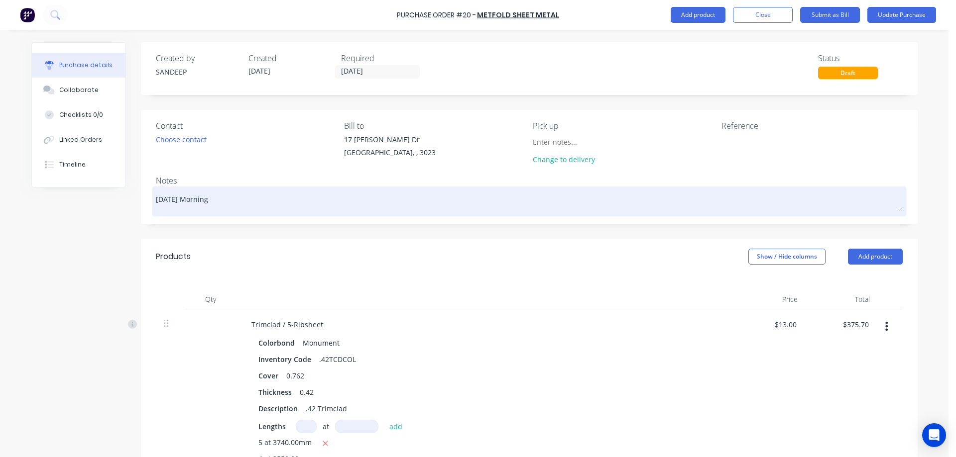
type textarea "x"
type textarea "Monday Morning"
type textarea "x"
type textarea "Monday Morning P"
type textarea "x"
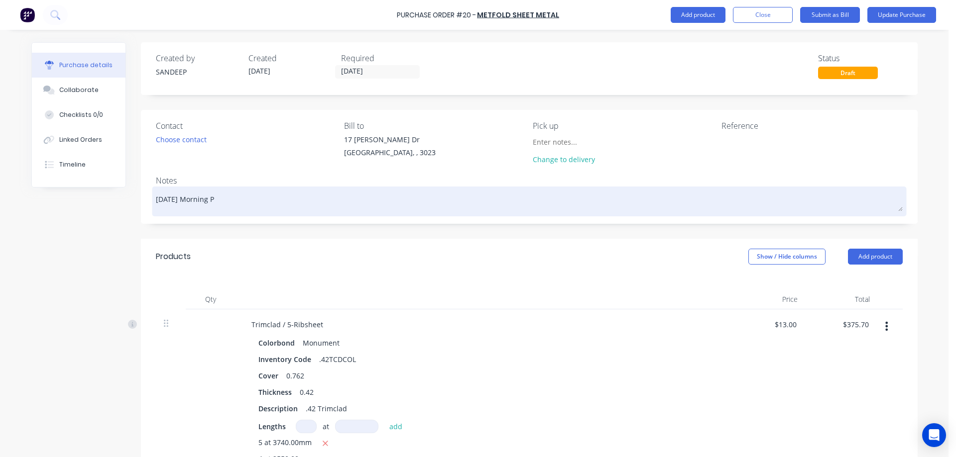
type textarea "Monday Morning Pi"
type textarea "x"
type textarea "Monday Morning Pick"
type textarea "x"
type textarea "Monday Morning Pickup"
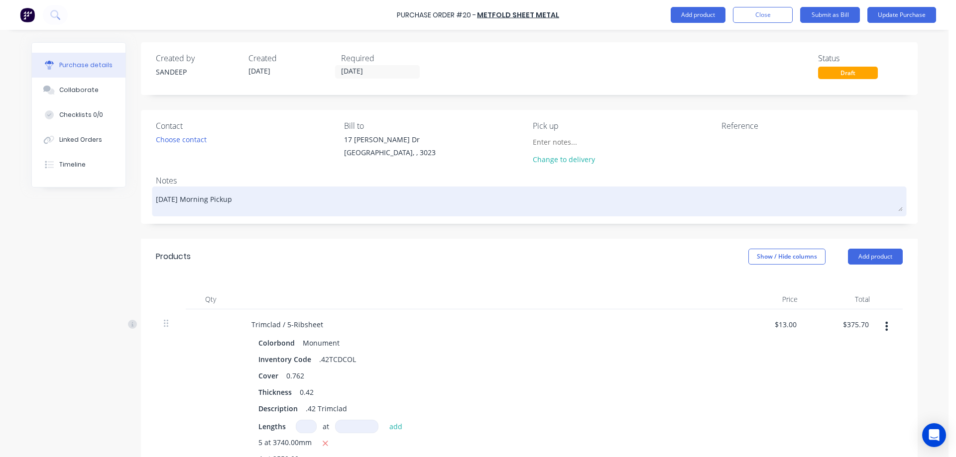
type textarea "x"
type textarea "Monday Morning Pickup"
type textarea "x"
type textarea "Monday Morning Pickup P"
type textarea "x"
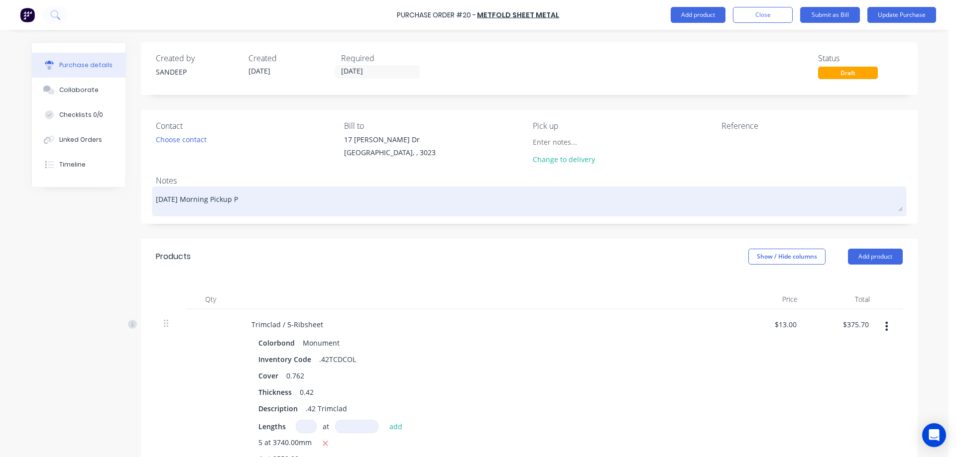
type textarea "Monday Morning Pickup Pl"
type textarea "x"
type textarea "Monday Morning Pickup Ple"
type textarea "x"
type textarea "Monday Morning Pickup Plea"
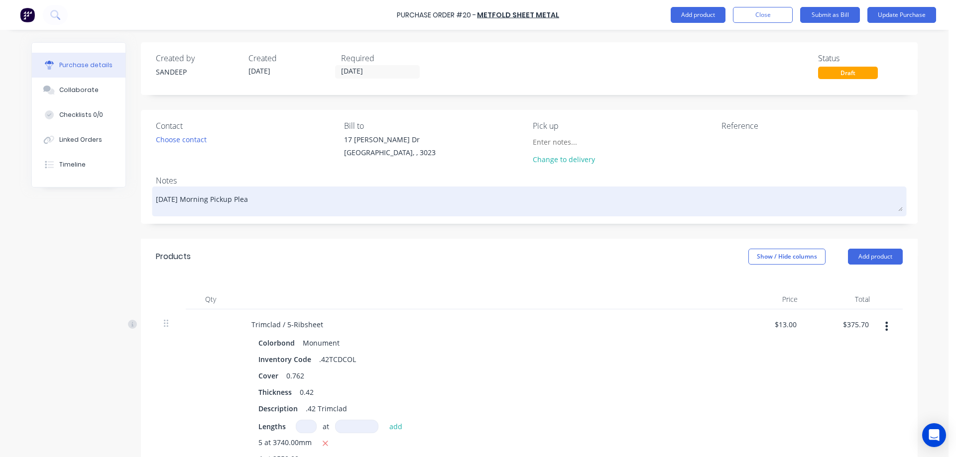
type textarea "x"
type textarea "Monday Morning Pickup Pleas"
type textarea "x"
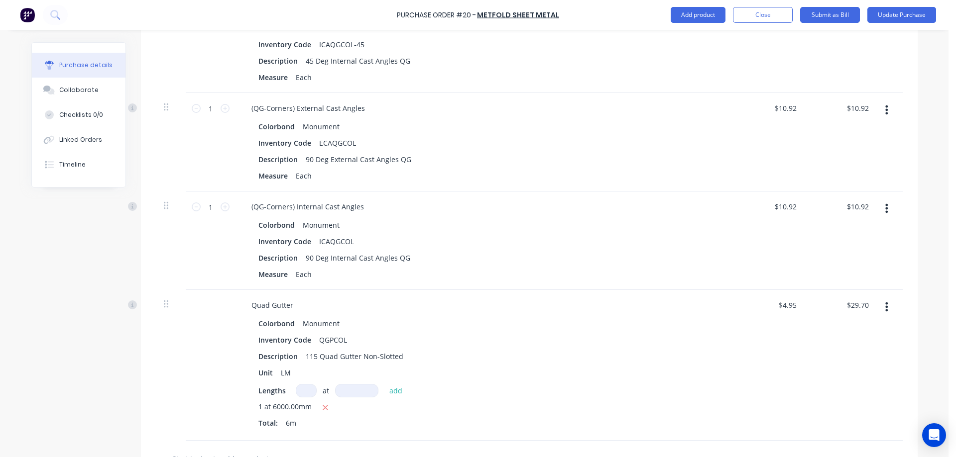
scroll to position [791, 0]
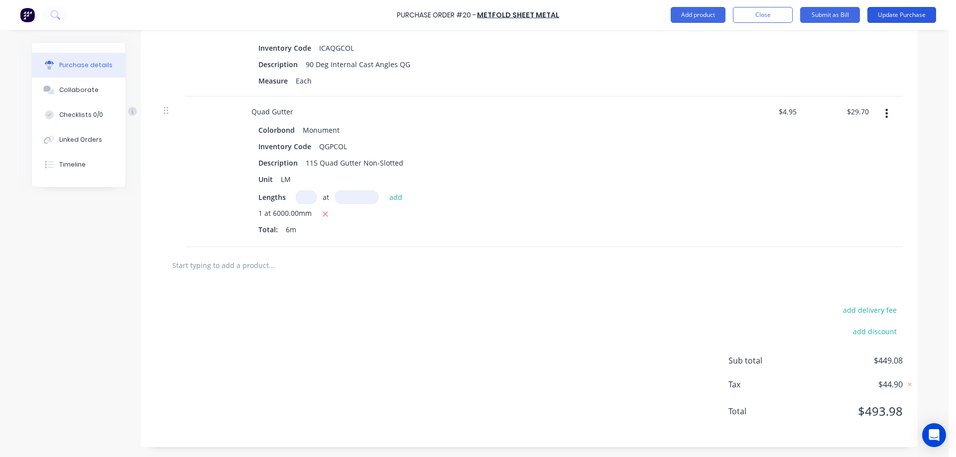
type textarea "Monday Morning Pickup Please"
type textarea "x"
type textarea "Monday Morning Pickup Please"
click at [898, 19] on button "Update Purchase" at bounding box center [901, 15] width 69 height 16
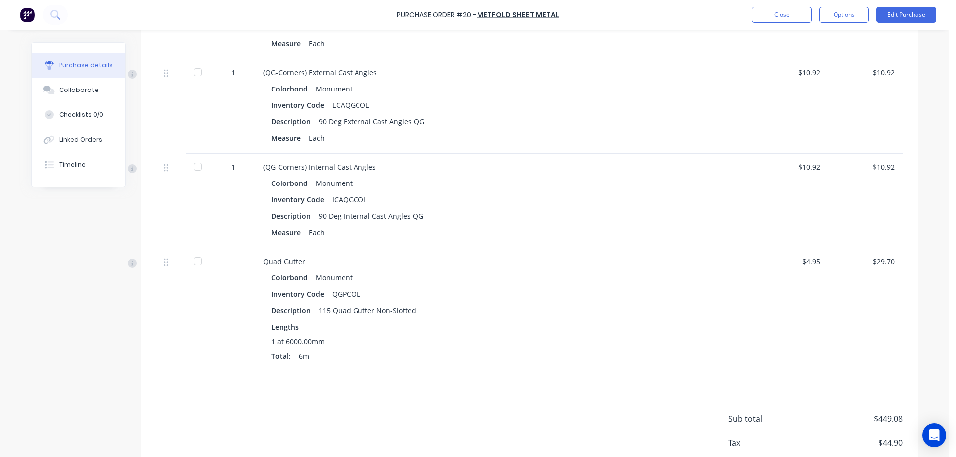
scroll to position [647, 0]
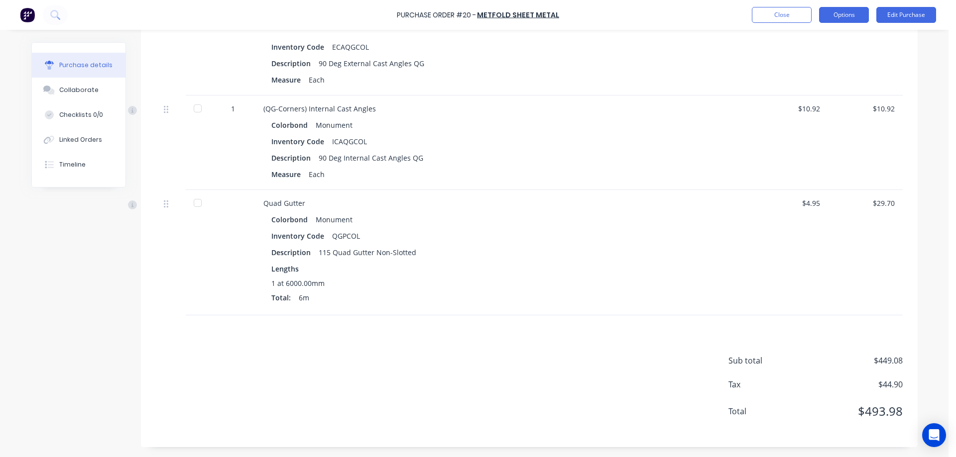
click at [849, 19] on button "Options" at bounding box center [844, 15] width 50 height 16
click at [807, 62] on div "With pricing" at bounding box center [821, 60] width 77 height 14
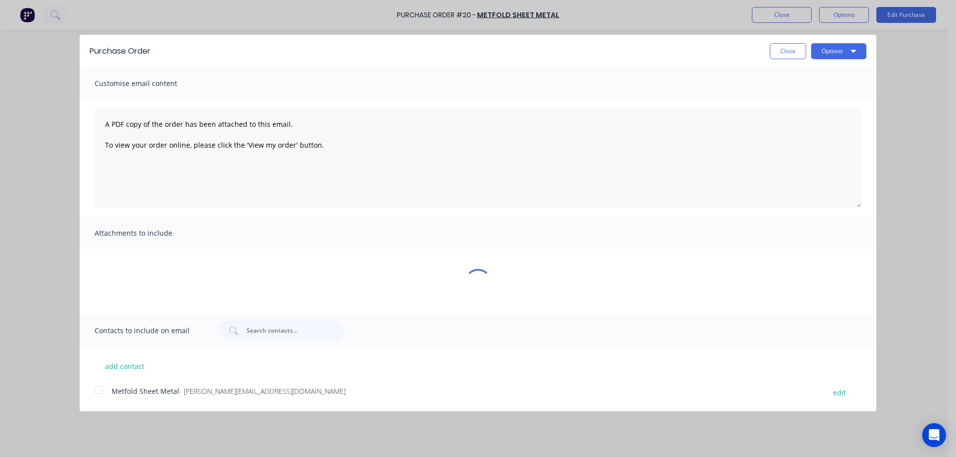
scroll to position [0, 0]
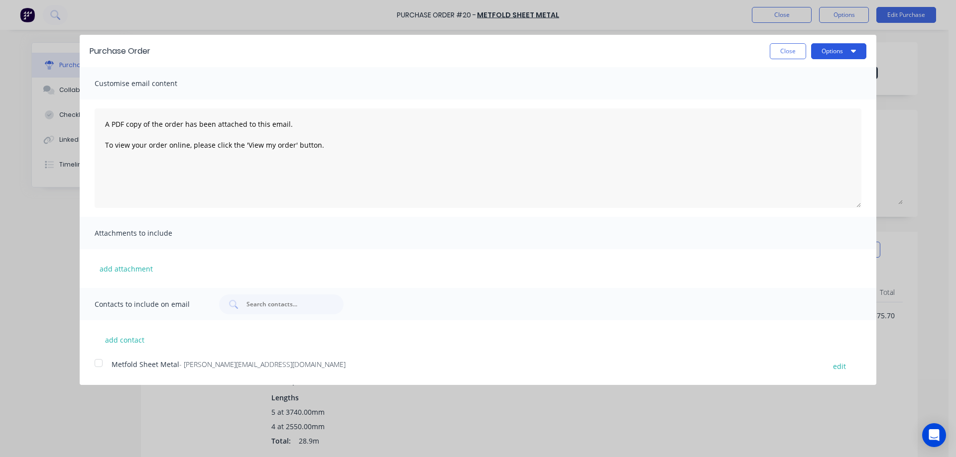
click at [842, 44] on button "Options" at bounding box center [838, 51] width 55 height 16
click at [804, 98] on div "Email" at bounding box center [818, 96] width 77 height 14
click at [97, 362] on div at bounding box center [99, 363] width 20 height 20
click at [828, 48] on button "Options" at bounding box center [838, 51] width 55 height 16
click at [802, 96] on div "Email" at bounding box center [818, 96] width 77 height 14
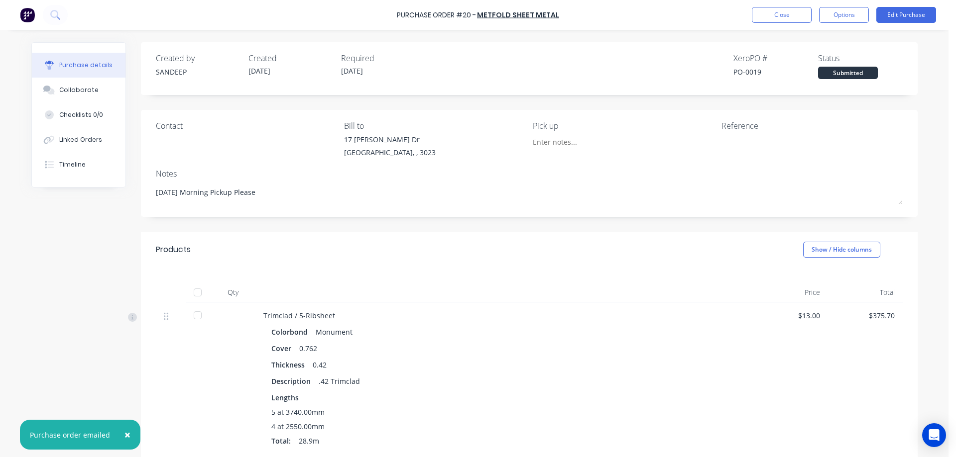
type textarea "x"
click at [28, 12] on img at bounding box center [27, 14] width 15 height 15
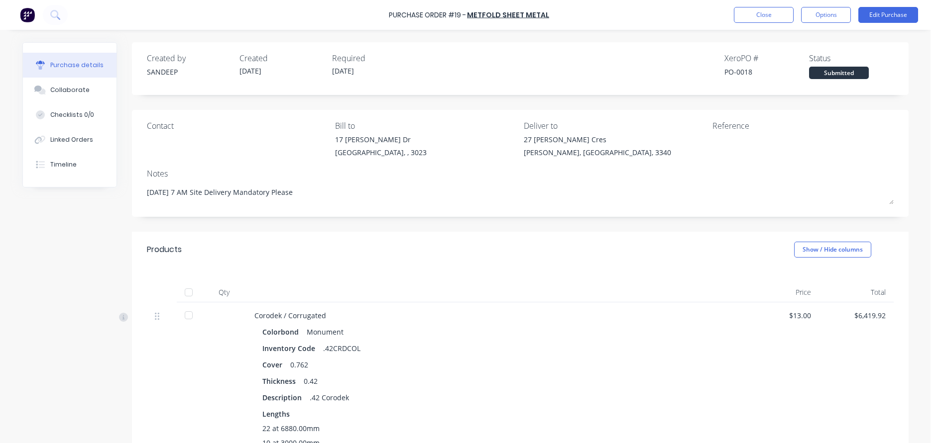
type textarea "x"
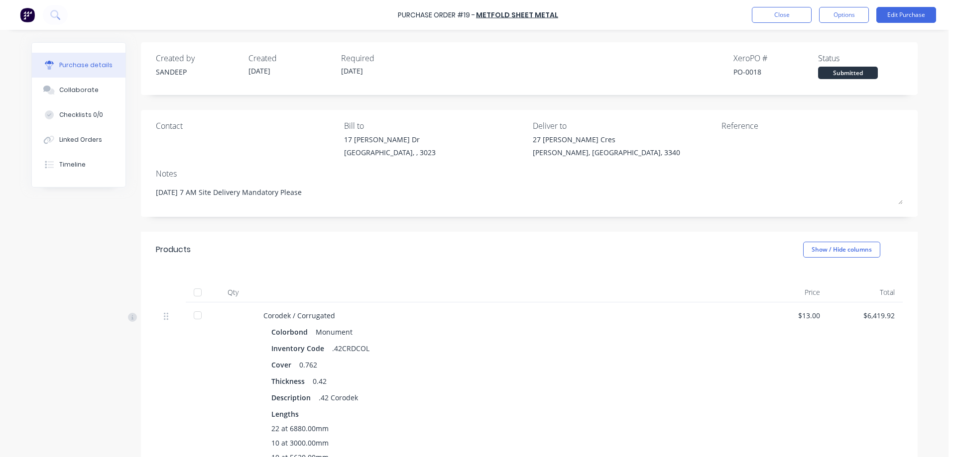
click at [25, 15] on img at bounding box center [27, 14] width 15 height 15
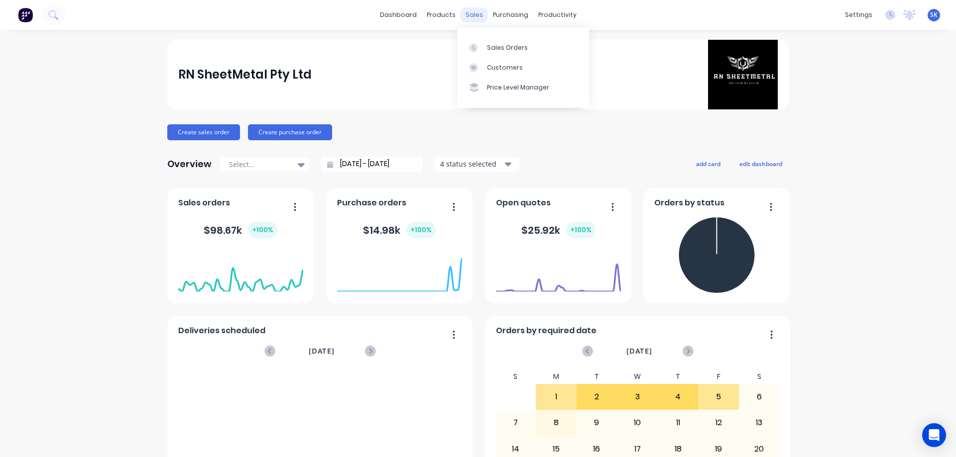
click at [466, 13] on div "sales" at bounding box center [473, 14] width 27 height 15
click at [511, 41] on link "Sales Orders" at bounding box center [523, 47] width 132 height 20
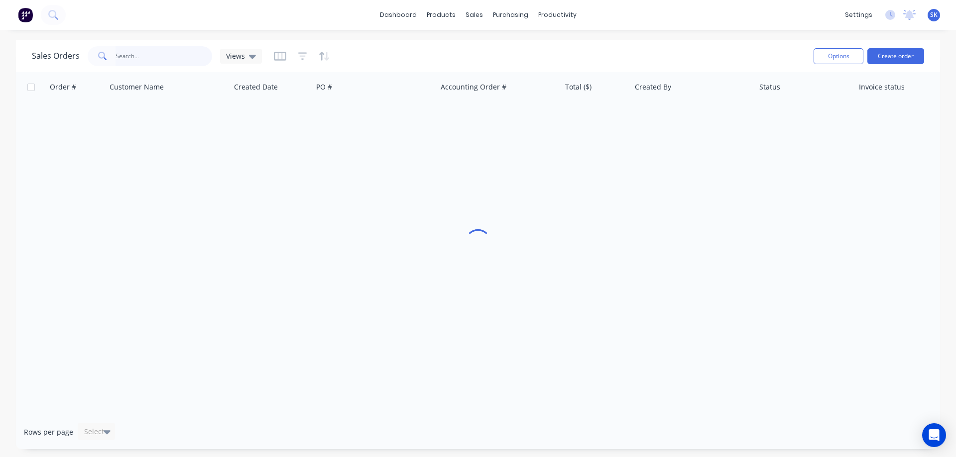
click at [167, 59] on input "text" at bounding box center [163, 56] width 97 height 20
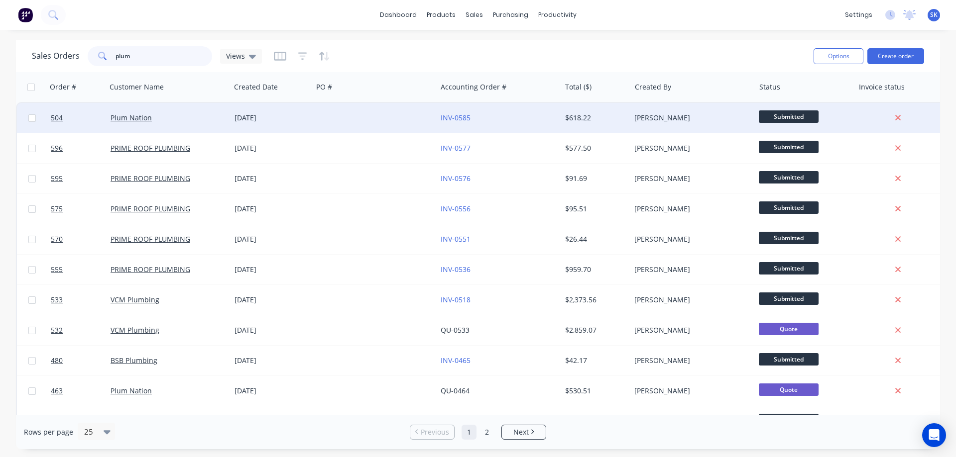
type input "plum"
click at [227, 117] on div "Plum Nation" at bounding box center [169, 118] width 124 height 30
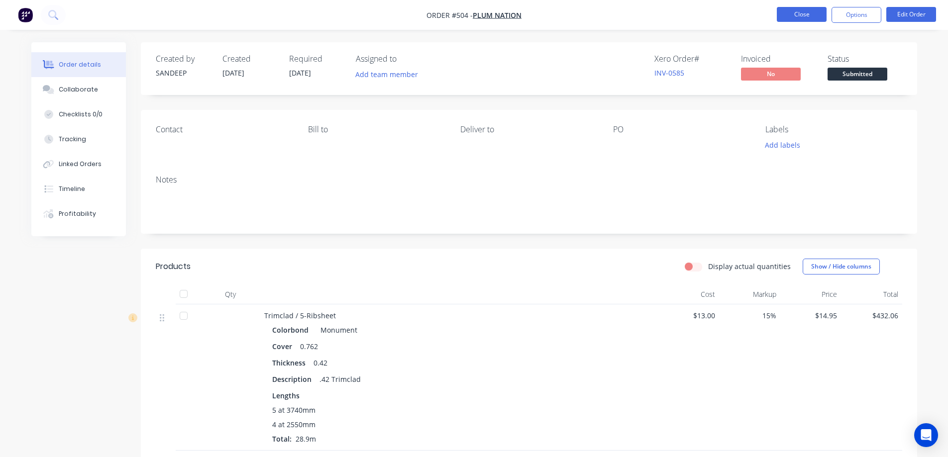
click at [804, 18] on button "Close" at bounding box center [802, 14] width 50 height 15
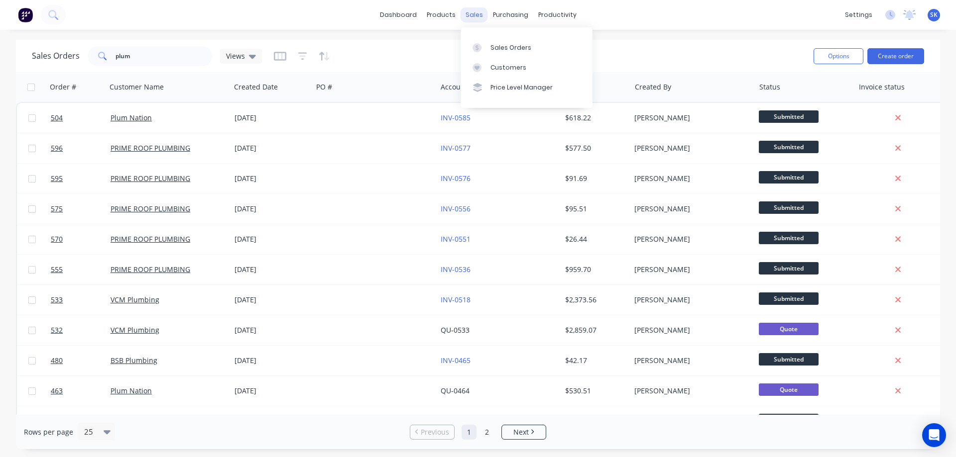
click at [475, 13] on div "sales" at bounding box center [473, 14] width 27 height 15
click at [491, 45] on div "Sales Orders" at bounding box center [510, 47] width 41 height 9
drag, startPoint x: 161, startPoint y: 55, endPoint x: 62, endPoint y: 49, distance: 99.2
click at [62, 49] on div "Sales Orders plum Views" at bounding box center [147, 56] width 230 height 20
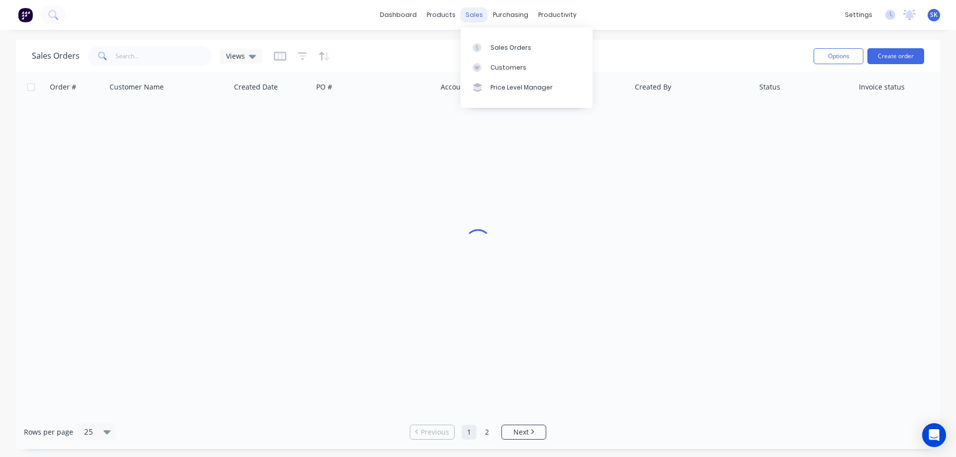
click at [473, 11] on div "sales" at bounding box center [473, 14] width 27 height 15
click at [497, 42] on link "Sales Orders" at bounding box center [526, 47] width 132 height 20
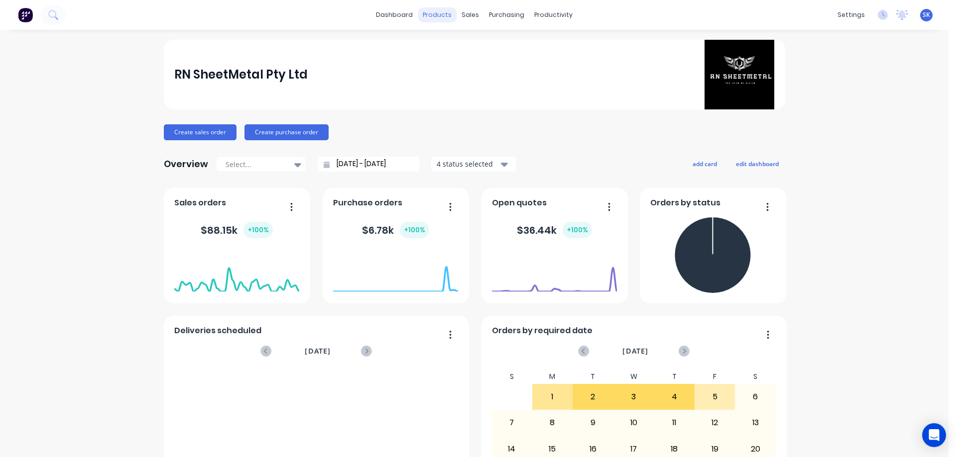
click at [430, 13] on div "products" at bounding box center [437, 14] width 39 height 15
click at [444, 37] on link "Product Catalogue" at bounding box center [483, 47] width 132 height 20
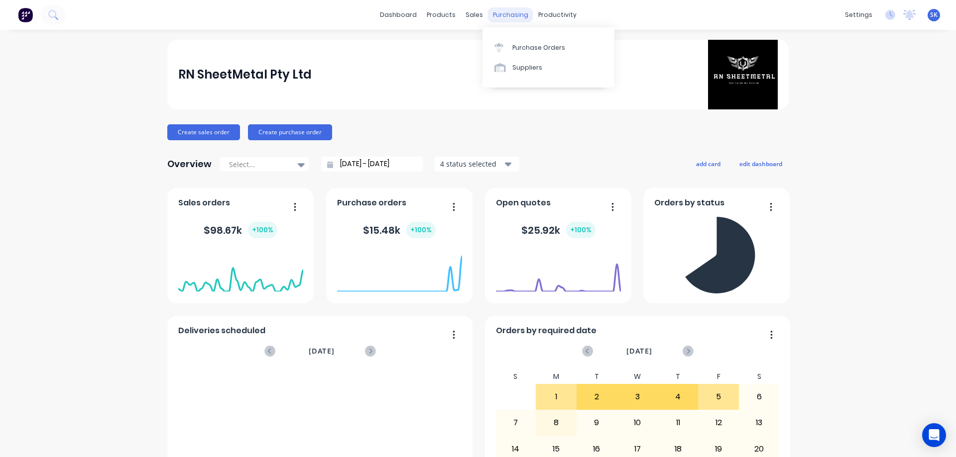
click at [495, 11] on div "purchasing" at bounding box center [510, 14] width 45 height 15
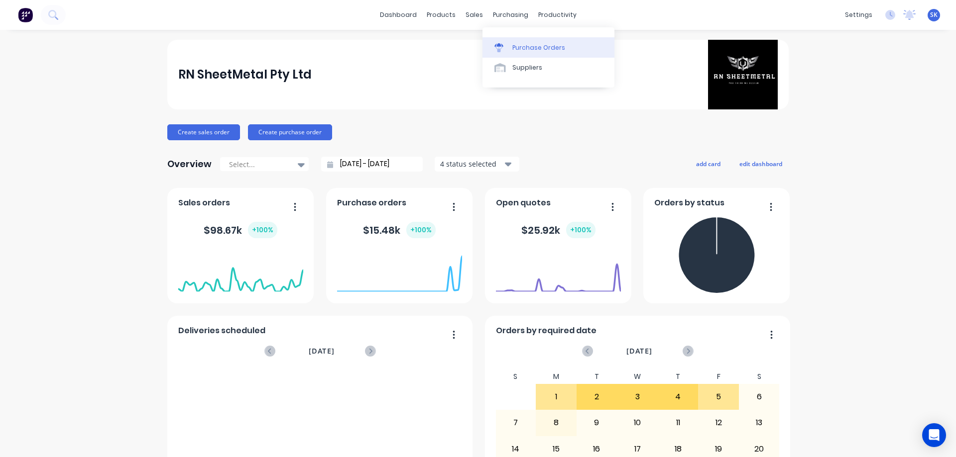
click at [516, 37] on link "Purchase Orders" at bounding box center [548, 47] width 132 height 20
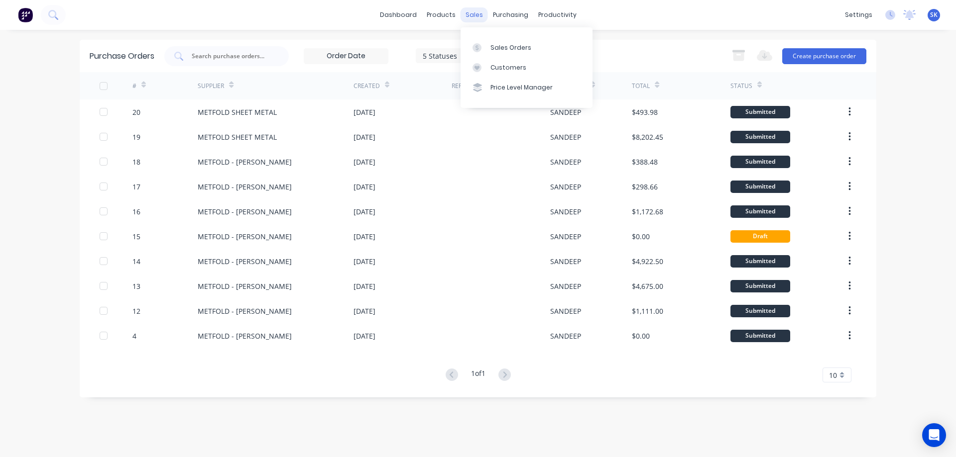
click at [474, 17] on div "sales" at bounding box center [473, 14] width 27 height 15
click at [517, 48] on div "Sales Orders" at bounding box center [510, 47] width 41 height 9
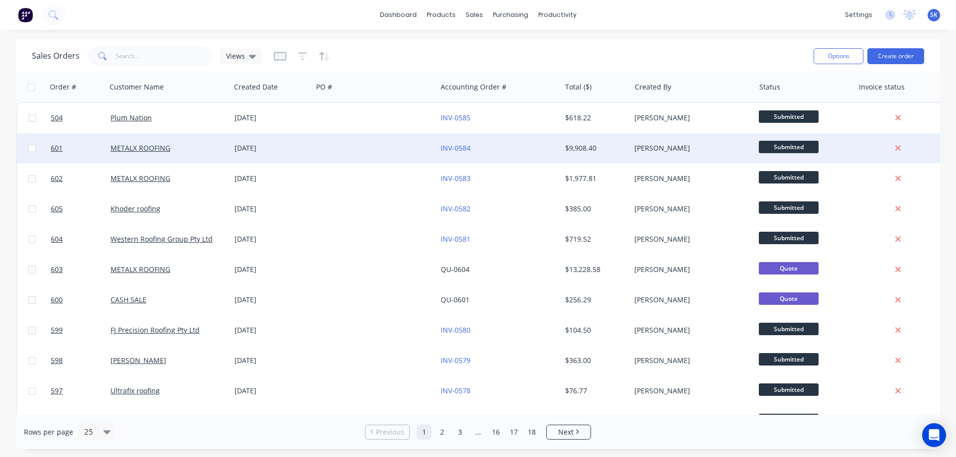
click at [290, 151] on div "[DATE]" at bounding box center [271, 148] width 74 height 10
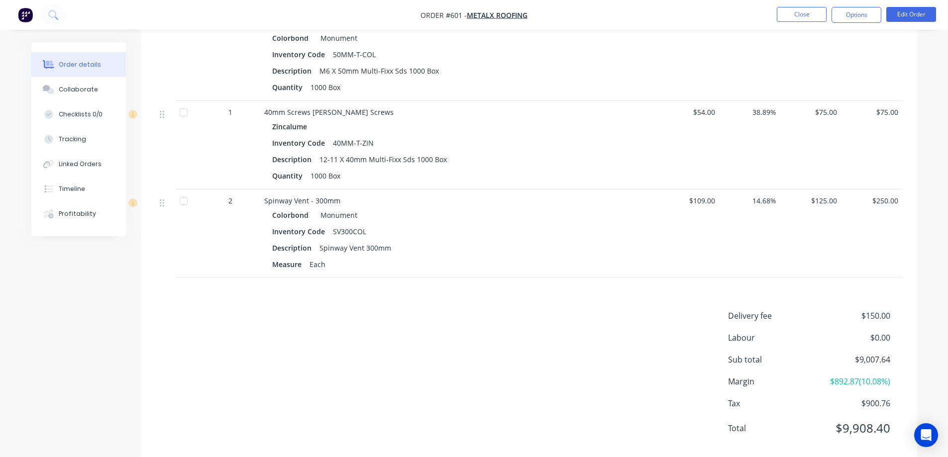
scroll to position [953, 0]
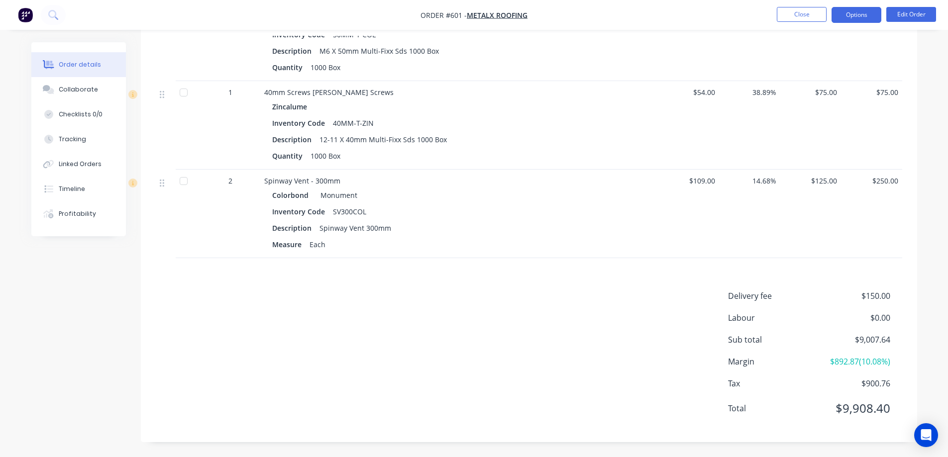
click at [855, 12] on button "Options" at bounding box center [857, 15] width 50 height 16
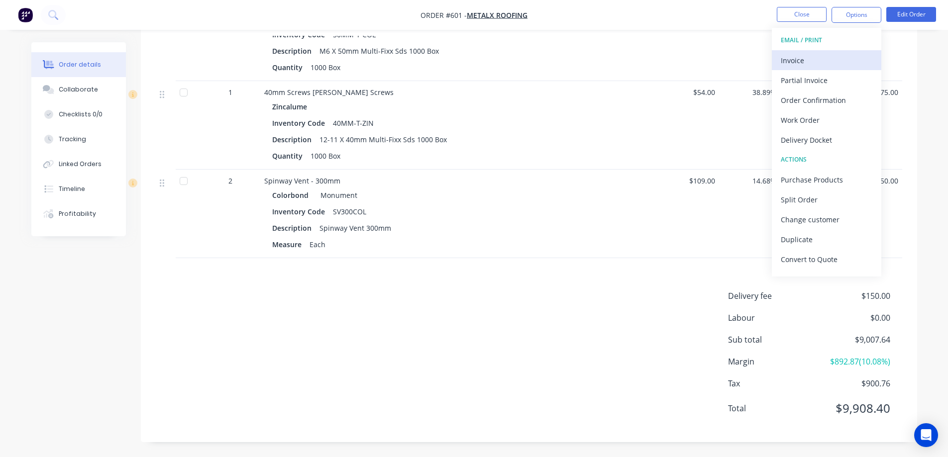
click at [812, 63] on div "Invoice" at bounding box center [827, 60] width 92 height 14
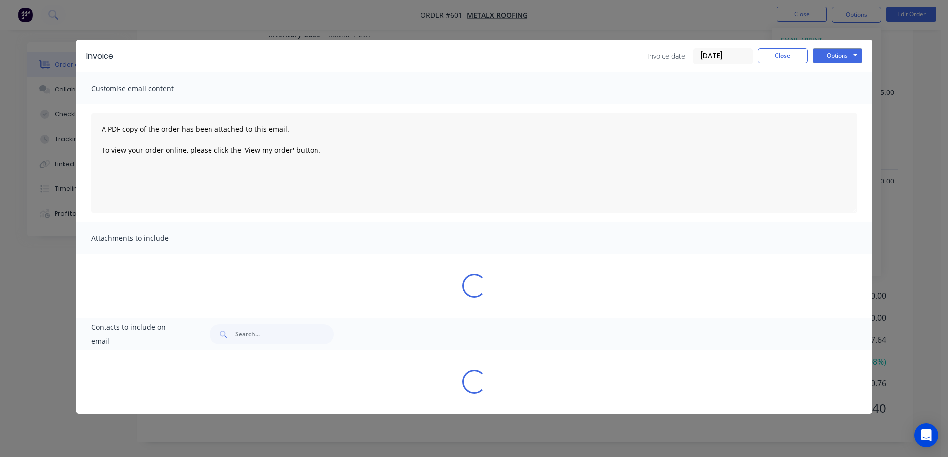
click at [840, 45] on div "Invoice Invoice date [DATE] Close Options Preview Print Email" at bounding box center [474, 56] width 796 height 32
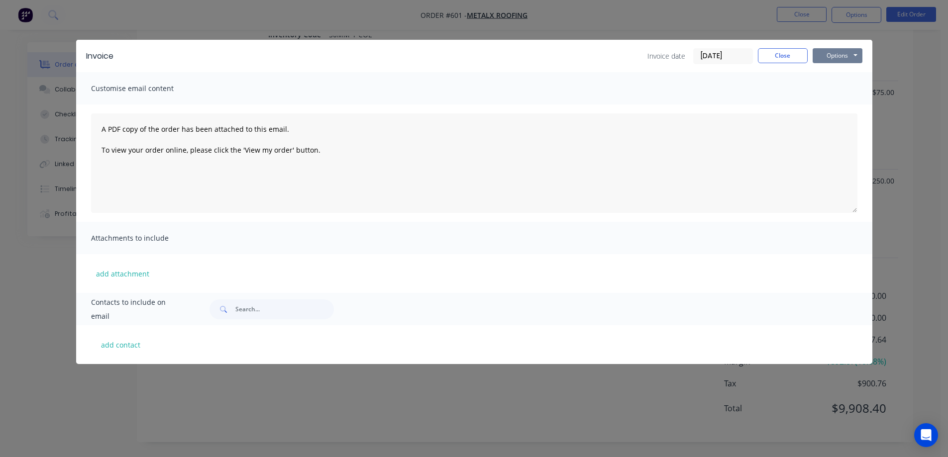
click at [837, 52] on button "Options" at bounding box center [838, 55] width 50 height 15
click at [830, 69] on button "Preview" at bounding box center [845, 73] width 64 height 16
click at [795, 52] on button "Close" at bounding box center [783, 55] width 50 height 15
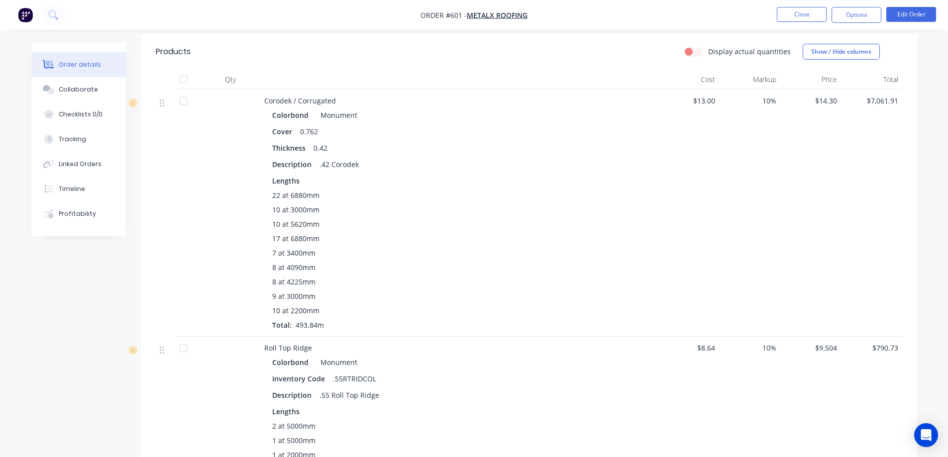
scroll to position [256, 0]
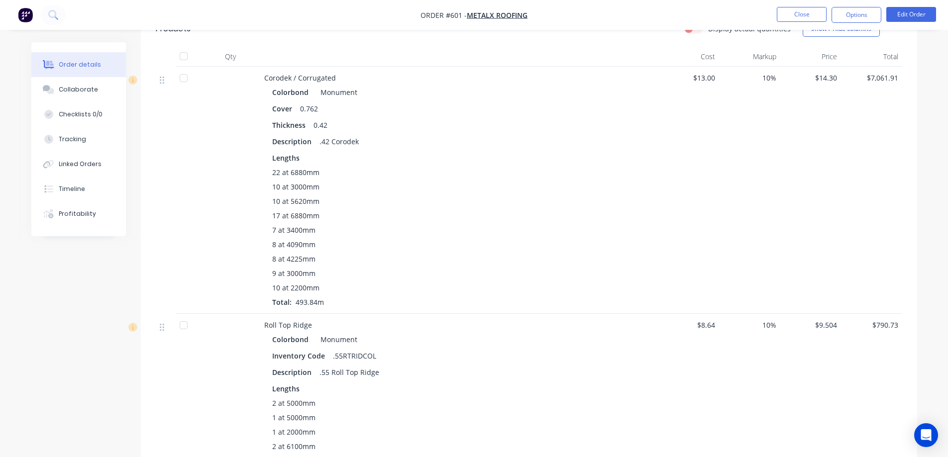
click at [21, 14] on img "button" at bounding box center [25, 14] width 15 height 15
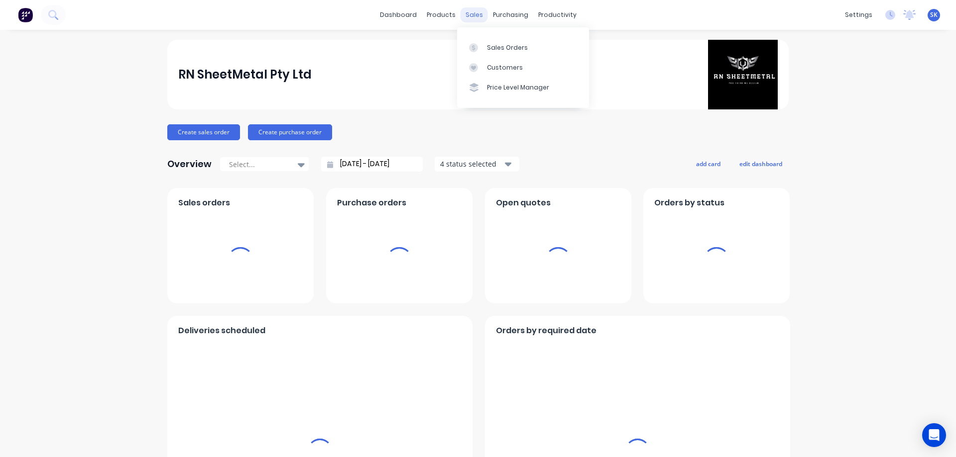
click at [477, 14] on div "sales" at bounding box center [473, 14] width 27 height 15
click at [488, 44] on div "Sales Orders" at bounding box center [507, 47] width 41 height 9
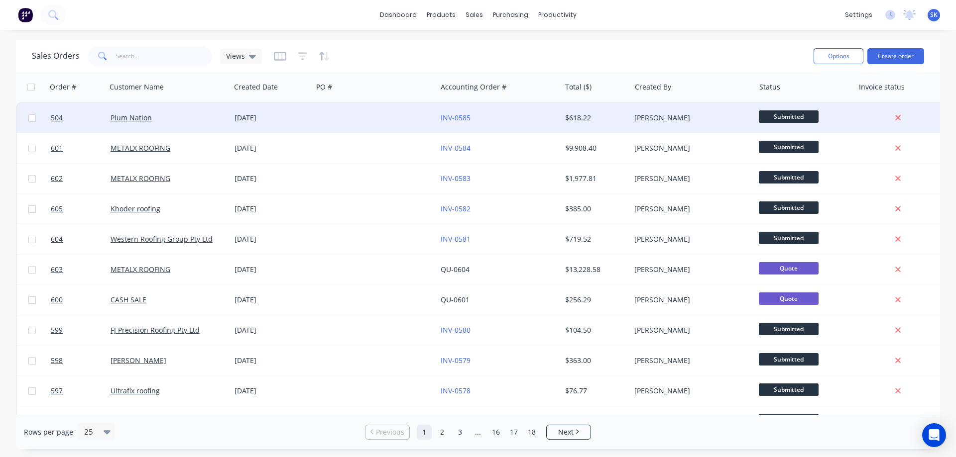
click at [290, 123] on div "[DATE]" at bounding box center [271, 118] width 82 height 30
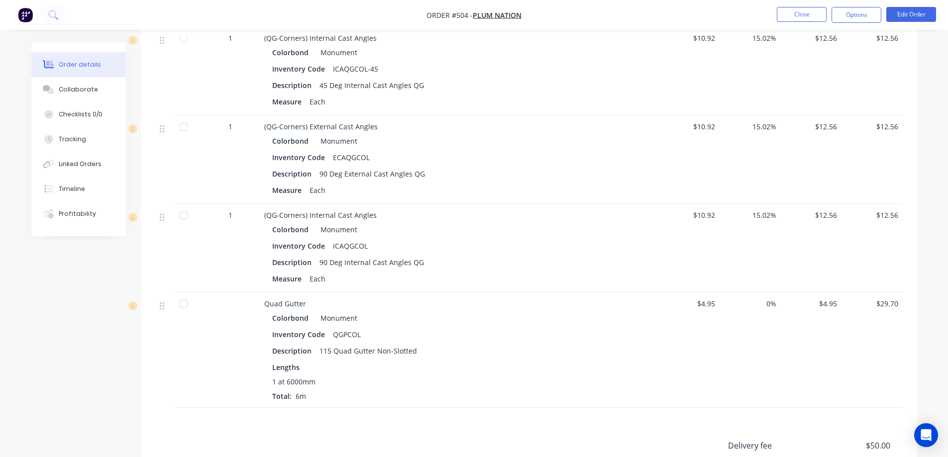
scroll to position [498, 0]
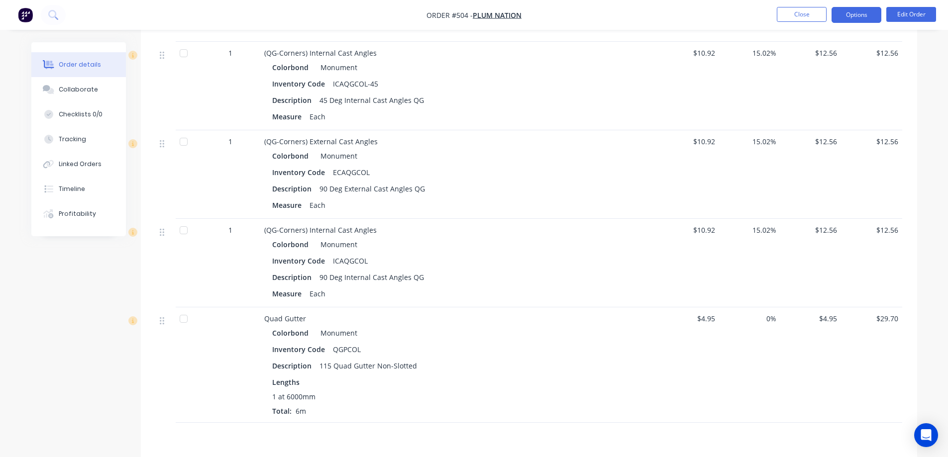
click at [853, 19] on button "Options" at bounding box center [857, 15] width 50 height 16
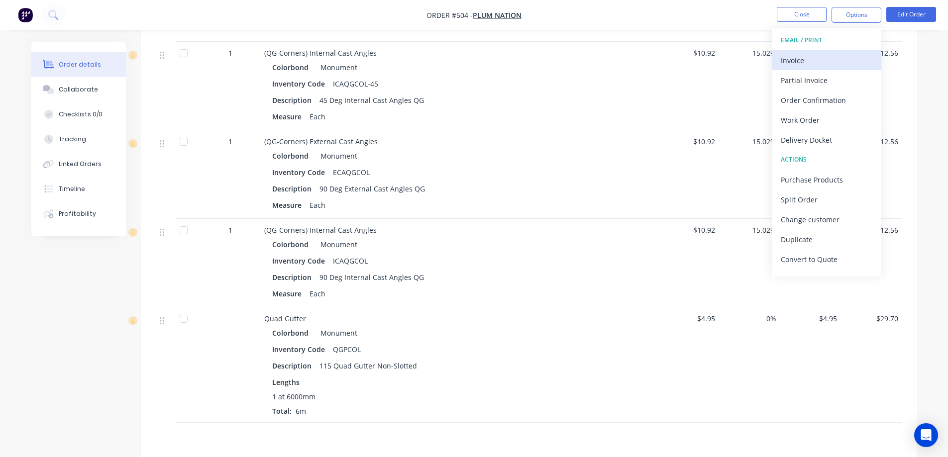
click at [796, 62] on div "Invoice" at bounding box center [827, 60] width 92 height 14
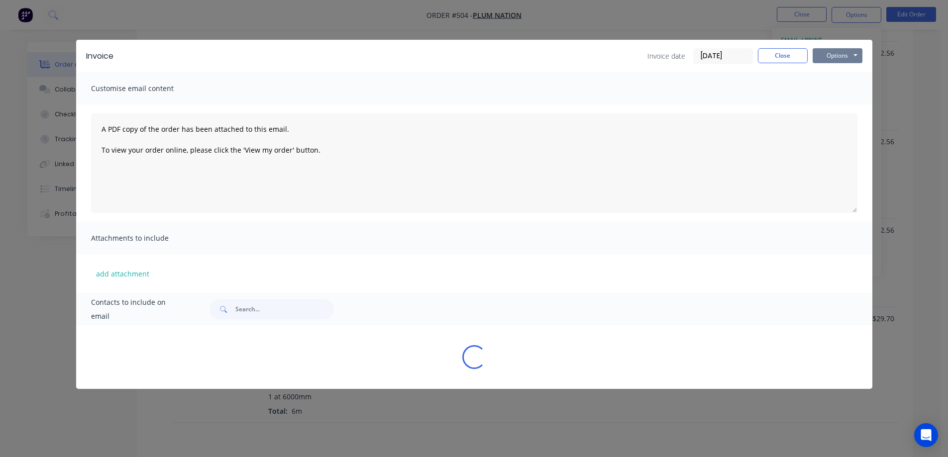
click at [836, 52] on button "Options" at bounding box center [838, 55] width 50 height 15
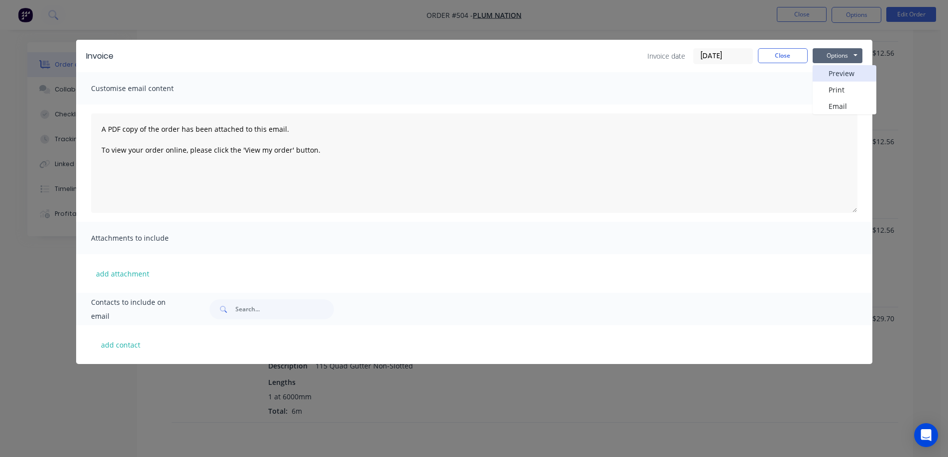
click at [830, 72] on button "Preview" at bounding box center [845, 73] width 64 height 16
click at [798, 53] on button "Close" at bounding box center [783, 55] width 50 height 15
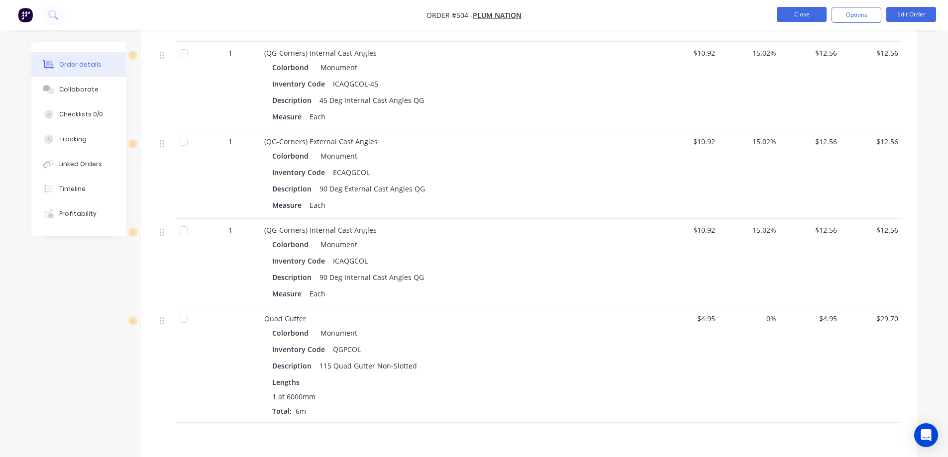
click at [798, 12] on button "Close" at bounding box center [802, 14] width 50 height 15
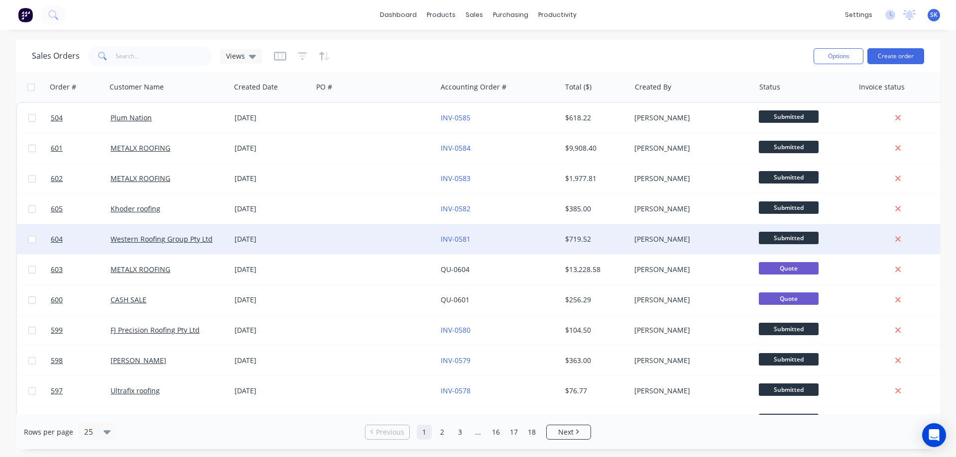
click at [269, 239] on div "[DATE]" at bounding box center [271, 239] width 74 height 10
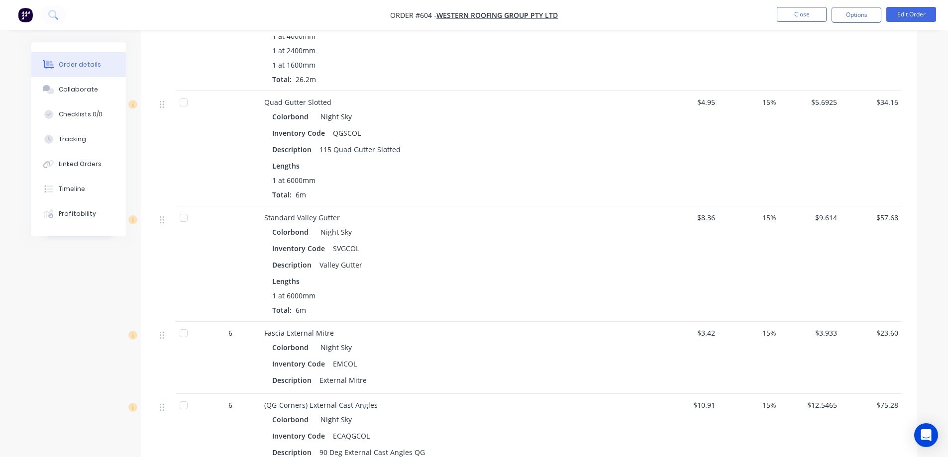
scroll to position [120, 0]
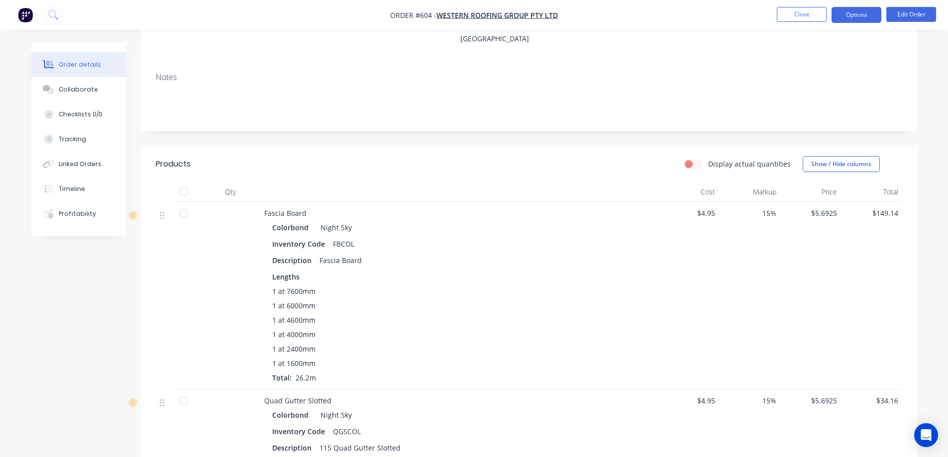
click at [845, 12] on button "Options" at bounding box center [857, 15] width 50 height 16
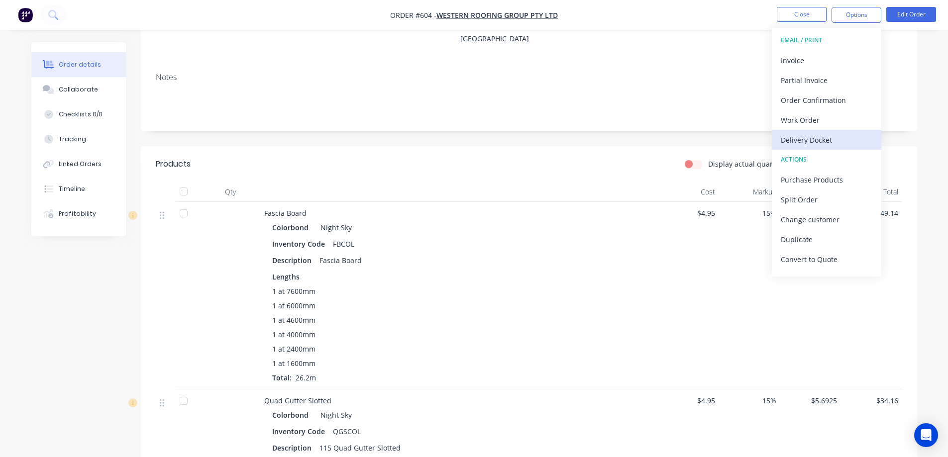
click at [803, 147] on button "Delivery Docket" at bounding box center [826, 140] width 109 height 20
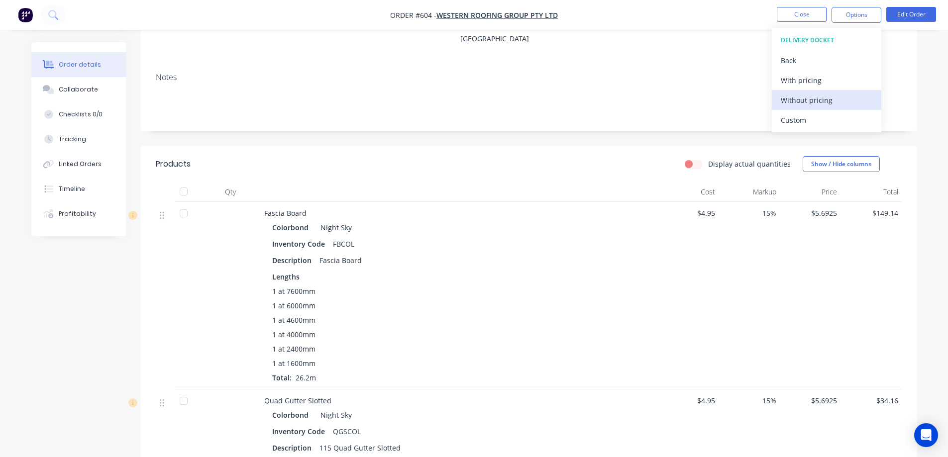
click at [798, 105] on div "Without pricing" at bounding box center [827, 100] width 92 height 14
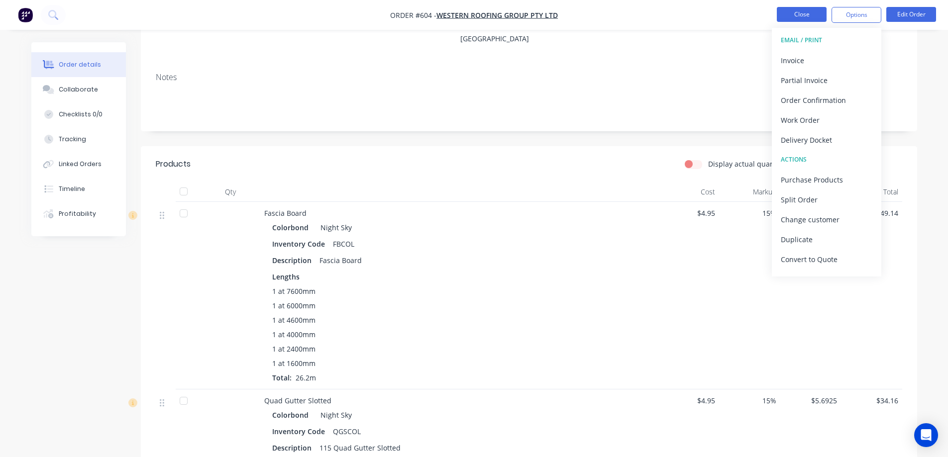
click at [789, 9] on button "Close" at bounding box center [802, 14] width 50 height 15
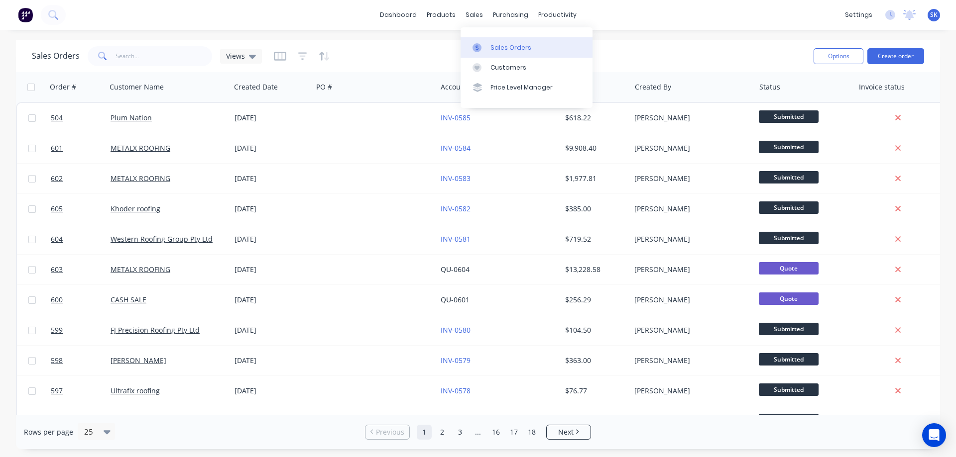
click at [488, 43] on link "Sales Orders" at bounding box center [526, 47] width 132 height 20
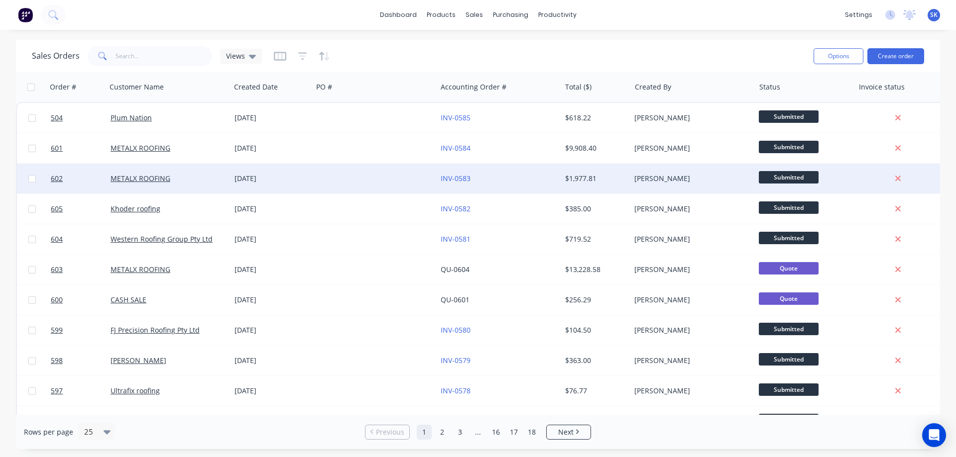
click at [327, 175] on div at bounding box center [375, 179] width 124 height 30
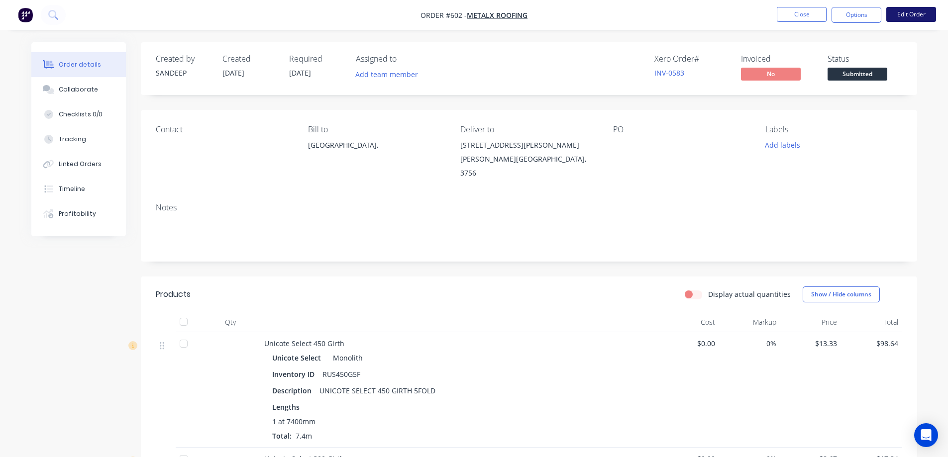
click at [914, 16] on button "Edit Order" at bounding box center [911, 14] width 50 height 15
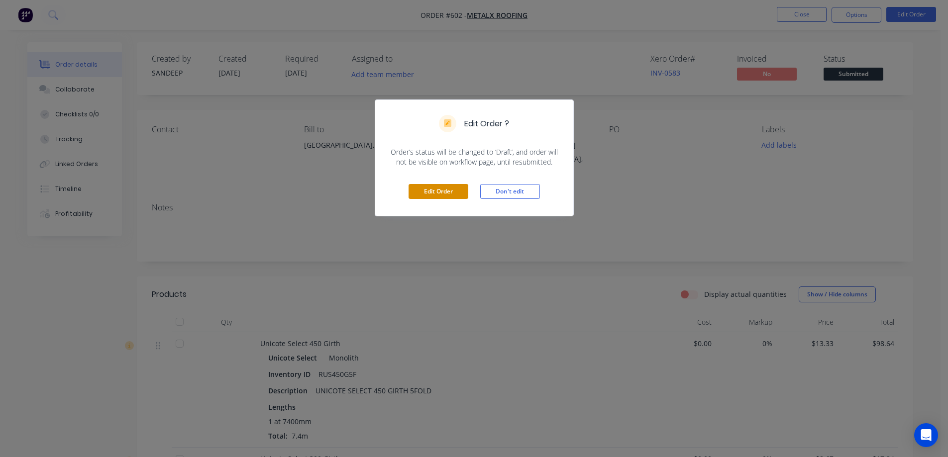
click at [436, 189] on button "Edit Order" at bounding box center [439, 191] width 60 height 15
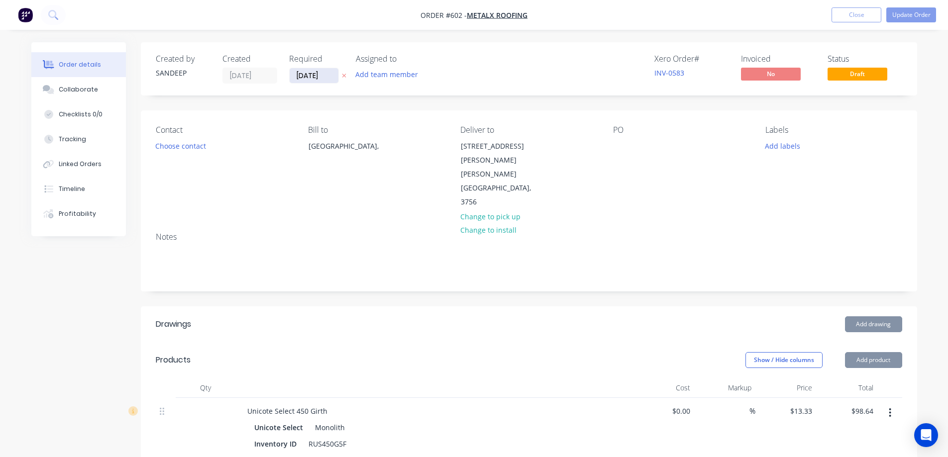
click at [315, 80] on input "[DATE]" at bounding box center [314, 75] width 49 height 15
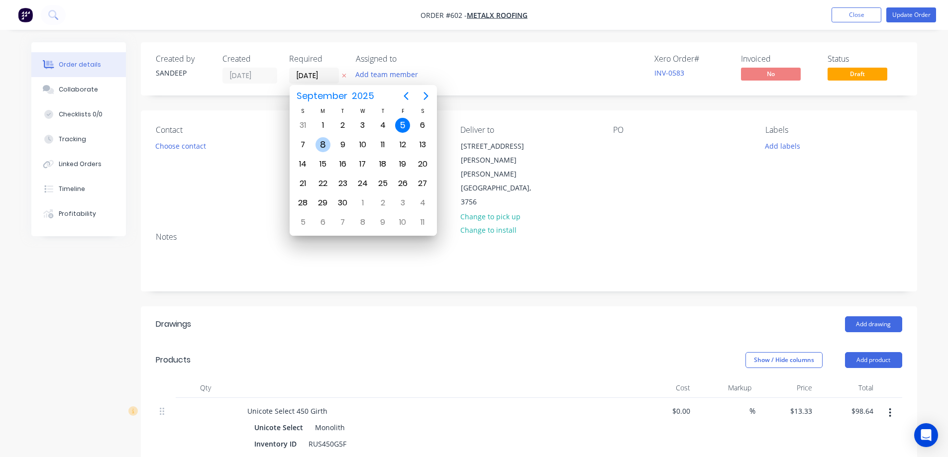
click at [318, 143] on div "8" at bounding box center [323, 144] width 15 height 15
type input "[DATE]"
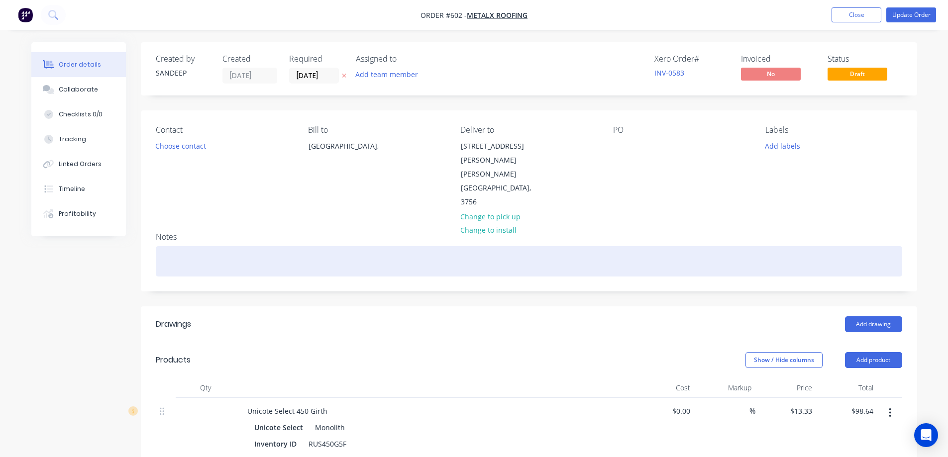
click at [331, 246] on div at bounding box center [529, 261] width 747 height 30
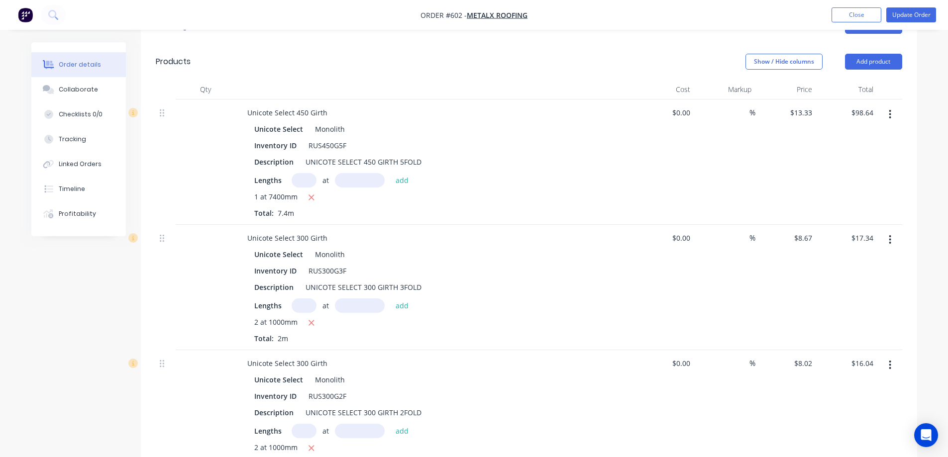
scroll to position [50, 0]
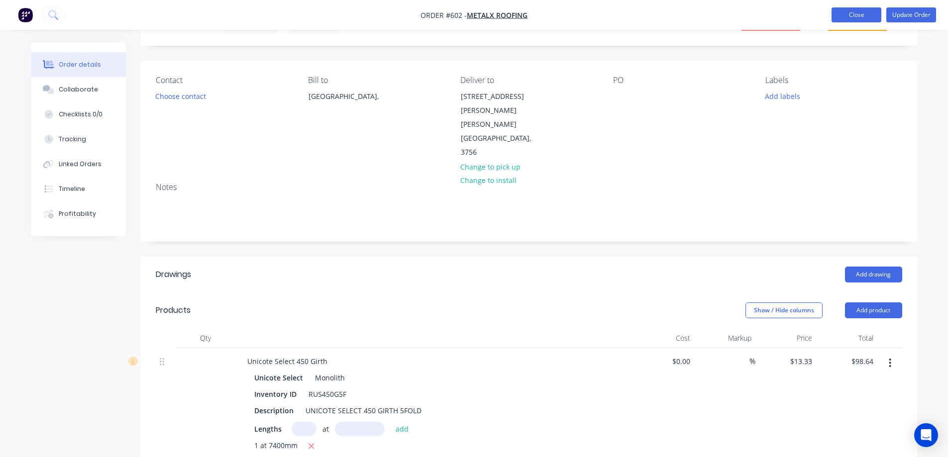
click at [857, 9] on button "Close" at bounding box center [857, 14] width 50 height 15
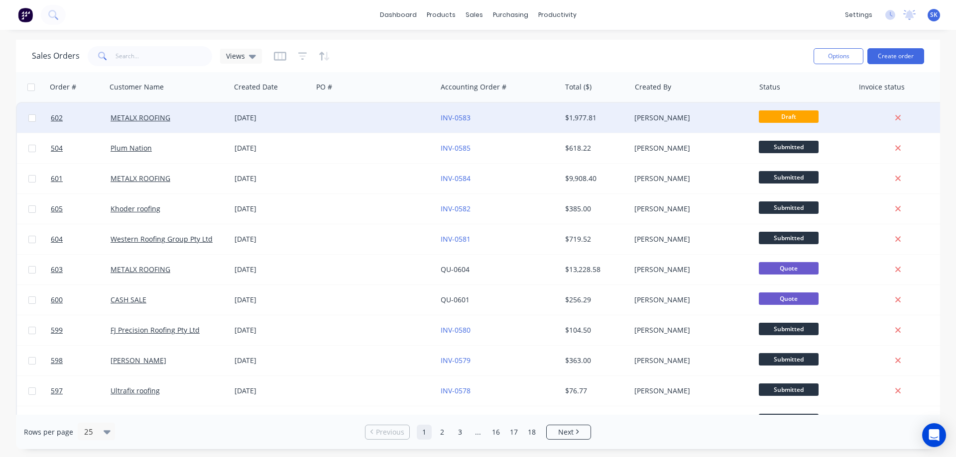
click at [264, 122] on div "[DATE]" at bounding box center [271, 118] width 74 height 10
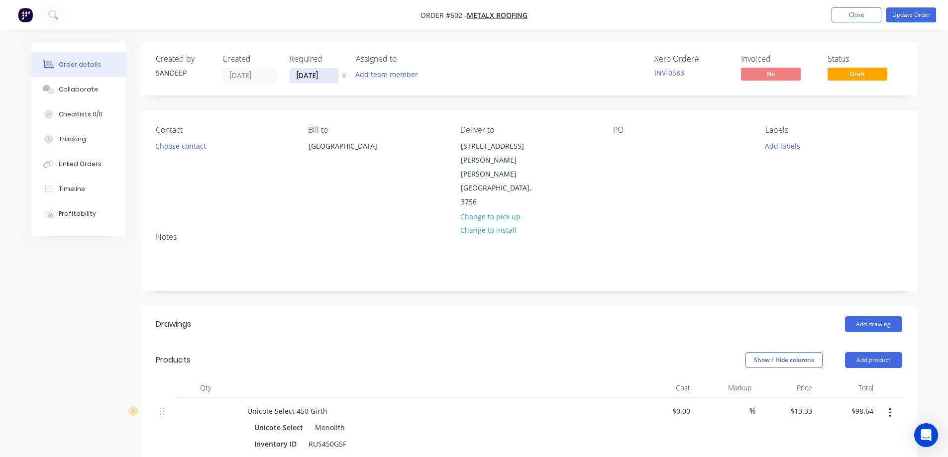
click at [308, 78] on input "[DATE]" at bounding box center [314, 75] width 49 height 15
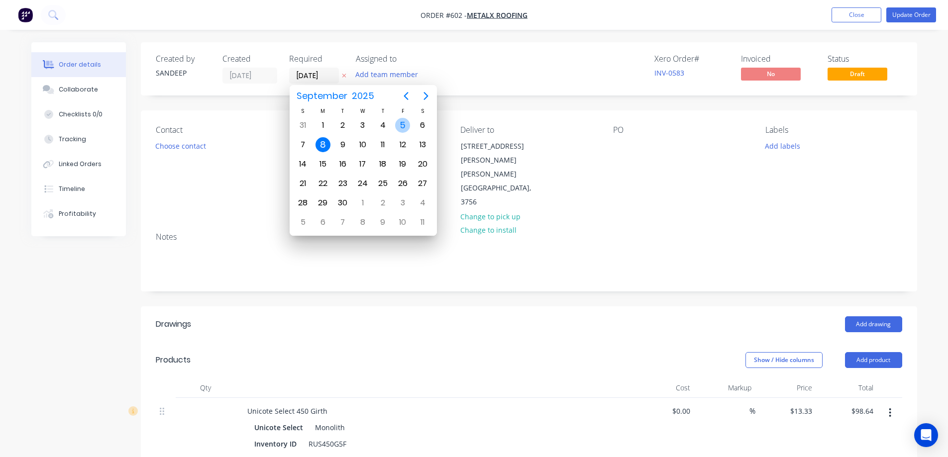
click at [407, 123] on div "5" at bounding box center [402, 125] width 15 height 15
type input "[DATE]"
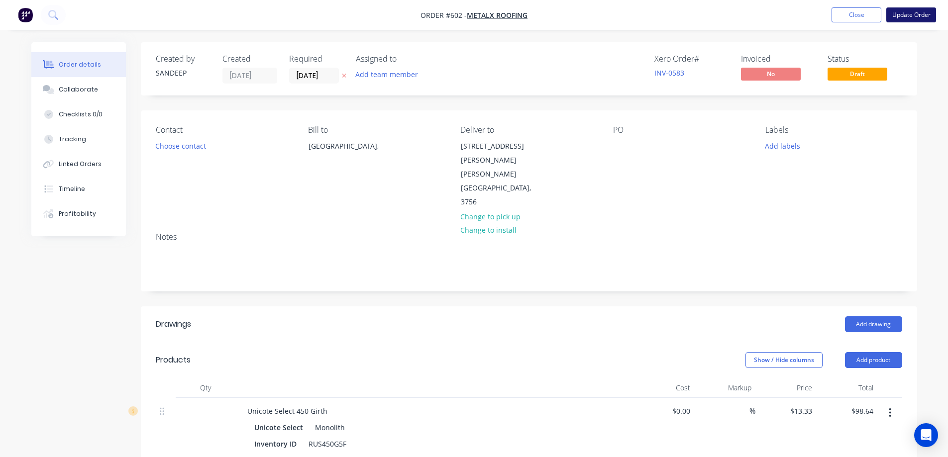
click at [898, 17] on button "Update Order" at bounding box center [911, 14] width 50 height 15
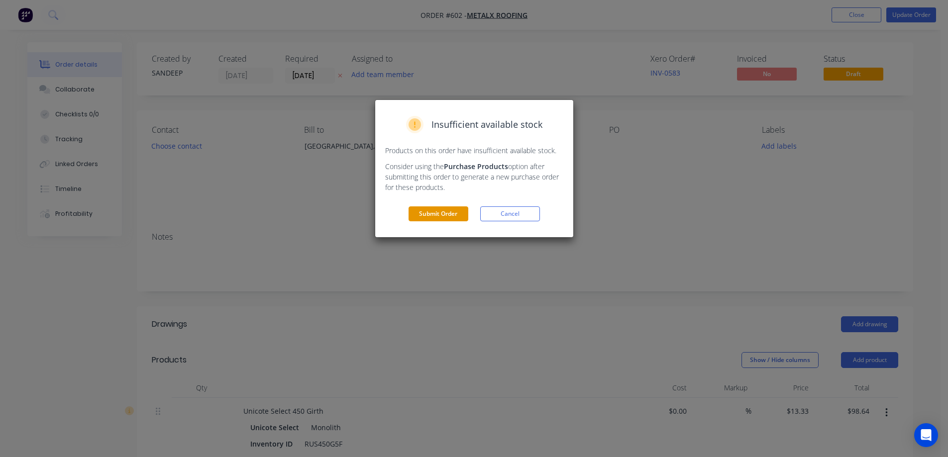
click at [436, 217] on button "Submit Order" at bounding box center [439, 214] width 60 height 15
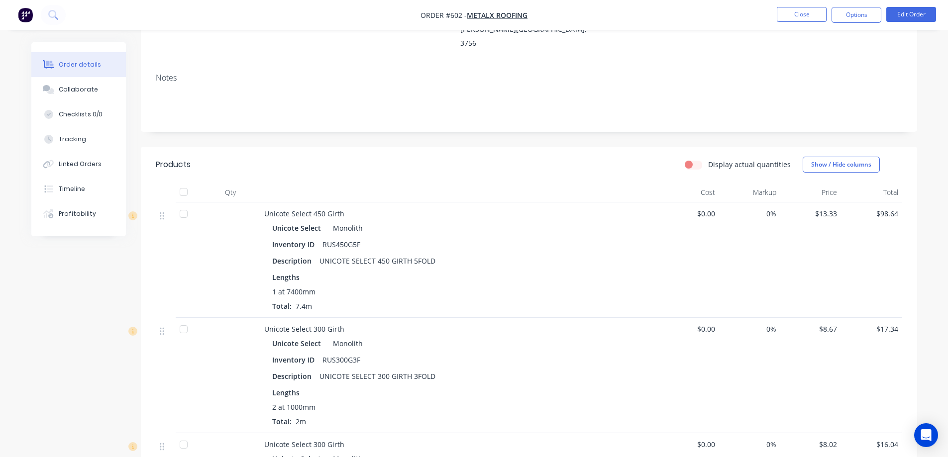
scroll to position [37, 0]
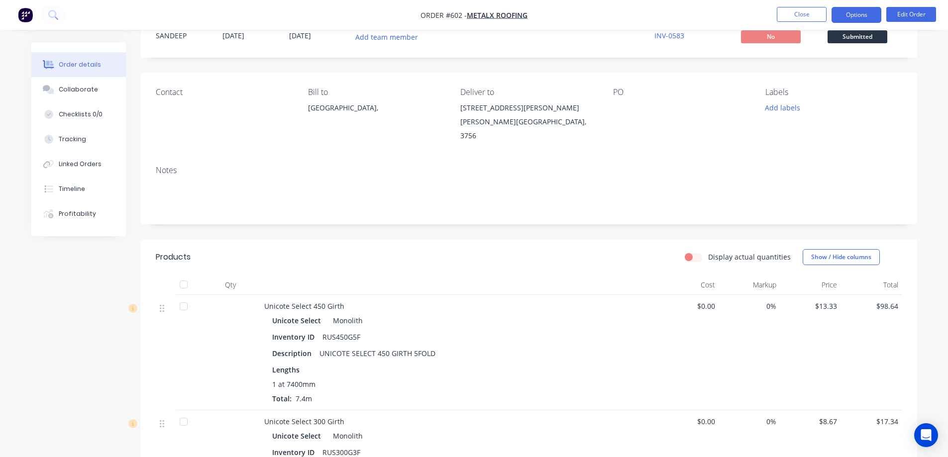
click at [860, 18] on button "Options" at bounding box center [857, 15] width 50 height 16
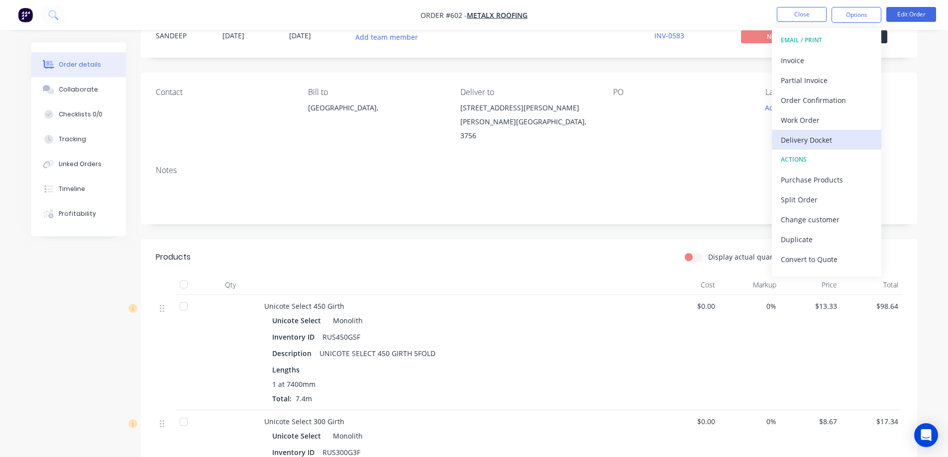
click at [808, 131] on button "Delivery Docket" at bounding box center [826, 140] width 109 height 20
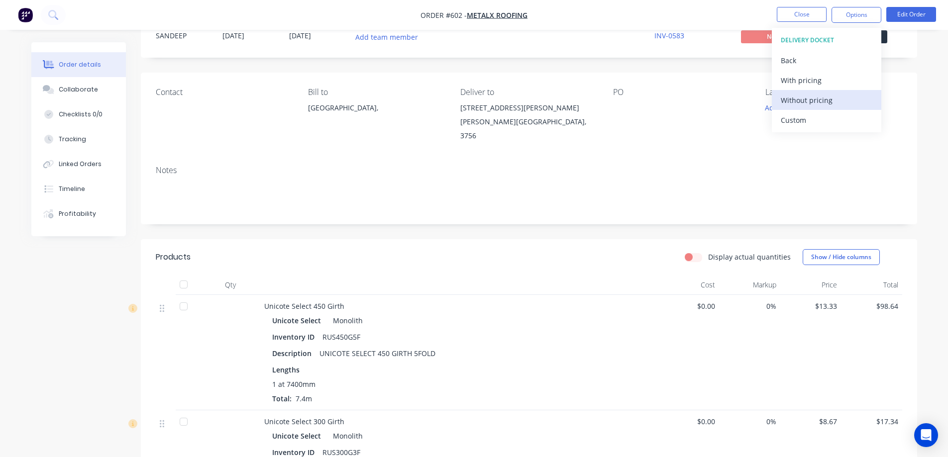
click at [799, 103] on div "Without pricing" at bounding box center [827, 100] width 92 height 14
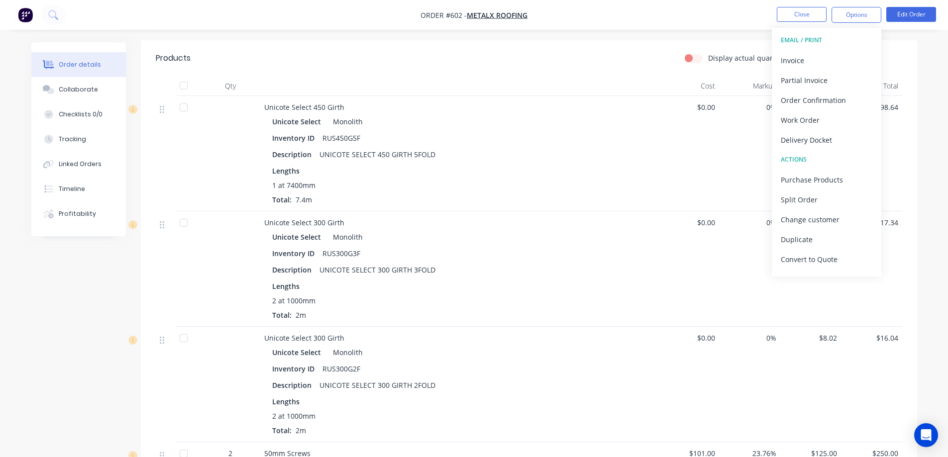
scroll to position [286, 0]
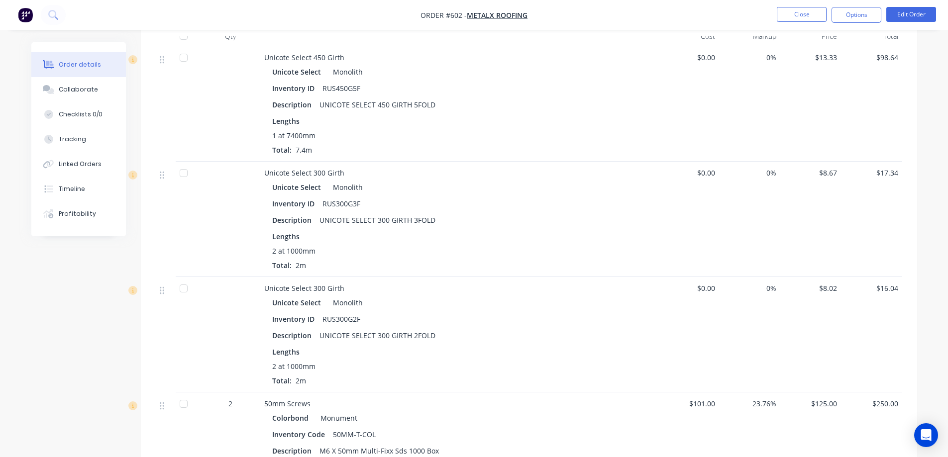
click at [25, 11] on img "button" at bounding box center [25, 14] width 15 height 15
